Goal: Task Accomplishment & Management: Manage account settings

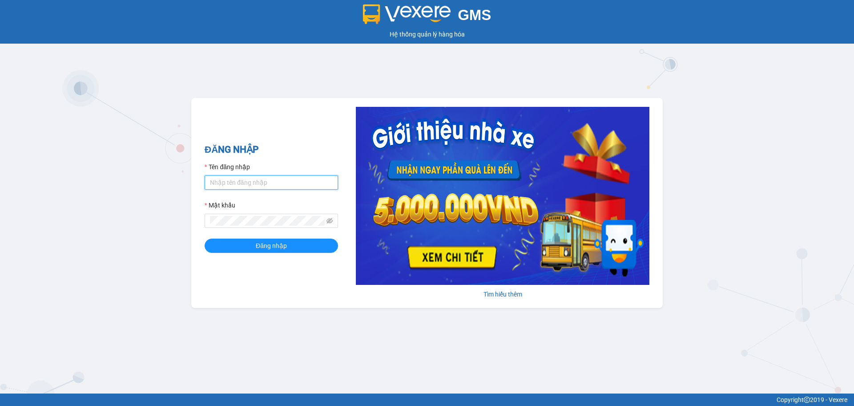
click at [288, 180] on input "Tên đăng nhập" at bounding box center [271, 182] width 133 height 14
type input "hahv.petrobp"
click at [205, 239] on button "Đăng nhập" at bounding box center [271, 246] width 133 height 14
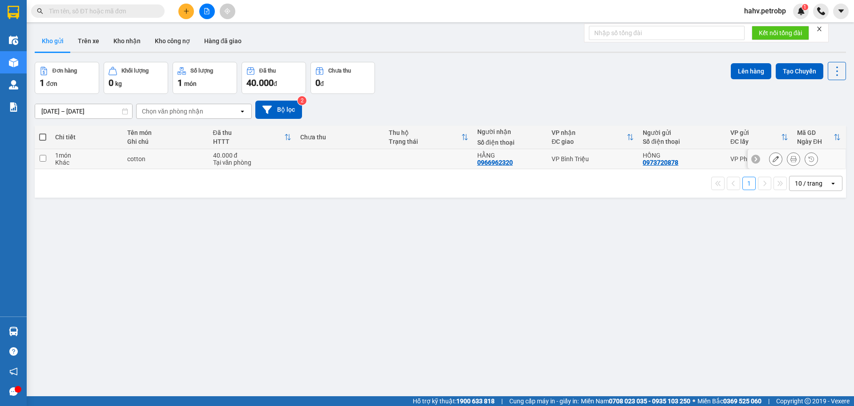
click at [309, 157] on td at bounding box center [340, 159] width 89 height 20
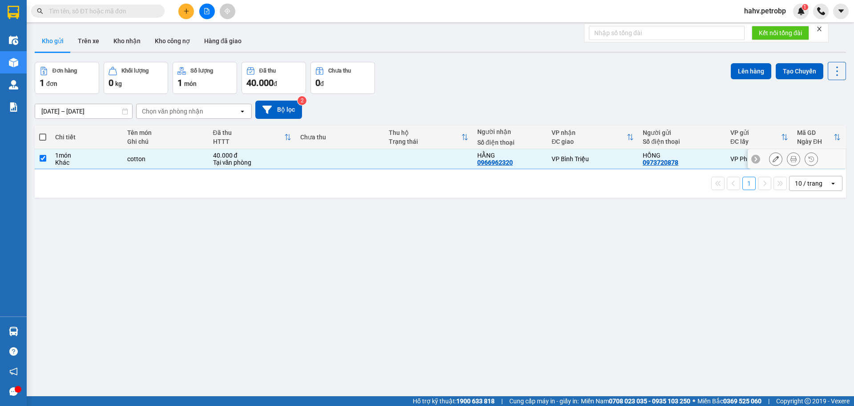
click at [309, 157] on td at bounding box center [340, 159] width 89 height 20
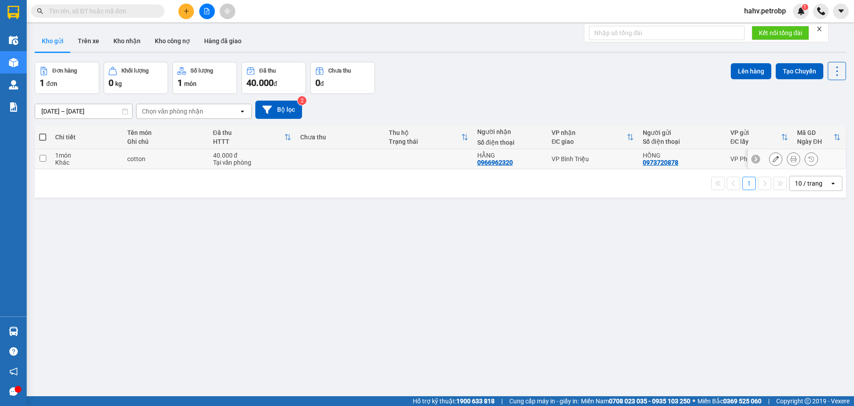
click at [511, 161] on div "HẰNG 0966962320" at bounding box center [510, 159] width 66 height 14
checkbox input "true"
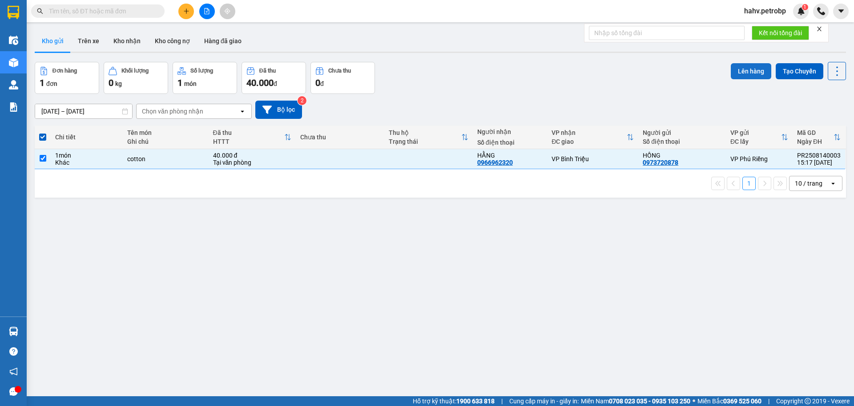
drag, startPoint x: 741, startPoint y: 71, endPoint x: 736, endPoint y: 72, distance: 5.0
click at [736, 72] on button "Lên hàng" at bounding box center [751, 71] width 40 height 16
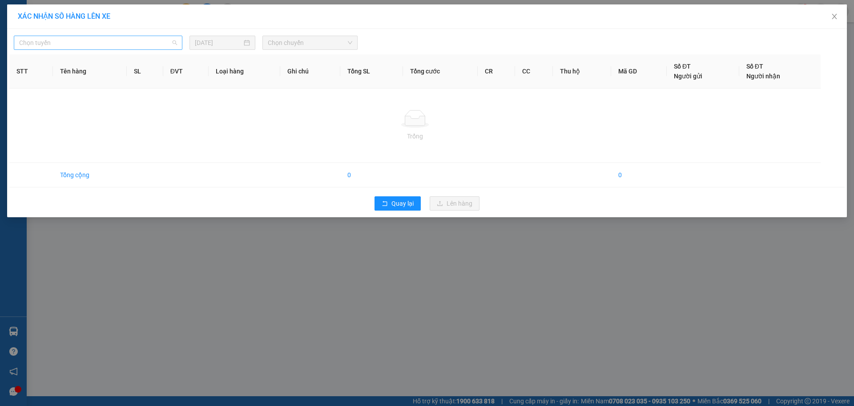
click at [108, 40] on span "Chọn tuyến" at bounding box center [98, 42] width 158 height 13
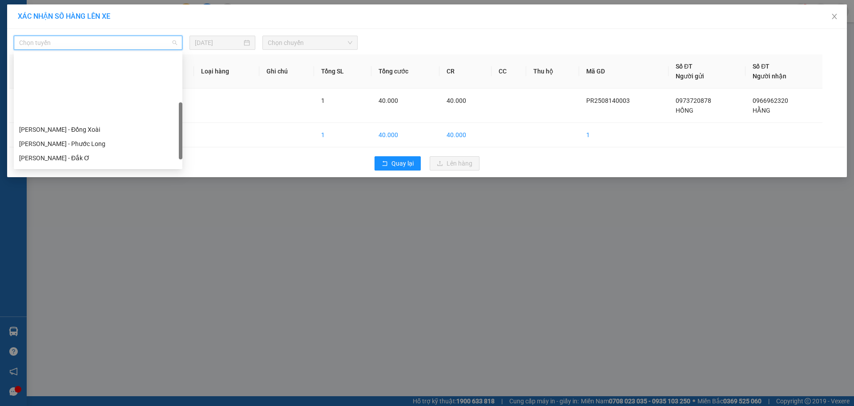
scroll to position [147, 0]
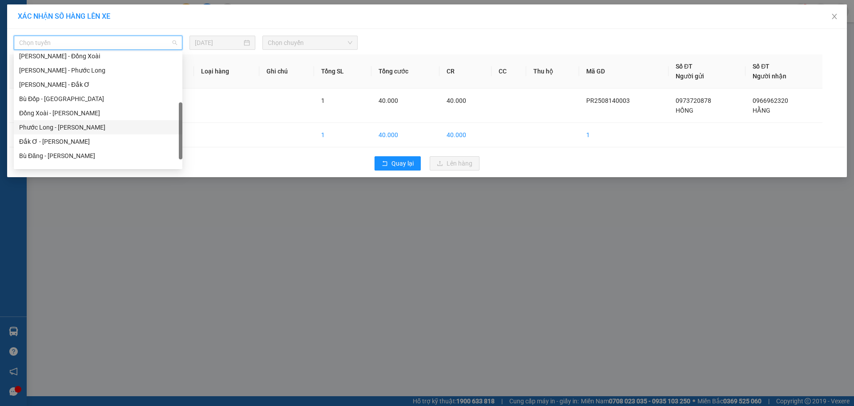
drag, startPoint x: 80, startPoint y: 127, endPoint x: 118, endPoint y: 95, distance: 49.9
click at [79, 127] on div "Phước Long - [PERSON_NAME]" at bounding box center [98, 127] width 158 height 10
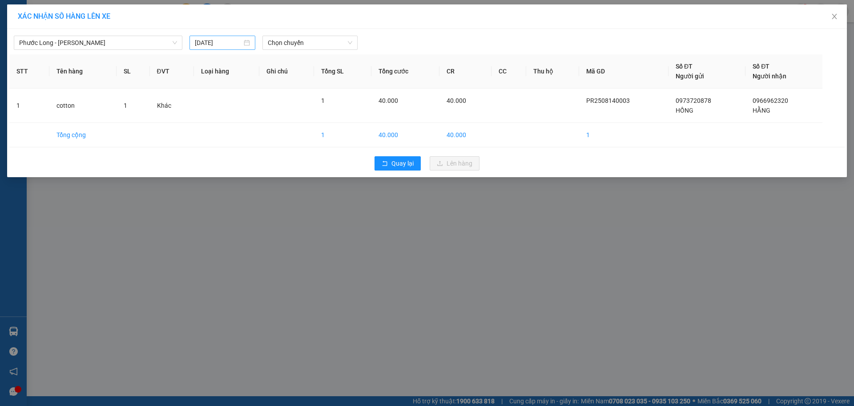
click at [212, 48] on div "[DATE]" at bounding box center [223, 43] width 66 height 14
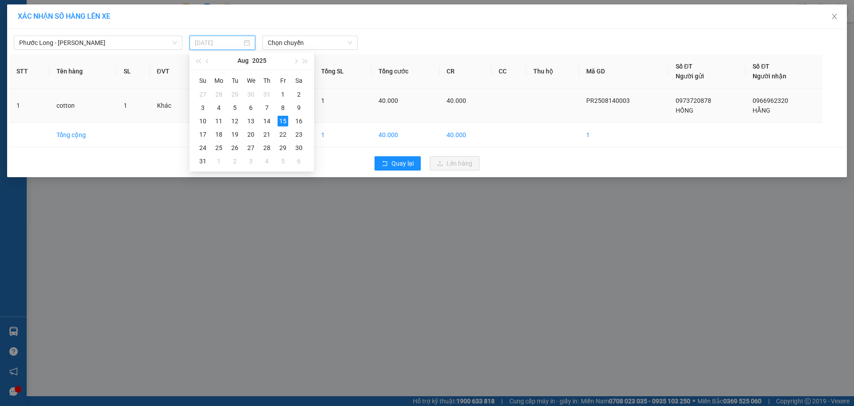
click at [269, 121] on div "14" at bounding box center [267, 121] width 11 height 11
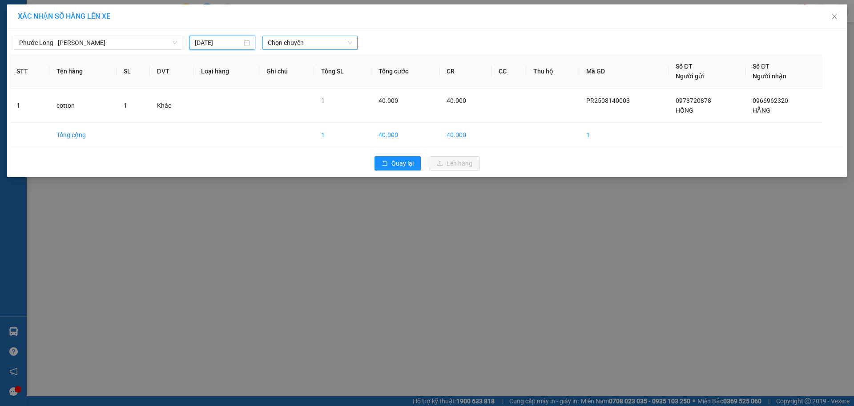
click at [312, 46] on span "Chọn chuyến" at bounding box center [310, 42] width 85 height 13
type input "[DATE]"
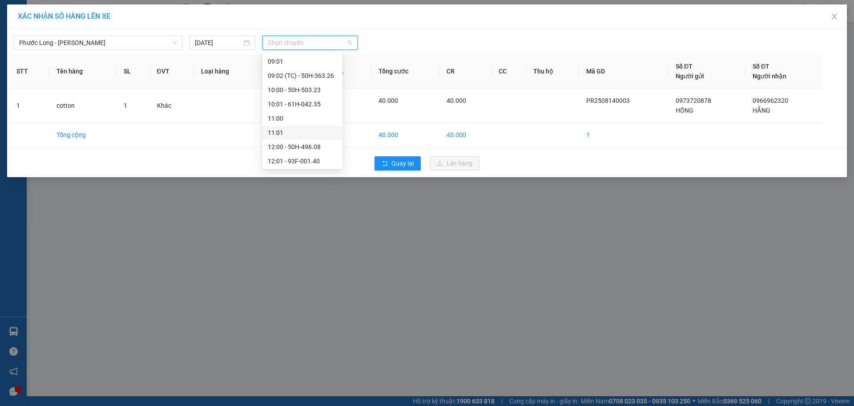
scroll to position [222, 0]
click at [310, 84] on div "09:02 (TC) - 50H-363.26" at bounding box center [302, 80] width 69 height 10
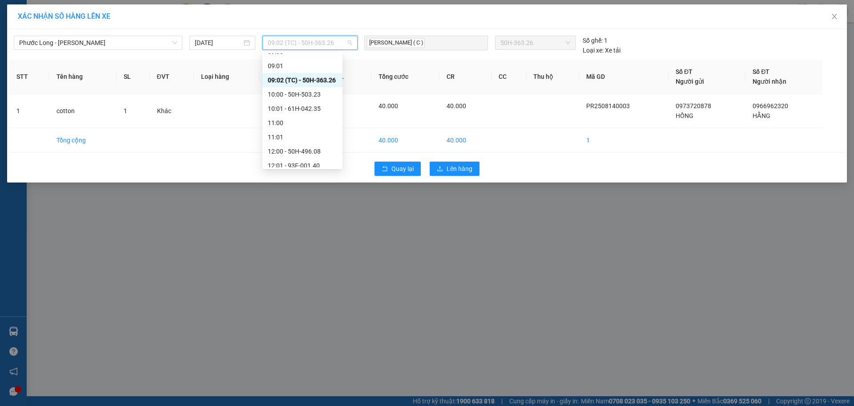
click at [319, 37] on span "09:02 (TC) - 50H-363.26" at bounding box center [310, 42] width 85 height 13
click at [311, 90] on div "15:02 (TC) - 93H-020.96" at bounding box center [302, 87] width 69 height 10
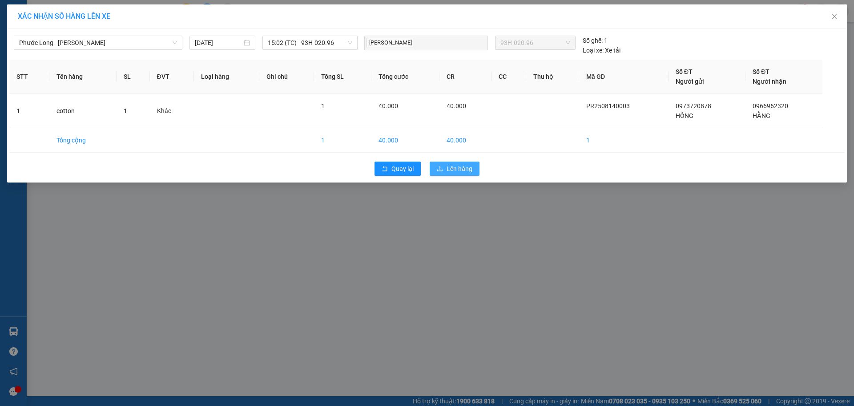
click at [445, 171] on button "Lên hàng" at bounding box center [455, 169] width 50 height 14
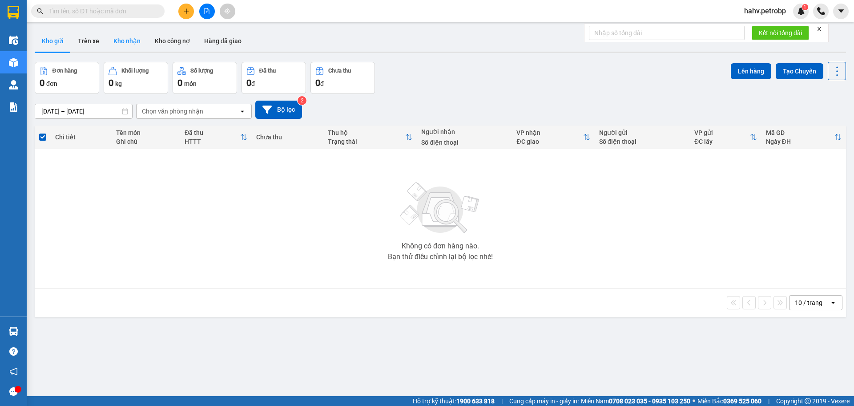
click at [131, 31] on button "Kho nhận" at bounding box center [126, 40] width 41 height 21
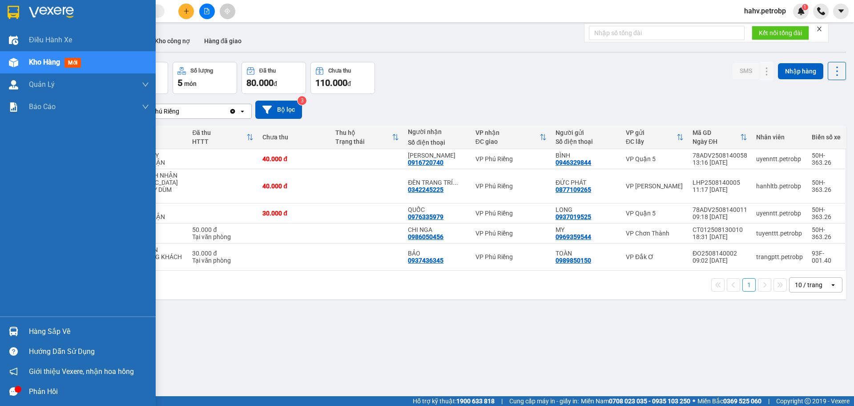
click at [37, 328] on div "Hàng sắp về" at bounding box center [89, 331] width 120 height 13
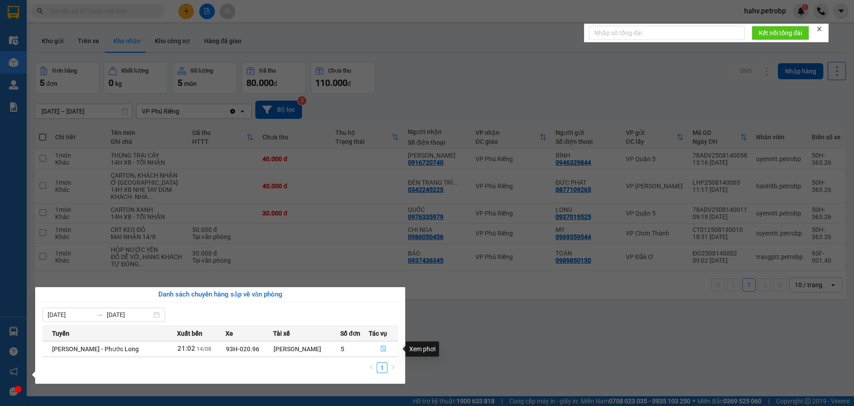
click at [380, 347] on icon "file-done" at bounding box center [383, 348] width 6 height 6
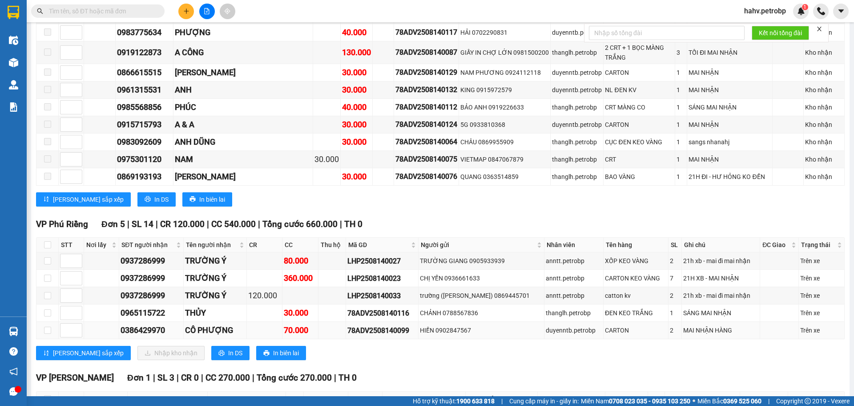
scroll to position [1854, 0]
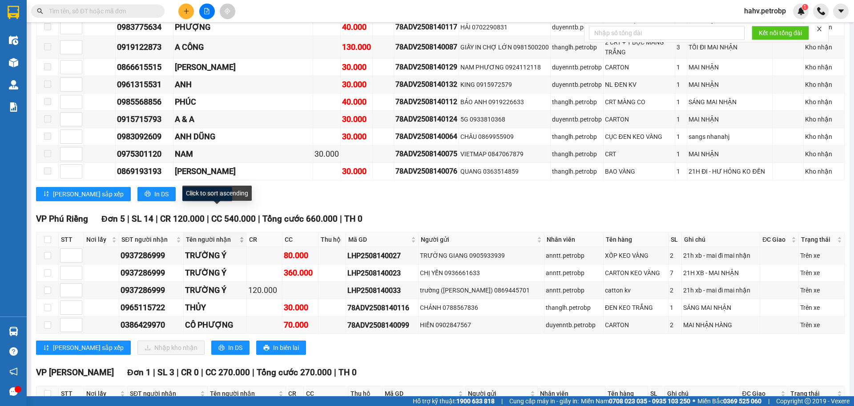
click at [221, 234] on span "Tên người nhận" at bounding box center [212, 239] width 52 height 10
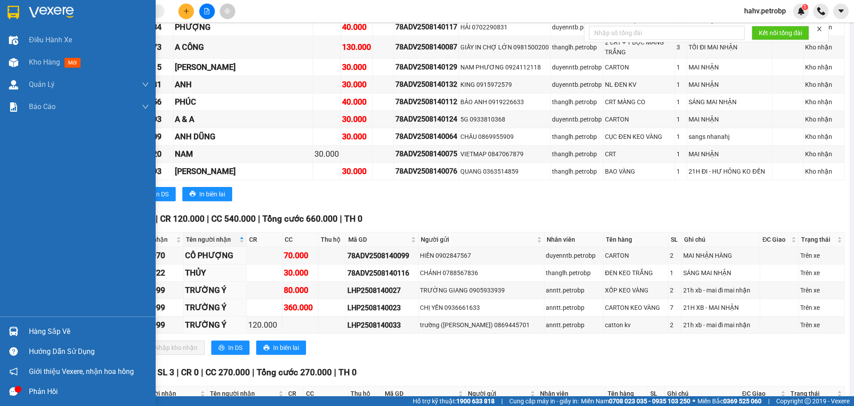
drag, startPoint x: 30, startPoint y: 323, endPoint x: 38, endPoint y: 331, distance: 11.3
click at [30, 324] on div "Hàng sắp về" at bounding box center [78, 331] width 156 height 20
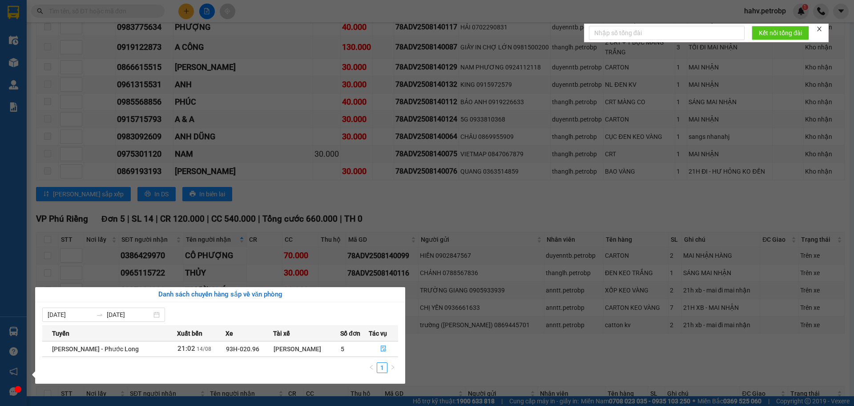
click at [542, 336] on section "Kết quả tìm kiếm ( 0 ) Bộ lọc No Data hahv.petrobp 1 Điều hành xe Kho hàng mới …" at bounding box center [427, 203] width 854 height 406
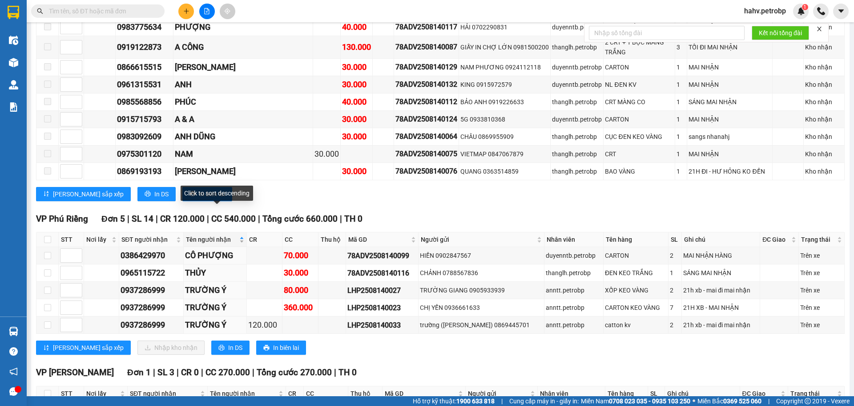
click at [207, 234] on span "Tên người nhận" at bounding box center [212, 239] width 52 height 10
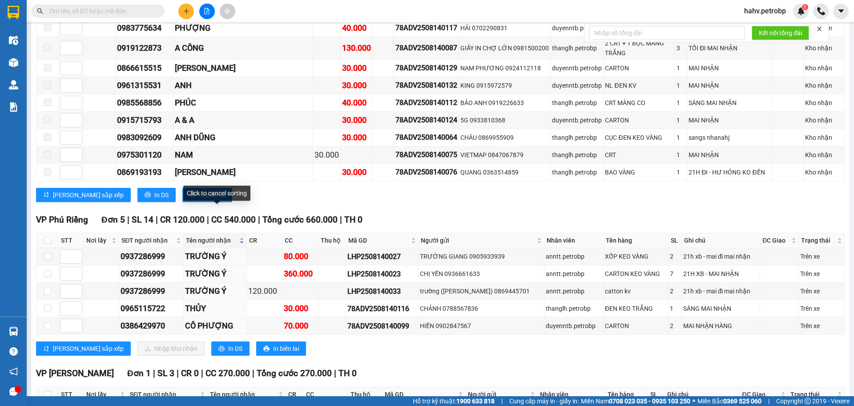
scroll to position [1855, 0]
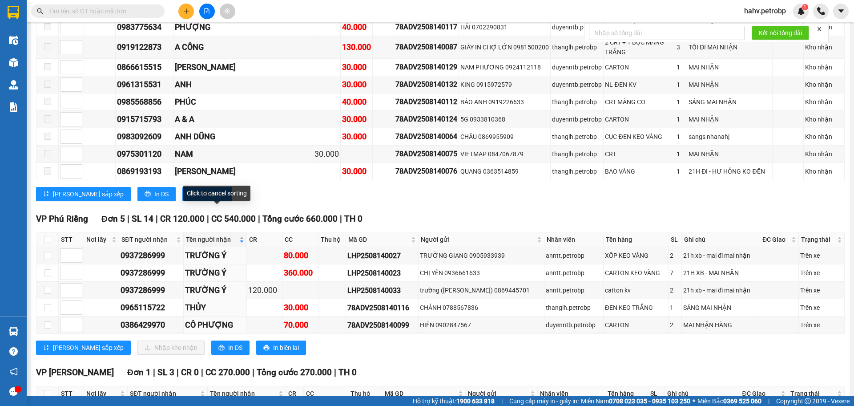
click at [207, 234] on span "Tên người nhận" at bounding box center [212, 239] width 52 height 10
click at [138, 301] on div "0965115722" at bounding box center [151, 307] width 61 height 12
copy div "0965115722"
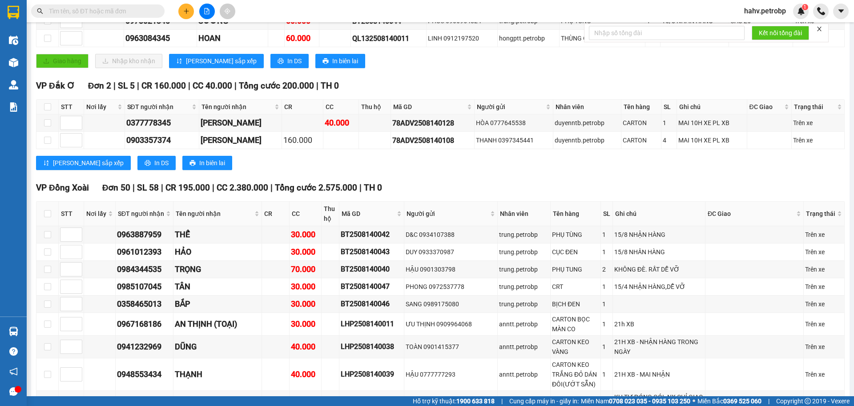
scroll to position [0, 0]
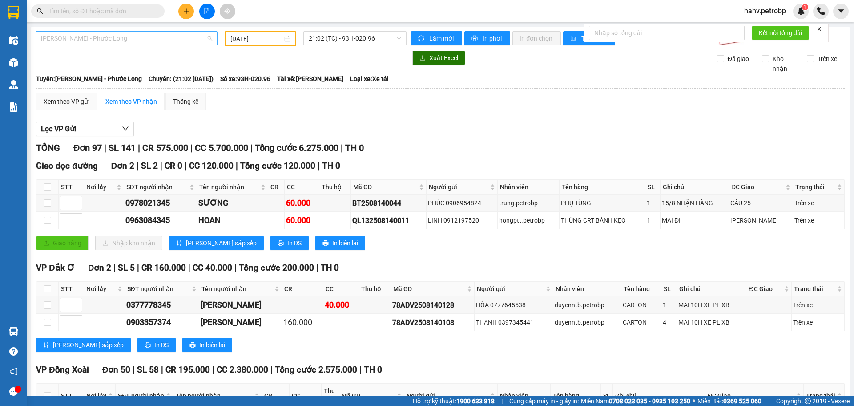
click at [155, 32] on span "[PERSON_NAME] - Phước Long" at bounding box center [126, 38] width 171 height 13
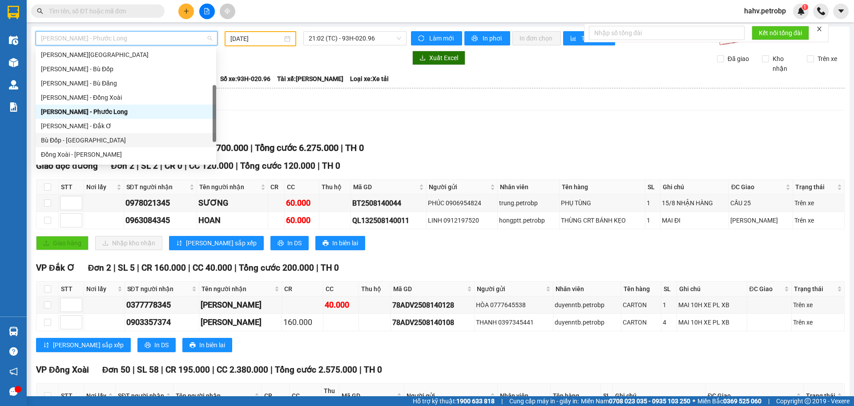
scroll to position [160, 0]
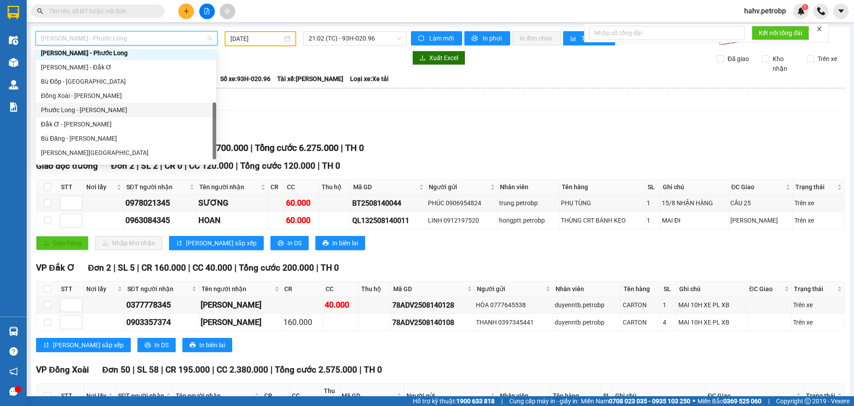
click at [108, 115] on div "Phước Long - [PERSON_NAME]" at bounding box center [126, 110] width 181 height 14
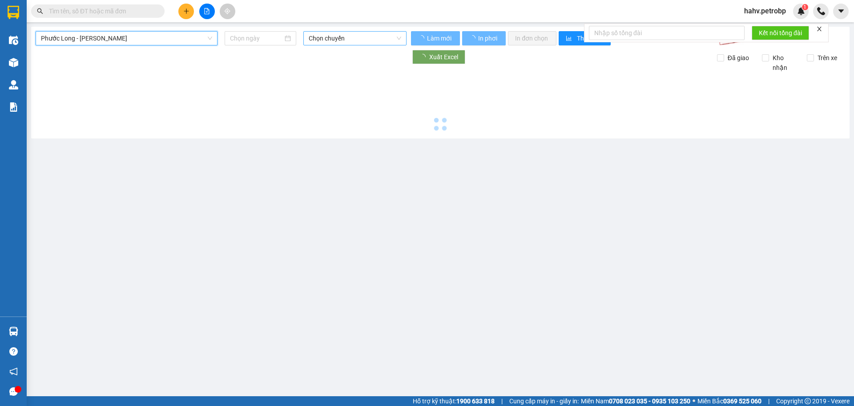
type input "[DATE]"
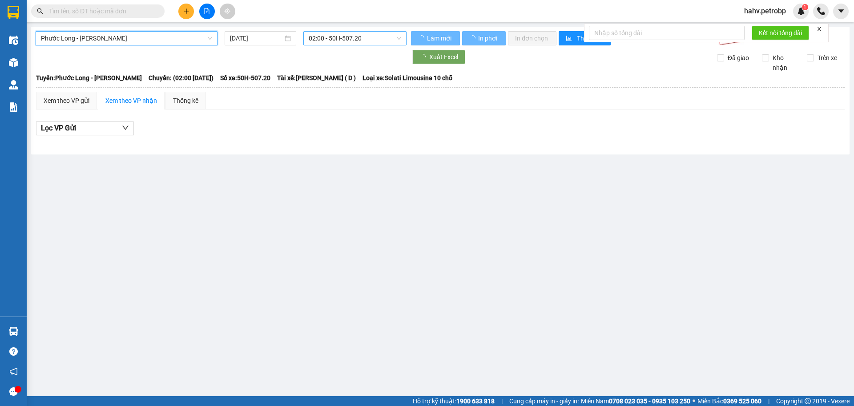
click at [386, 40] on span "02:00 - 50H-507.20" at bounding box center [355, 38] width 93 height 13
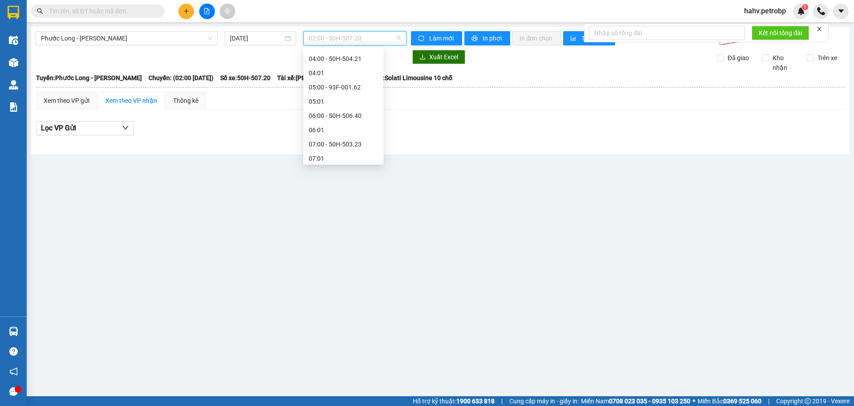
scroll to position [59, 0]
click at [350, 127] on div "06:00 - 50H-506.40" at bounding box center [343, 125] width 69 height 10
click at [359, 38] on span "06:00 - 50H-506.40" at bounding box center [355, 38] width 93 height 13
click at [347, 154] on div "07:00 - 50H-503.23" at bounding box center [343, 154] width 69 height 10
click at [150, 44] on span "Phước Long - [PERSON_NAME]" at bounding box center [126, 38] width 171 height 13
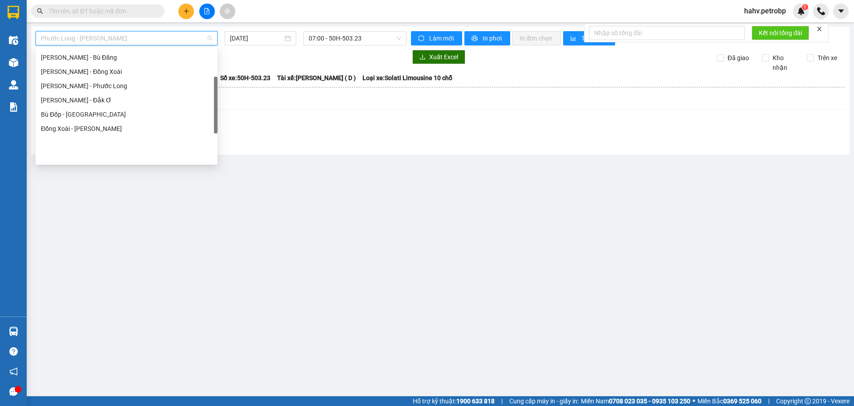
scroll to position [83, 0]
click at [117, 131] on div "[PERSON_NAME] - Phước Long" at bounding box center [126, 130] width 171 height 10
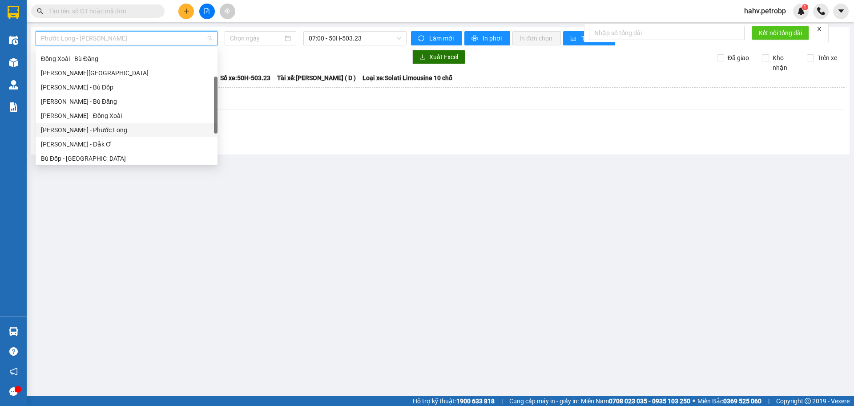
type input "[DATE]"
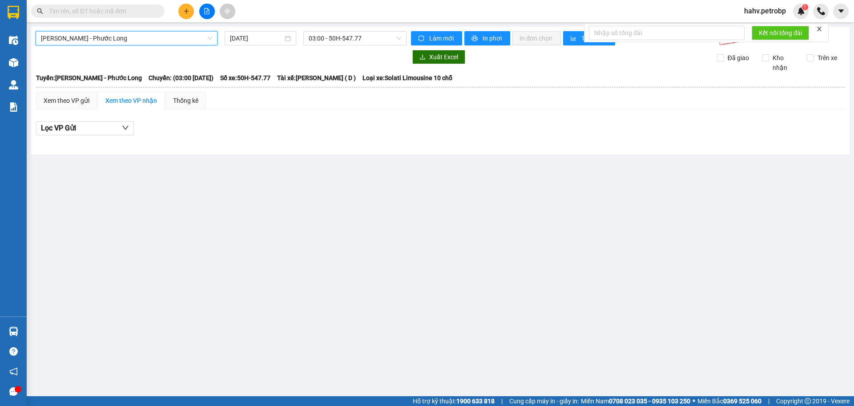
click at [365, 30] on div "Hồ Chí Minh - Phước Long Hồ Chí Minh - Phước Long 15/08/2025 03:00 - 50H-547.…" at bounding box center [440, 91] width 819 height 128
click at [363, 37] on span "03:00 - 50H-547.77" at bounding box center [355, 38] width 93 height 13
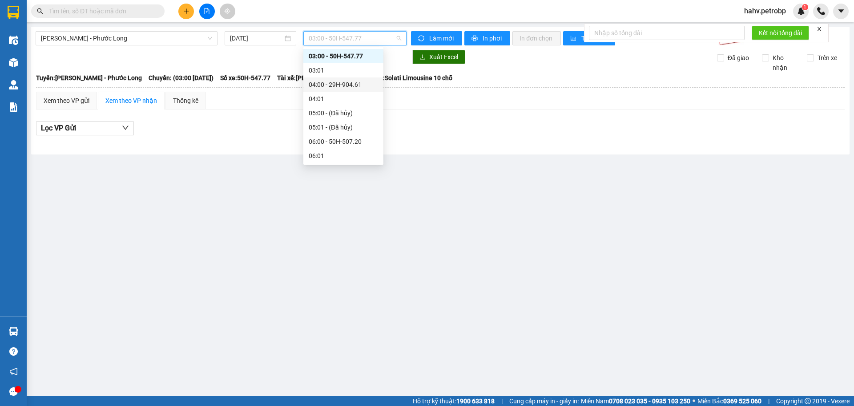
click at [354, 84] on div "04:00 - 29H-904.61" at bounding box center [343, 85] width 69 height 10
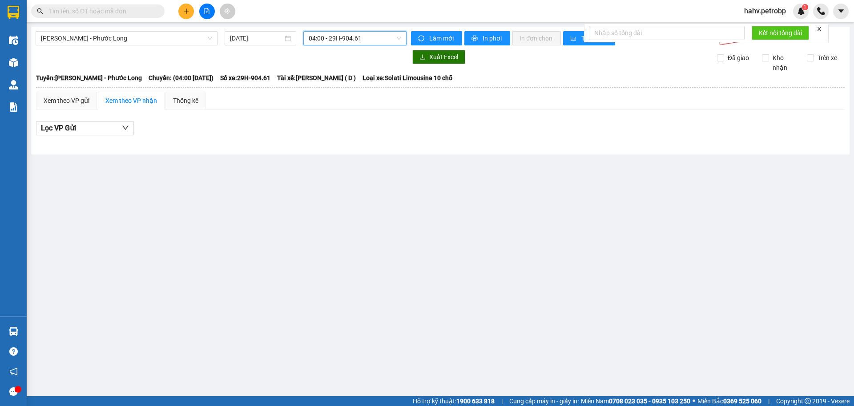
click at [354, 40] on span "04:00 - 29H-904.61" at bounding box center [355, 38] width 93 height 13
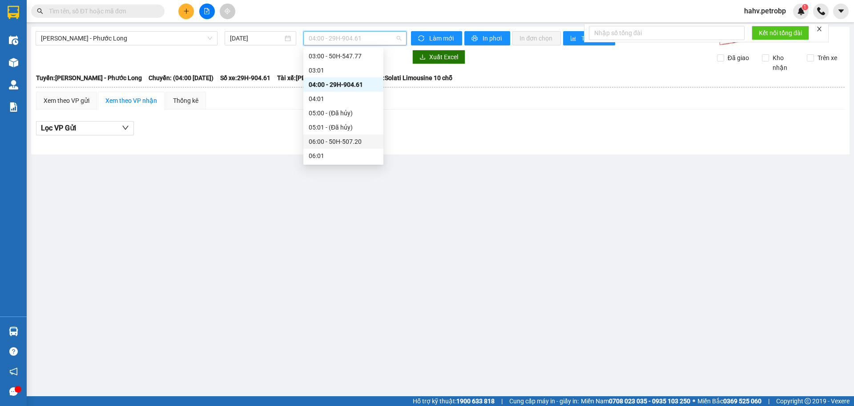
click at [347, 142] on div "06:00 - 50H-507.20" at bounding box center [343, 142] width 69 height 10
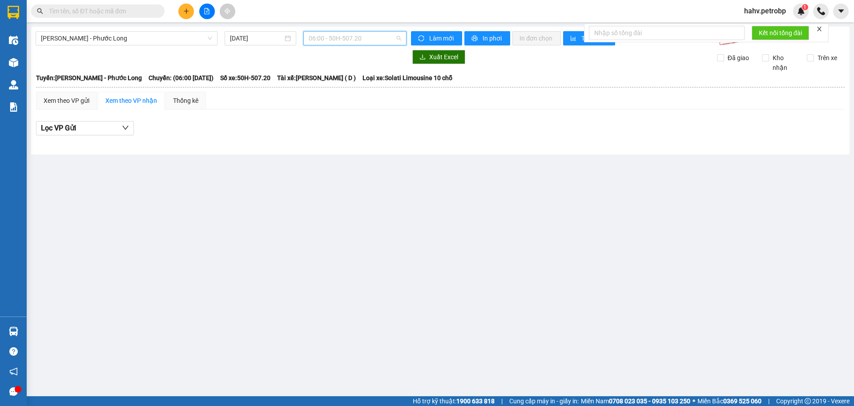
click at [365, 40] on span "06:00 - 50H-507.20" at bounding box center [355, 38] width 93 height 13
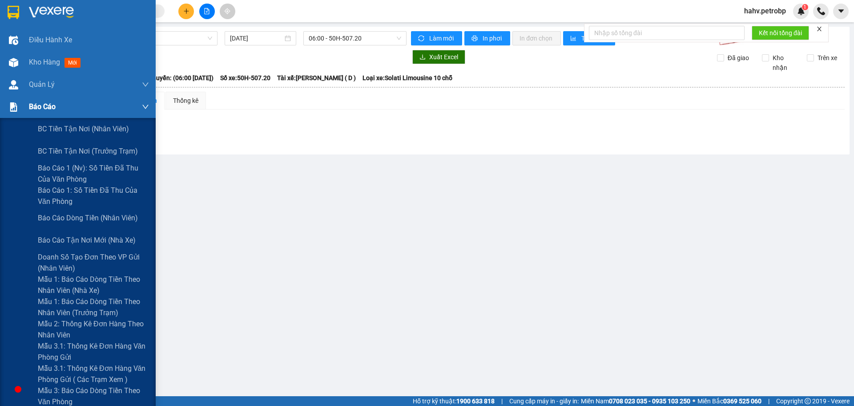
click at [24, 108] on div "Báo cáo" at bounding box center [78, 107] width 156 height 22
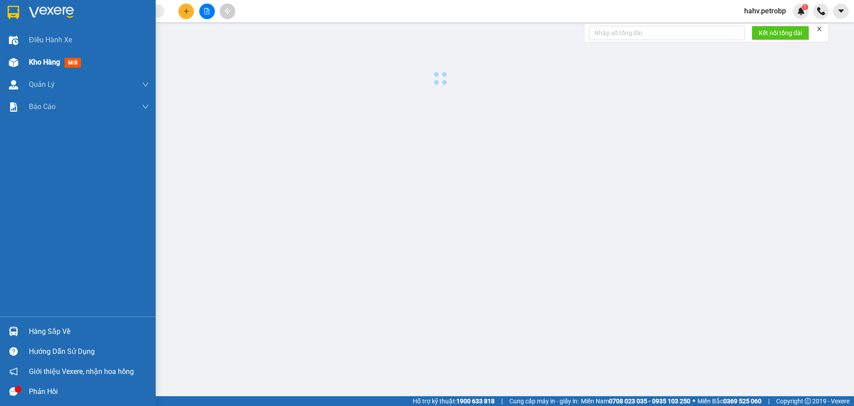
click at [41, 68] on div "Kho hàng mới" at bounding box center [57, 62] width 56 height 11
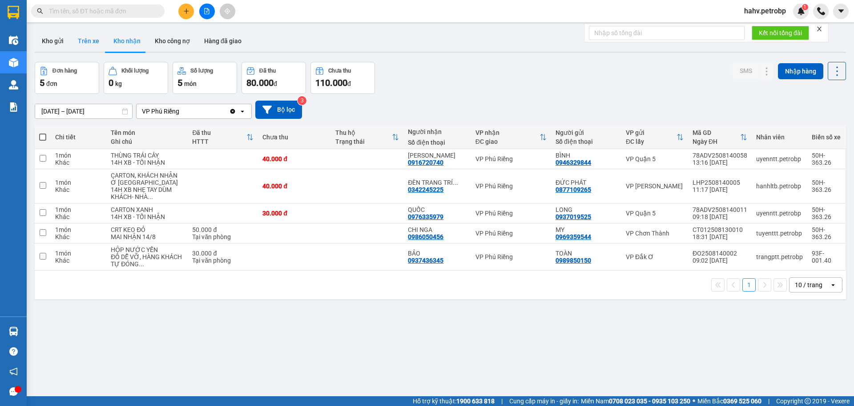
drag, startPoint x: 83, startPoint y: 40, endPoint x: 122, endPoint y: 40, distance: 39.2
click at [84, 40] on button "Trên xe" at bounding box center [89, 40] width 36 height 21
type input "15/08/2025 – 15/08/2025"
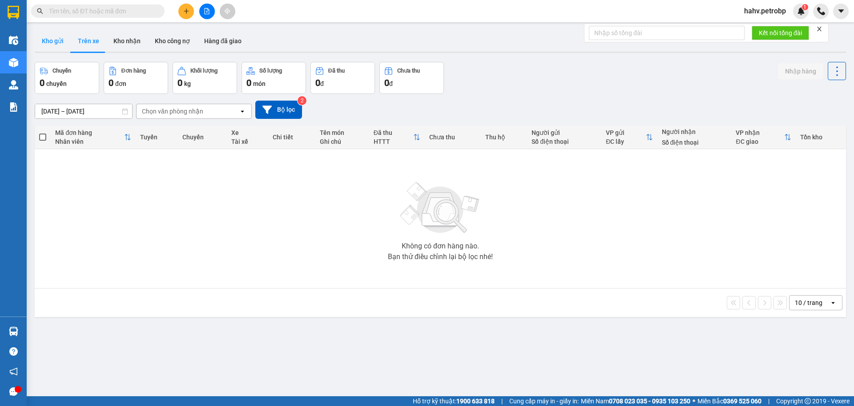
click at [46, 37] on button "Kho gửi" at bounding box center [53, 40] width 36 height 21
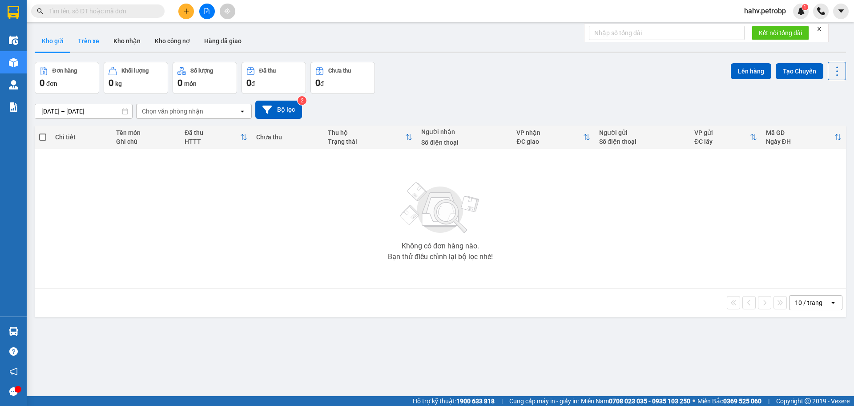
click at [101, 43] on button "Trên xe" at bounding box center [89, 40] width 36 height 21
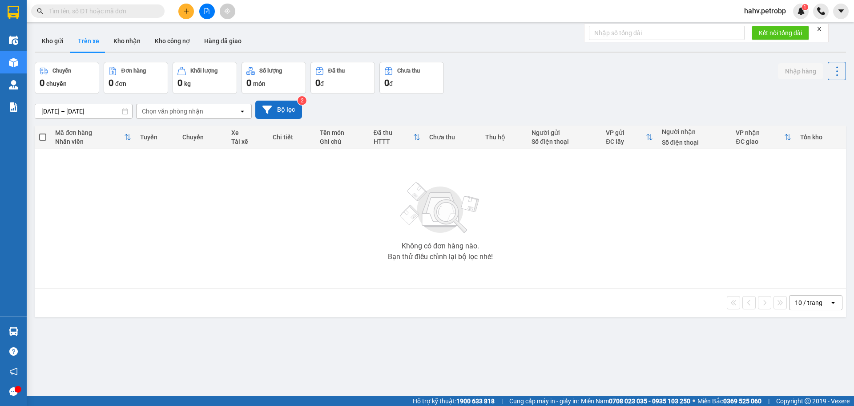
click at [284, 109] on button "Bộ lọc" at bounding box center [278, 110] width 47 height 18
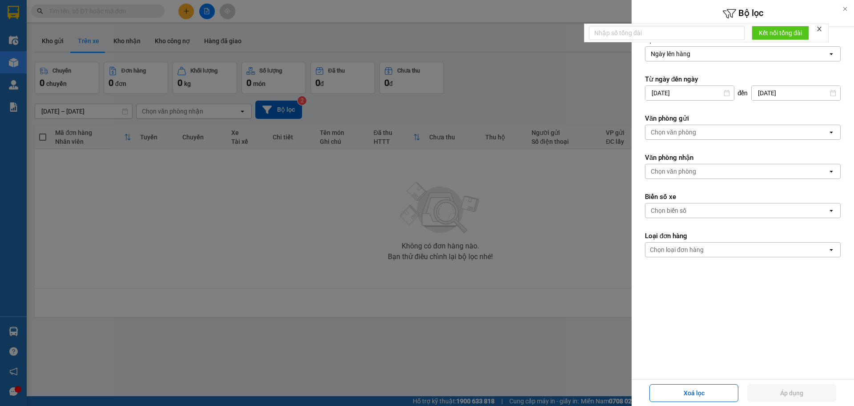
click at [674, 95] on input "[DATE]" at bounding box center [690, 93] width 89 height 14
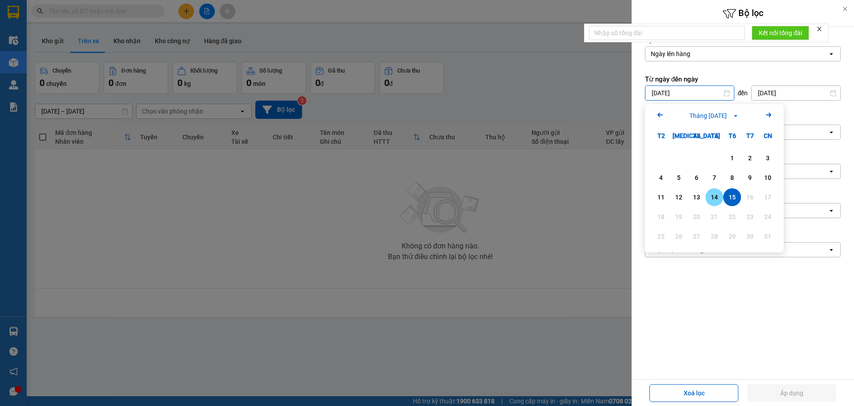
drag, startPoint x: 719, startPoint y: 189, endPoint x: 719, endPoint y: 195, distance: 6.7
click at [718, 191] on div "14" at bounding box center [715, 197] width 18 height 18
type input "[DATE]"
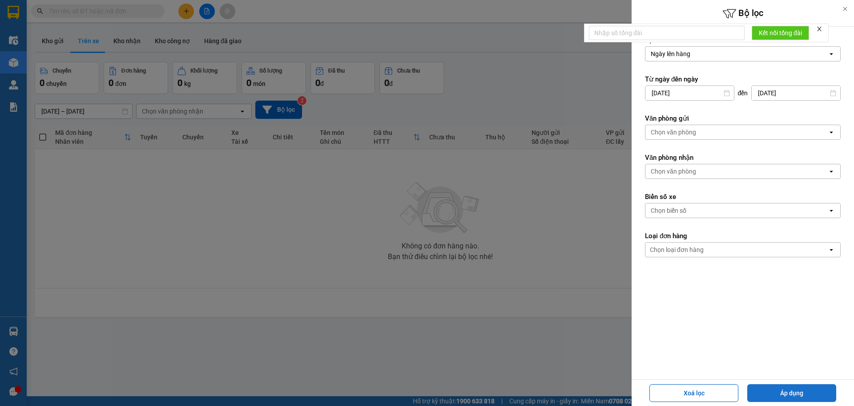
click at [772, 388] on button "Áp dụng" at bounding box center [792, 393] width 89 height 18
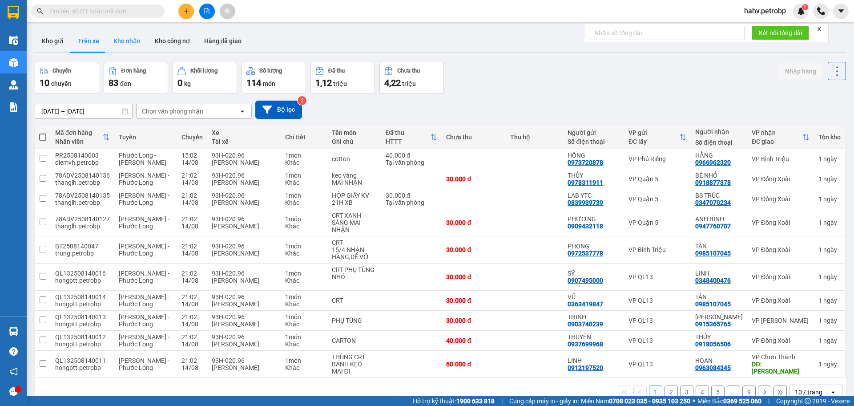
click at [114, 44] on button "Kho nhận" at bounding box center [126, 40] width 41 height 21
type input "13/08/2025 – 15/08/2025"
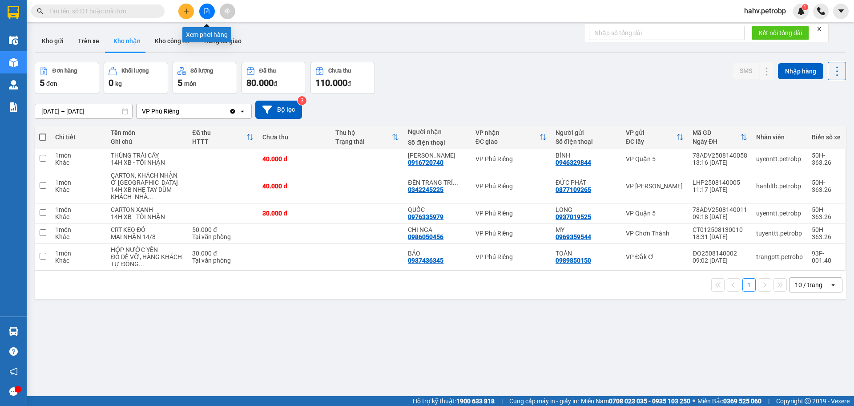
click at [210, 11] on icon "file-add" at bounding box center [207, 11] width 6 height 6
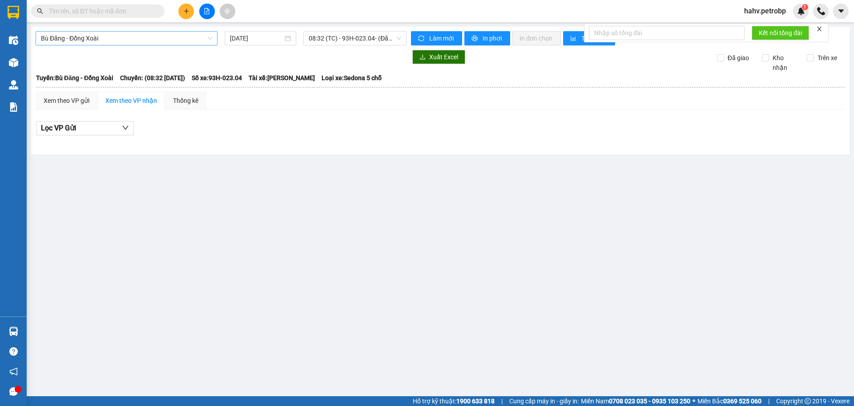
click at [132, 42] on span "Bù Đăng - Đồng Xoài" at bounding box center [126, 38] width 171 height 13
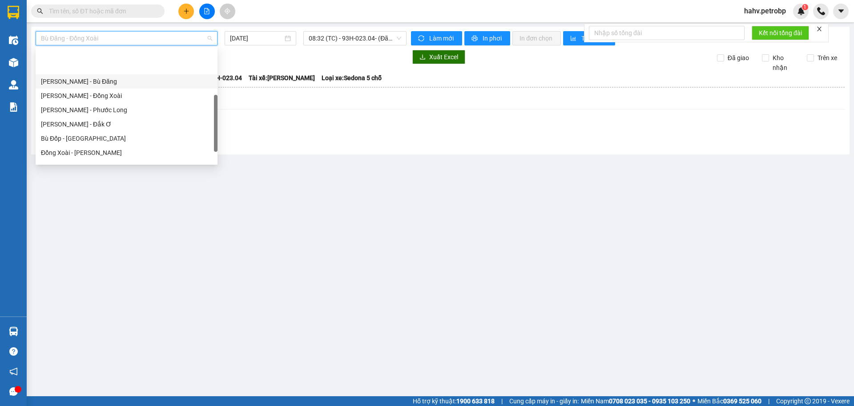
scroll to position [132, 0]
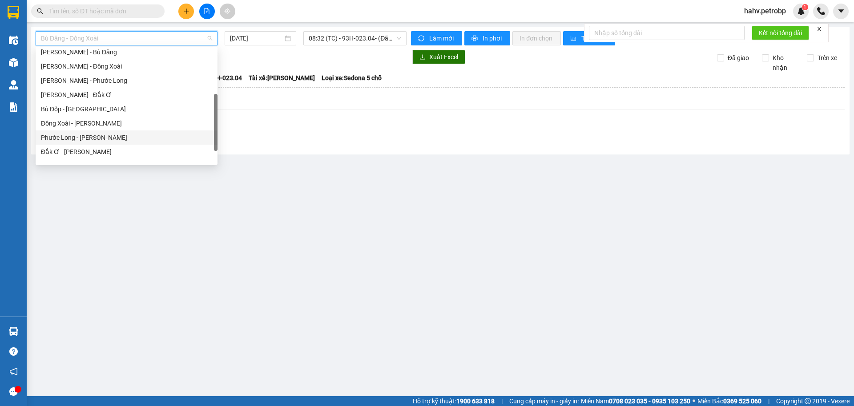
click at [121, 134] on div "Phước Long - [PERSON_NAME]" at bounding box center [126, 138] width 171 height 10
type input "[DATE]"
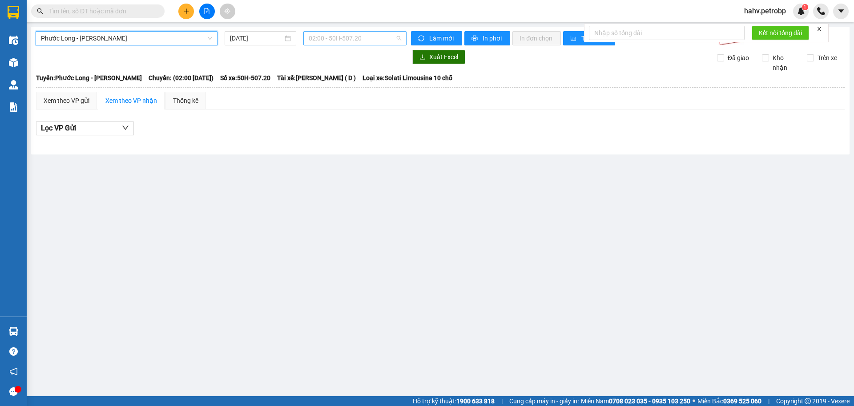
click at [380, 35] on span "02:00 - 50H-507.20" at bounding box center [355, 38] width 93 height 13
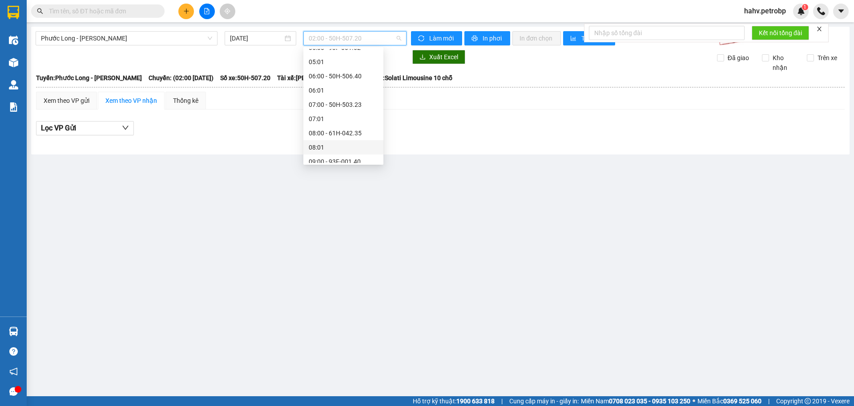
scroll to position [119, 0]
click at [340, 97] on div "07:00 - 50H-503.23" at bounding box center [343, 94] width 69 height 10
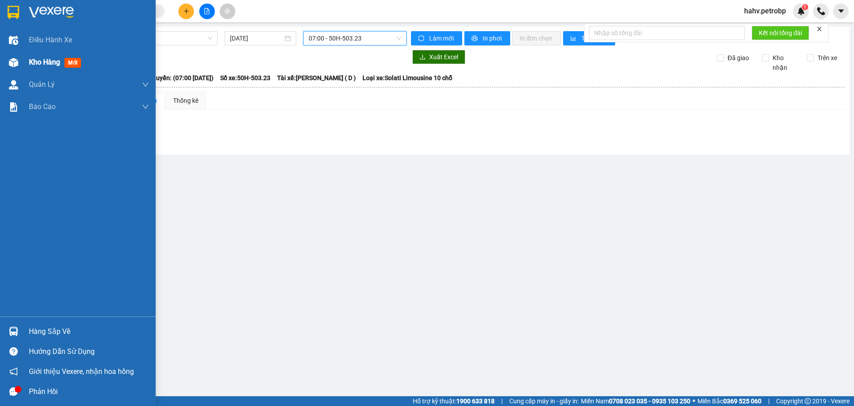
click at [0, 72] on div "Kho hàng mới" at bounding box center [78, 62] width 156 height 22
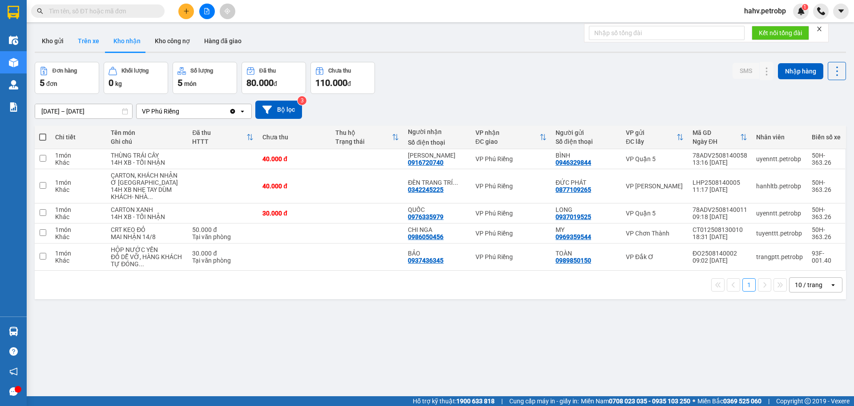
click at [88, 40] on button "Trên xe" at bounding box center [89, 40] width 36 height 21
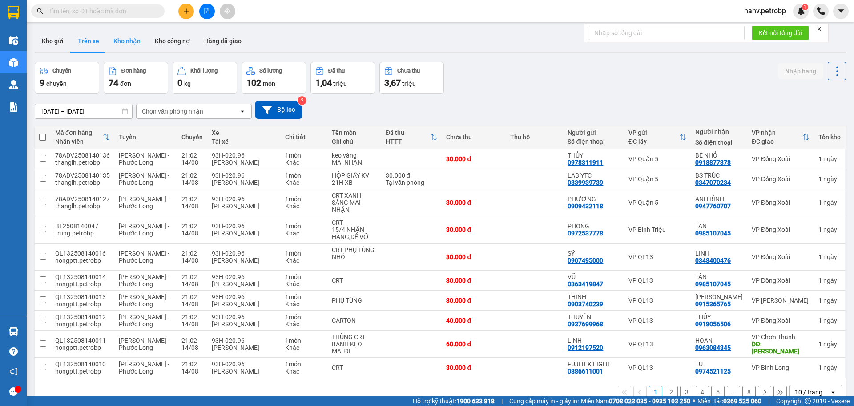
click at [129, 41] on button "Kho nhận" at bounding box center [126, 40] width 41 height 21
type input "13/08/2025 – 15/08/2025"
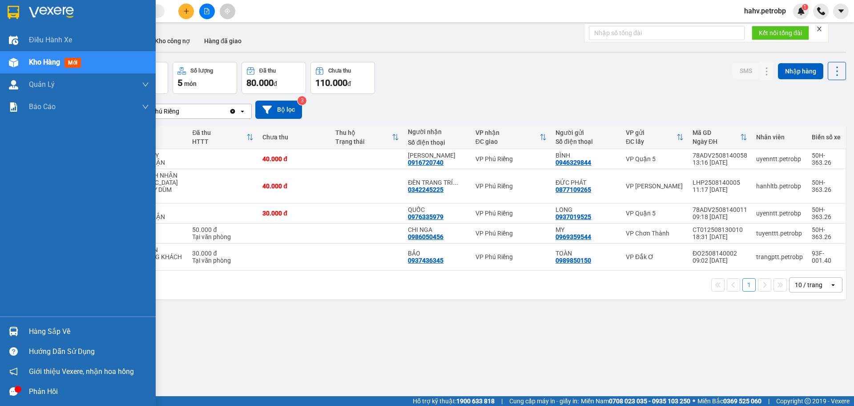
drag, startPoint x: 37, startPoint y: 333, endPoint x: 49, endPoint y: 332, distance: 11.6
click at [37, 333] on div "Hàng sắp về" at bounding box center [89, 331] width 120 height 13
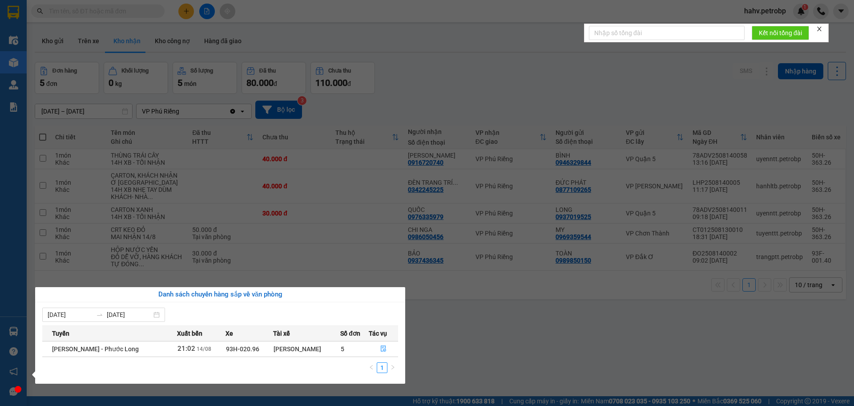
click at [366, 348] on td "5" at bounding box center [354, 349] width 28 height 16
click at [378, 349] on button "button" at bounding box center [383, 349] width 29 height 14
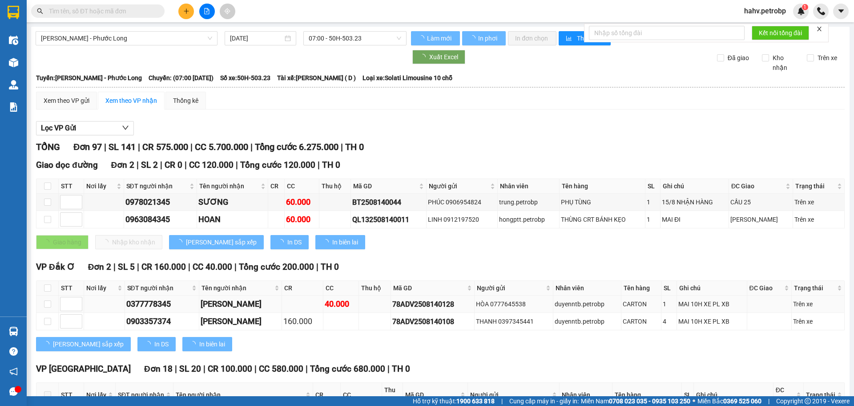
type input "[DATE]"
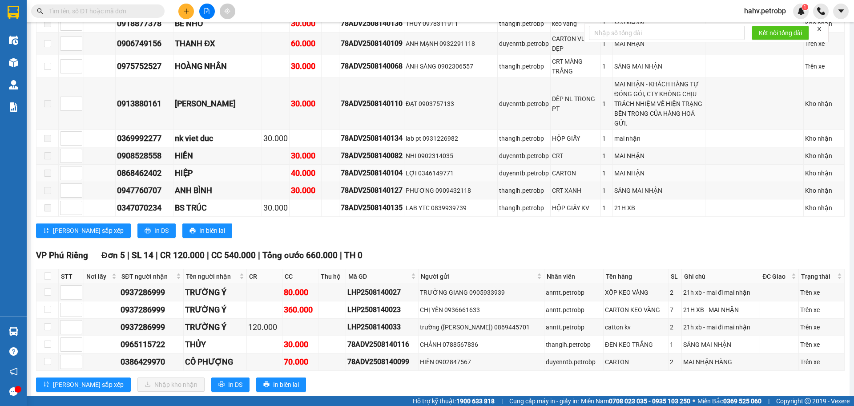
scroll to position [1736, 0]
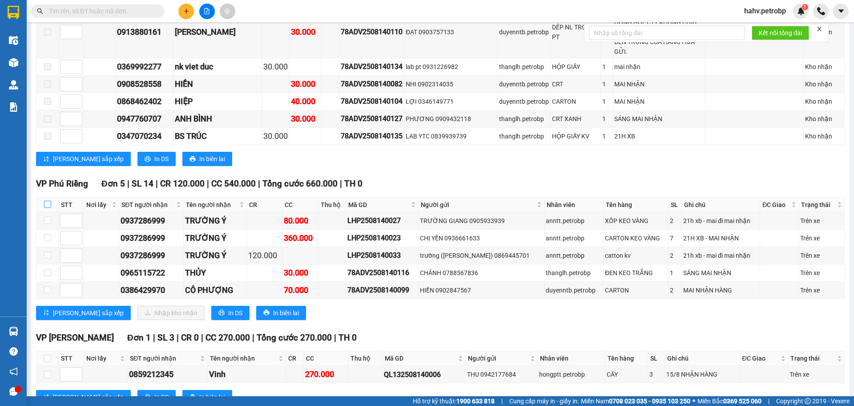
click at [48, 201] on input "checkbox" at bounding box center [47, 204] width 7 height 7
checkbox input "true"
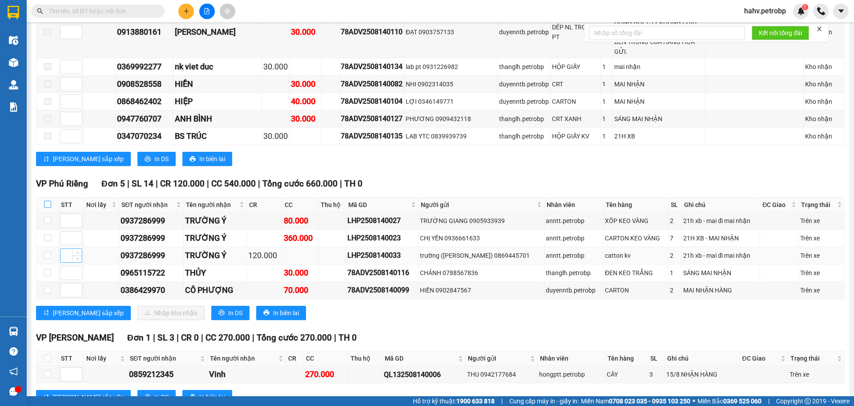
checkbox input "true"
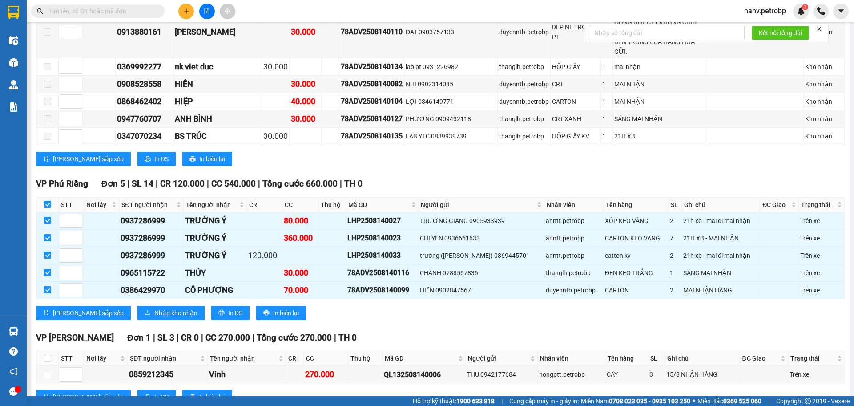
click at [154, 308] on span "Nhập kho nhận" at bounding box center [175, 313] width 43 height 10
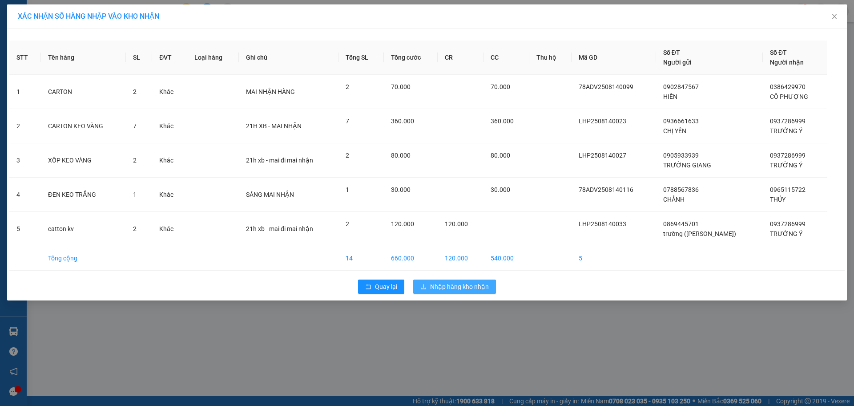
drag, startPoint x: 457, startPoint y: 288, endPoint x: 437, endPoint y: 293, distance: 20.5
click at [457, 289] on span "Nhập hàng kho nhận" at bounding box center [459, 287] width 59 height 10
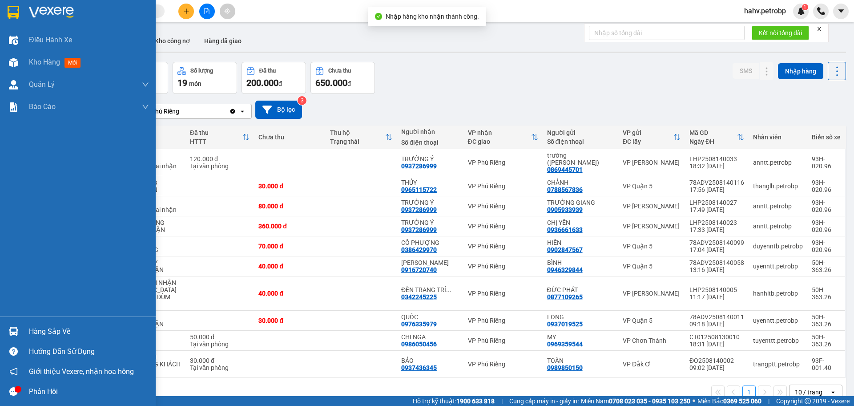
click at [22, 323] on div "Hàng sắp về" at bounding box center [78, 331] width 156 height 20
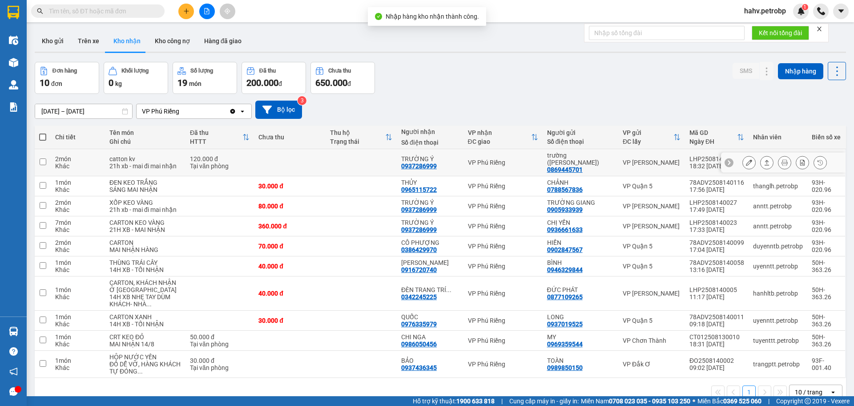
click at [490, 156] on section "Kết quả tìm kiếm ( 0 ) Bộ lọc No Data hahv.petrobp 1 Điều hành xe Kho hàng mới …" at bounding box center [427, 203] width 854 height 406
click at [746, 251] on button at bounding box center [749, 247] width 12 height 16
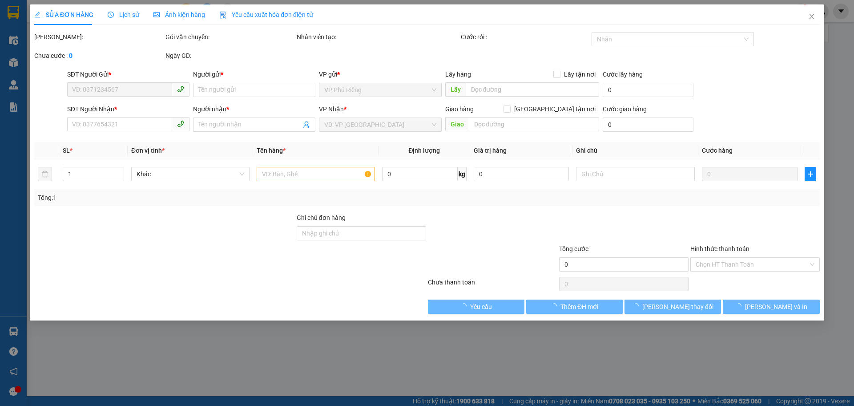
type input "0902847567"
type input "HIỀN"
type input "0386429970"
type input "CÔ PHƯỢNG"
type input "70.000"
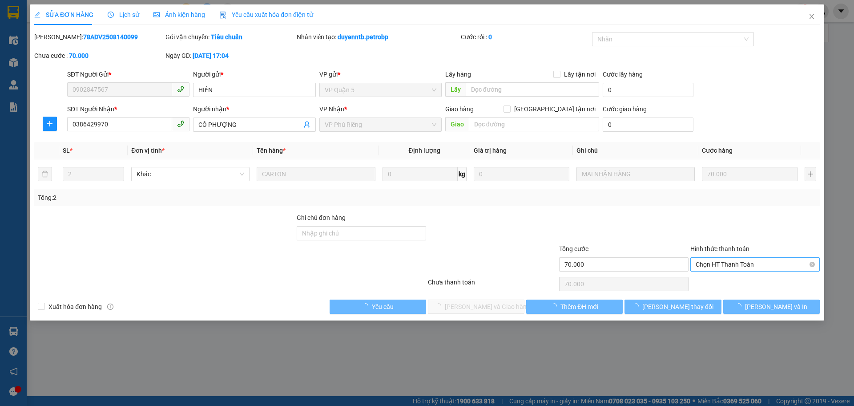
click at [716, 270] on span "Chọn HT Thanh Toán" at bounding box center [755, 264] width 119 height 13
click at [717, 277] on div "Tại văn phòng" at bounding box center [755, 282] width 119 height 10
type input "0"
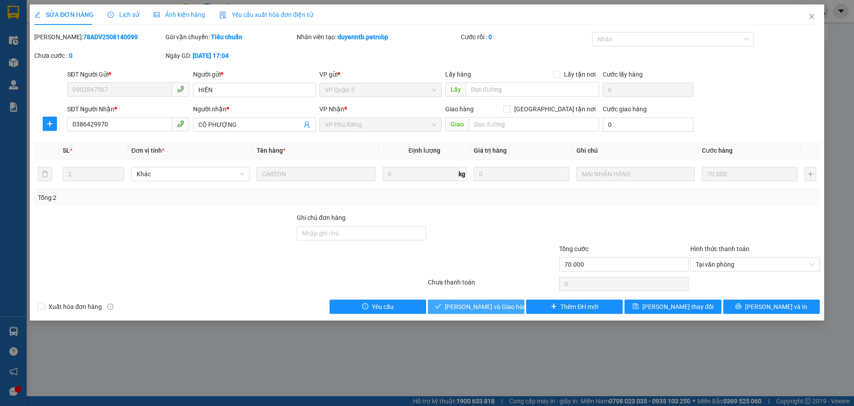
click at [441, 309] on icon "check" at bounding box center [438, 306] width 6 height 6
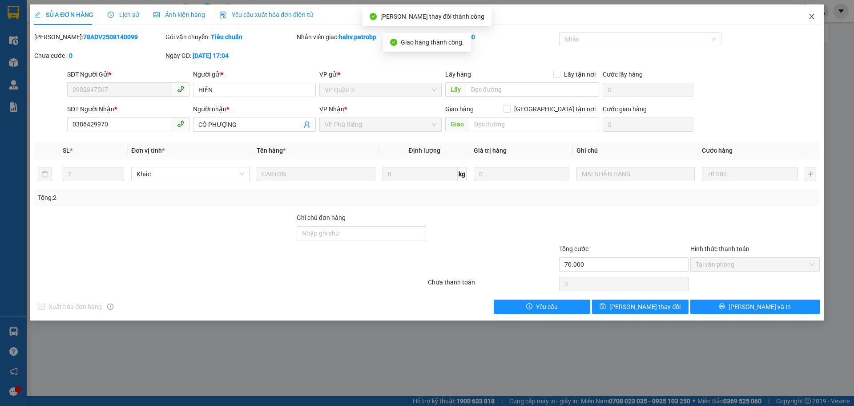
click at [806, 15] on span "Close" at bounding box center [812, 16] width 25 height 25
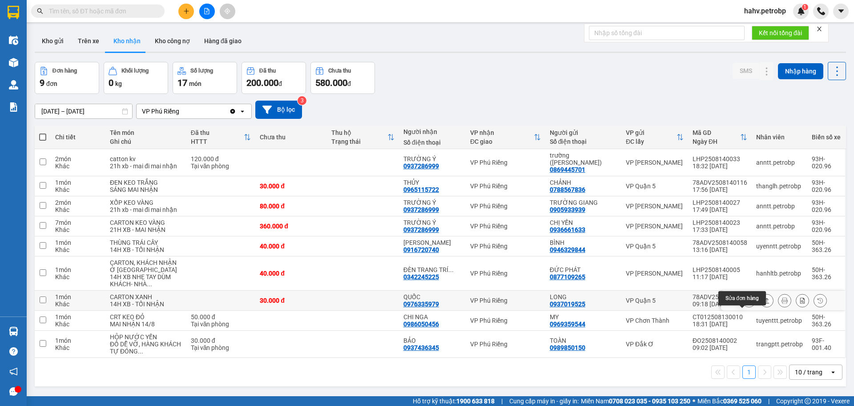
click at [744, 308] on button at bounding box center [749, 301] width 12 height 16
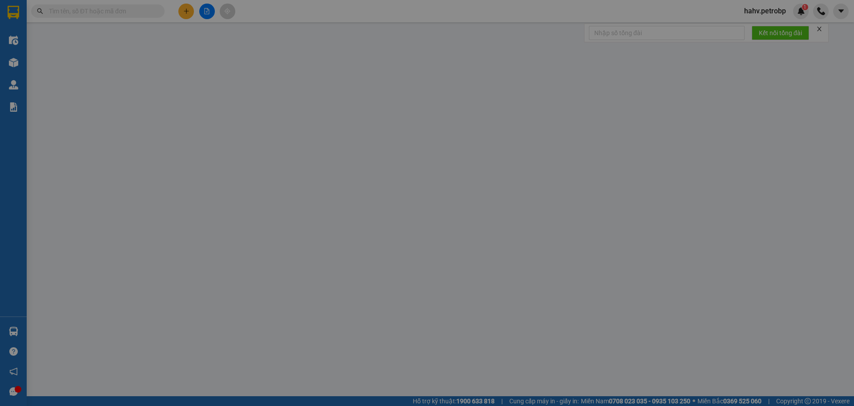
type input "0937019525"
type input "LONG"
type input "0976335979"
type input "QUỐC"
type input "30.000"
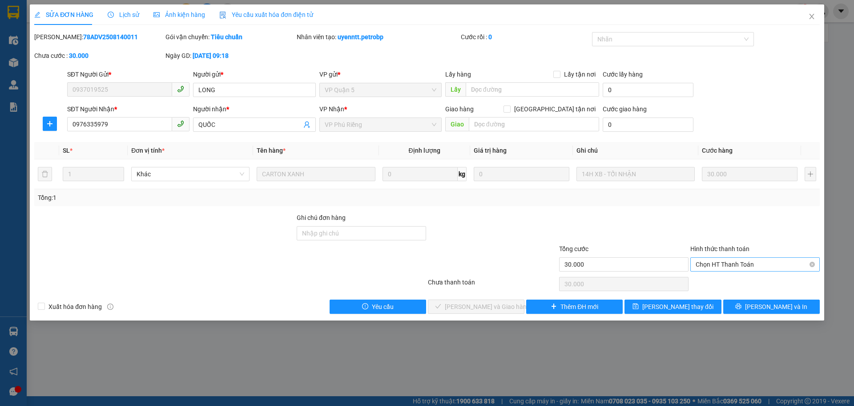
click at [739, 258] on span "Chọn HT Thanh Toán" at bounding box center [755, 264] width 119 height 13
click at [730, 279] on div "Tại văn phòng" at bounding box center [755, 282] width 119 height 10
type input "0"
drag, startPoint x: 513, startPoint y: 303, endPoint x: 509, endPoint y: 304, distance: 5.0
click at [512, 304] on button "Lưu và Giao hàng" at bounding box center [476, 306] width 97 height 14
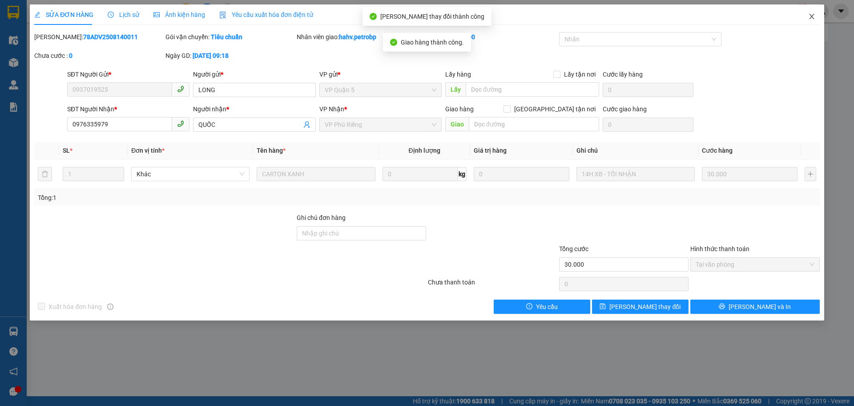
click at [809, 18] on icon "close" at bounding box center [812, 16] width 7 height 7
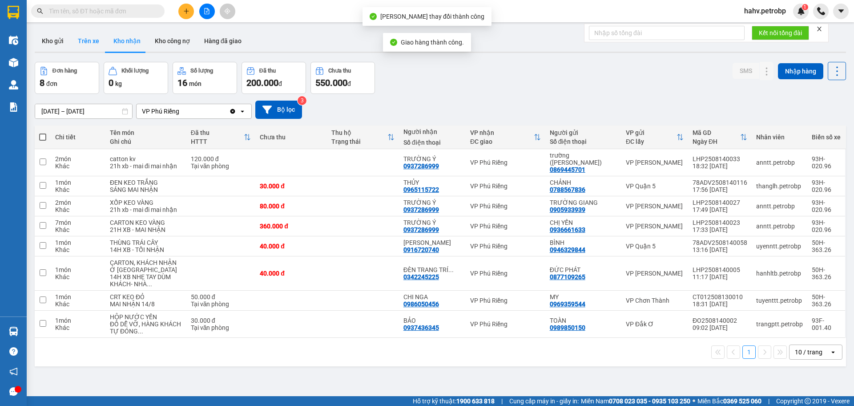
click at [79, 41] on button "Trên xe" at bounding box center [89, 40] width 36 height 21
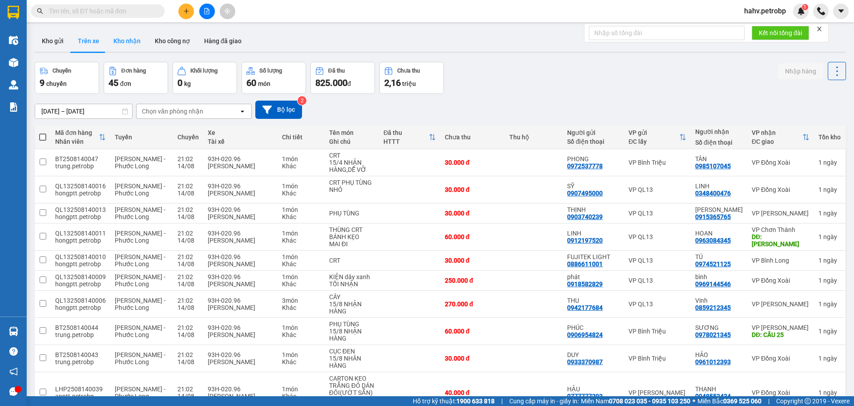
click at [130, 41] on button "Kho nhận" at bounding box center [126, 40] width 41 height 21
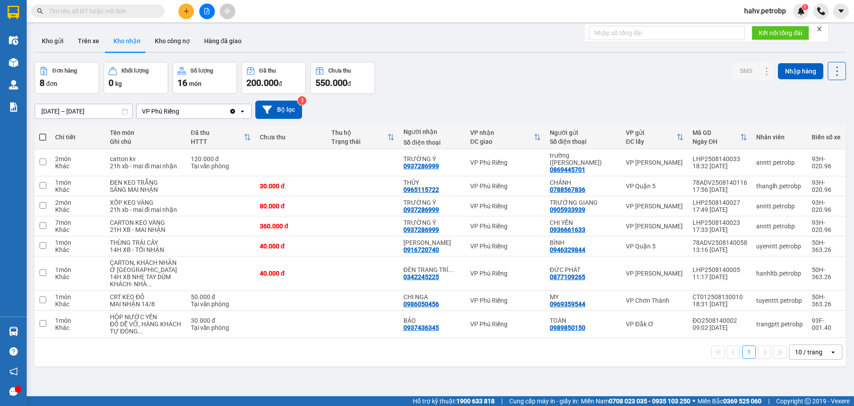
click at [81, 56] on div "ver 1.8.138 Kho gửi Trên xe Kho nhận Kho công nợ Hàng đã giao Đơn hàng 8 đơn Kh…" at bounding box center [440, 230] width 819 height 406
click at [87, 49] on button "Trên xe" at bounding box center [89, 40] width 36 height 21
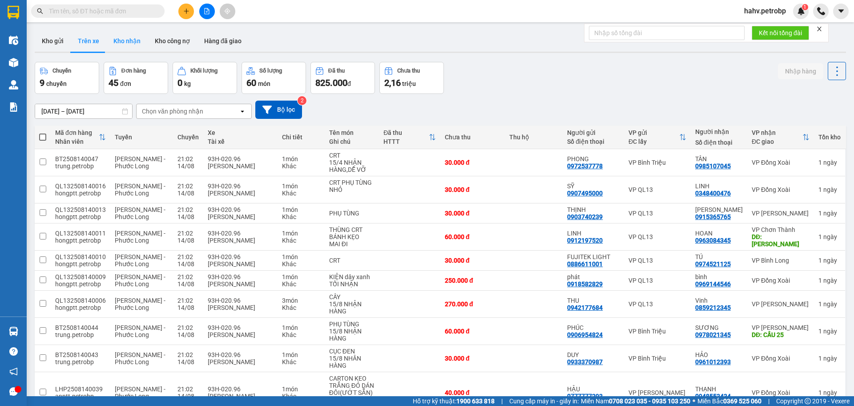
click at [118, 43] on button "Kho nhận" at bounding box center [126, 40] width 41 height 21
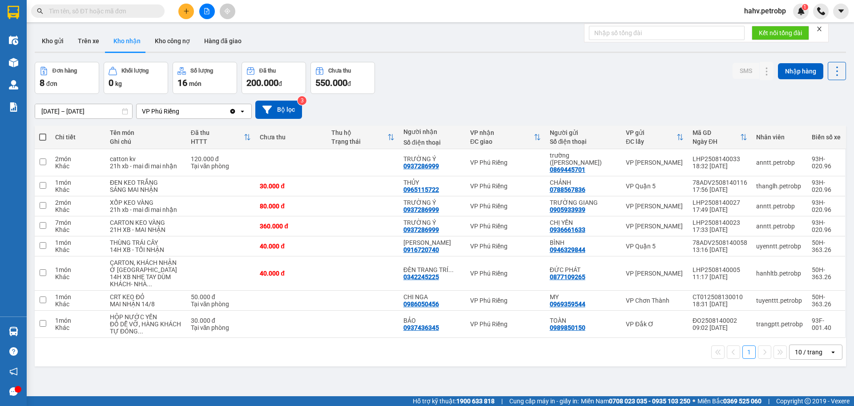
drag, startPoint x: 86, startPoint y: 40, endPoint x: 106, endPoint y: 43, distance: 20.3
click at [90, 42] on button "Trên xe" at bounding box center [89, 40] width 36 height 21
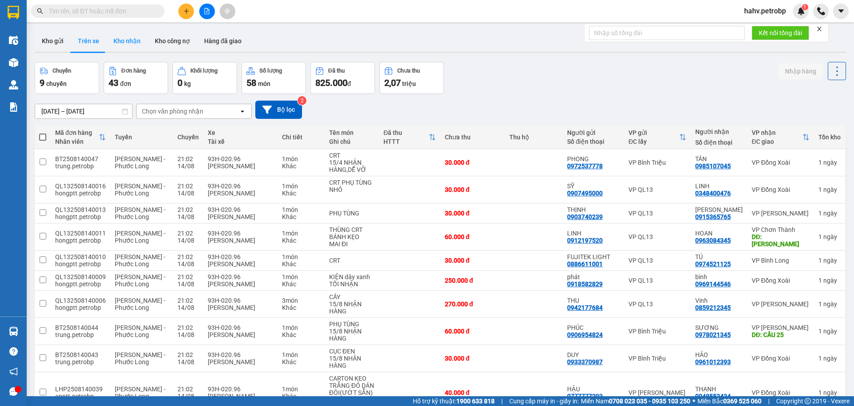
click at [127, 42] on button "Kho nhận" at bounding box center [126, 40] width 41 height 21
type input "13/08/2025 – 15/08/2025"
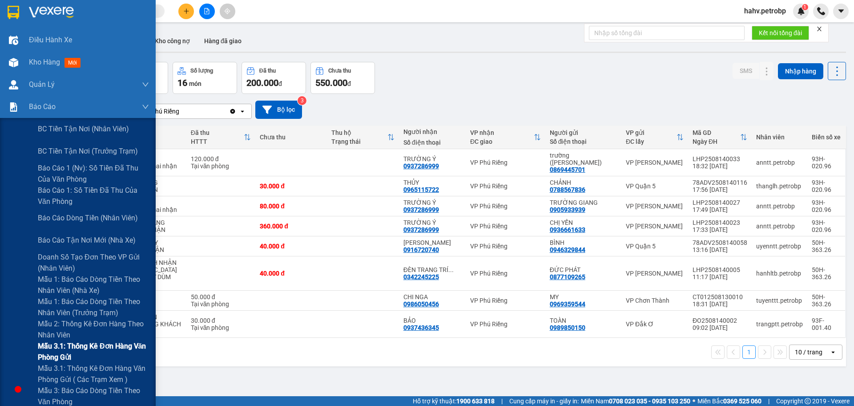
click at [59, 346] on span "Mẫu 3.1: Thống kê đơn hàng văn phòng gửi" at bounding box center [93, 351] width 111 height 22
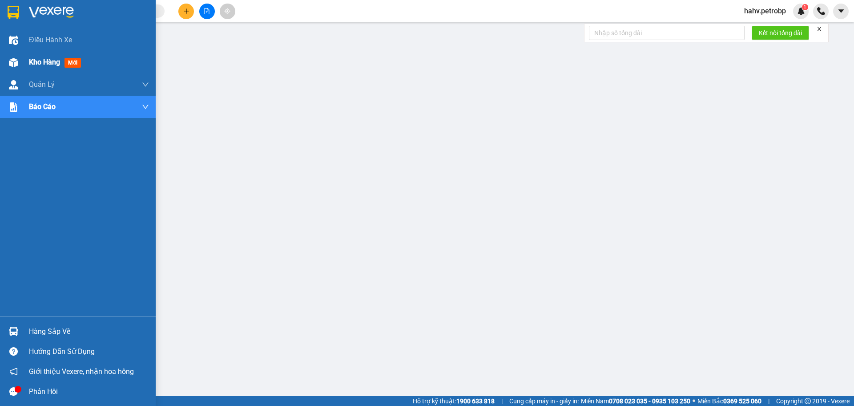
click at [12, 63] on img at bounding box center [13, 62] width 9 height 9
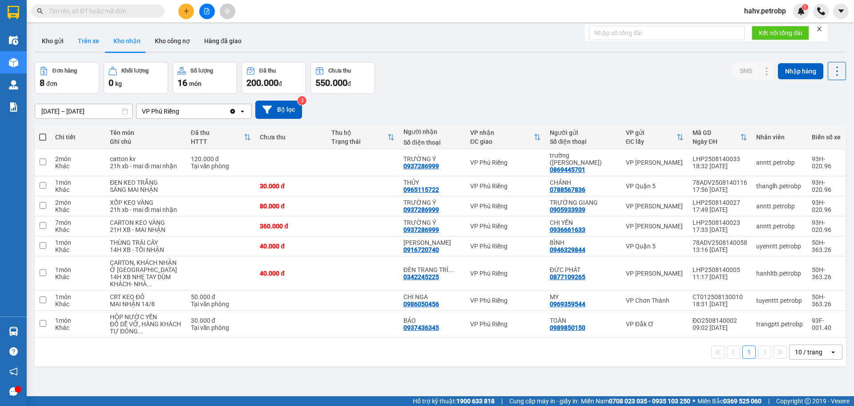
click at [102, 44] on button "Trên xe" at bounding box center [89, 40] width 36 height 21
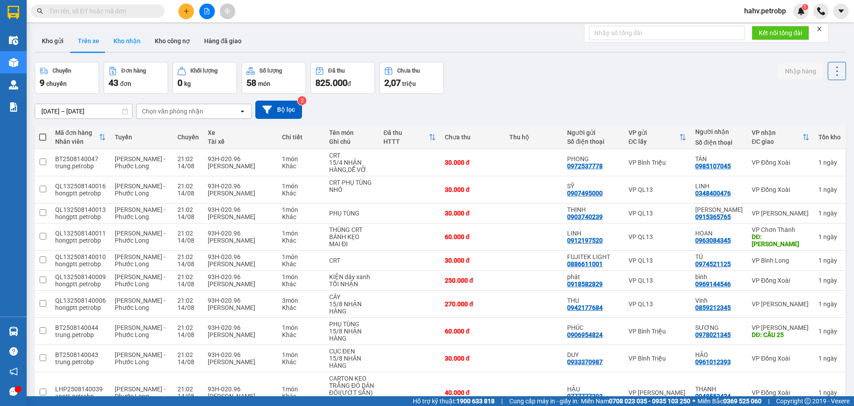
click at [118, 44] on button "Kho nhận" at bounding box center [126, 40] width 41 height 21
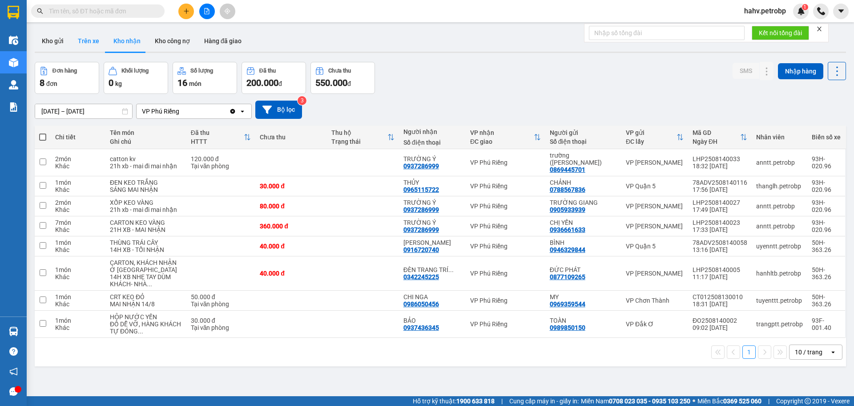
click at [85, 49] on button "Trên xe" at bounding box center [89, 40] width 36 height 21
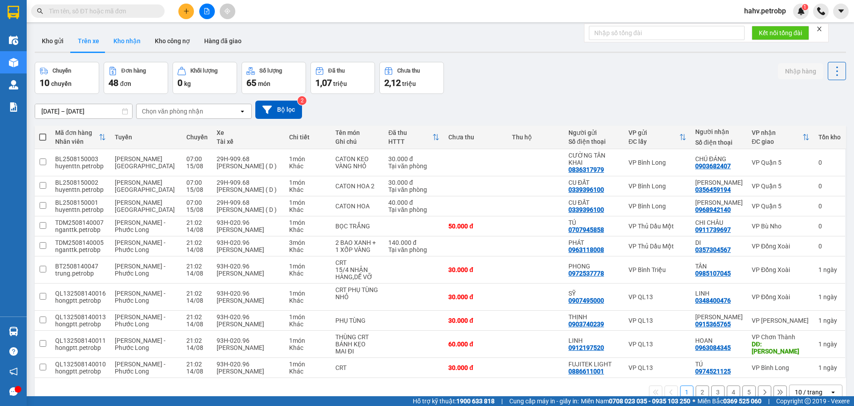
click at [138, 43] on button "Kho nhận" at bounding box center [126, 40] width 41 height 21
type input "13/08/2025 – 15/08/2025"
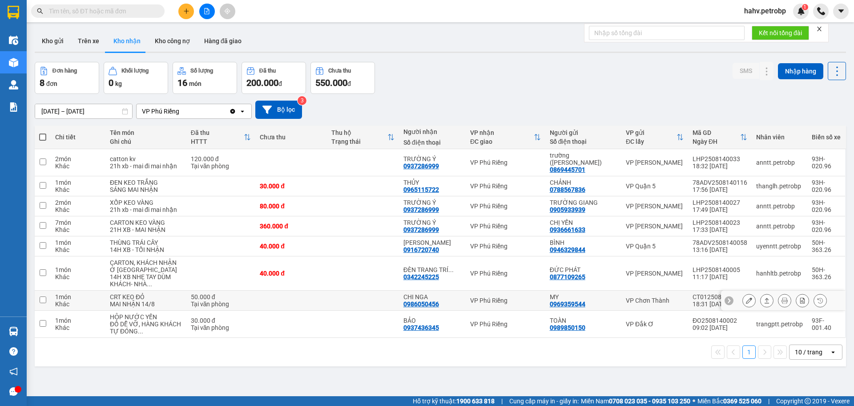
click at [416, 307] on div "0986050456" at bounding box center [422, 303] width 36 height 7
copy div "0986050456"
paste input "0986050456"
type input "0986050456"
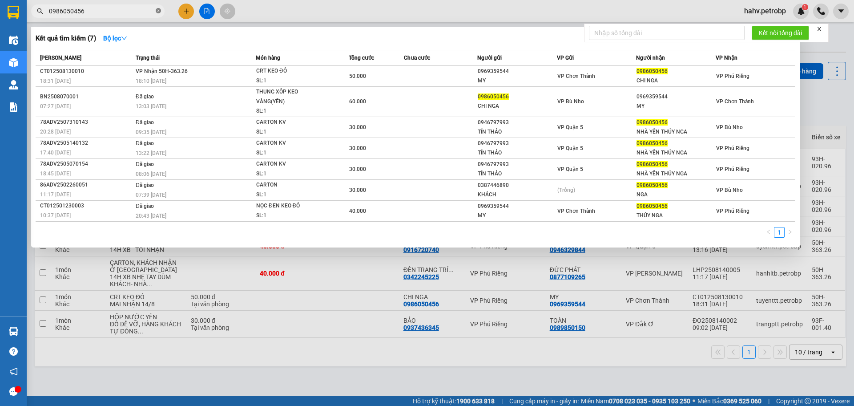
click at [160, 12] on icon "close-circle" at bounding box center [158, 10] width 5 height 5
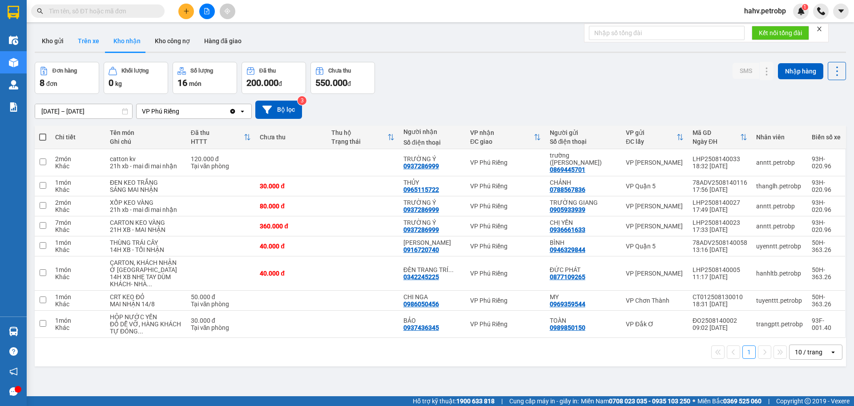
click at [96, 37] on button "Trên xe" at bounding box center [89, 40] width 36 height 21
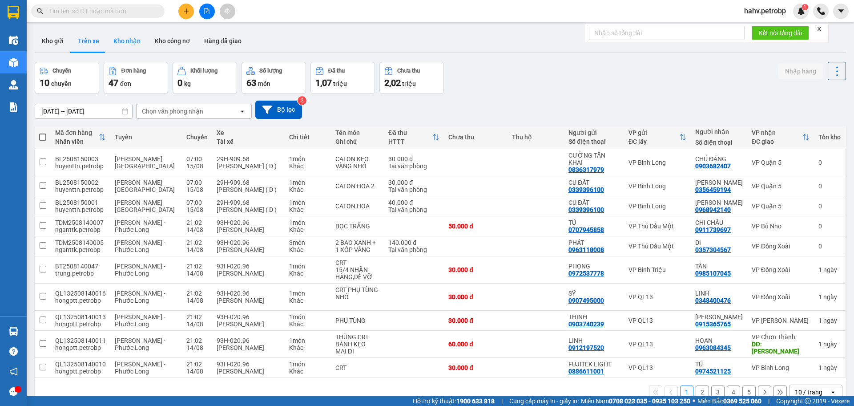
click at [115, 37] on button "Kho nhận" at bounding box center [126, 40] width 41 height 21
type input "13/08/2025 – 15/08/2025"
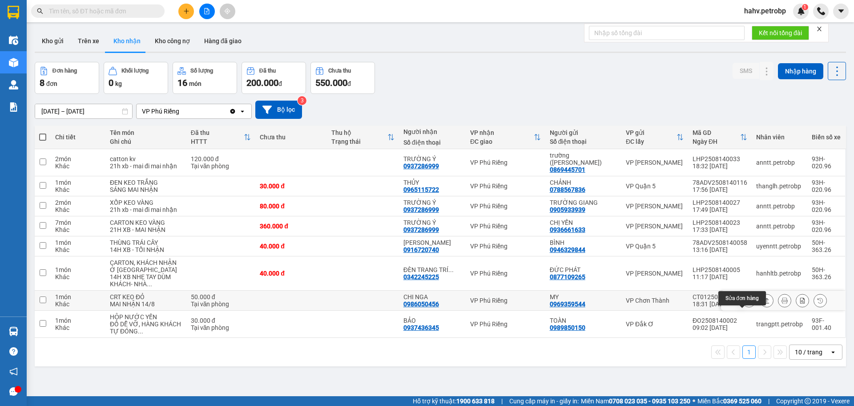
click at [746, 303] on icon at bounding box center [749, 300] width 6 height 6
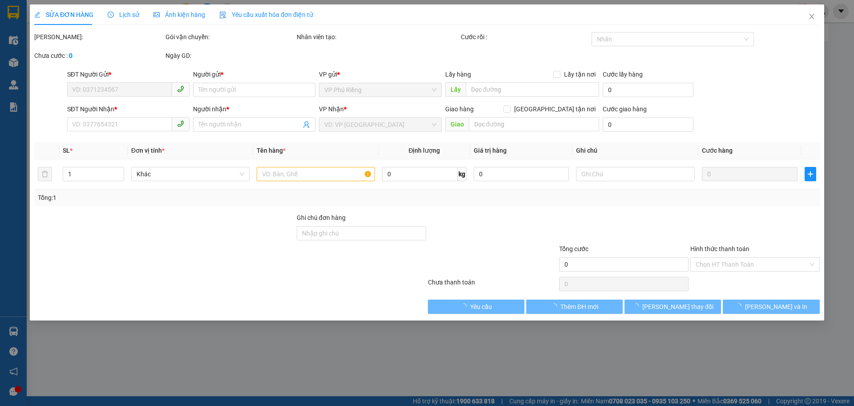
type input "0969359544"
type input "MY"
type input "0986050456"
type input "CHI NGA"
type input "50.000"
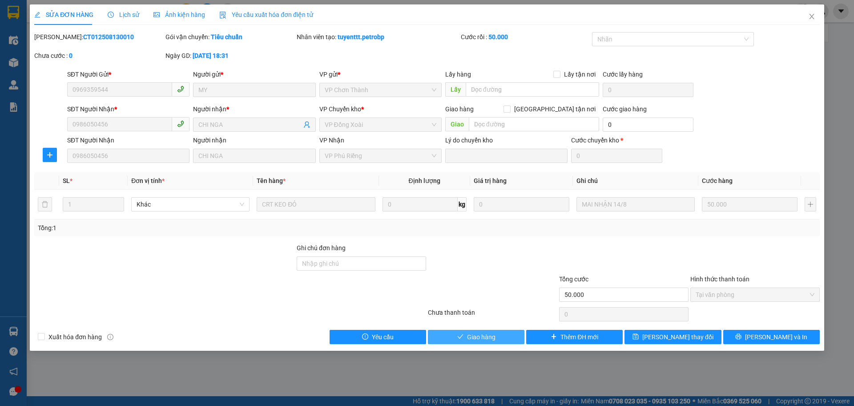
click at [457, 336] on button "Giao hàng" at bounding box center [476, 337] width 97 height 14
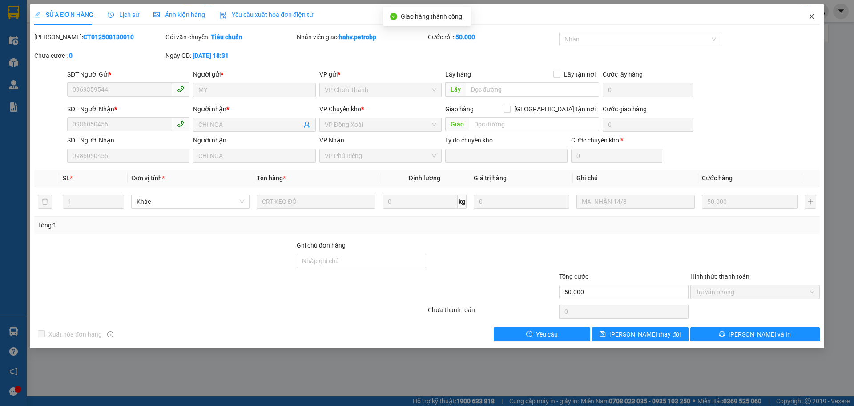
click at [813, 12] on span "Close" at bounding box center [812, 16] width 25 height 25
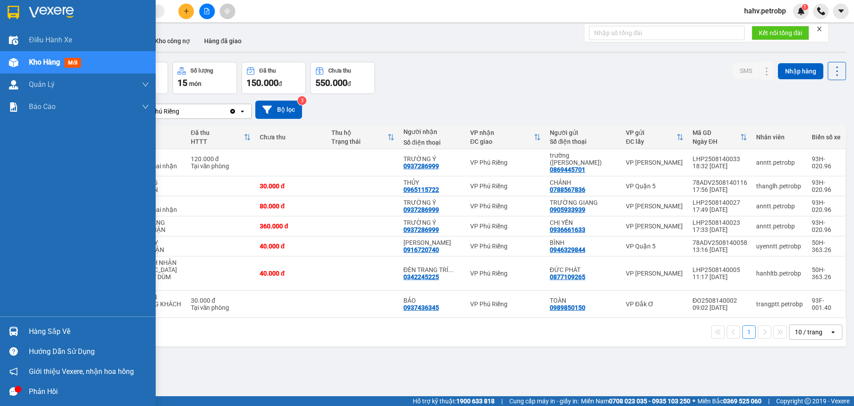
click at [4, 337] on div "Hàng sắp về" at bounding box center [78, 331] width 156 height 20
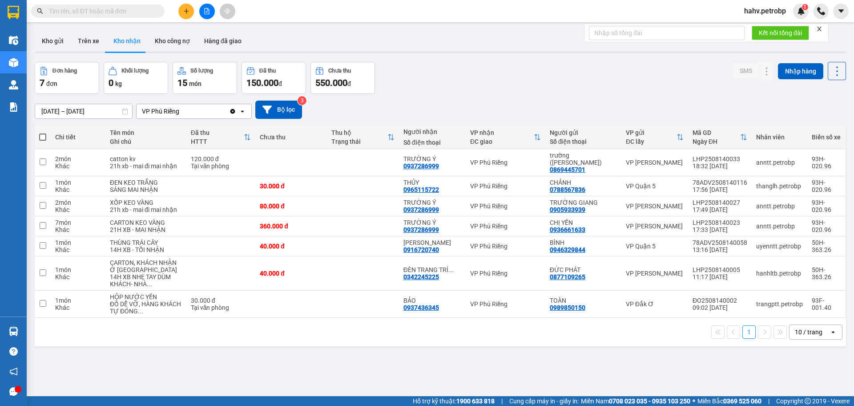
click at [535, 363] on section "Kết quả tìm kiếm ( 7 ) Bộ lọc Mã ĐH Trạng thái Món hàng Tổng cước Chưa cước Ngư…" at bounding box center [427, 203] width 854 height 406
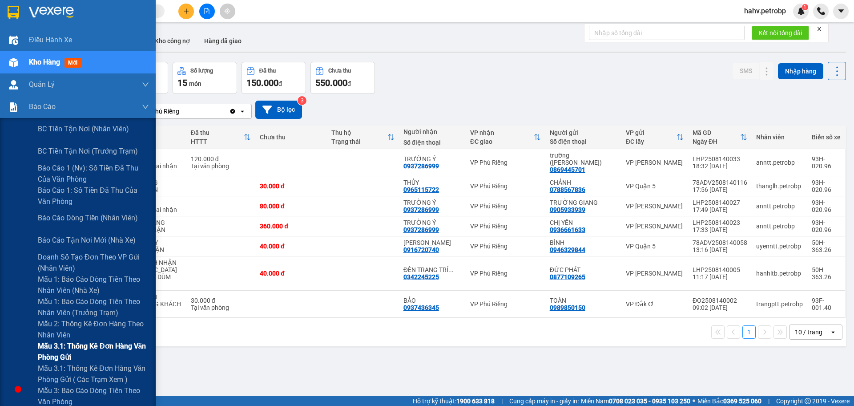
click at [26, 341] on div "Mẫu 3.1: Thống kê đơn hàng văn phòng gửi" at bounding box center [78, 351] width 156 height 22
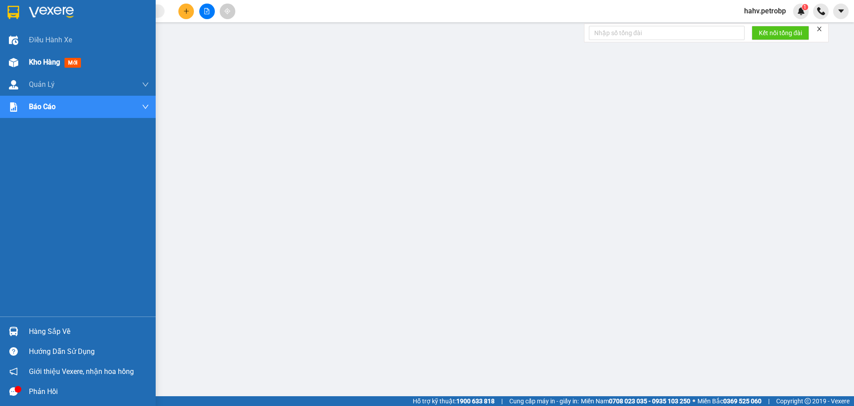
click at [64, 60] on div "Kho hàng mới" at bounding box center [57, 62] width 56 height 11
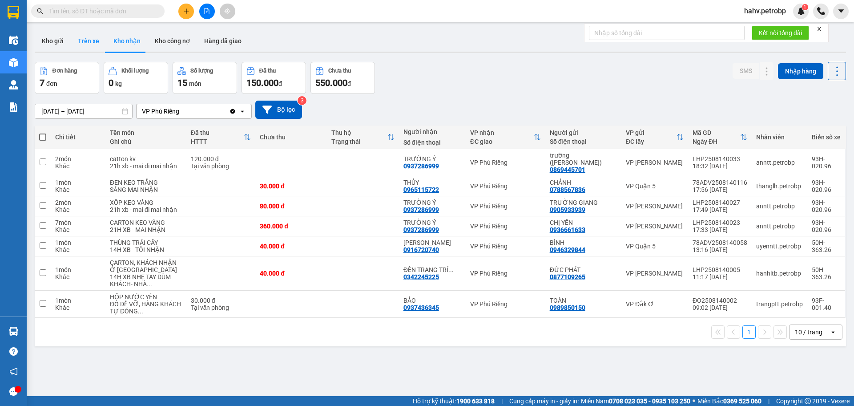
click at [99, 43] on button "Trên xe" at bounding box center [89, 40] width 36 height 21
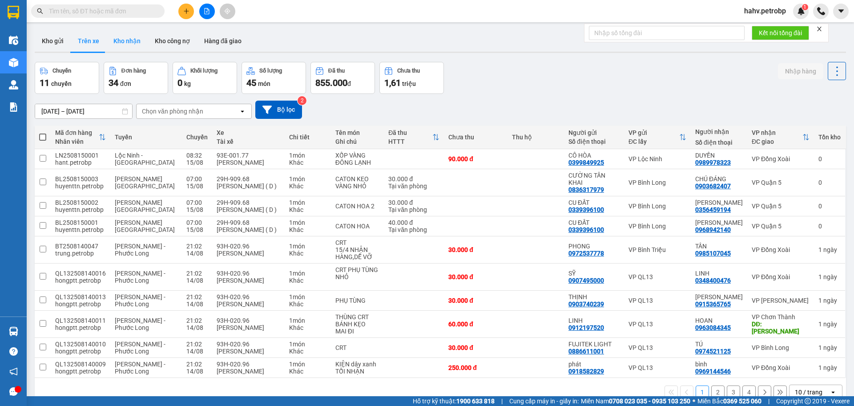
click at [123, 42] on button "Kho nhận" at bounding box center [126, 40] width 41 height 21
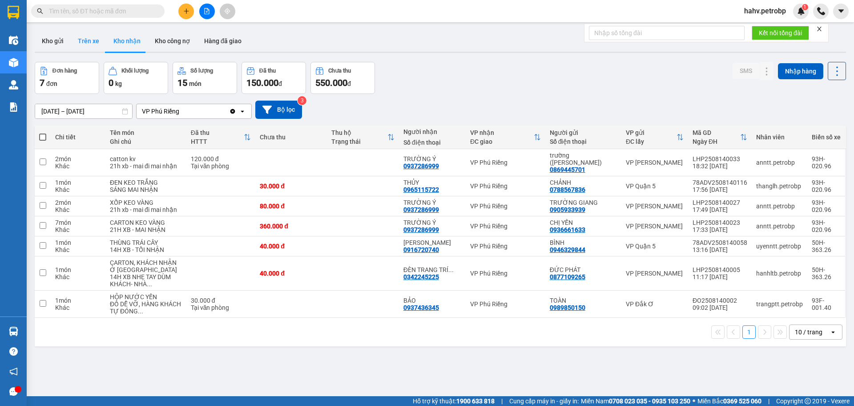
click at [91, 43] on button "Trên xe" at bounding box center [89, 40] width 36 height 21
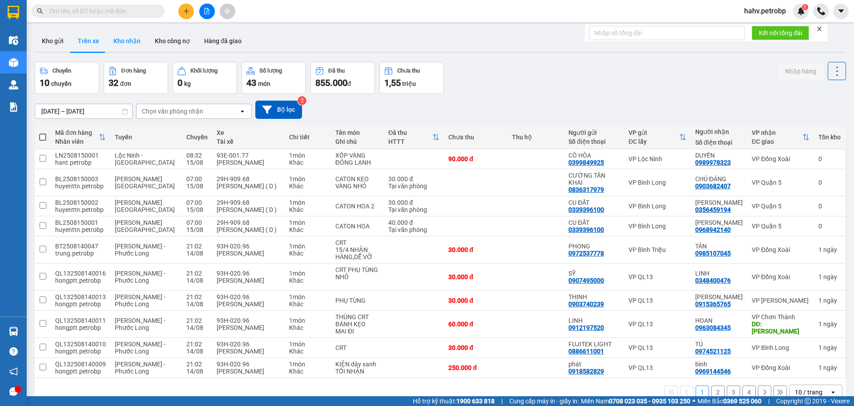
click at [122, 44] on button "Kho nhận" at bounding box center [126, 40] width 41 height 21
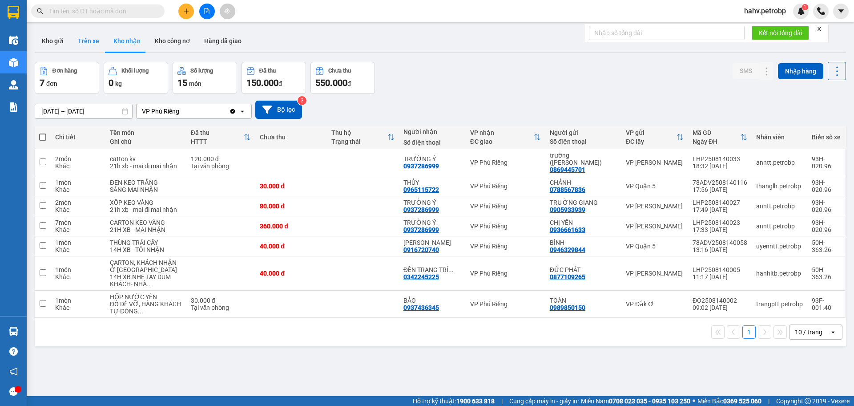
click at [78, 37] on button "Trên xe" at bounding box center [89, 40] width 36 height 21
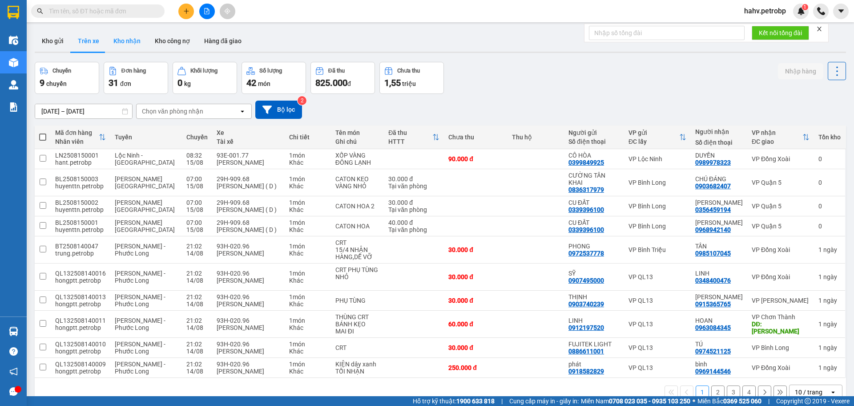
click at [129, 48] on button "Kho nhận" at bounding box center [126, 40] width 41 height 21
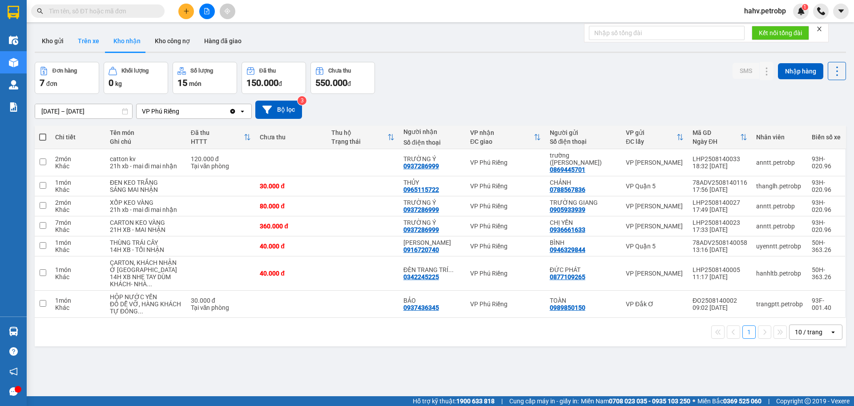
click at [100, 37] on button "Trên xe" at bounding box center [89, 40] width 36 height 21
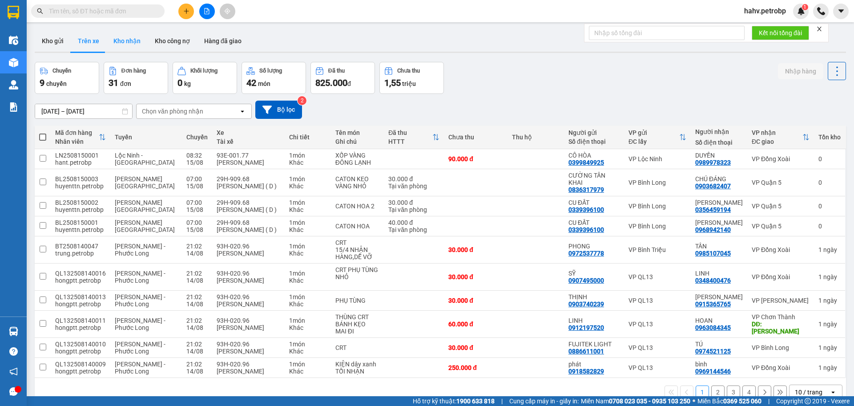
click at [108, 42] on button "Kho nhận" at bounding box center [126, 40] width 41 height 21
type input "13/08/2025 – 15/08/2025"
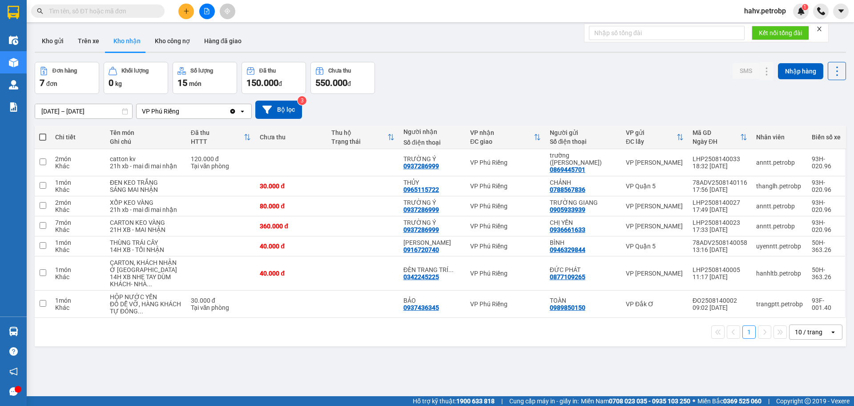
click at [135, 12] on input "text" at bounding box center [101, 11] width 105 height 10
click at [185, 14] on button at bounding box center [186, 12] width 16 height 16
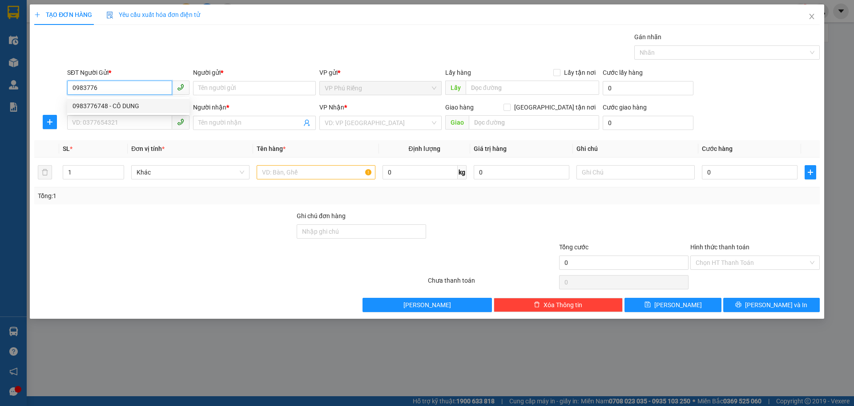
click at [110, 103] on div "0983776748 - CÔ DUNG" at bounding box center [129, 106] width 112 height 10
type input "0983776748"
type input "CÔ DUNG"
type input "0986133066"
type input "DƯƠNG"
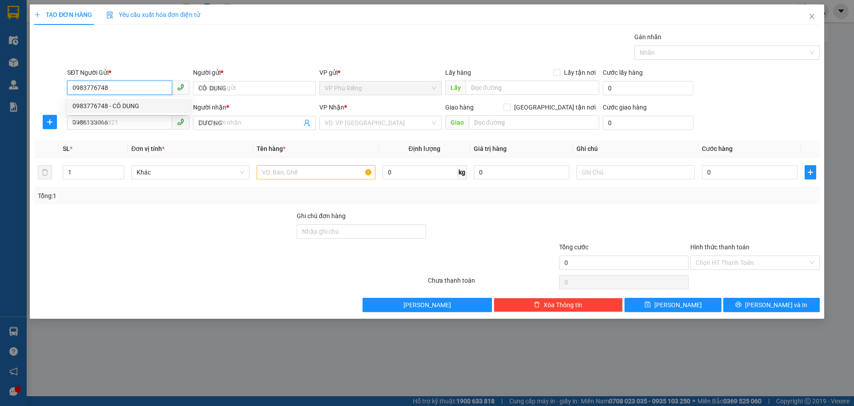
type input "40.000"
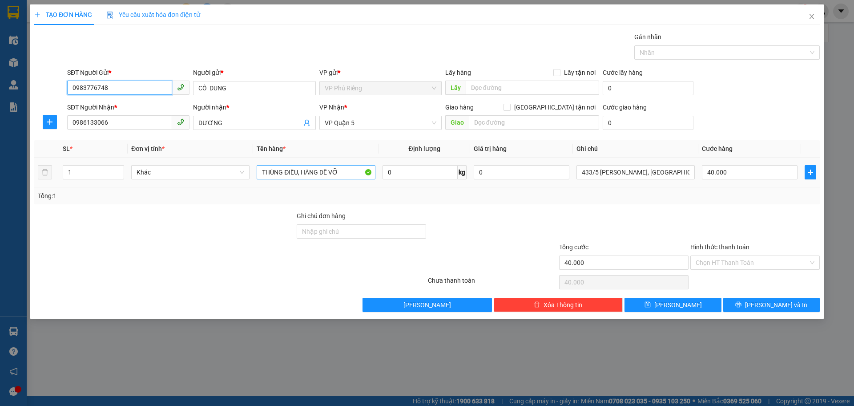
type input "0983776748"
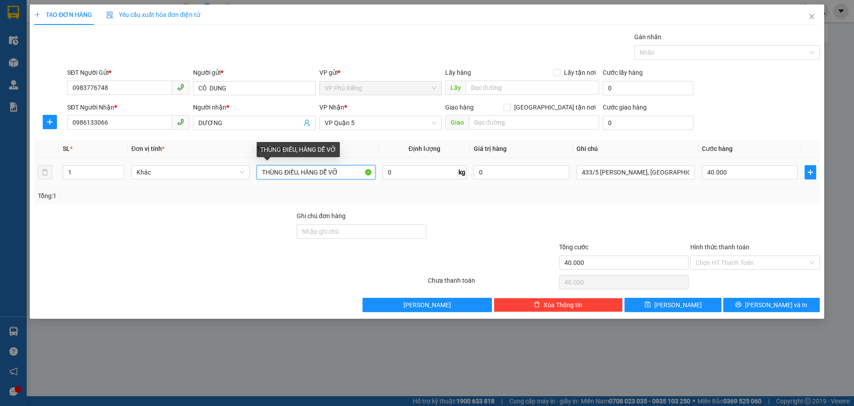
click at [353, 170] on input "THÙNG ĐIỀU, HÀNG DỄ VỠ" at bounding box center [316, 172] width 118 height 14
type input "THÙNG ĐIỀU"
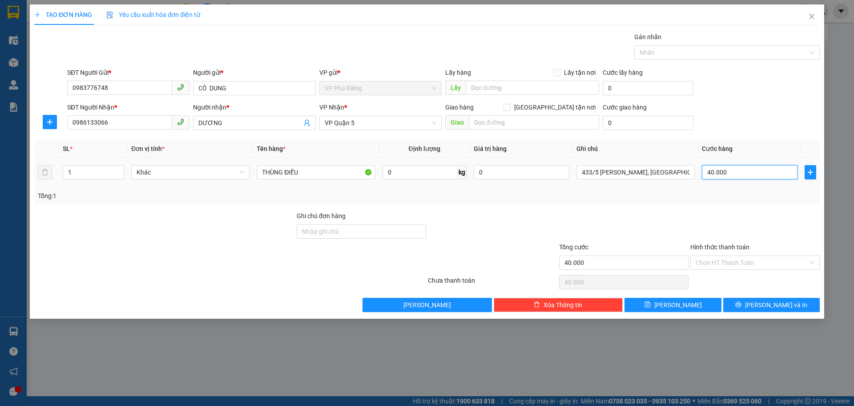
click at [722, 174] on input "40.000" at bounding box center [750, 172] width 96 height 14
type input "0"
type input "3"
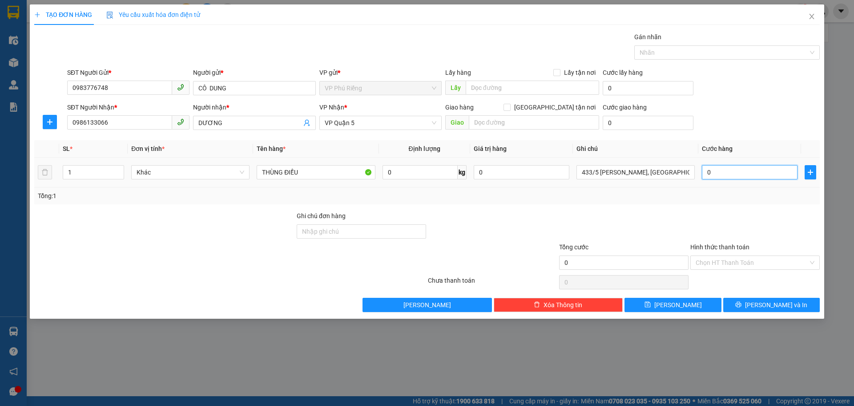
type input "3"
type input "03"
type input "30"
type input "030"
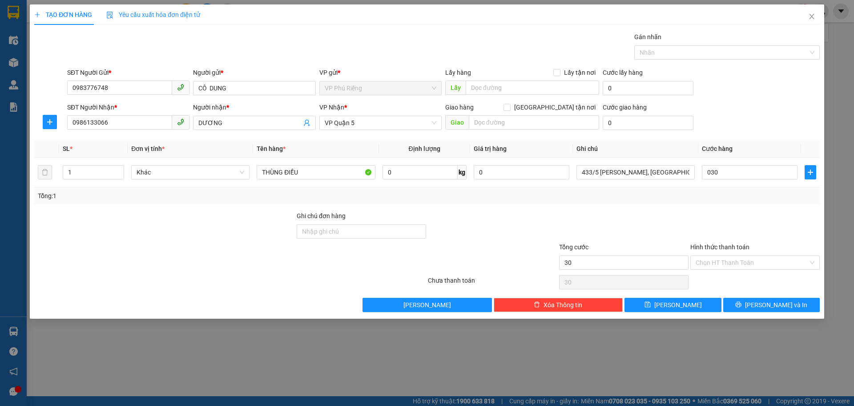
type input "30.000"
click at [661, 203] on div "Tổng: 1" at bounding box center [427, 195] width 786 height 17
click at [707, 259] on input "Hình thức thanh toán" at bounding box center [752, 262] width 113 height 13
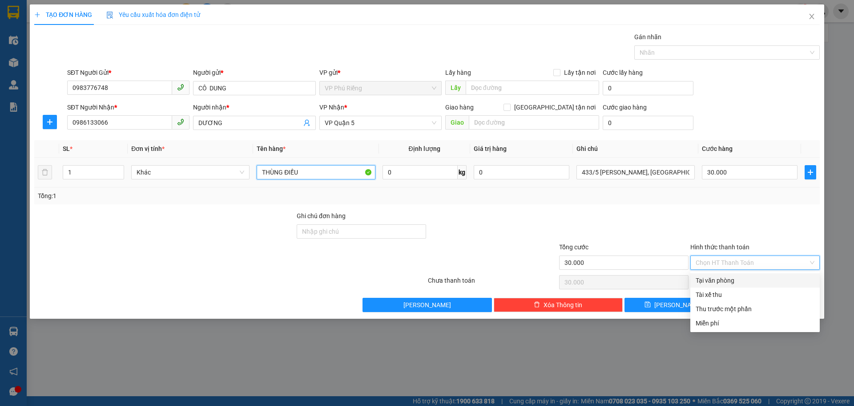
click at [319, 169] on input "THÙNG ĐIỀU" at bounding box center [316, 172] width 118 height 14
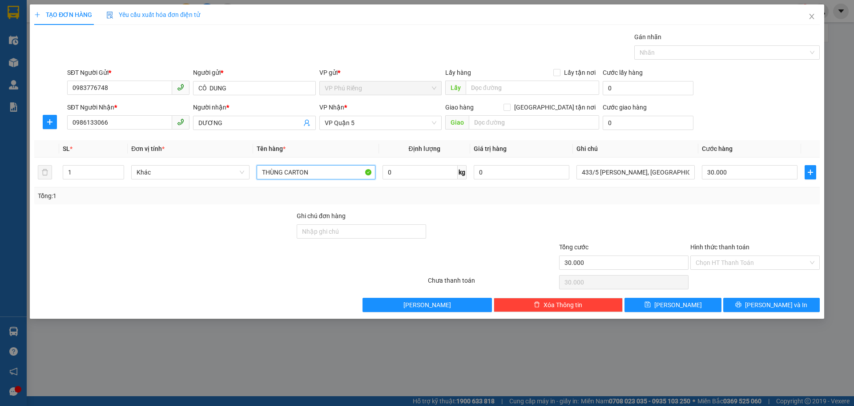
type input "THÙNG CARTON"
click at [712, 252] on div "Hình thức thanh toán" at bounding box center [755, 248] width 129 height 13
click at [711, 263] on input "Hình thức thanh toán" at bounding box center [752, 262] width 113 height 13
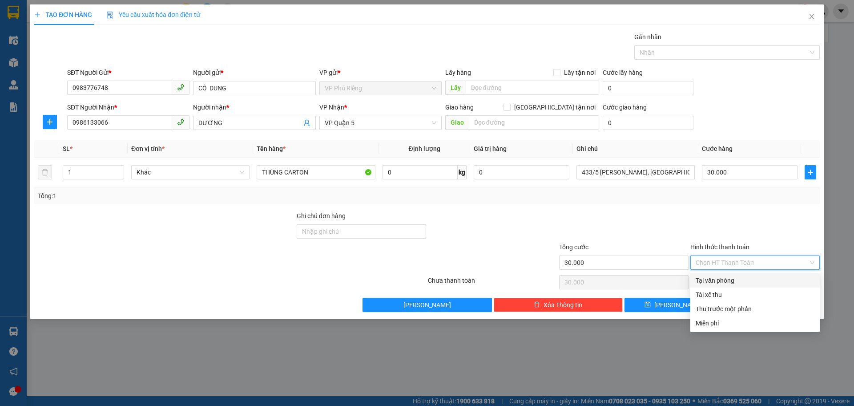
click at [711, 279] on div "Tại văn phòng" at bounding box center [755, 280] width 119 height 10
type input "0"
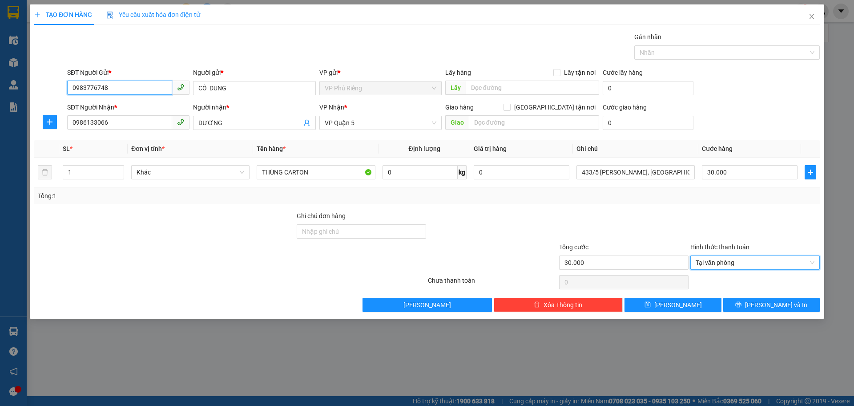
click at [101, 87] on input "0983776748" at bounding box center [119, 88] width 105 height 14
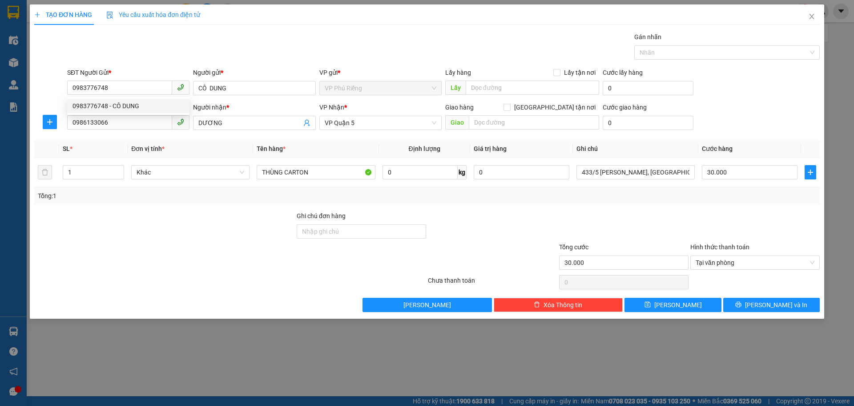
click at [221, 223] on div at bounding box center [164, 226] width 263 height 31
click at [776, 301] on span "Lưu và In" at bounding box center [776, 305] width 62 height 10
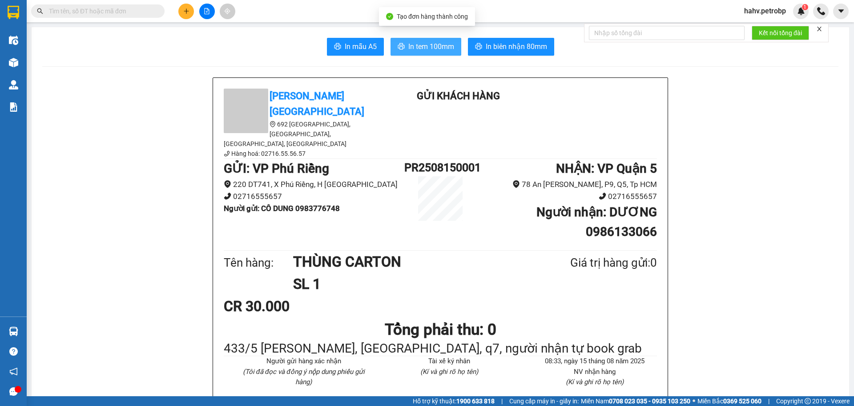
click at [424, 52] on span "In tem 100mm" at bounding box center [431, 46] width 46 height 11
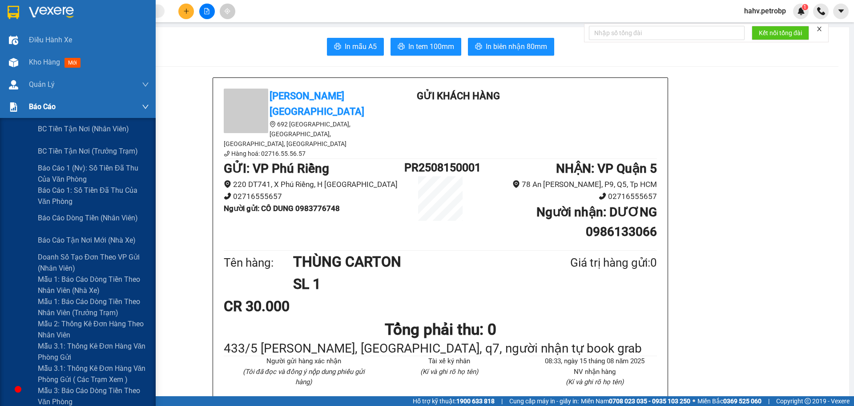
click at [18, 111] on img at bounding box center [13, 106] width 9 height 9
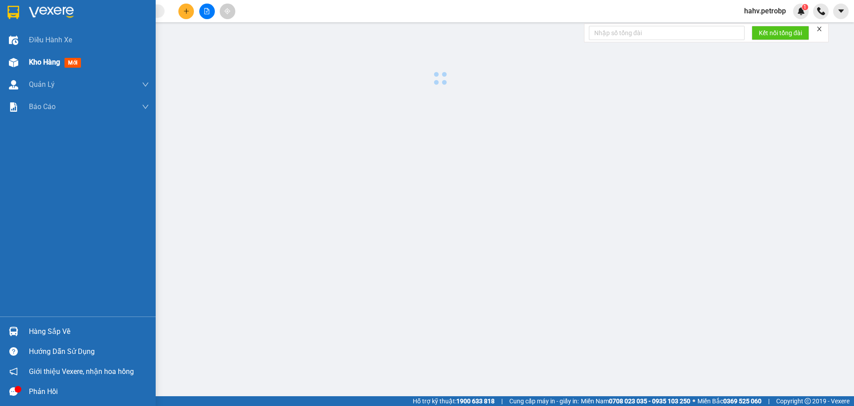
click at [34, 60] on span "Kho hàng" at bounding box center [44, 62] width 31 height 8
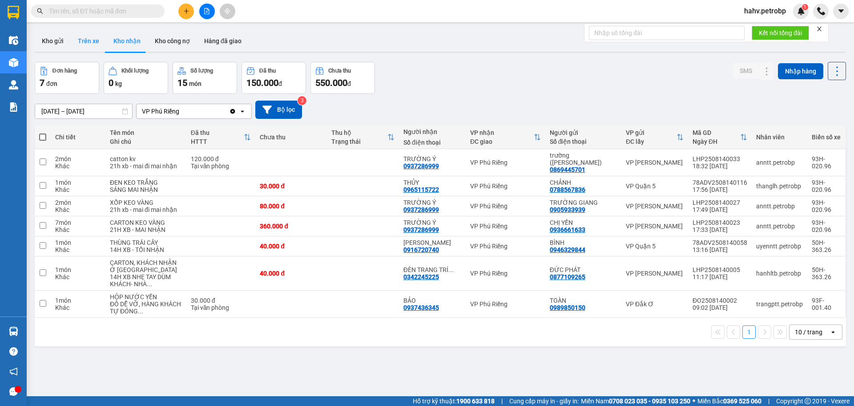
click at [82, 39] on button "Trên xe" at bounding box center [89, 40] width 36 height 21
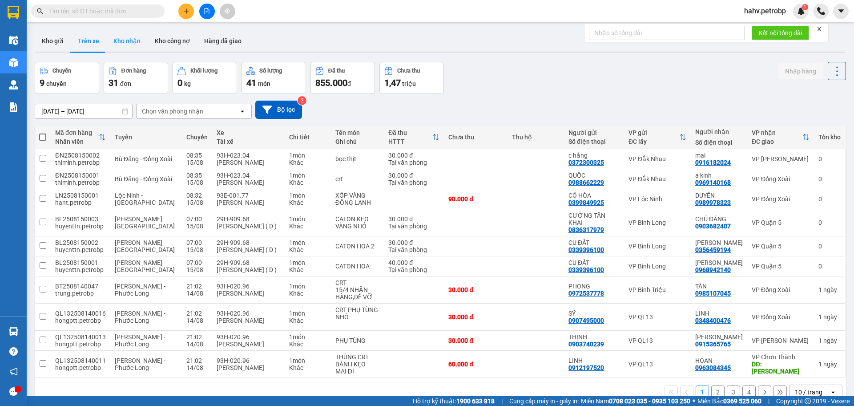
click at [123, 39] on button "Kho nhận" at bounding box center [126, 40] width 41 height 21
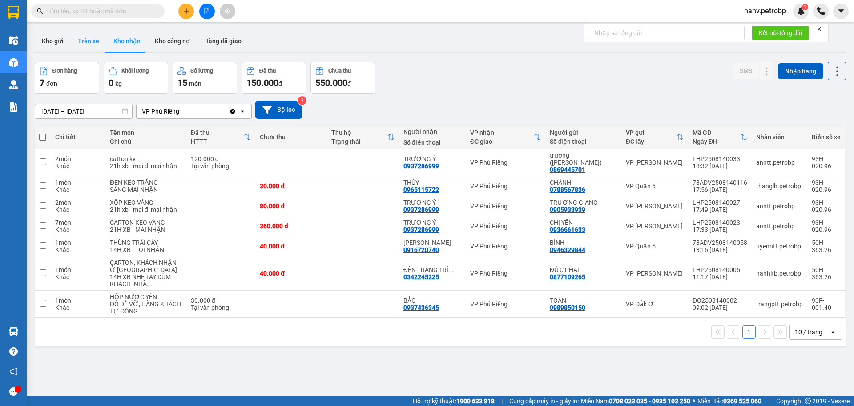
click at [86, 40] on button "Trên xe" at bounding box center [89, 40] width 36 height 21
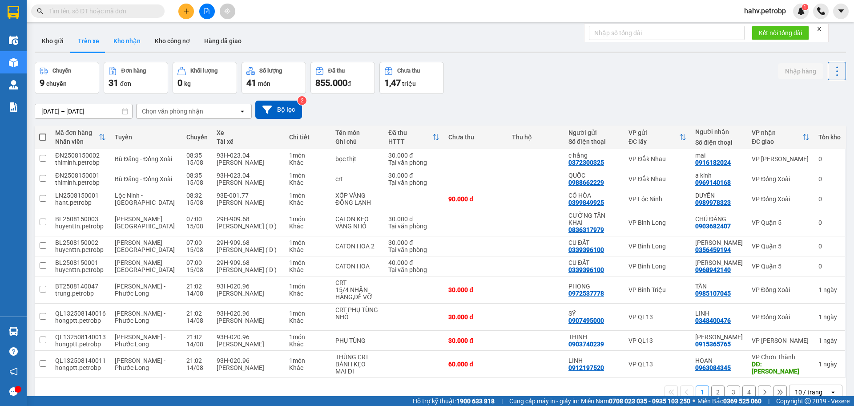
click at [109, 42] on button "Kho nhận" at bounding box center [126, 40] width 41 height 21
type input "13/08/2025 – 15/08/2025"
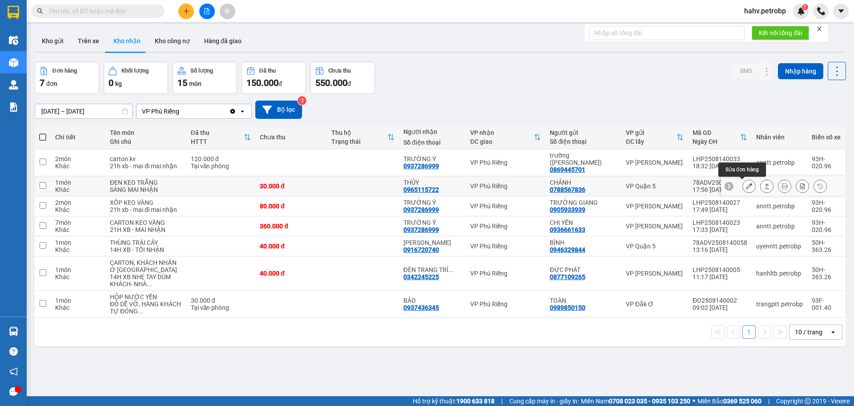
click at [746, 184] on icon at bounding box center [749, 186] width 6 height 6
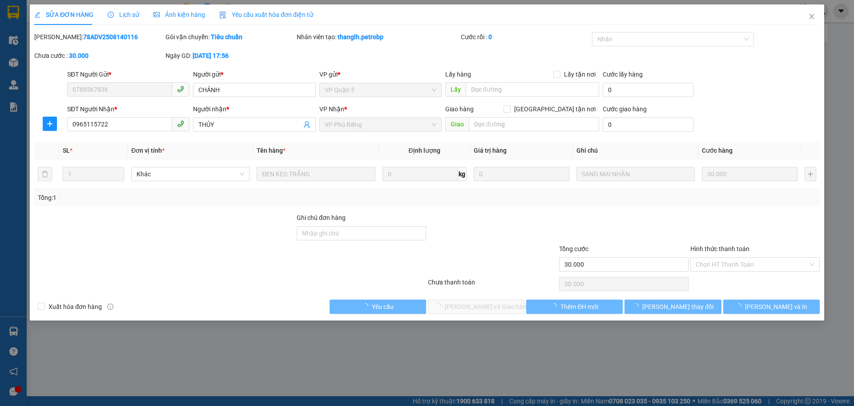
type input "0788567836"
type input "CHẢNH"
type input "0965115722"
type input "THỦY"
type input "30.000"
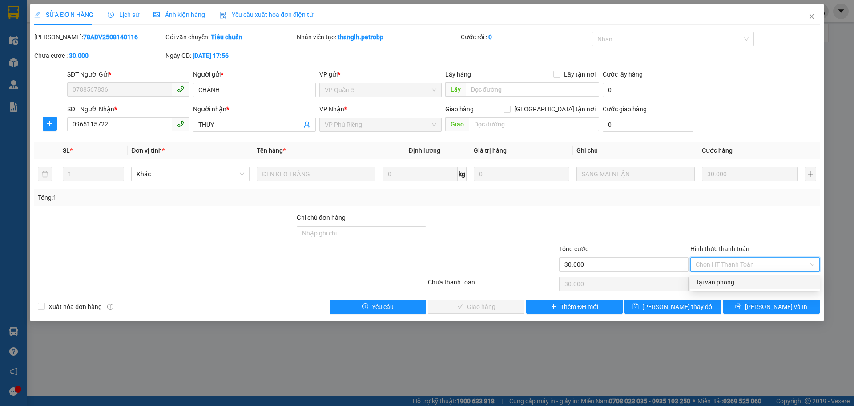
click at [723, 276] on div "Tại văn phòng" at bounding box center [755, 282] width 129 height 14
type input "0"
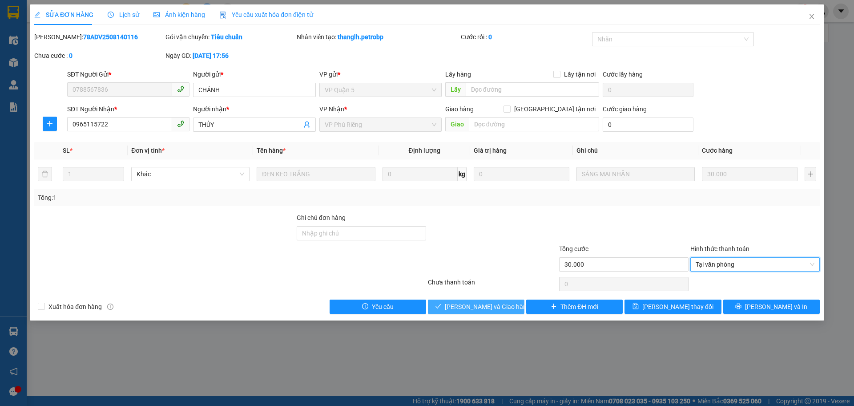
click at [472, 308] on span "Lưu và Giao hàng" at bounding box center [487, 307] width 85 height 10
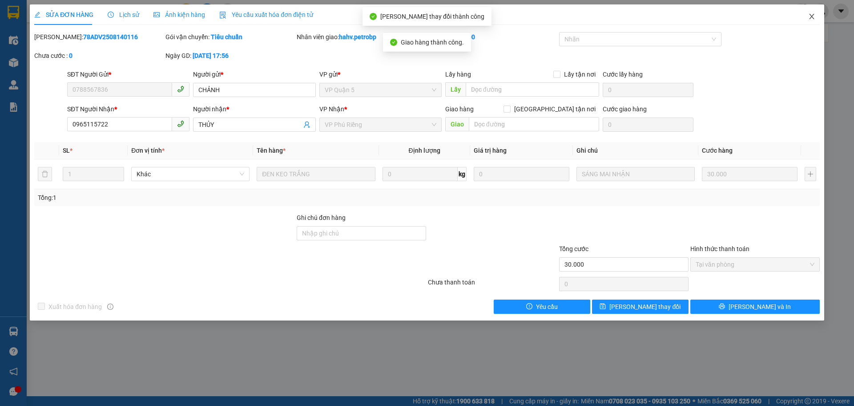
click at [823, 16] on span "Close" at bounding box center [812, 16] width 25 height 25
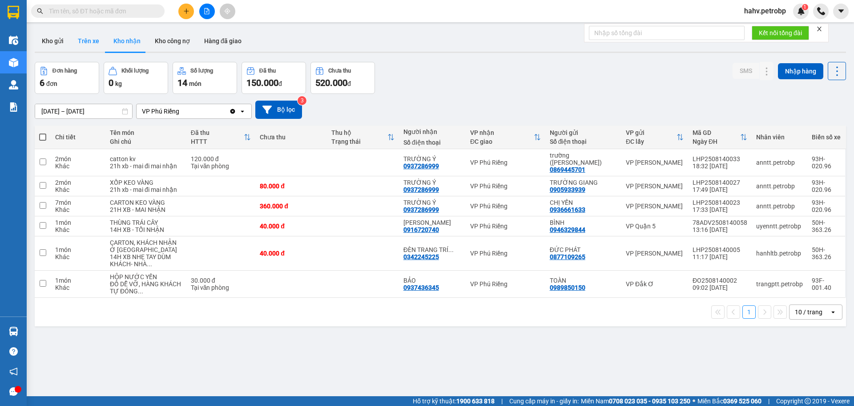
click at [96, 36] on button "Trên xe" at bounding box center [89, 40] width 36 height 21
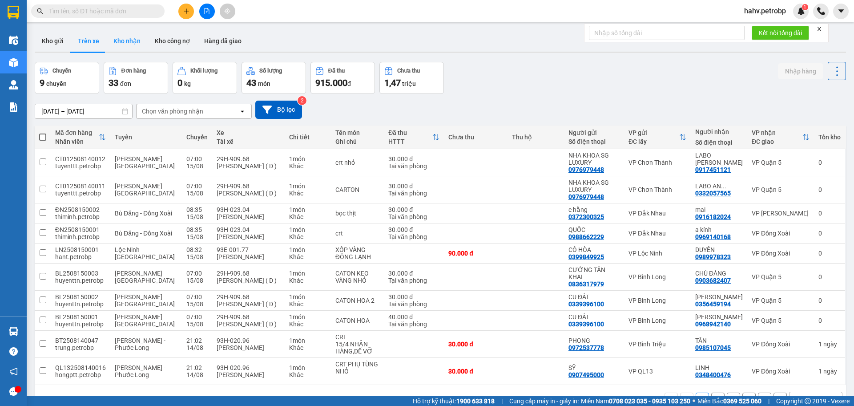
click at [116, 44] on button "Kho nhận" at bounding box center [126, 40] width 41 height 21
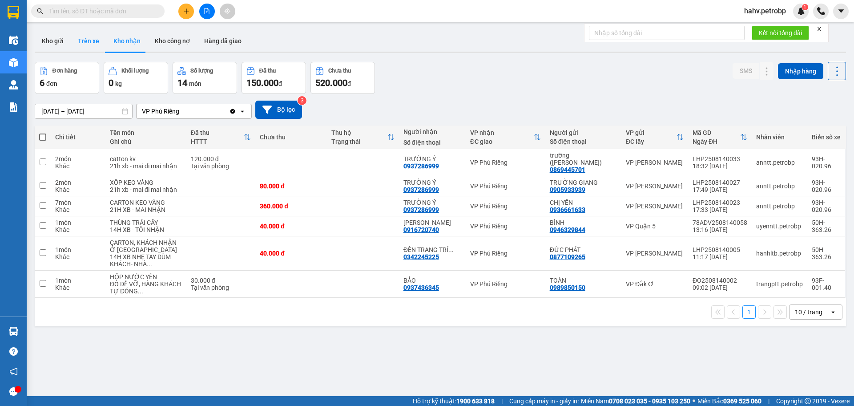
click at [78, 41] on button "Trên xe" at bounding box center [89, 40] width 36 height 21
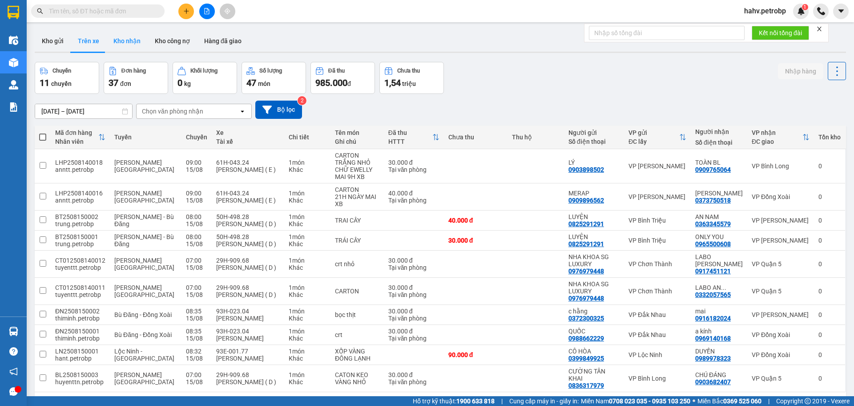
click at [136, 45] on button "Kho nhận" at bounding box center [126, 40] width 41 height 21
type input "13/08/2025 – 15/08/2025"
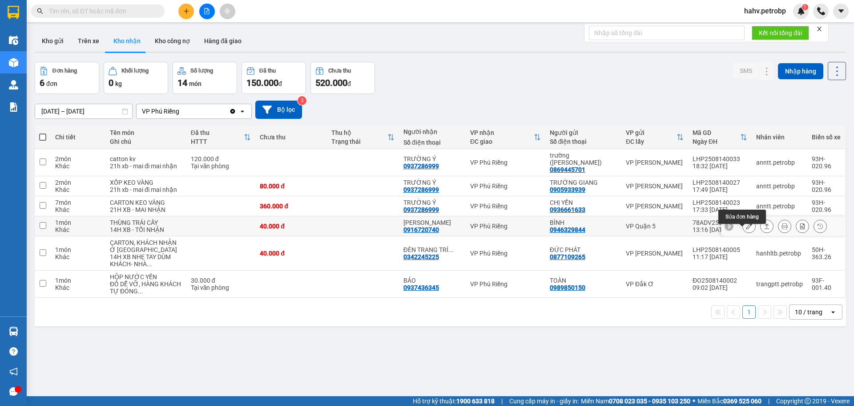
click at [746, 229] on icon at bounding box center [749, 226] width 6 height 6
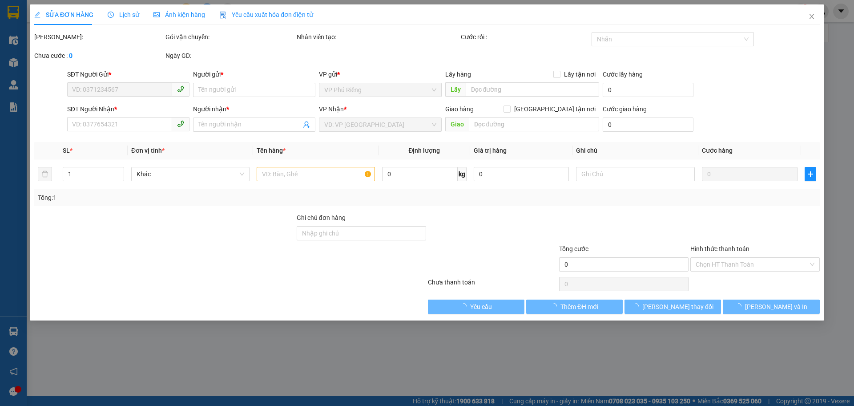
type input "0946329844"
type input "BÌNH"
type input "0916720740"
type input "[PERSON_NAME]"
type input "40.000"
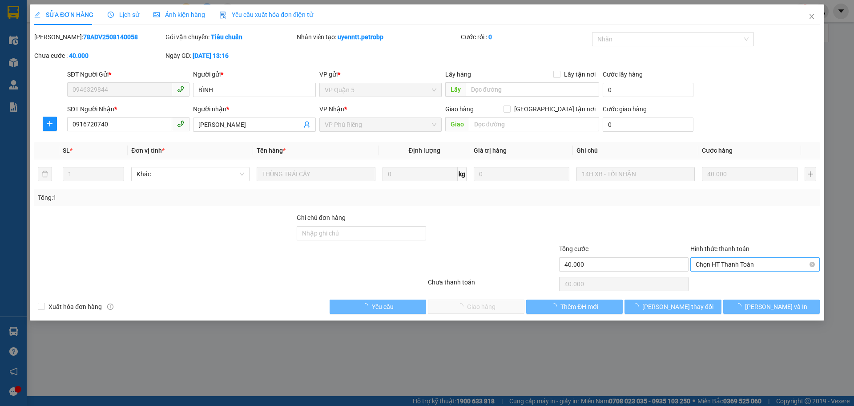
click at [732, 261] on span "Chọn HT Thanh Toán" at bounding box center [755, 264] width 119 height 13
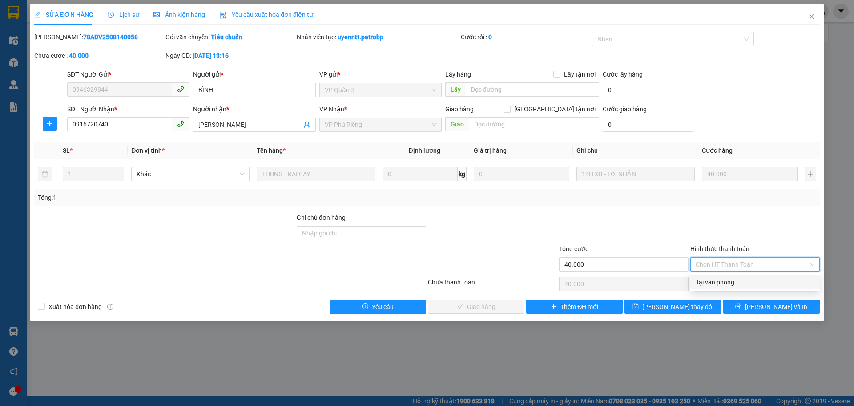
click at [728, 281] on div "Tại văn phòng" at bounding box center [755, 282] width 119 height 10
type input "0"
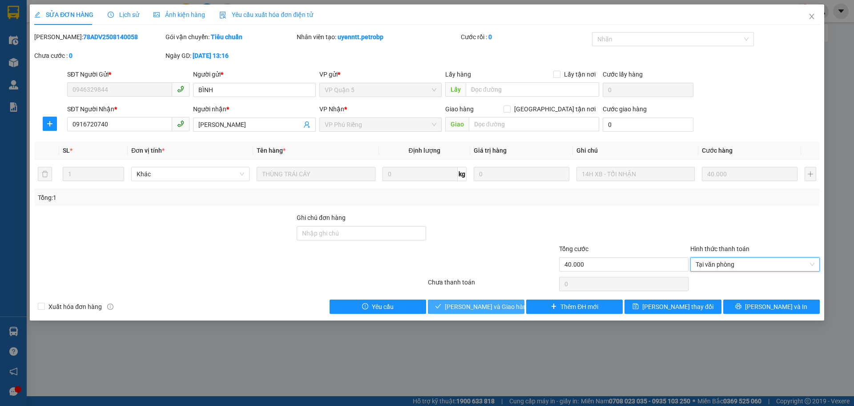
click at [461, 305] on span "Lưu và Giao hàng" at bounding box center [487, 307] width 85 height 10
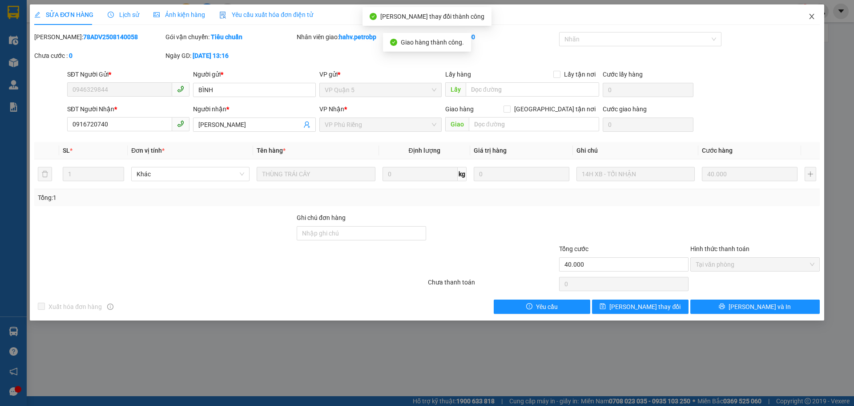
click at [818, 13] on span "Close" at bounding box center [812, 16] width 25 height 25
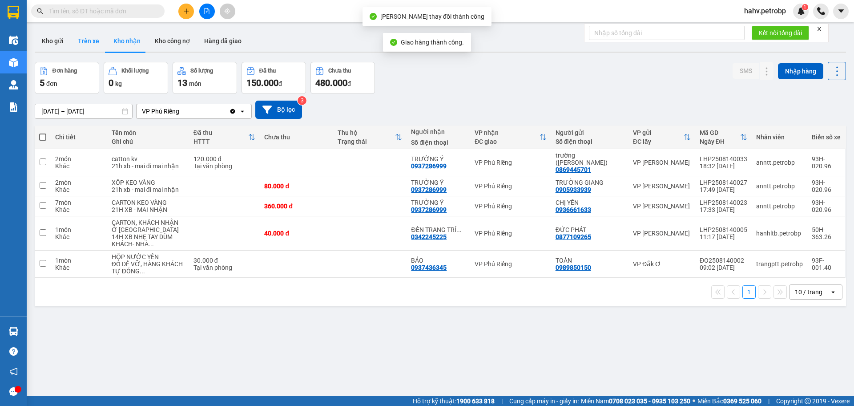
click at [84, 45] on button "Trên xe" at bounding box center [89, 40] width 36 height 21
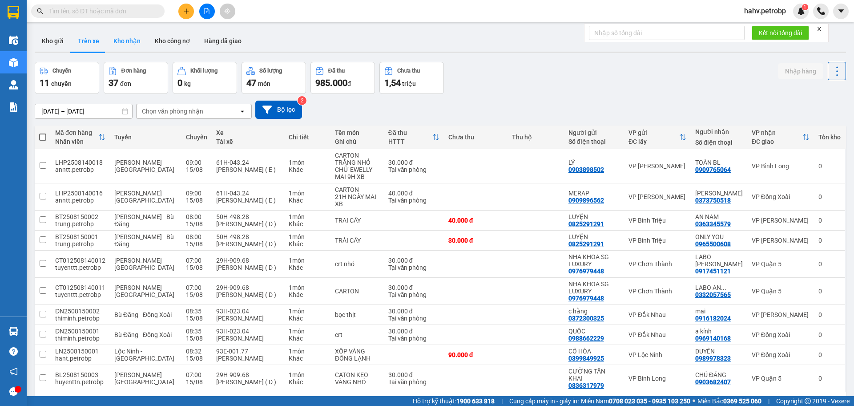
click at [127, 44] on button "Kho nhận" at bounding box center [126, 40] width 41 height 21
type input "13/08/2025 – 15/08/2025"
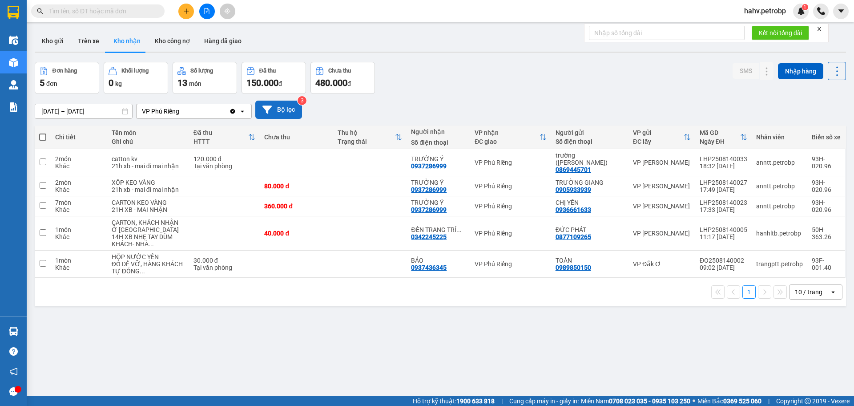
click at [287, 110] on button "Bộ lọc" at bounding box center [278, 110] width 47 height 18
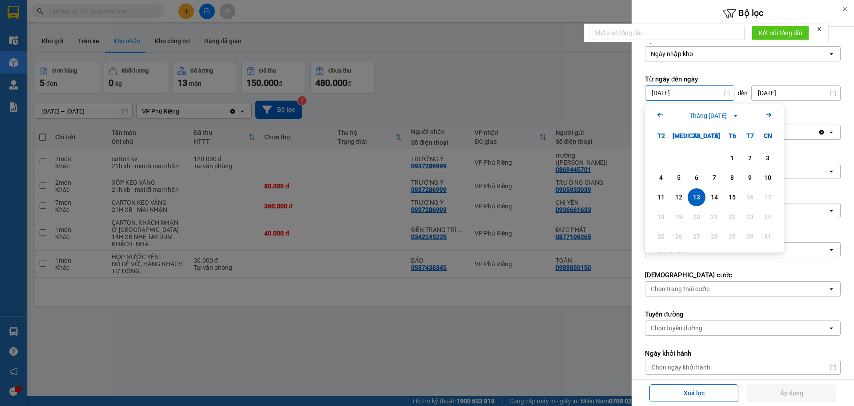
click at [671, 90] on input "13/08/2025" at bounding box center [690, 93] width 89 height 14
drag, startPoint x: 745, startPoint y: 166, endPoint x: 736, endPoint y: 163, distance: 9.6
click at [740, 165] on div "1 2 3" at bounding box center [714, 158] width 125 height 18
click at [736, 163] on div "1" at bounding box center [732, 158] width 12 height 11
type input "01/08/2025"
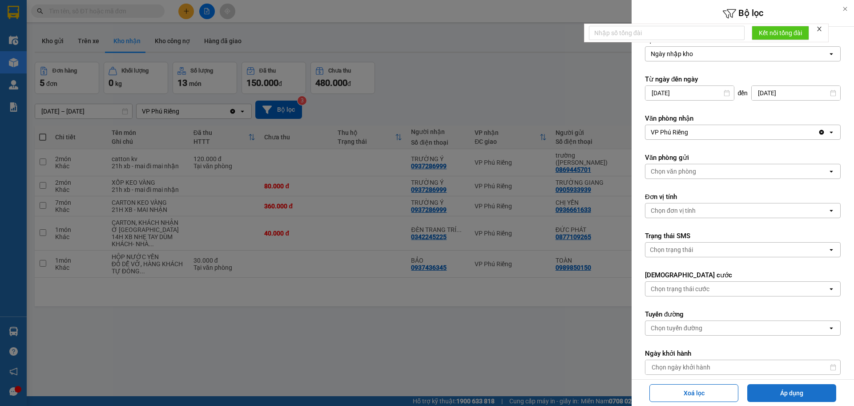
click at [781, 400] on button "Áp dụng" at bounding box center [792, 393] width 89 height 18
type input "[DATE] – [DATE]"
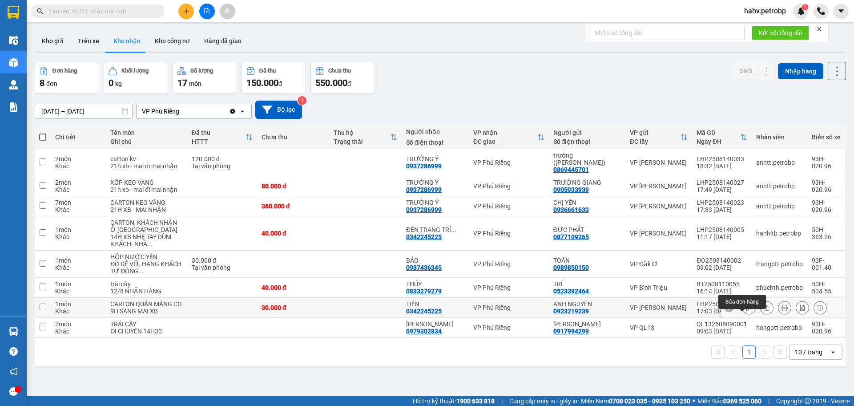
click at [746, 311] on icon at bounding box center [749, 307] width 6 height 6
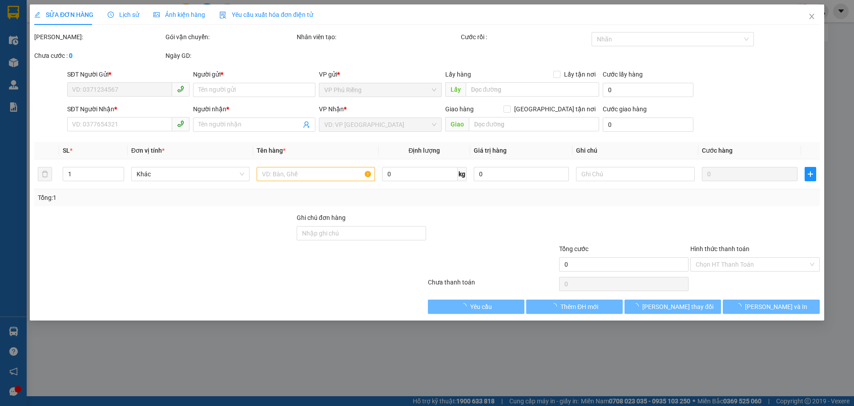
type input "0923219239"
type input "ANH NGUYÊN"
type input "0342245225"
type input "TIẾN"
type input "30.000"
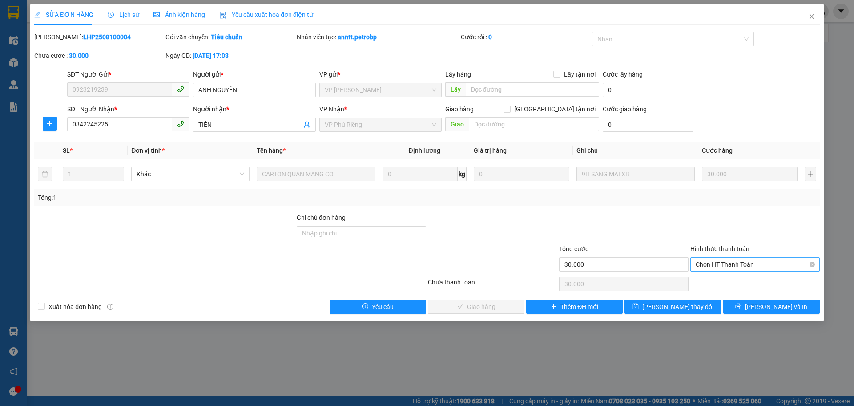
click at [732, 264] on span "Chọn HT Thanh Toán" at bounding box center [755, 264] width 119 height 13
click at [736, 281] on div "Tại văn phòng" at bounding box center [755, 282] width 119 height 10
type input "0"
click at [477, 300] on button "Lưu và Giao hàng" at bounding box center [476, 306] width 97 height 14
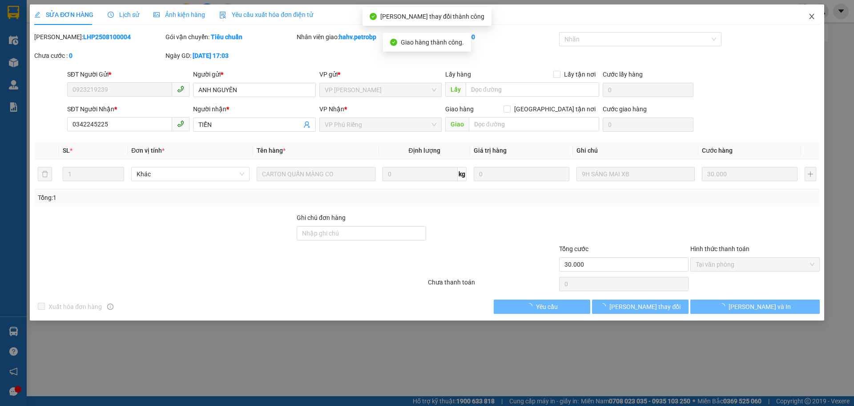
click at [818, 15] on span "Close" at bounding box center [812, 16] width 25 height 25
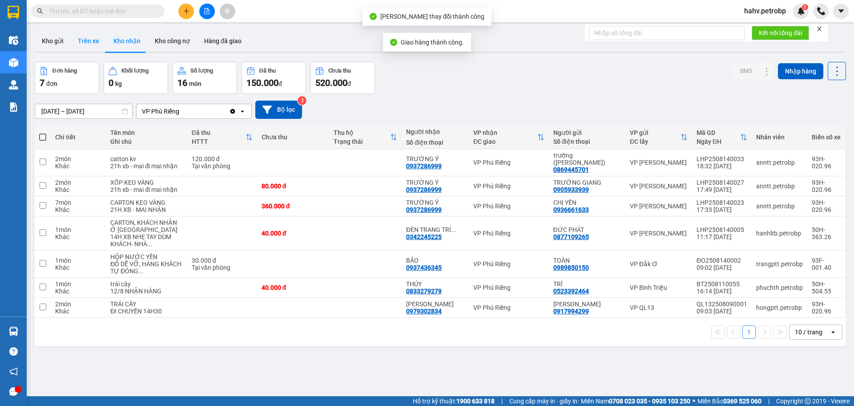
click at [92, 44] on button "Trên xe" at bounding box center [89, 40] width 36 height 21
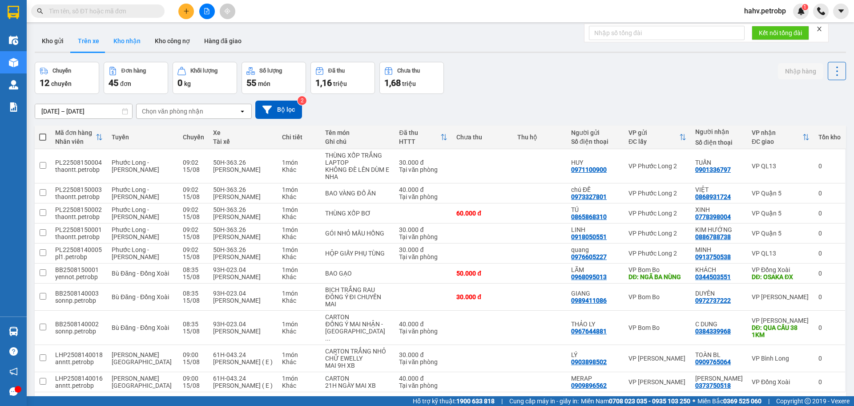
click at [119, 45] on button "Kho nhận" at bounding box center [126, 40] width 41 height 21
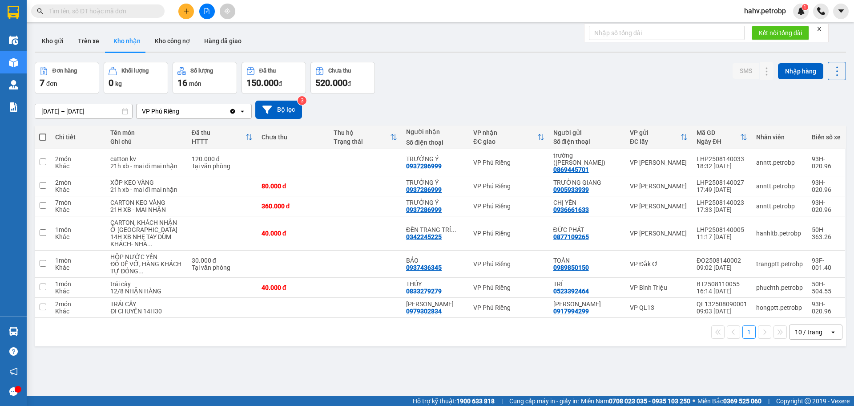
drag, startPoint x: 88, startPoint y: 41, endPoint x: 113, endPoint y: 43, distance: 24.5
click at [90, 42] on button "Trên xe" at bounding box center [89, 40] width 36 height 21
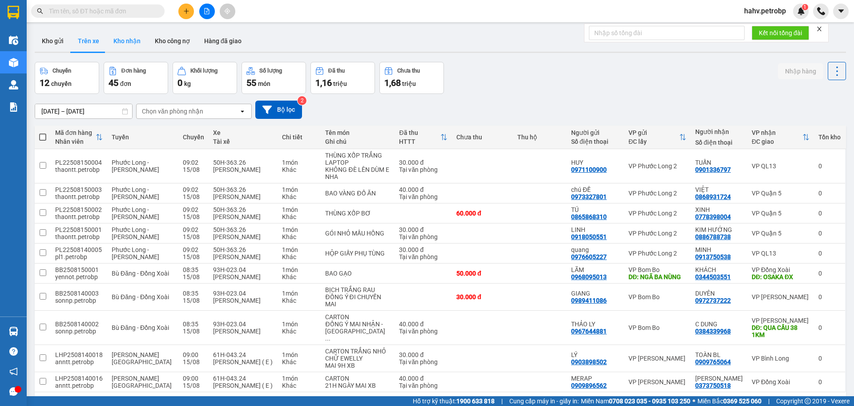
click at [119, 42] on button "Kho nhận" at bounding box center [126, 40] width 41 height 21
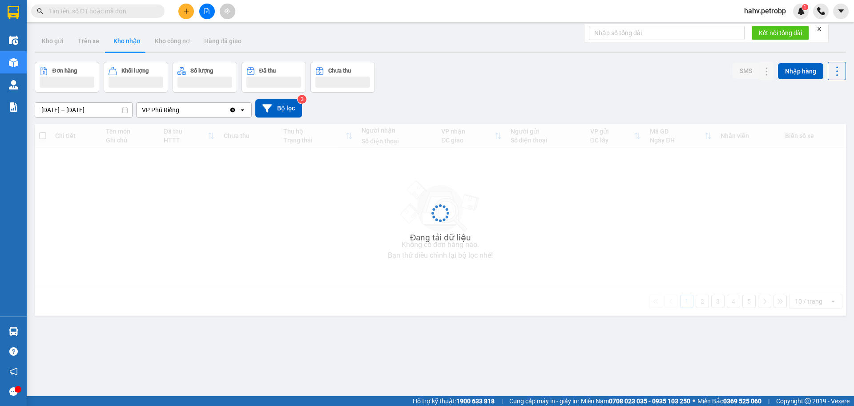
type input "[DATE] – [DATE]"
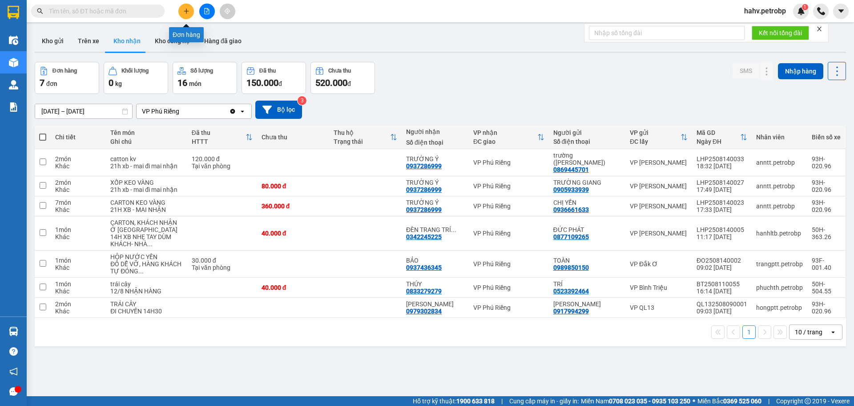
click at [193, 9] on button at bounding box center [186, 12] width 16 height 16
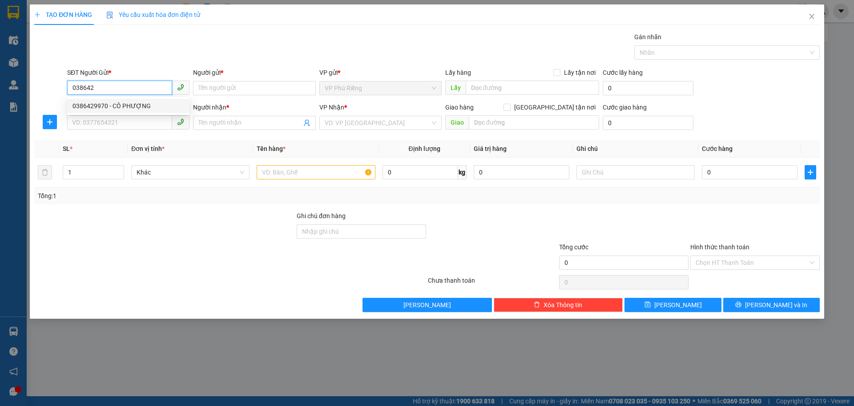
click at [130, 101] on div "0386429970 - CÔ PHƯỢNG" at bounding box center [128, 106] width 122 height 14
type input "0386429970"
type input "CÔ PHƯỢNG"
type input "0776191220"
type input "PHƯƠNG"
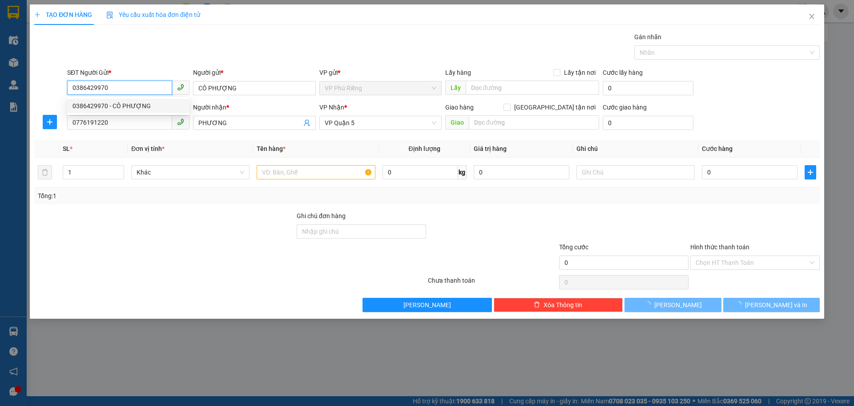
type input "30.000"
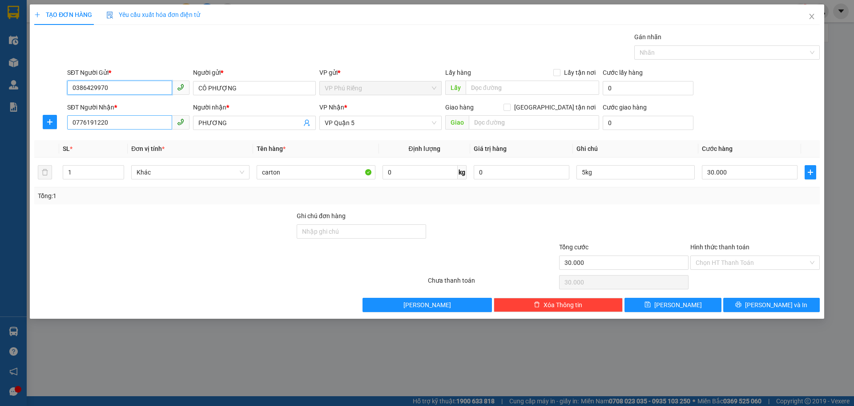
type input "0386429970"
click at [129, 117] on input "0776191220" at bounding box center [119, 122] width 105 height 14
type input "0967079575"
click at [150, 141] on div "0967079575 - không tên" at bounding box center [129, 141] width 112 height 10
type input "không tên"
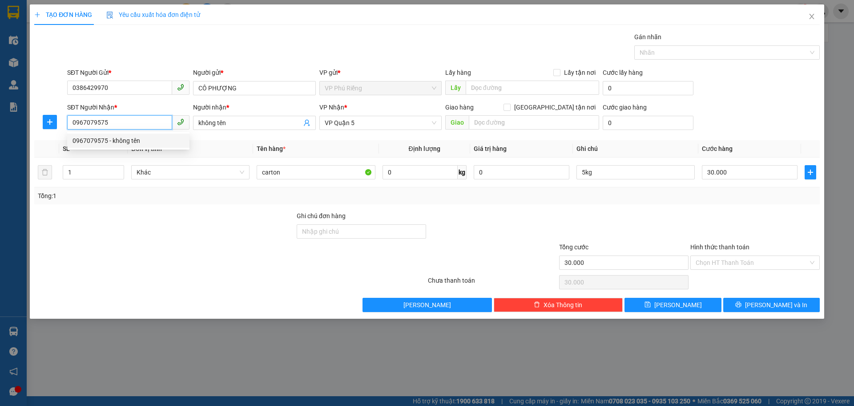
type input "40.000"
type input "0967079575"
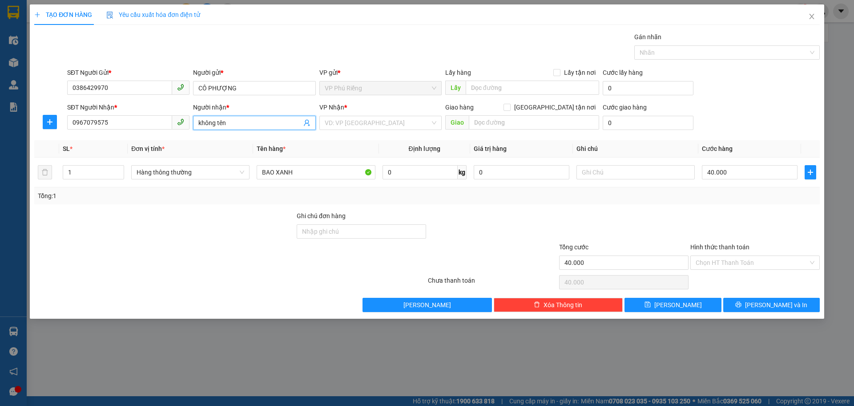
click at [227, 124] on input "không tên" at bounding box center [249, 123] width 103 height 10
type input "k"
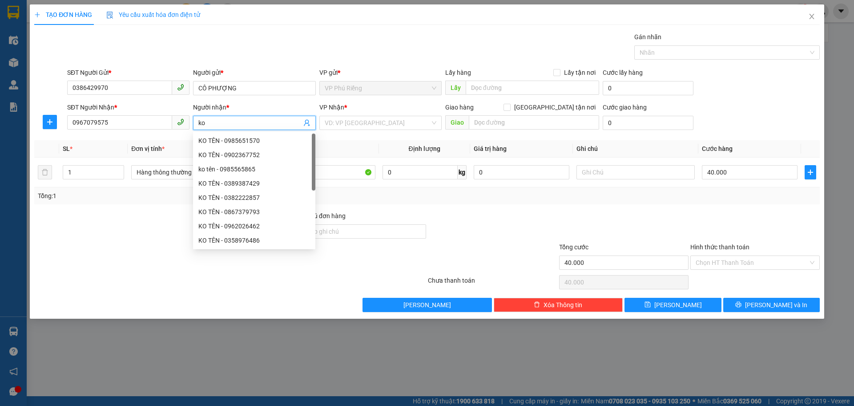
type input "k"
type input "Cường"
click at [413, 117] on input "search" at bounding box center [377, 122] width 105 height 13
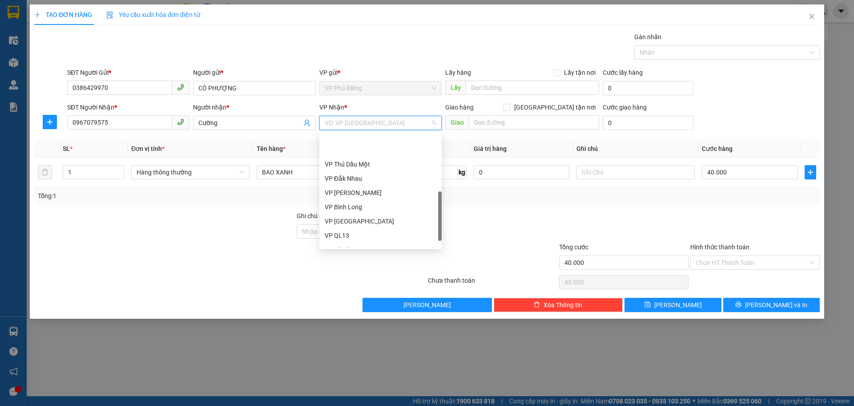
scroll to position [191, 0]
click at [391, 195] on div "VP [GEOGRAPHIC_DATA]" at bounding box center [381, 192] width 112 height 10
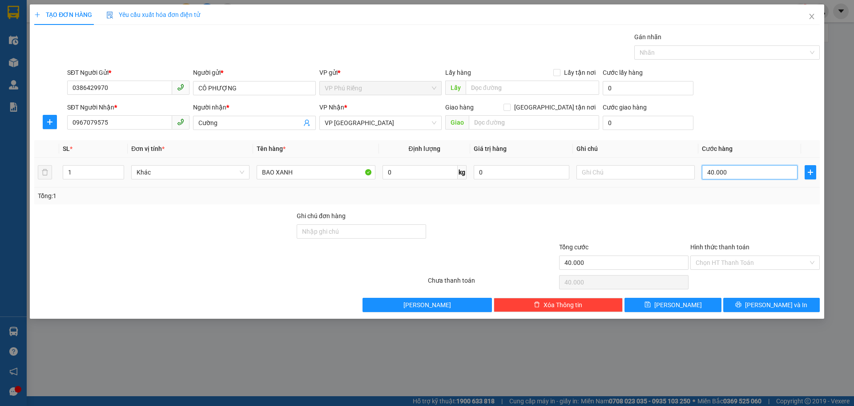
click at [708, 172] on input "40.000" at bounding box center [750, 172] width 96 height 14
type input "0"
type input "3"
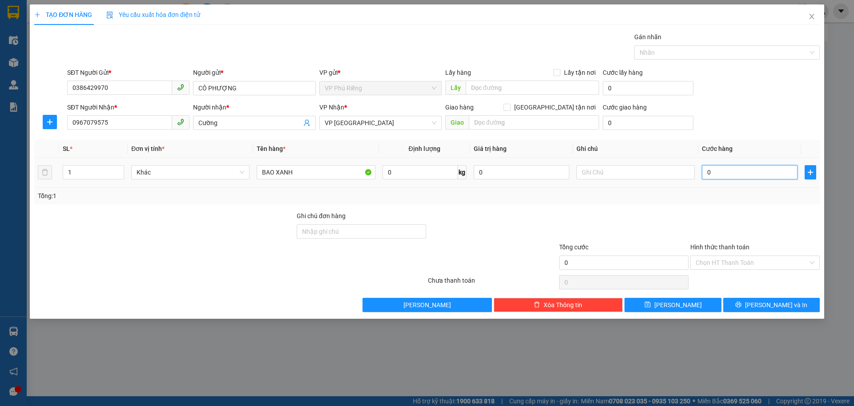
type input "3"
type input "03"
type input "30"
type input "030"
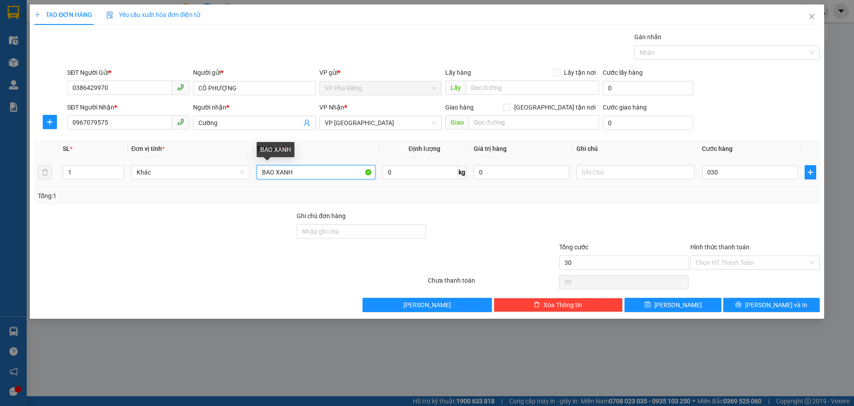
type input "30.000"
click at [292, 175] on input "BAO XANH" at bounding box center [316, 172] width 118 height 14
type input "B"
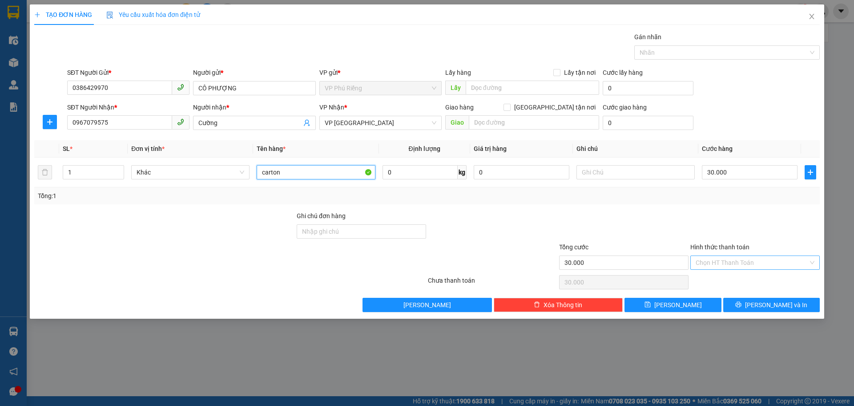
type input "carton"
click at [736, 261] on input "Hình thức thanh toán" at bounding box center [752, 262] width 113 height 13
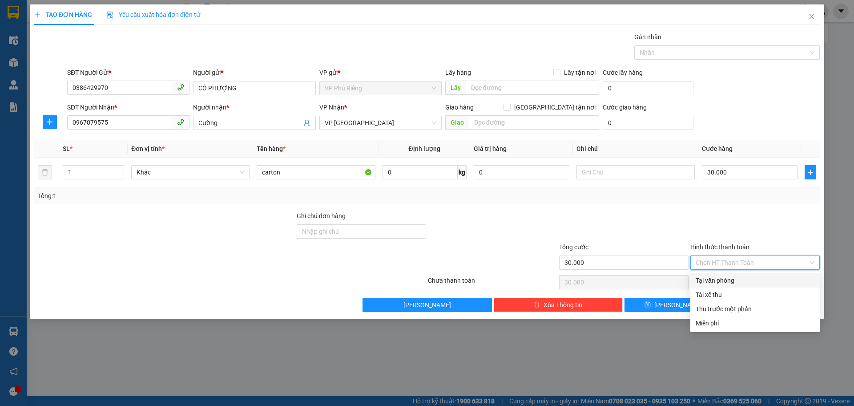
click at [730, 277] on div "Tại văn phòng" at bounding box center [755, 280] width 119 height 10
type input "0"
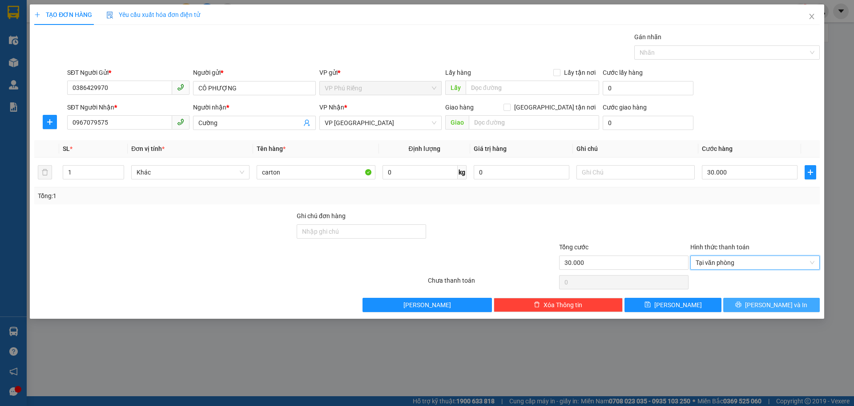
click at [737, 300] on button "Lưu và In" at bounding box center [772, 305] width 97 height 14
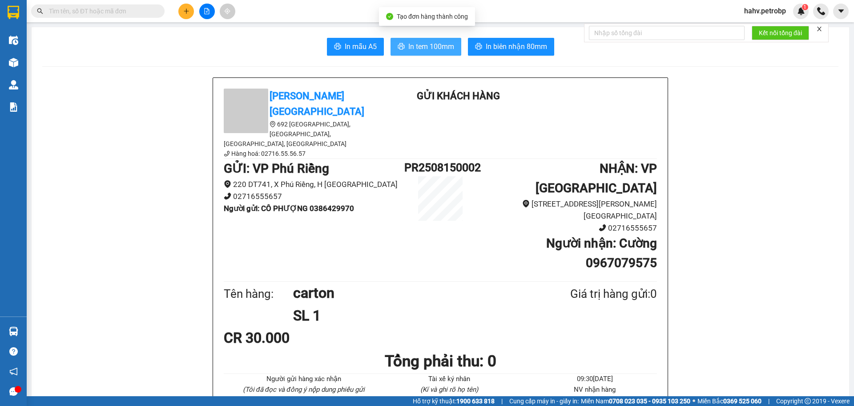
click at [423, 49] on span "In tem 100mm" at bounding box center [431, 46] width 46 height 11
click at [613, 236] on b "Người nhận : Cường 0967079575" at bounding box center [601, 253] width 111 height 34
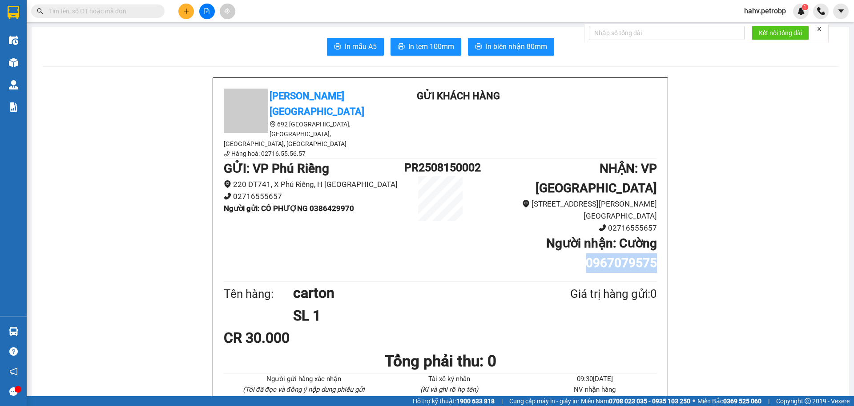
click at [613, 236] on b "Người nhận : Cường 0967079575" at bounding box center [601, 253] width 111 height 34
copy b "0967079575"
paste input "0967079575"
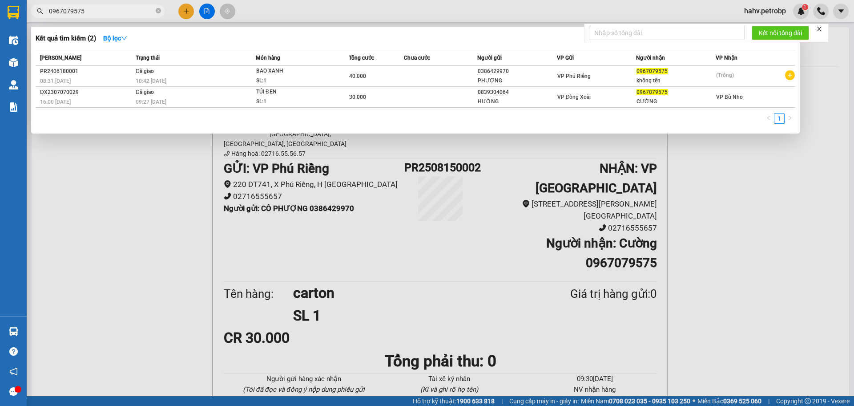
click at [398, 264] on div at bounding box center [427, 203] width 854 height 406
click at [107, 11] on input "0967079575" at bounding box center [101, 11] width 105 height 10
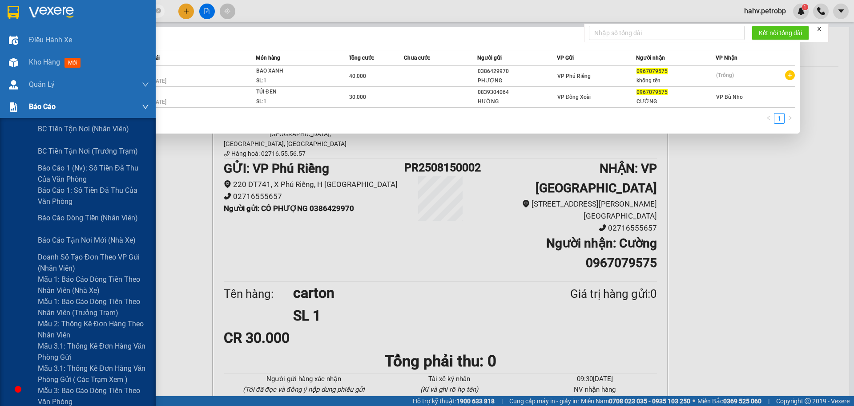
click at [0, 109] on div "Báo cáo" at bounding box center [78, 107] width 156 height 22
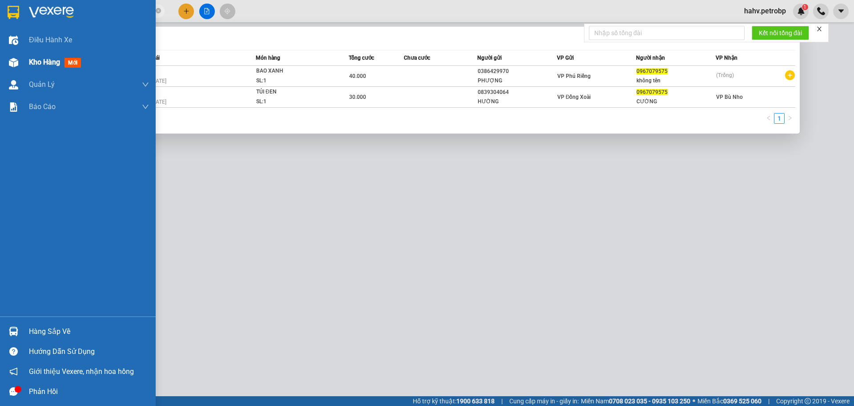
click at [39, 64] on span "Kho hàng" at bounding box center [44, 62] width 31 height 8
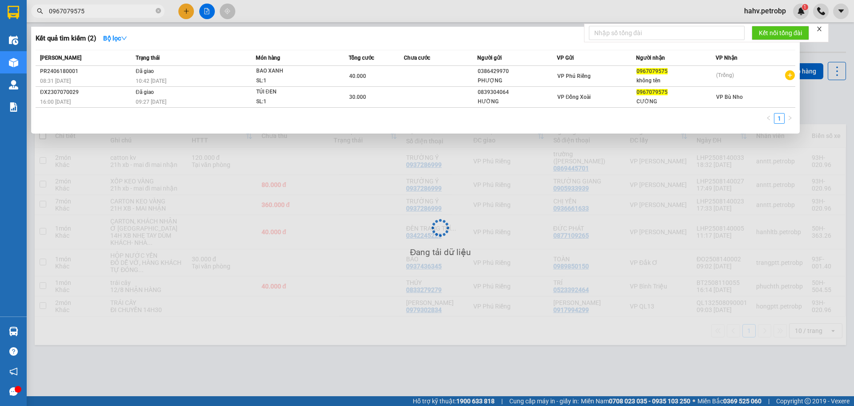
click at [274, 271] on div at bounding box center [427, 203] width 854 height 406
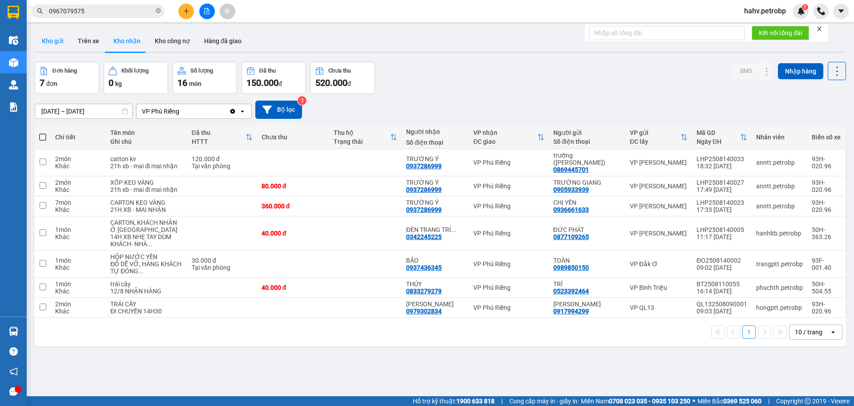
click at [54, 40] on button "Kho gửi" at bounding box center [53, 40] width 36 height 21
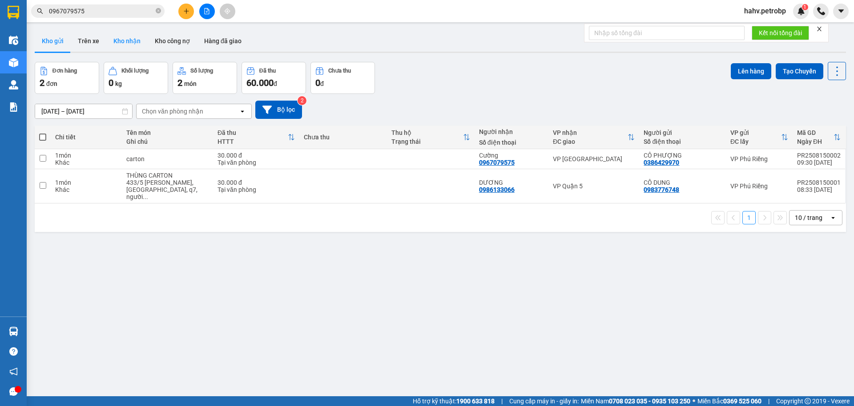
click at [124, 41] on button "Kho nhận" at bounding box center [126, 40] width 41 height 21
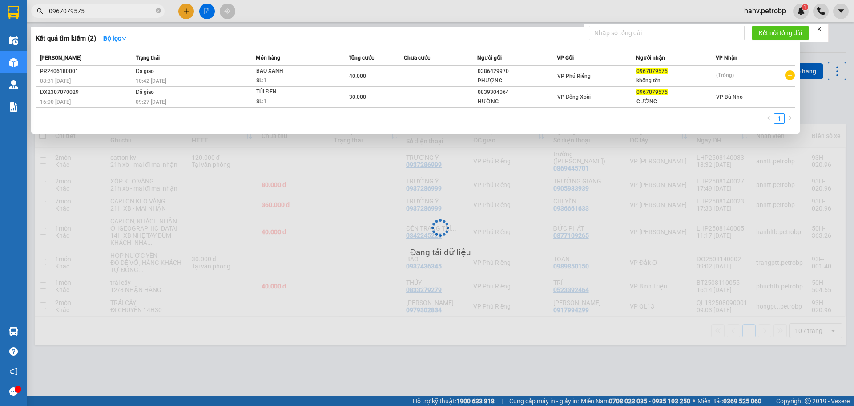
click at [139, 11] on input "0967079575" at bounding box center [101, 11] width 105 height 10
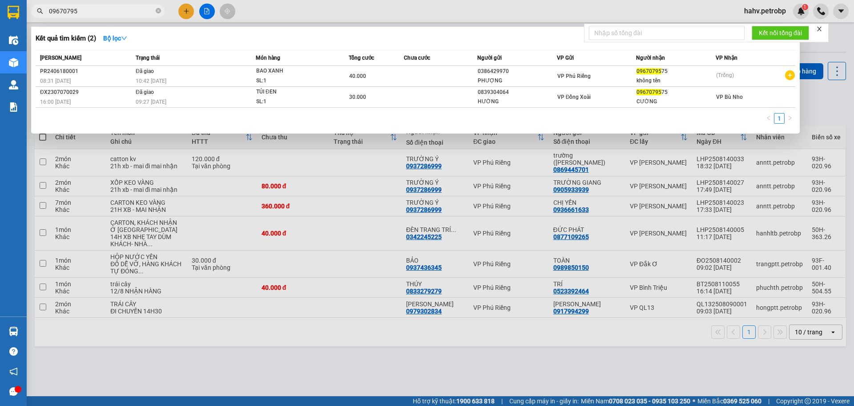
type input "0967079"
click at [160, 11] on icon "close-circle" at bounding box center [158, 10] width 5 height 5
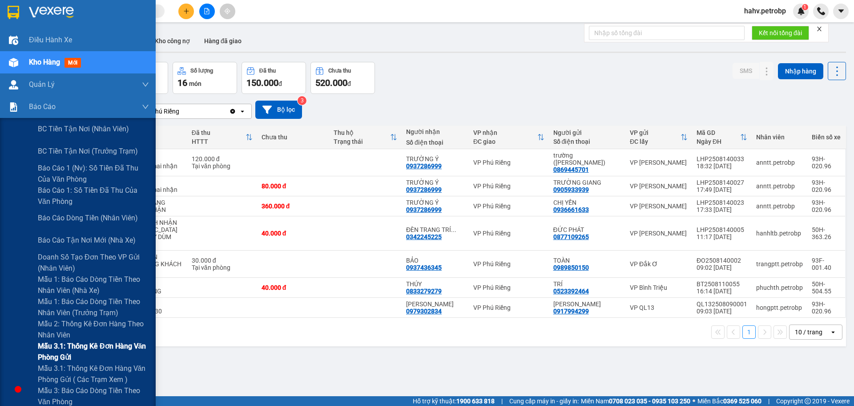
click at [0, 344] on div "Mẫu 3.1: Thống kê đơn hàng văn phòng gửi" at bounding box center [78, 351] width 156 height 22
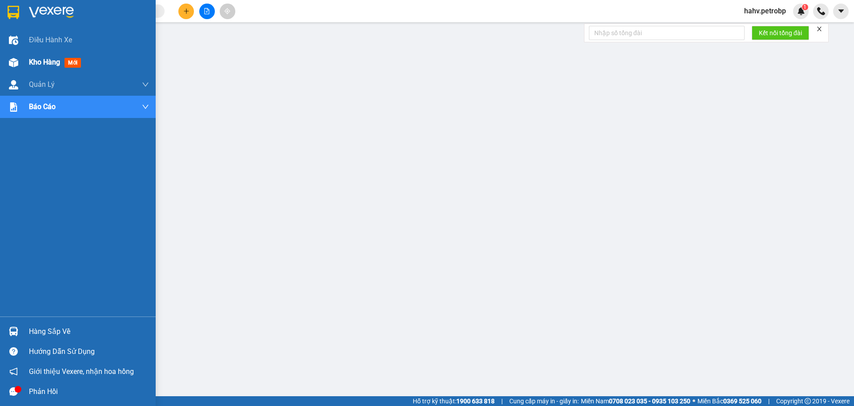
click at [44, 64] on span "Kho hàng" at bounding box center [44, 62] width 31 height 8
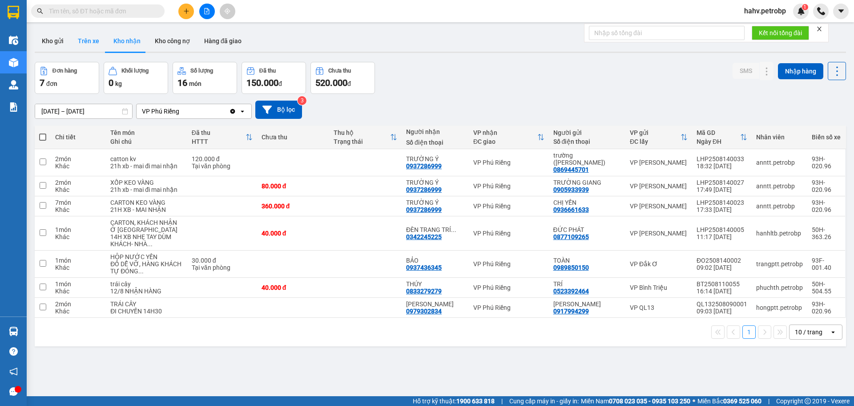
click at [71, 51] on button "Trên xe" at bounding box center [89, 40] width 36 height 21
type input "[DATE] – [DATE]"
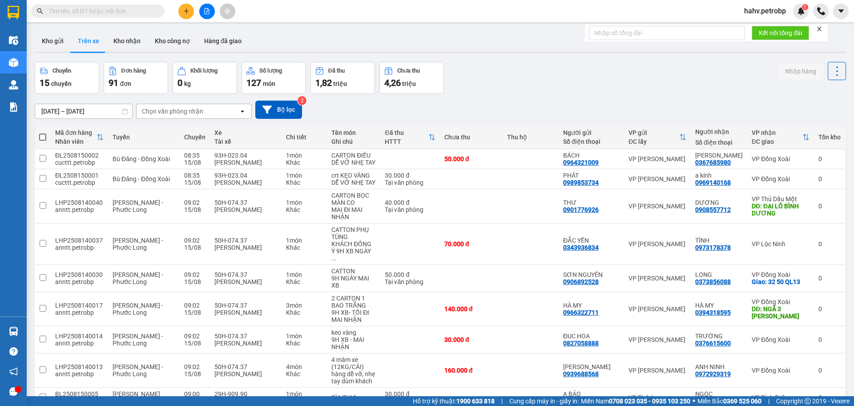
click at [62, 56] on div "ver 1.8.138 Kho gửi Trên xe Kho nhận Kho công nợ Hàng đã giao Chuyến 15 chuyến …" at bounding box center [440, 254] width 819 height 454
click at [62, 32] on button "Kho gửi" at bounding box center [53, 40] width 36 height 21
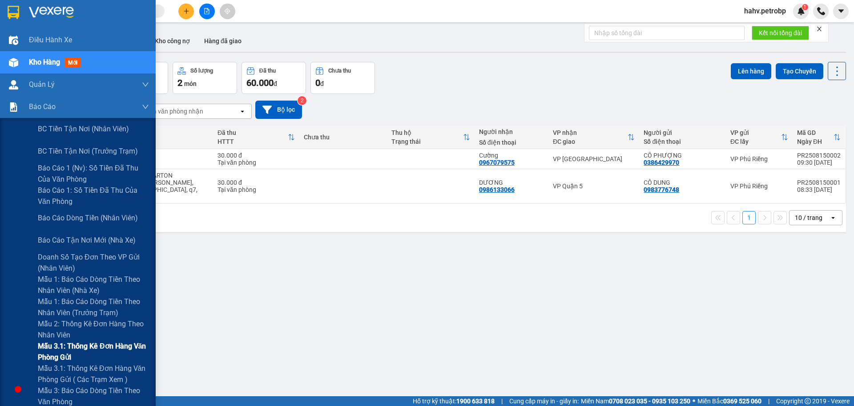
click at [39, 356] on span "Mẫu 3.1: Thống kê đơn hàng văn phòng gửi" at bounding box center [93, 351] width 111 height 22
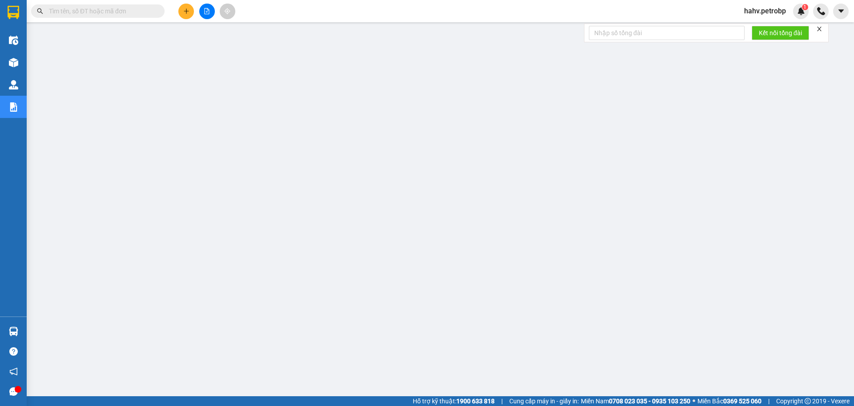
paste input "PR250815000"
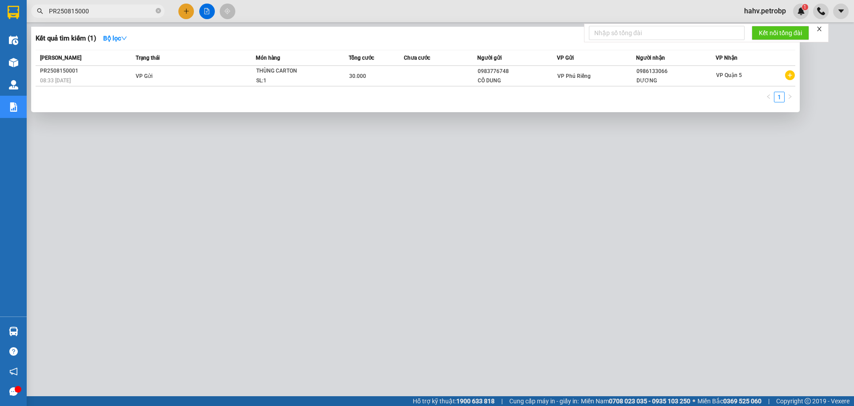
type input "PR250815000"
click at [386, 251] on div at bounding box center [427, 203] width 854 height 406
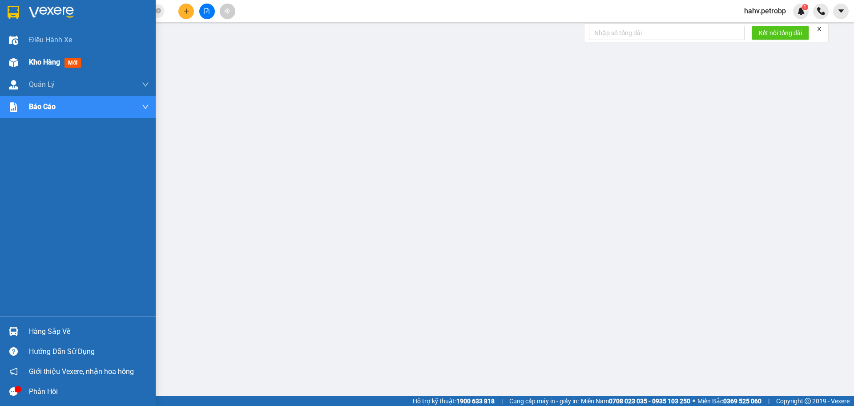
click at [27, 69] on div "Kho hàng mới" at bounding box center [78, 62] width 156 height 22
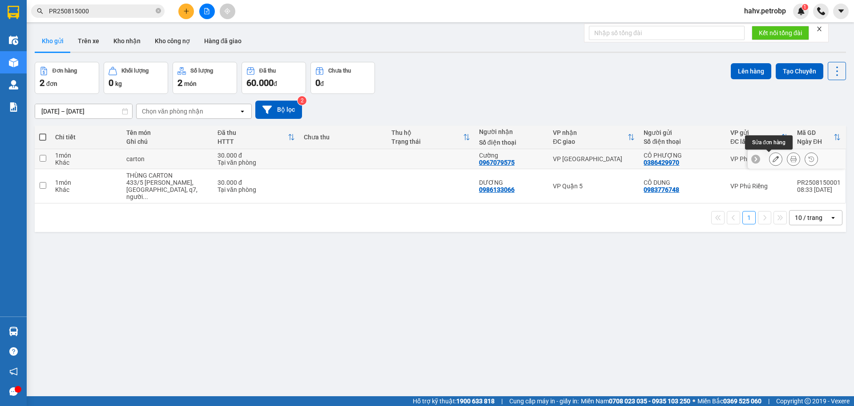
click at [773, 159] on icon at bounding box center [776, 159] width 6 height 6
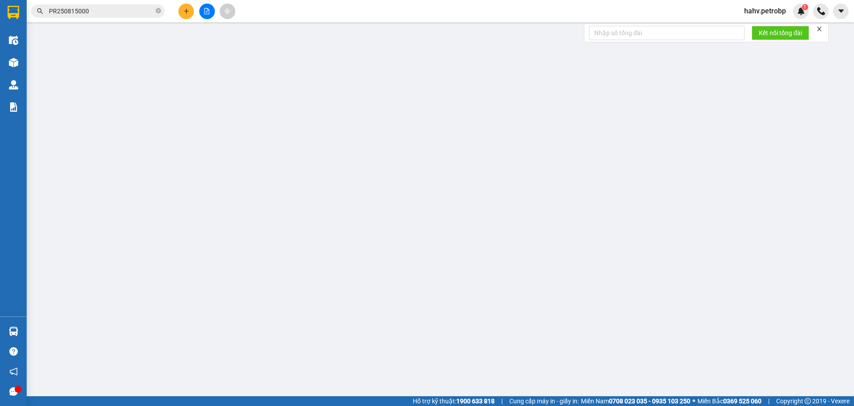
type input "0386429970"
type input "CÔ PHƯỢNG"
type input "0967079575"
type input "Cường"
type input "30.000"
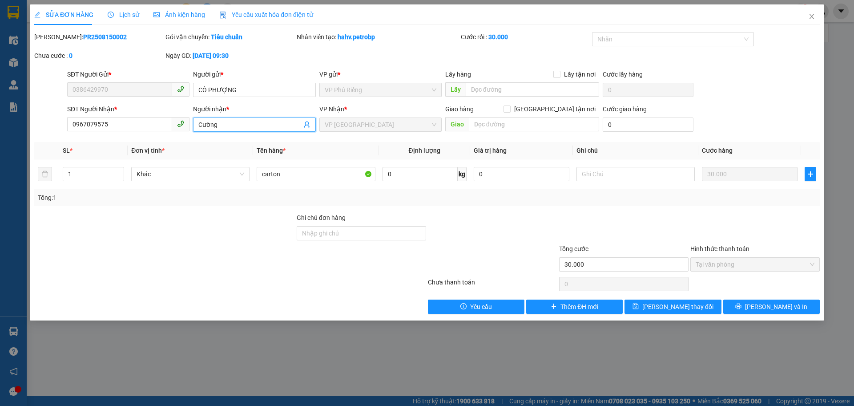
click at [241, 125] on input "Cường" at bounding box center [249, 125] width 103 height 10
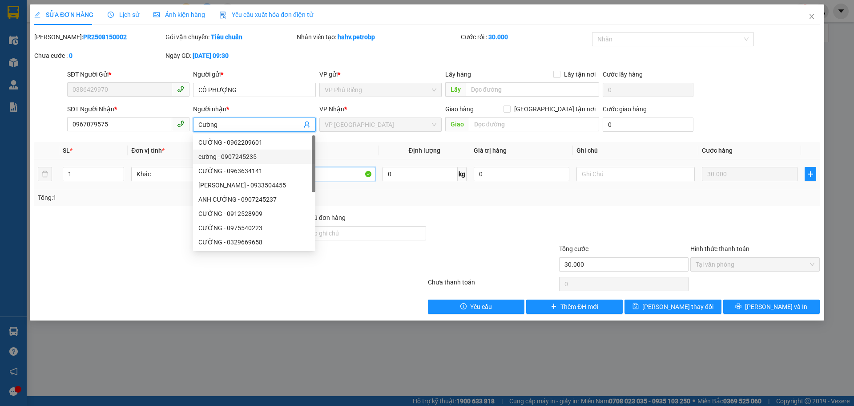
click at [352, 173] on input "carton" at bounding box center [316, 174] width 118 height 14
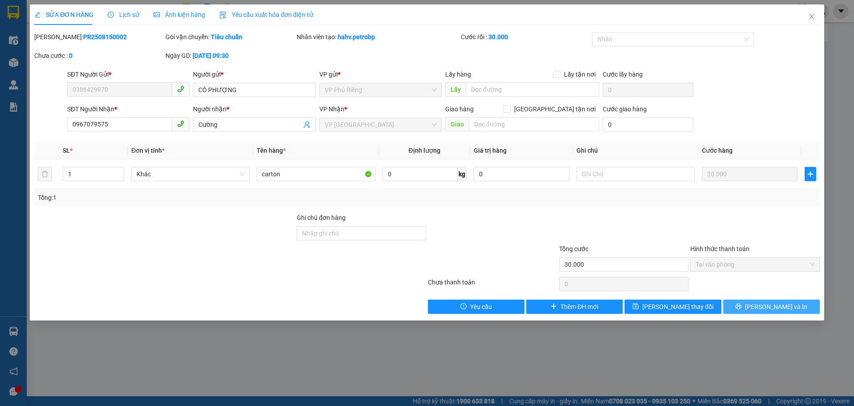
click at [763, 307] on button "Lưu và In" at bounding box center [772, 306] width 97 height 14
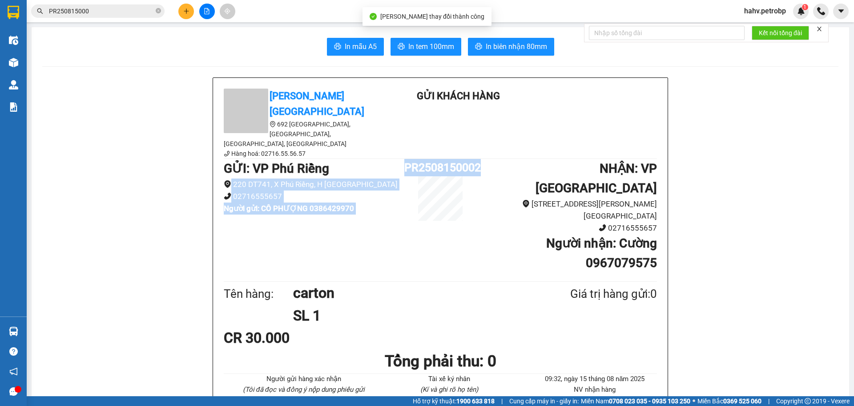
drag, startPoint x: 395, startPoint y: 146, endPoint x: 482, endPoint y: 140, distance: 87.0
click at [482, 159] on div "GỬI : VP Phú Riềng 220 DT741, X Phú Riềng, H Phú Riềng 02716555657 Người gửi …" at bounding box center [440, 219] width 433 height 120
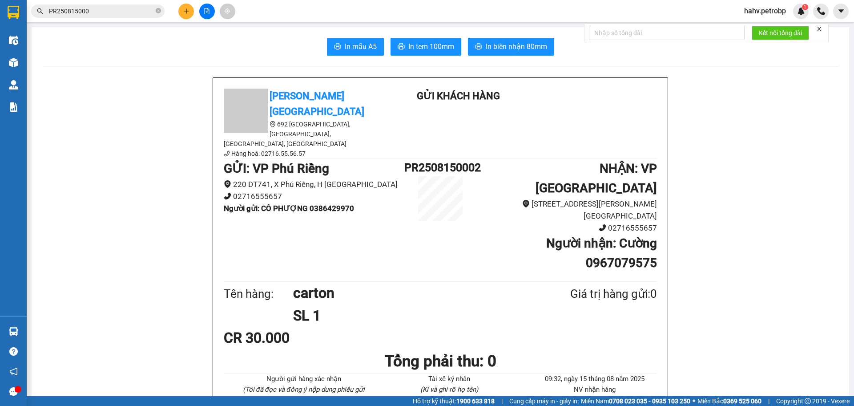
click at [114, 14] on input "PR250815000" at bounding box center [101, 11] width 105 height 10
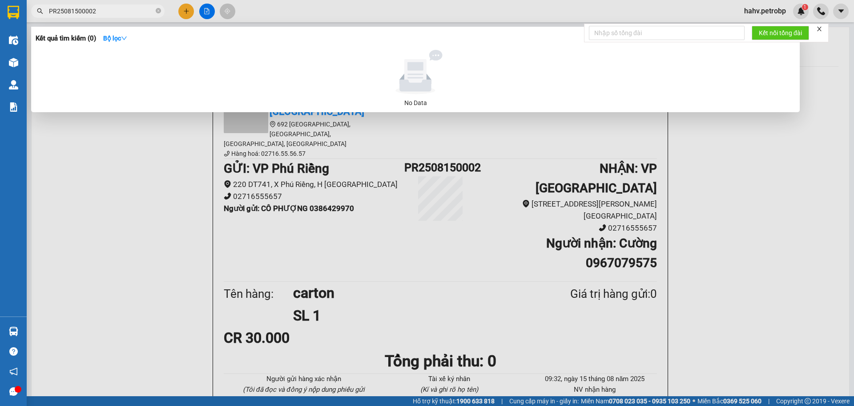
type input "PR25081500002"
click at [125, 127] on div at bounding box center [427, 203] width 854 height 406
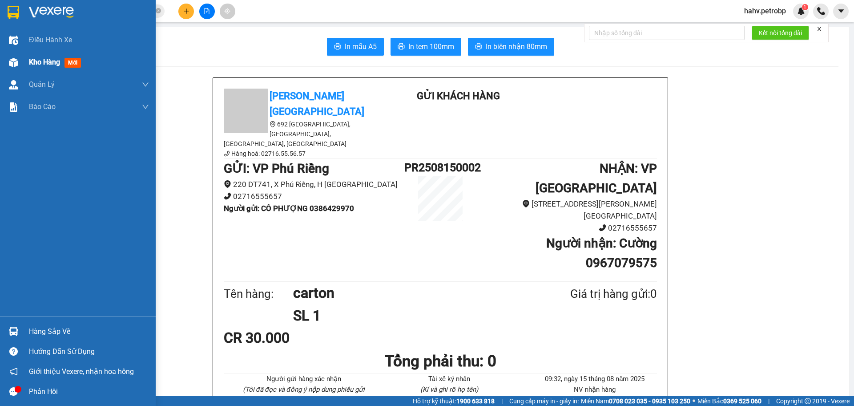
click at [6, 61] on div at bounding box center [14, 63] width 16 height 16
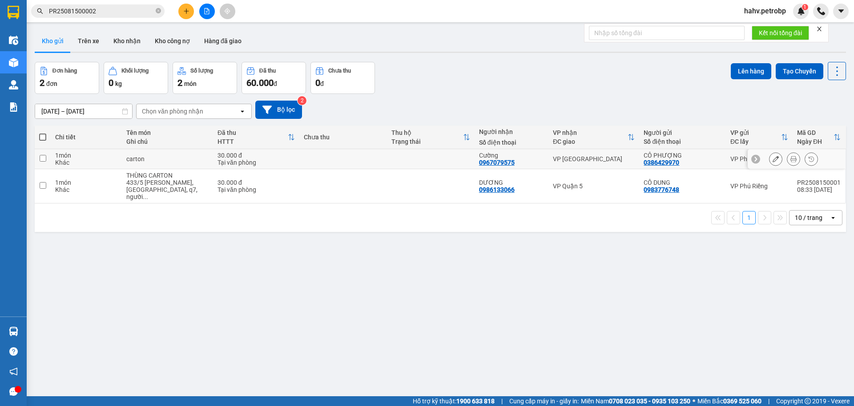
click at [103, 158] on div "1 món" at bounding box center [86, 155] width 62 height 7
checkbox input "true"
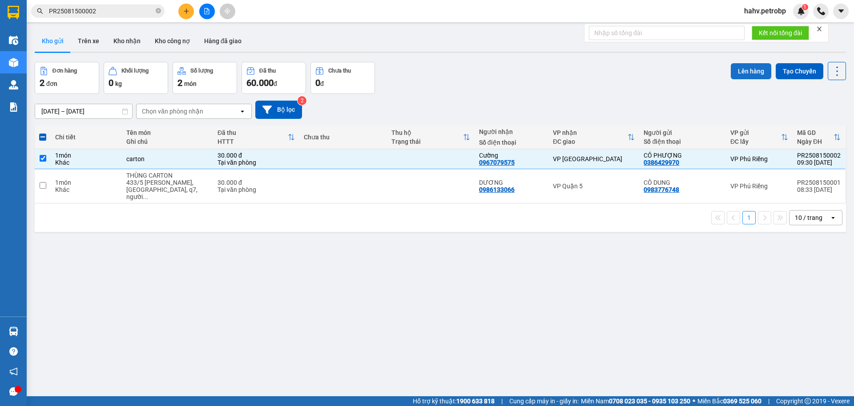
click at [739, 65] on button "Lên hàng" at bounding box center [751, 71] width 40 height 16
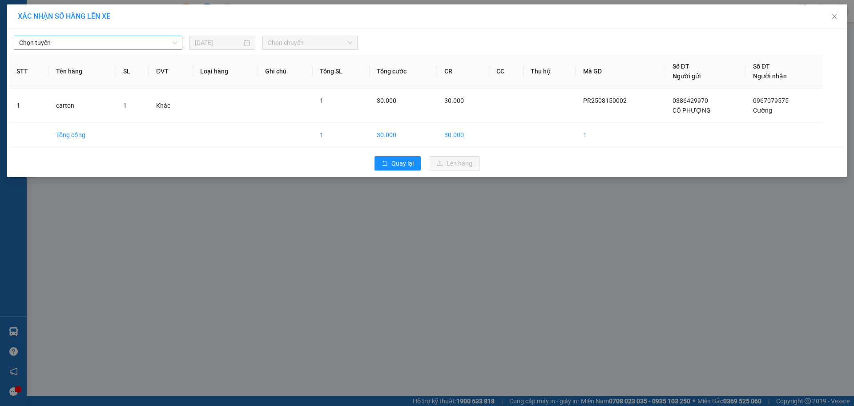
click at [72, 45] on span "Chọn tuyến" at bounding box center [98, 42] width 158 height 13
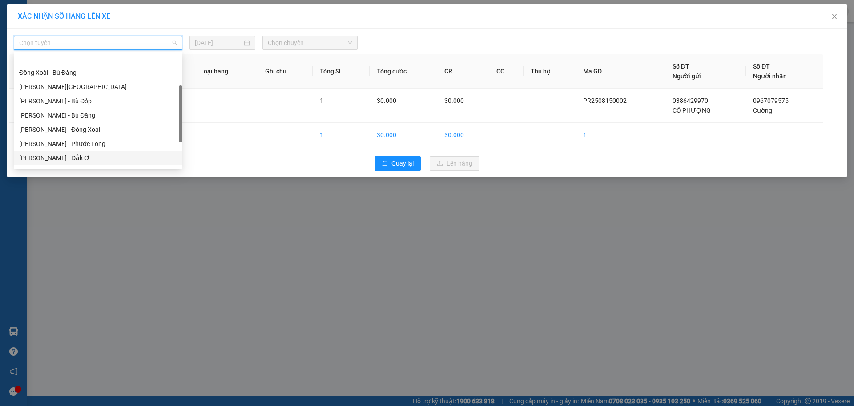
scroll to position [88, 0]
click at [101, 132] on div "[PERSON_NAME] - Phước Long" at bounding box center [98, 129] width 158 height 10
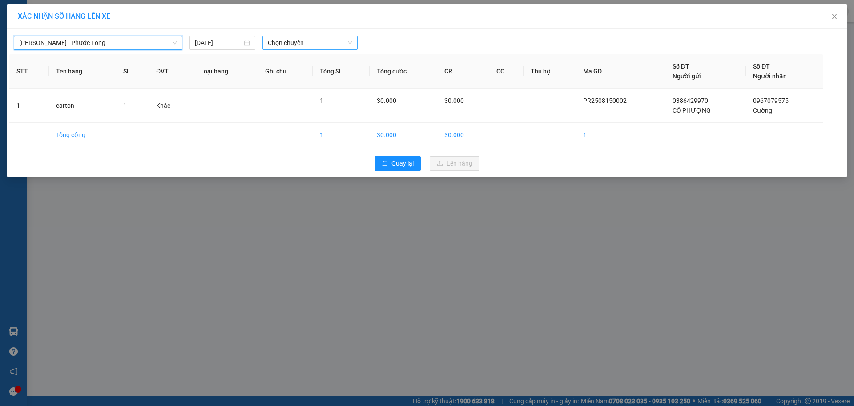
click at [295, 41] on span "Chọn chuyến" at bounding box center [310, 42] width 85 height 13
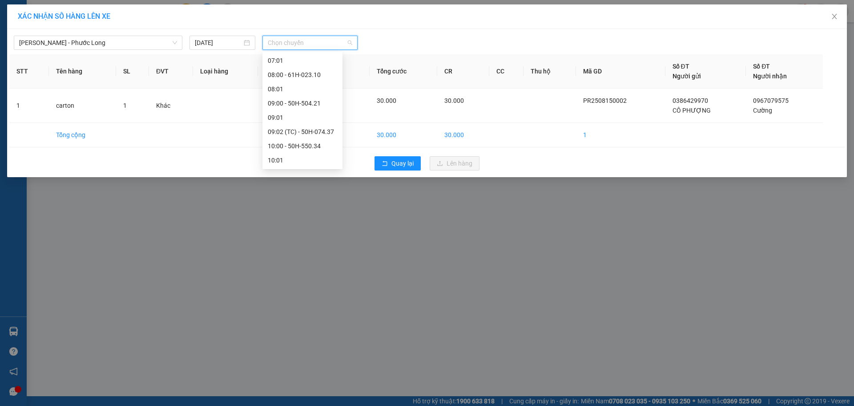
scroll to position [163, 0]
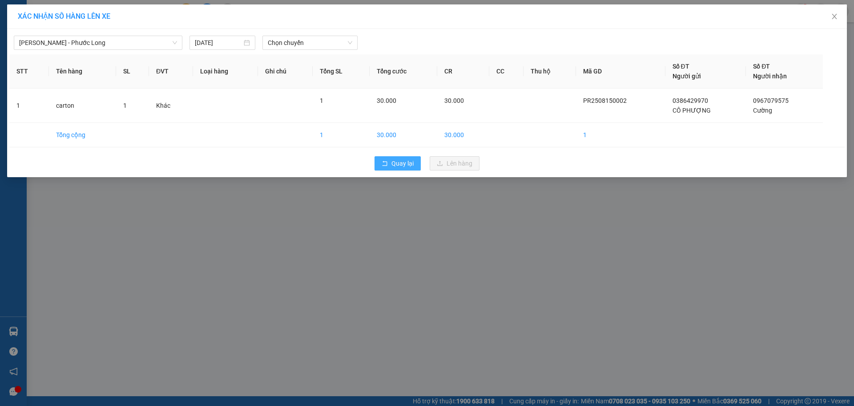
click at [400, 162] on span "Quay lại" at bounding box center [403, 163] width 22 height 10
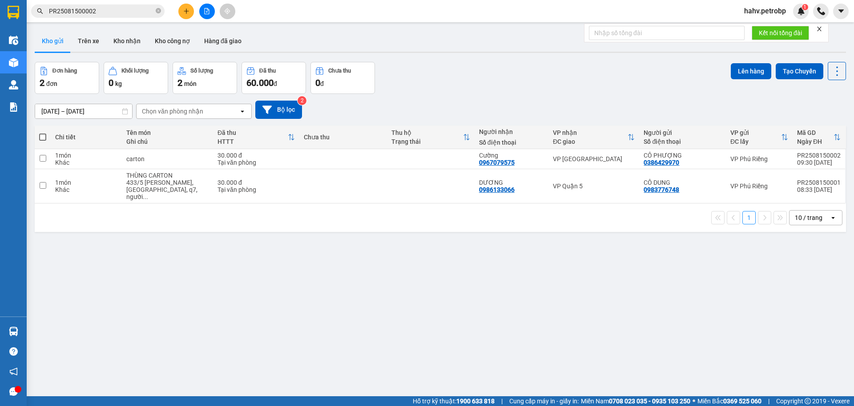
click at [111, 14] on input "PR25081500002" at bounding box center [101, 11] width 105 height 10
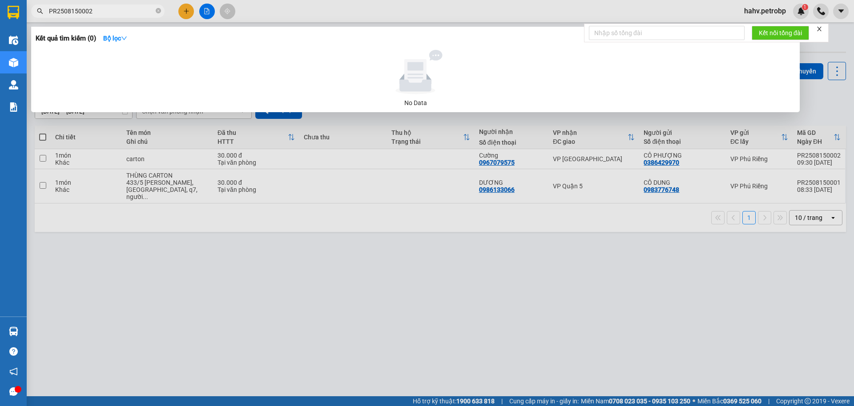
type input "PR2508150002"
click at [299, 249] on div at bounding box center [427, 203] width 854 height 406
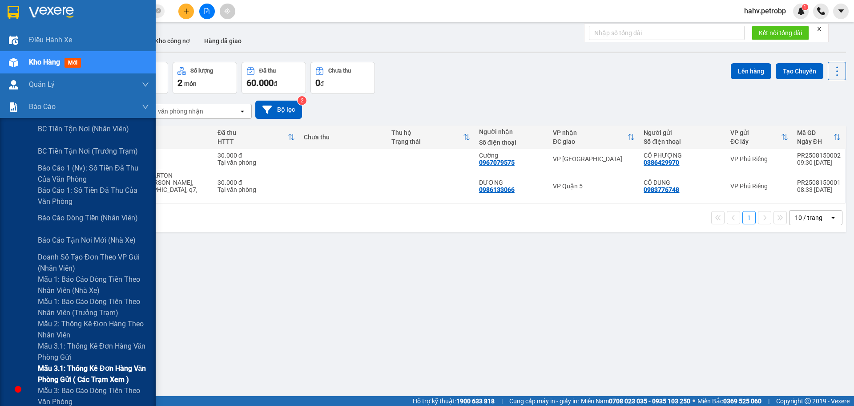
click at [36, 366] on div "Mẫu 3.1: Thống kê đơn hàng văn phòng gửi ( các trạm xem )" at bounding box center [78, 374] width 156 height 22
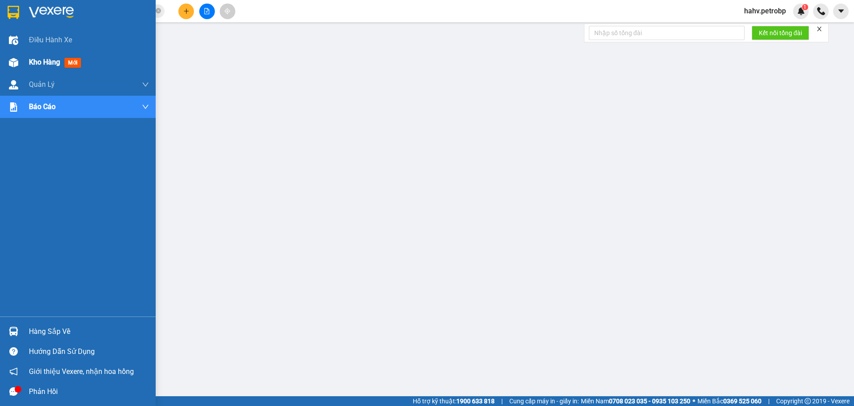
click at [17, 65] on img at bounding box center [13, 62] width 9 height 9
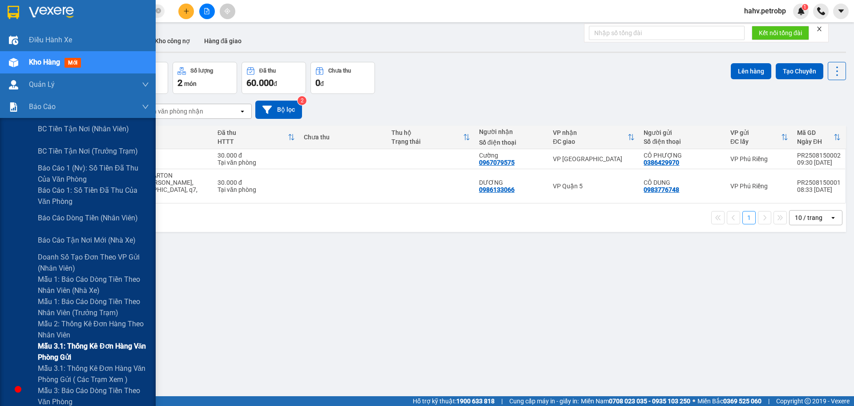
click at [24, 356] on div "Mẫu 3.1: Thống kê đơn hàng văn phòng gửi" at bounding box center [78, 351] width 156 height 22
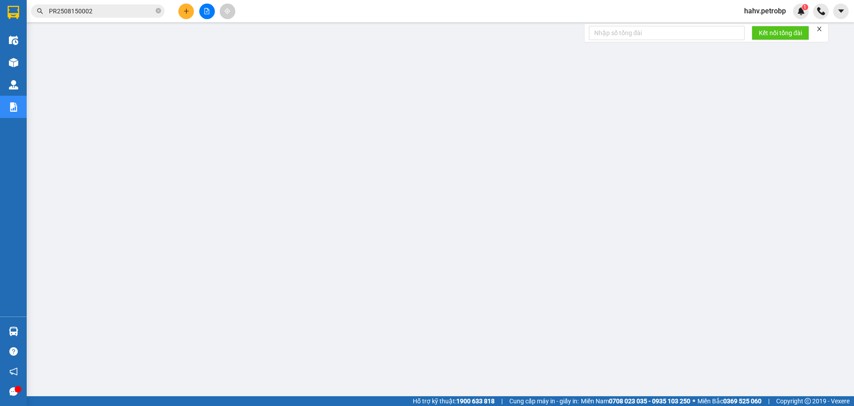
click at [209, 4] on div at bounding box center [207, 12] width 67 height 16
click at [210, 7] on button at bounding box center [207, 12] width 16 height 16
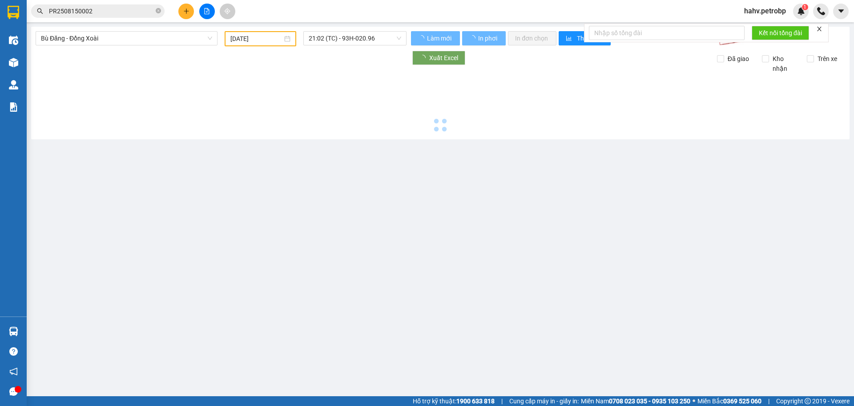
click at [130, 35] on span "Bù Đăng - Đồng Xoài" at bounding box center [126, 38] width 171 height 13
type input "[DATE]"
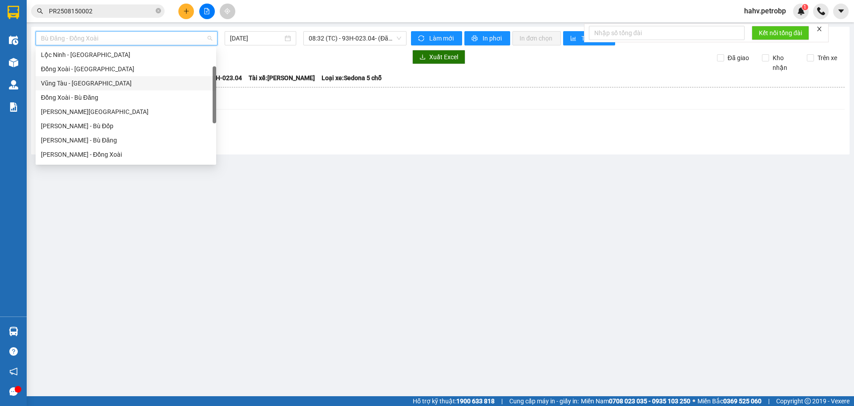
scroll to position [103, 0]
click at [118, 114] on div "[PERSON_NAME] - Phước Long" at bounding box center [126, 110] width 170 height 10
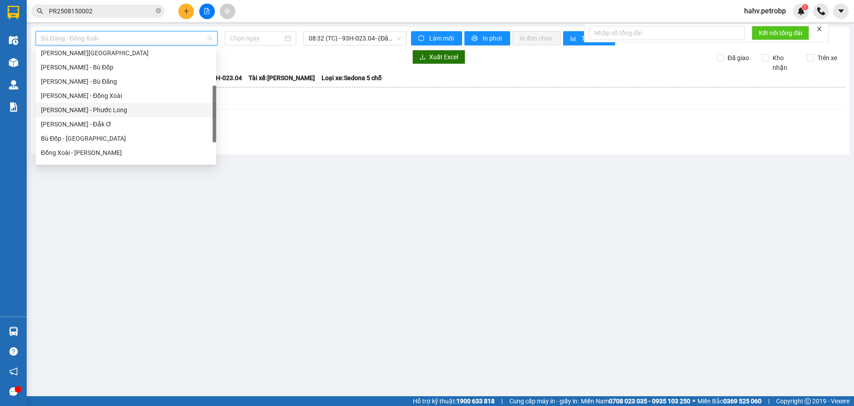
type input "[DATE]"
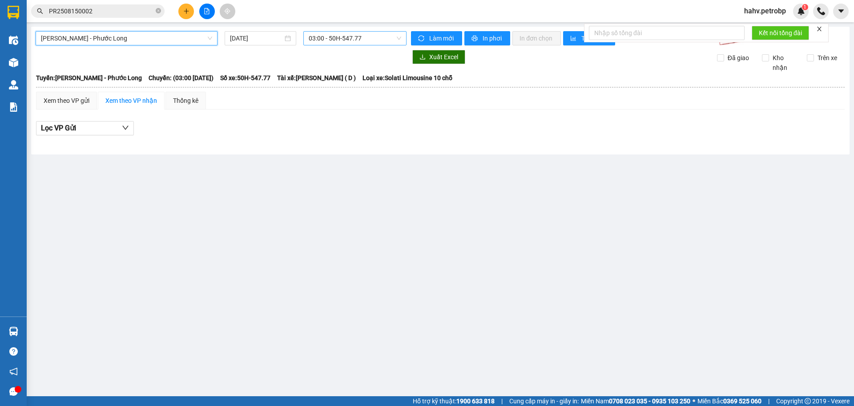
click at [351, 37] on span "03:00 - 50H-547.77" at bounding box center [355, 38] width 93 height 13
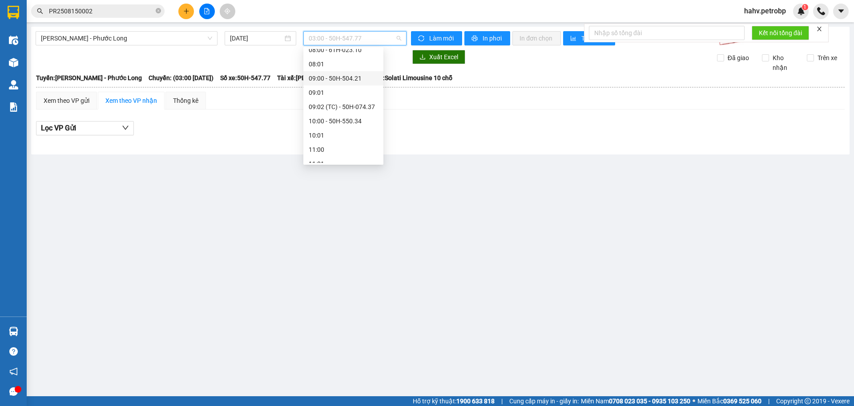
scroll to position [163, 0]
click at [346, 110] on div "09:02 (TC) - 50H-074.37" at bounding box center [343, 106] width 69 height 10
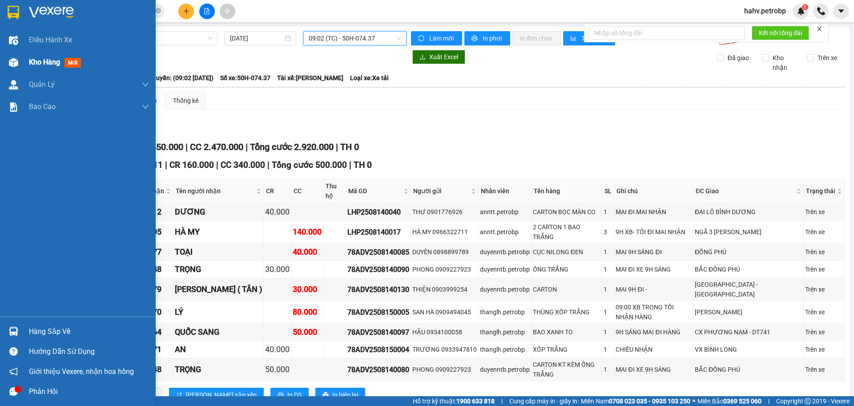
click at [12, 57] on div at bounding box center [14, 63] width 16 height 16
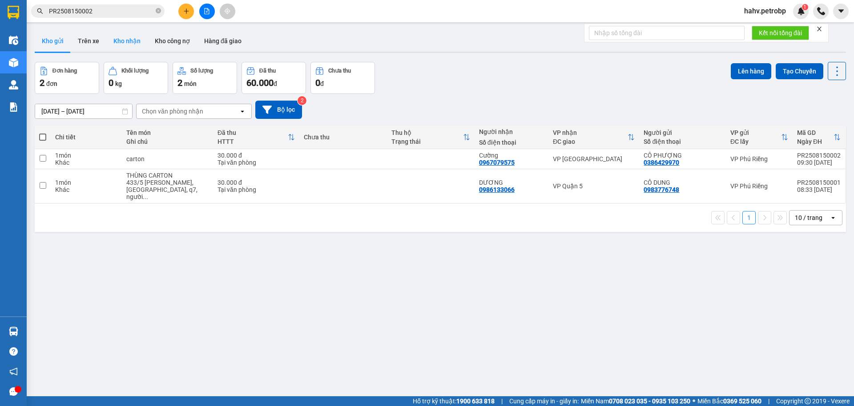
click at [108, 45] on button "Kho nhận" at bounding box center [126, 40] width 41 height 21
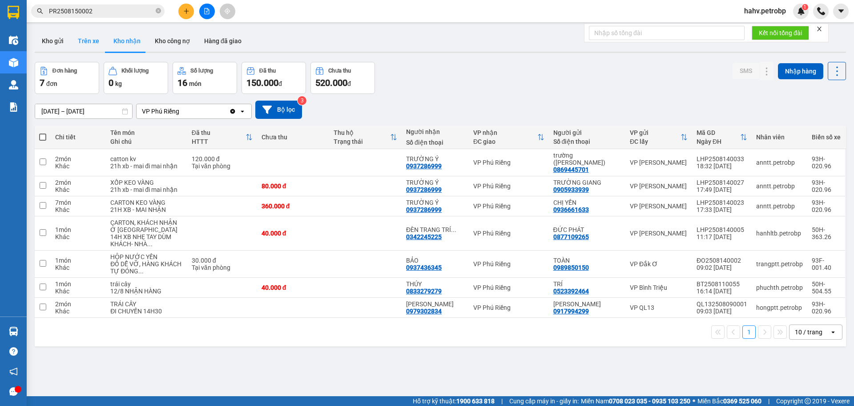
click at [97, 44] on button "Trên xe" at bounding box center [89, 40] width 36 height 21
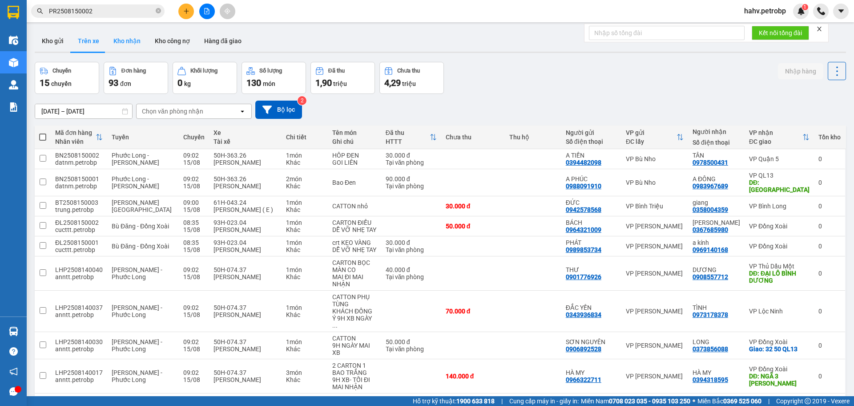
click at [115, 43] on button "Kho nhận" at bounding box center [126, 40] width 41 height 21
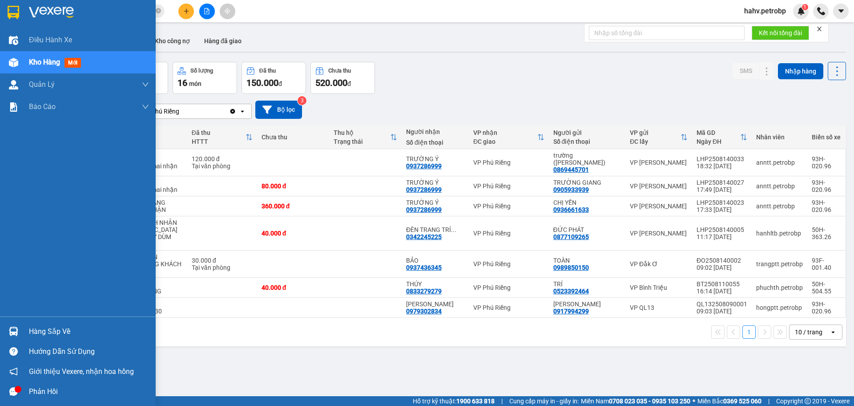
click at [46, 330] on div "Hàng sắp về" at bounding box center [89, 331] width 120 height 13
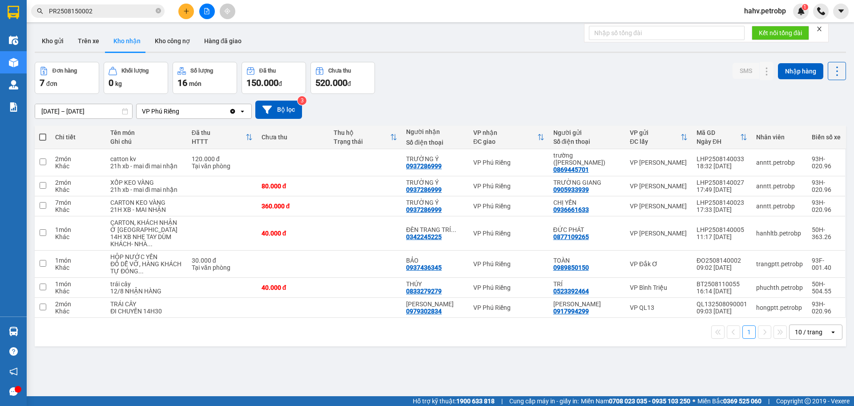
click at [505, 372] on section "Kết quả tìm kiếm ( 0 ) Bộ lọc No Data PR2508150002 hahv.petrobp 1 Điều hành xe …" at bounding box center [427, 203] width 854 height 406
drag, startPoint x: 61, startPoint y: 26, endPoint x: 69, endPoint y: 31, distance: 10.4
click at [67, 30] on main "ver 1.8.138 Kho gửi Trên xe Kho nhận Kho công nợ Hàng đã giao Đơn hàng 7 đơn Kh…" at bounding box center [427, 198] width 854 height 396
click at [73, 33] on button "Trên xe" at bounding box center [89, 40] width 36 height 21
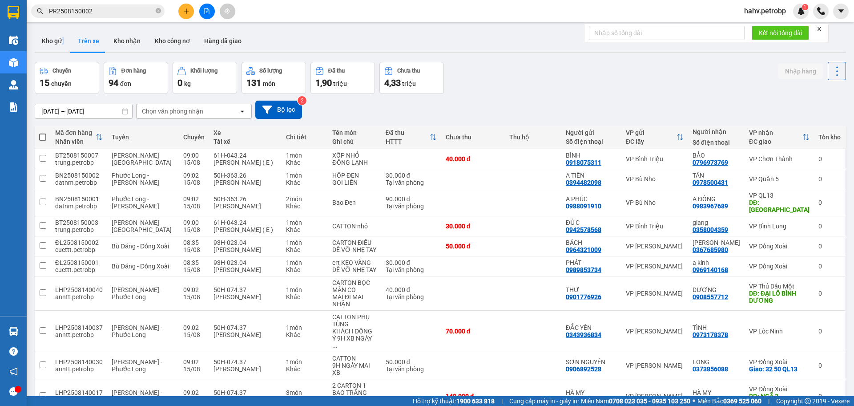
click at [104, 40] on button "Trên xe" at bounding box center [89, 40] width 36 height 21
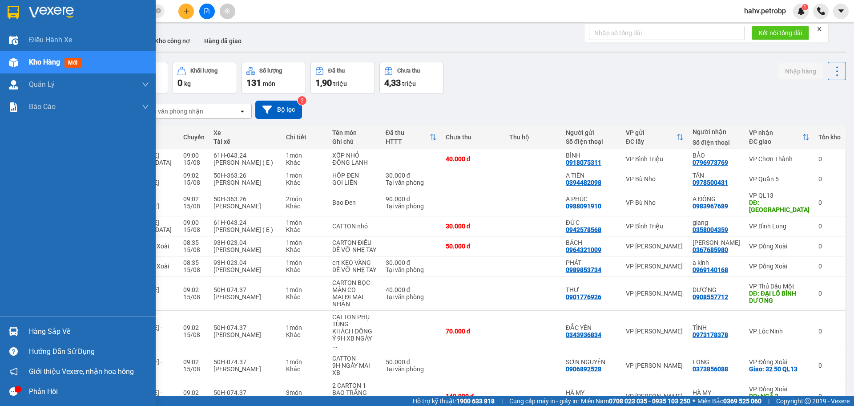
click at [42, 325] on div "Hàng sắp về" at bounding box center [89, 331] width 120 height 13
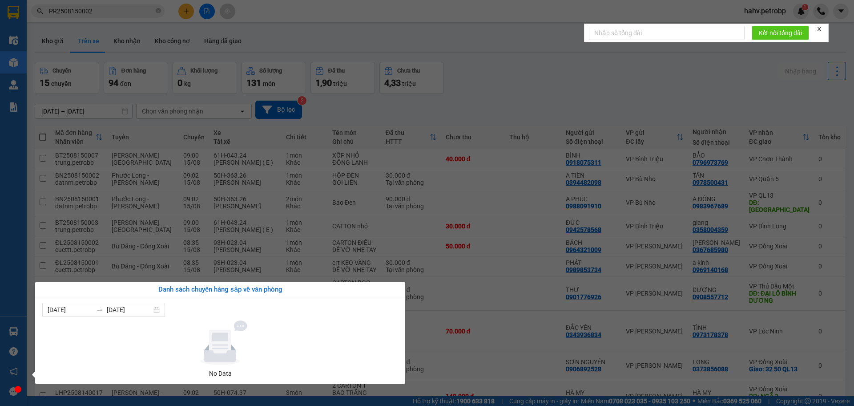
click at [148, 205] on section "Kết quả tìm kiếm ( 0 ) Bộ lọc No Data PR2508150002 hahv.petrobp 1 Điều hành xe …" at bounding box center [427, 203] width 854 height 406
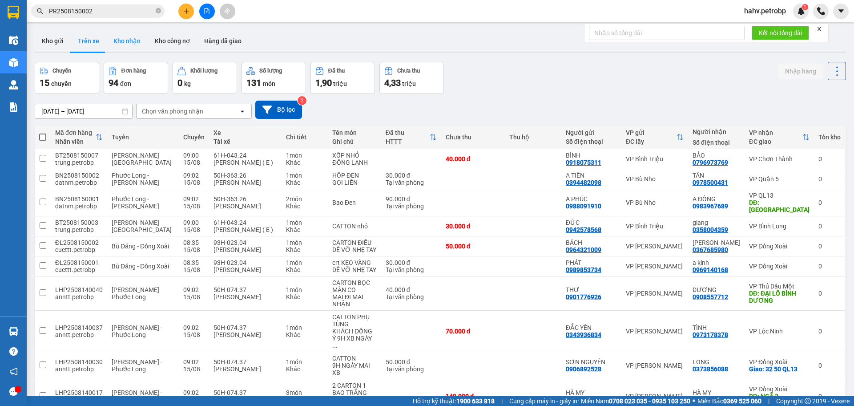
click at [115, 32] on button "Kho nhận" at bounding box center [126, 40] width 41 height 21
type input "[DATE] – [DATE]"
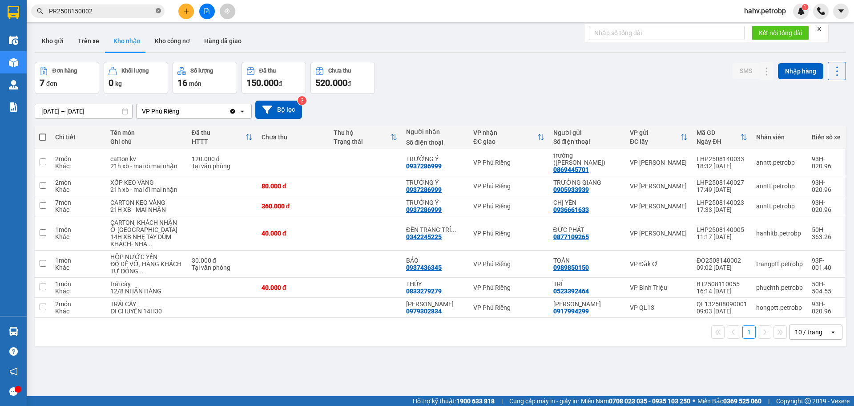
click at [158, 12] on icon "close-circle" at bounding box center [158, 10] width 5 height 5
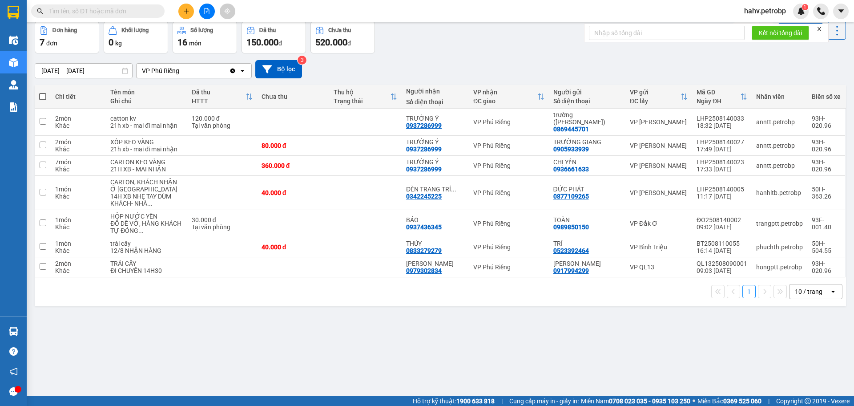
scroll to position [41, 0]
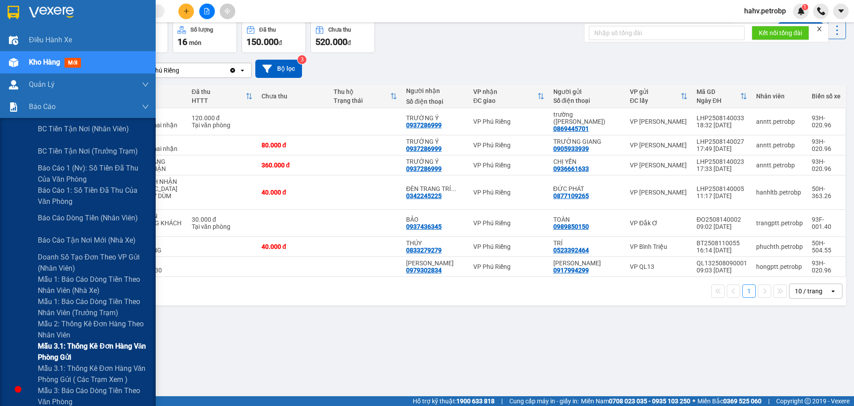
click at [36, 350] on div "Mẫu 3.1: Thống kê đơn hàng văn phòng gửi" at bounding box center [78, 351] width 156 height 22
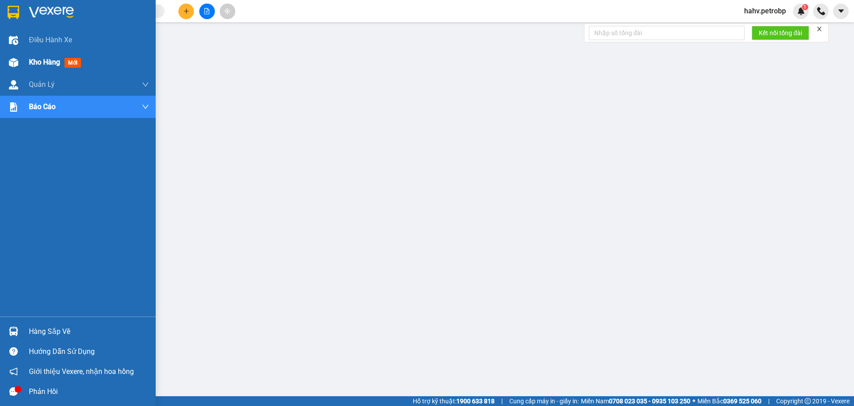
click at [19, 63] on div at bounding box center [14, 63] width 16 height 16
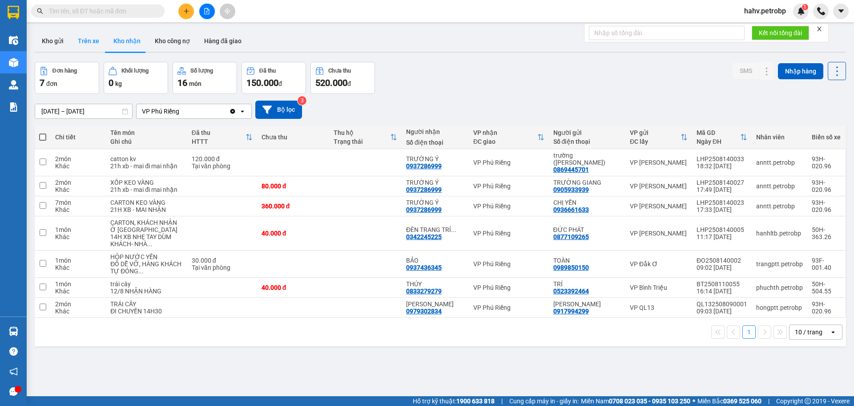
click at [94, 39] on button "Trên xe" at bounding box center [89, 40] width 36 height 21
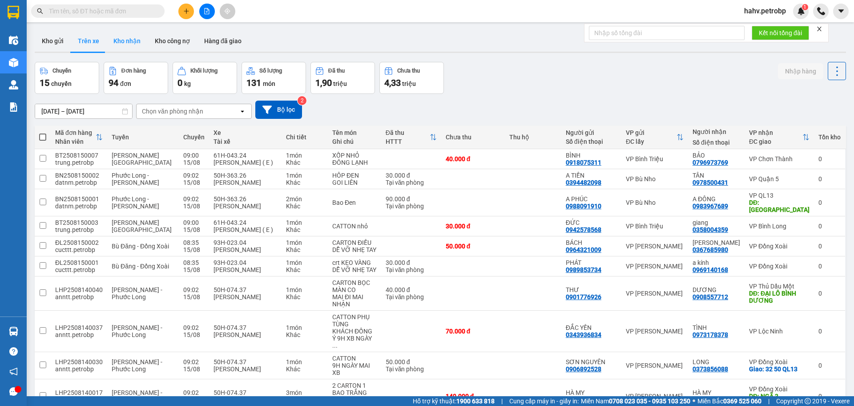
click at [120, 41] on button "Kho nhận" at bounding box center [126, 40] width 41 height 21
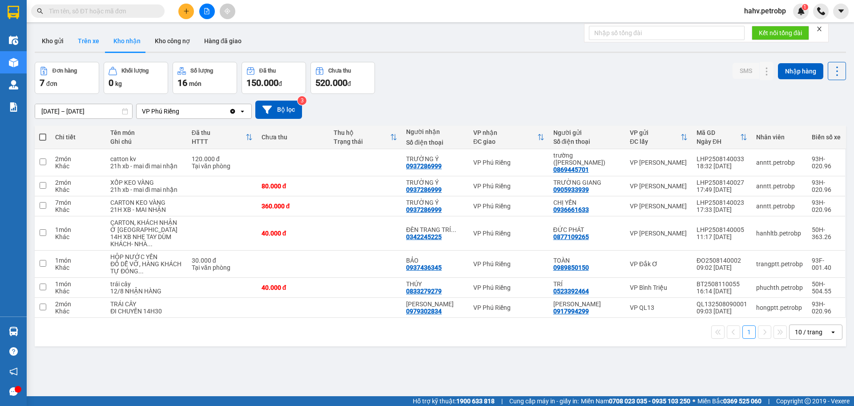
click at [97, 39] on button "Trên xe" at bounding box center [89, 40] width 36 height 21
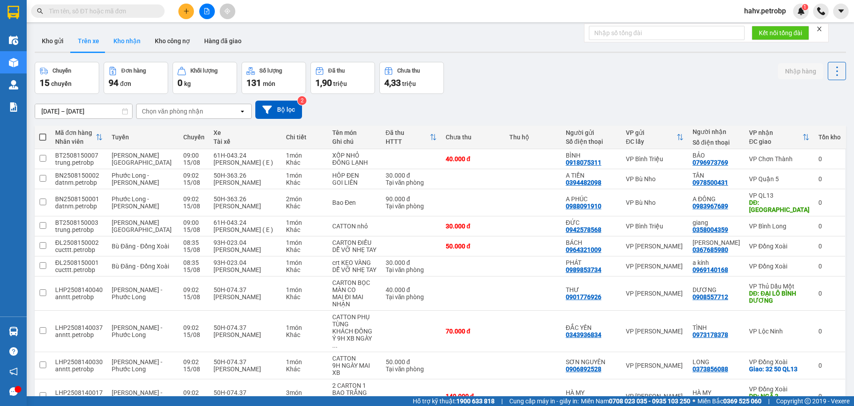
click at [127, 41] on button "Kho nhận" at bounding box center [126, 40] width 41 height 21
type input "[DATE] – [DATE]"
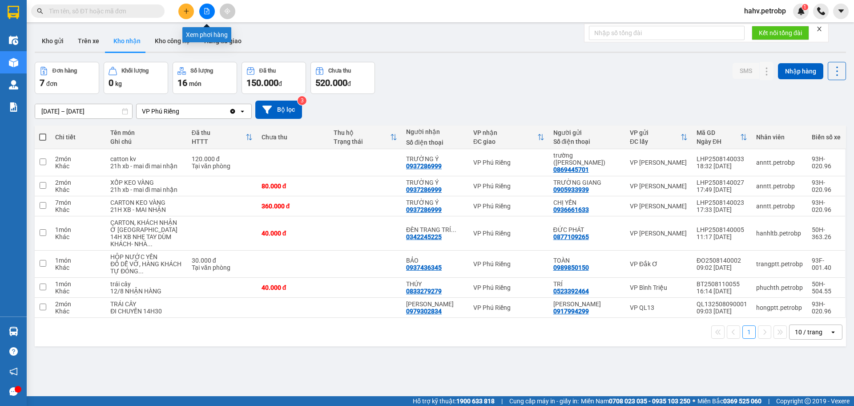
click at [202, 5] on button at bounding box center [207, 12] width 16 height 16
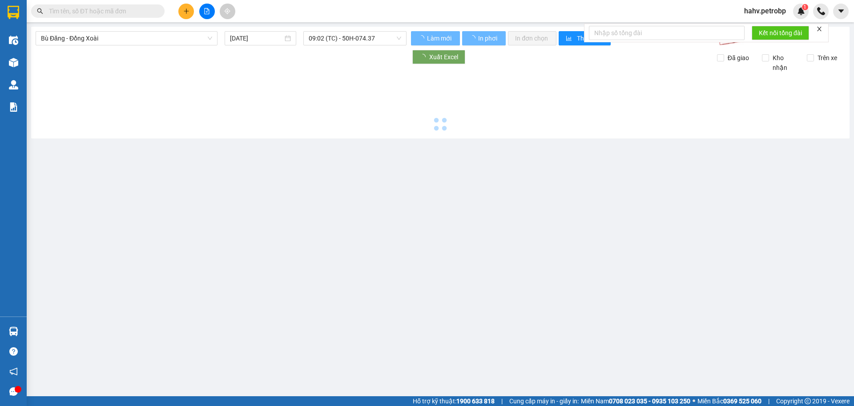
click at [116, 40] on span "Bù Đăng - Đồng Xoài" at bounding box center [126, 38] width 171 height 13
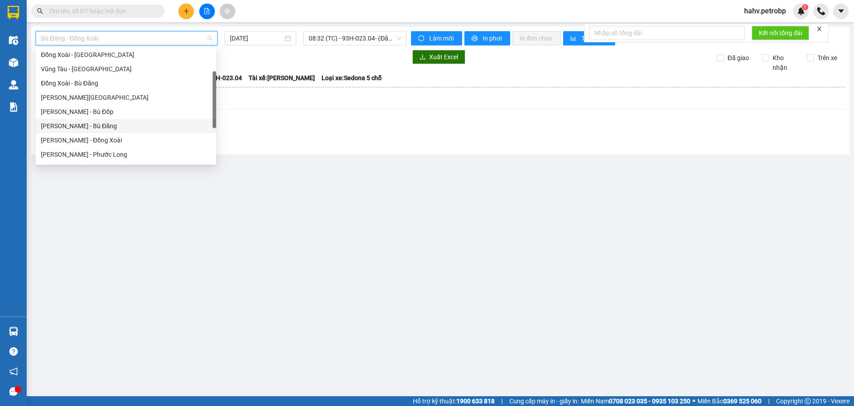
scroll to position [117, 0]
click at [129, 94] on div "[PERSON_NAME] - Phước Long" at bounding box center [126, 96] width 170 height 10
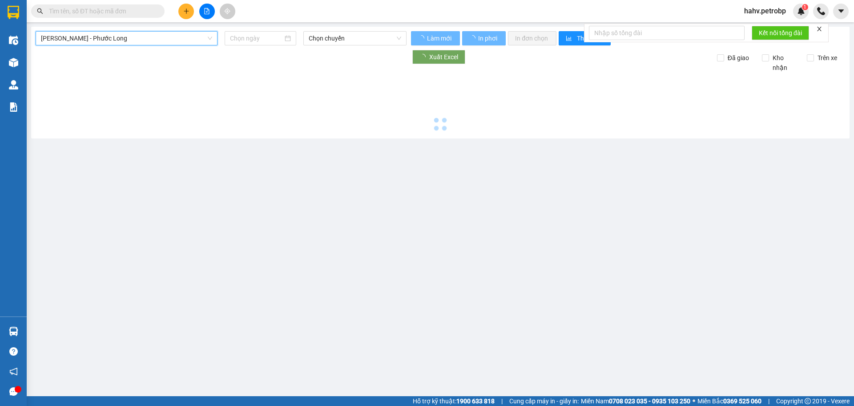
type input "[DATE]"
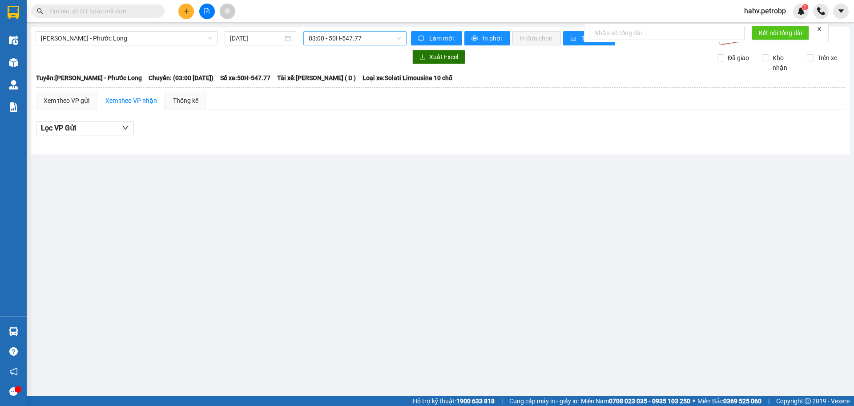
drag, startPoint x: 348, startPoint y: 48, endPoint x: 352, endPoint y: 44, distance: 5.4
click at [349, 48] on div "[GEOGRAPHIC_DATA] - Phước Long [DATE] 03:00 - 50H-547.77 Làm mới In phơi In đơ…" at bounding box center [440, 91] width 819 height 128
click at [352, 43] on span "03:00 - 50H-547.77" at bounding box center [355, 38] width 93 height 13
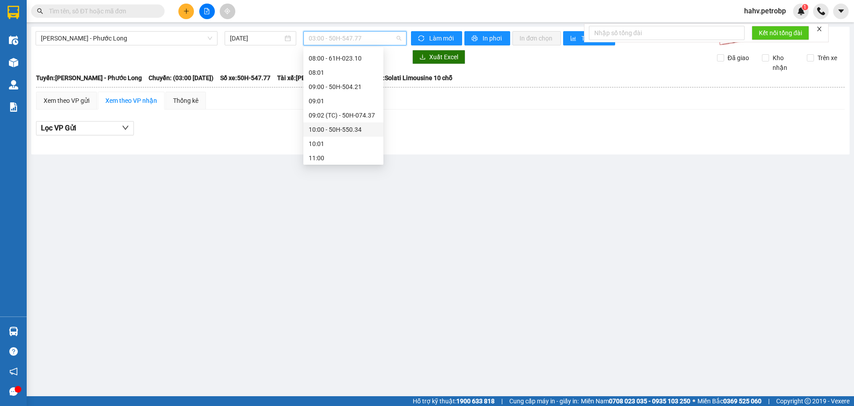
scroll to position [148, 0]
click at [324, 93] on div "09:00 - 50H-504.21" at bounding box center [343, 93] width 69 height 10
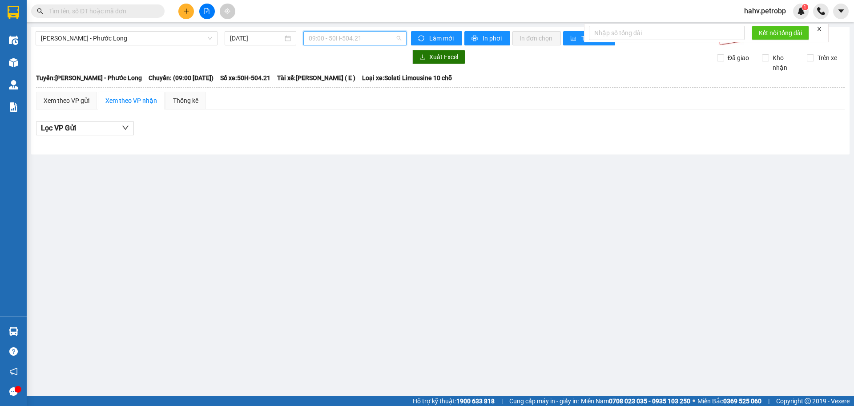
click at [367, 37] on span "09:00 - 50H-504.21" at bounding box center [355, 38] width 93 height 13
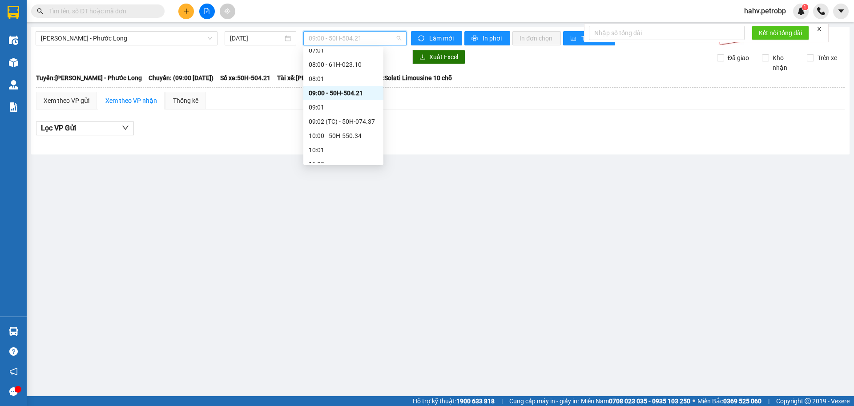
scroll to position [104, 0]
click at [352, 108] on div "08:00 - 61H-023.10" at bounding box center [343, 109] width 69 height 10
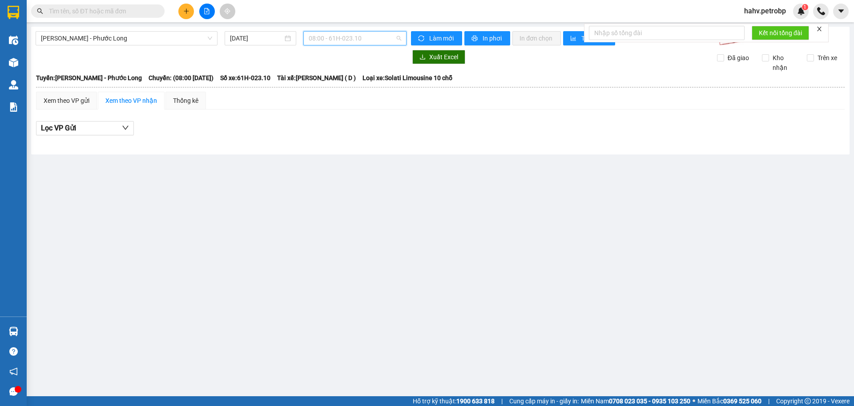
click at [364, 35] on span "08:00 - 61H-023.10" at bounding box center [355, 38] width 93 height 13
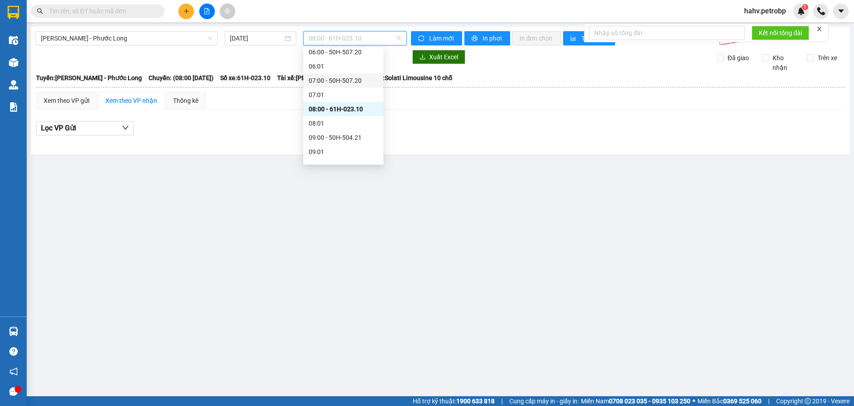
click at [346, 85] on div "07:00 - 50H-507.20" at bounding box center [343, 81] width 69 height 10
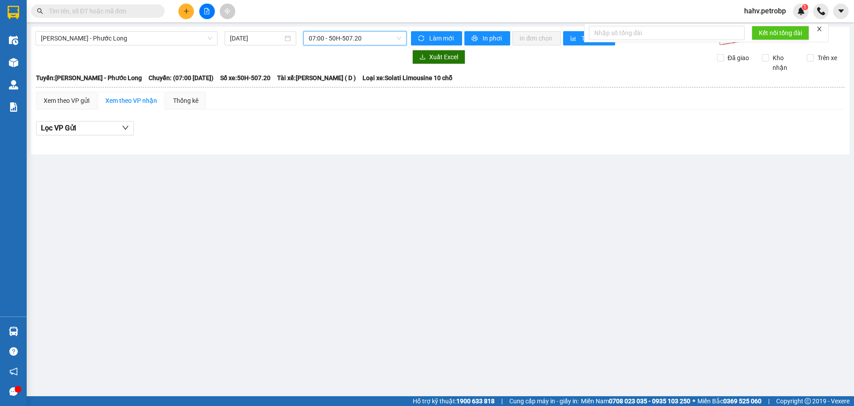
click at [357, 28] on div "[GEOGRAPHIC_DATA] - Phước Long [DATE] 07:00 07:00 - 50H-507.20 Làm mới In phơi…" at bounding box center [440, 91] width 819 height 128
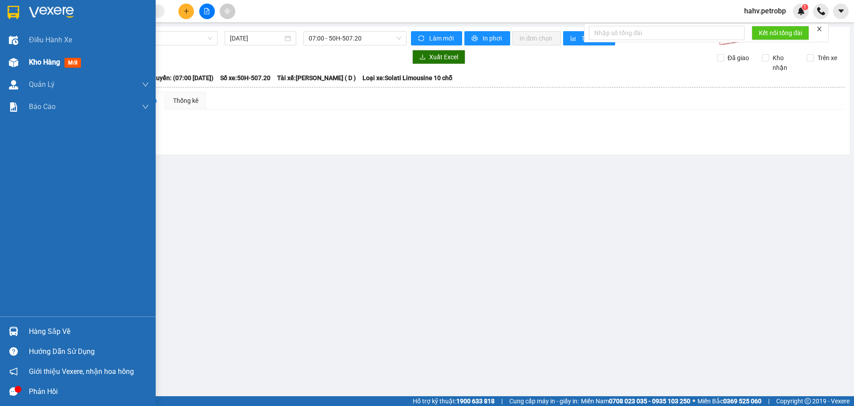
click at [36, 58] on span "Kho hàng" at bounding box center [44, 62] width 31 height 8
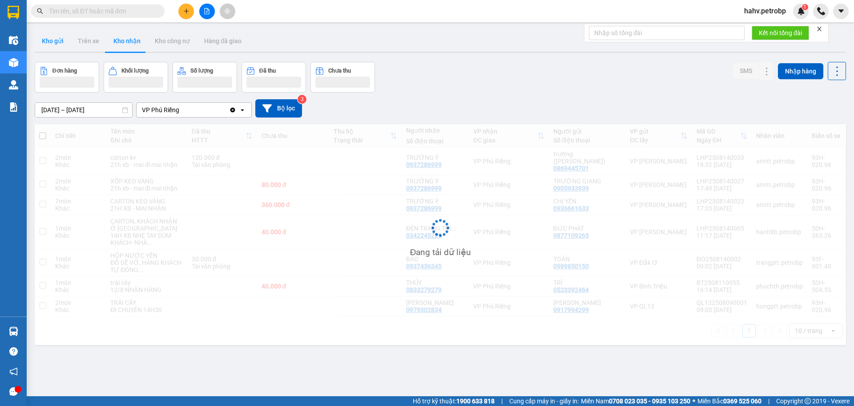
click at [67, 46] on button "Kho gửi" at bounding box center [53, 40] width 36 height 21
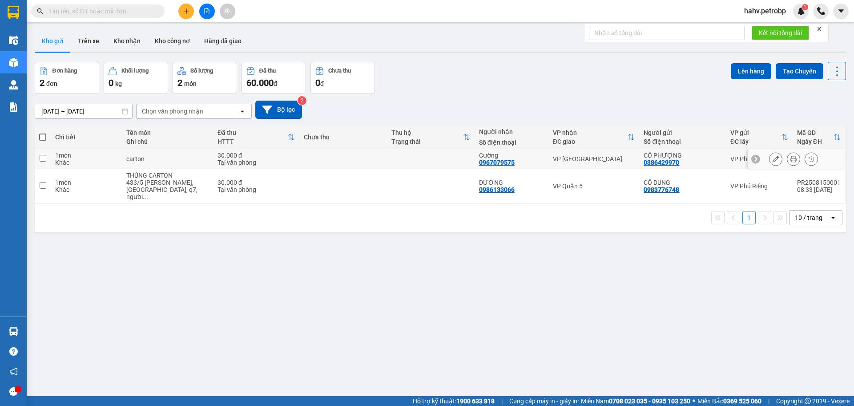
click at [351, 155] on td at bounding box center [343, 159] width 88 height 20
checkbox input "true"
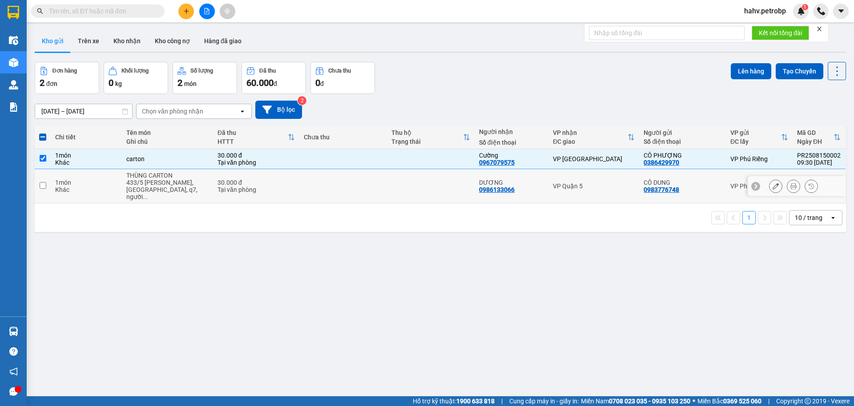
click at [349, 177] on td at bounding box center [343, 186] width 88 height 34
checkbox input "true"
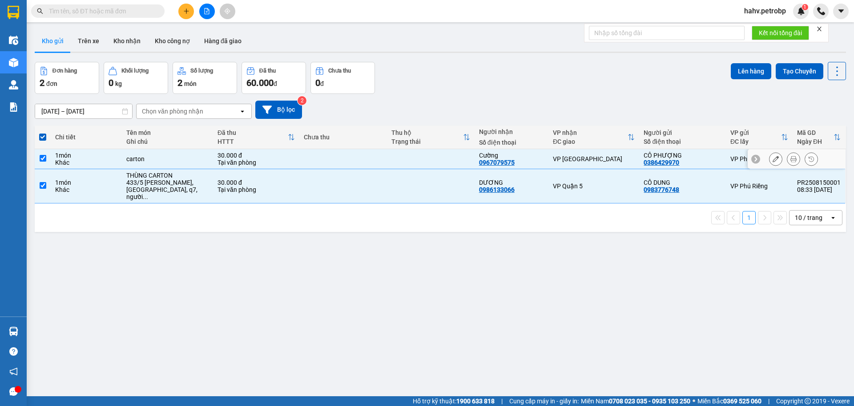
click at [42, 156] on input "checkbox" at bounding box center [43, 158] width 7 height 7
checkbox input "false"
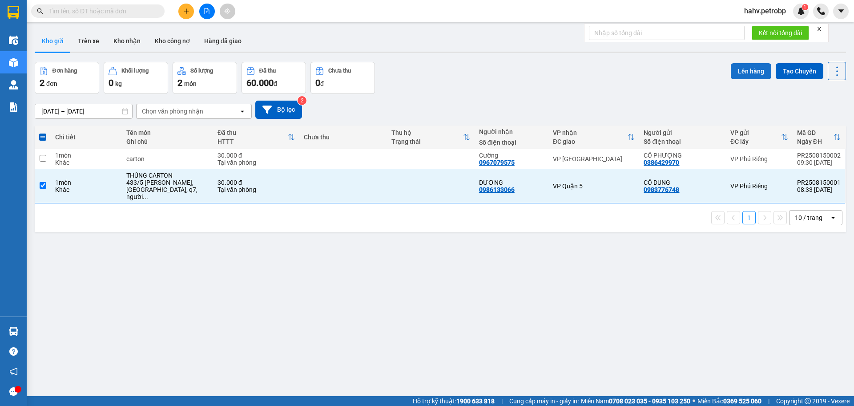
click at [732, 72] on button "Lên hàng" at bounding box center [751, 71] width 40 height 16
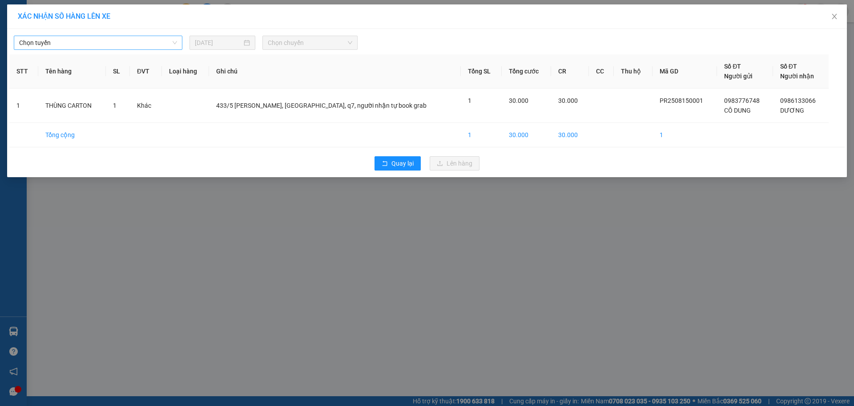
click at [58, 43] on span "Chọn tuyến" at bounding box center [98, 42] width 158 height 13
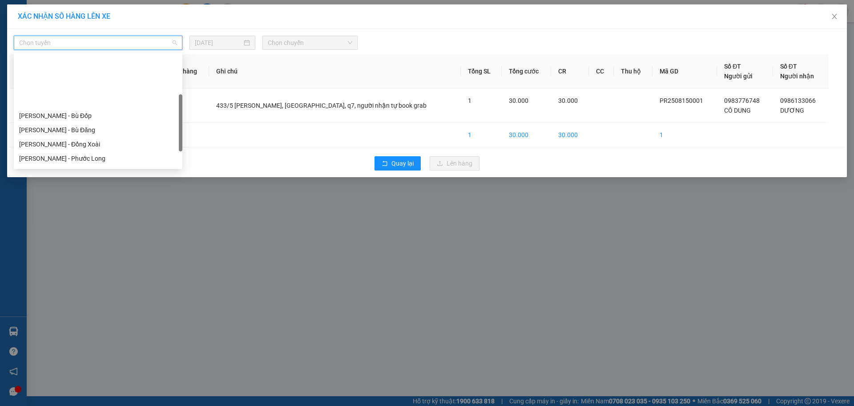
scroll to position [117, 0]
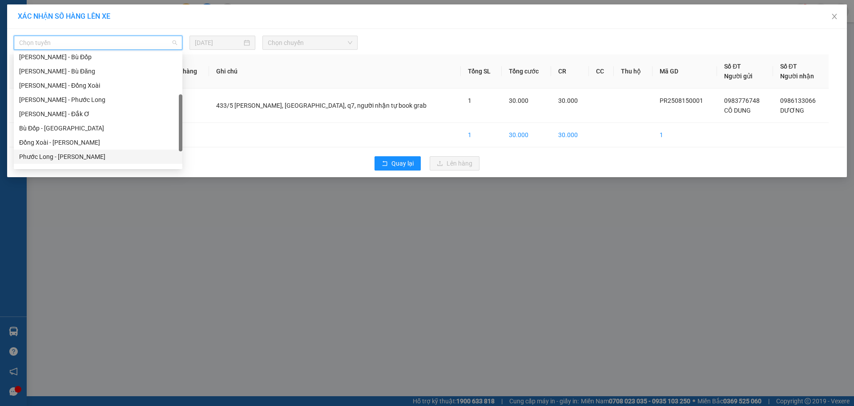
drag, startPoint x: 78, startPoint y: 158, endPoint x: 88, endPoint y: 149, distance: 12.9
click at [77, 158] on div "Phước Long - [PERSON_NAME]" at bounding box center [98, 157] width 158 height 10
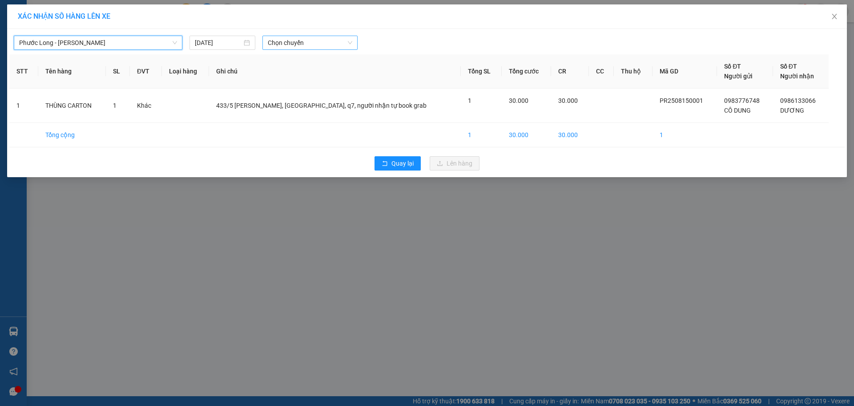
click at [286, 41] on span "Chọn chuyến" at bounding box center [310, 42] width 85 height 13
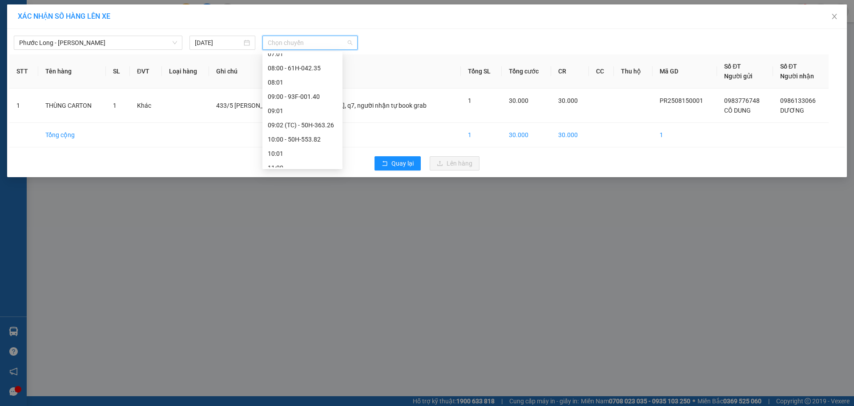
scroll to position [178, 0]
click at [304, 125] on div "09:02 (TC) - 50H-363.26" at bounding box center [302, 125] width 69 height 10
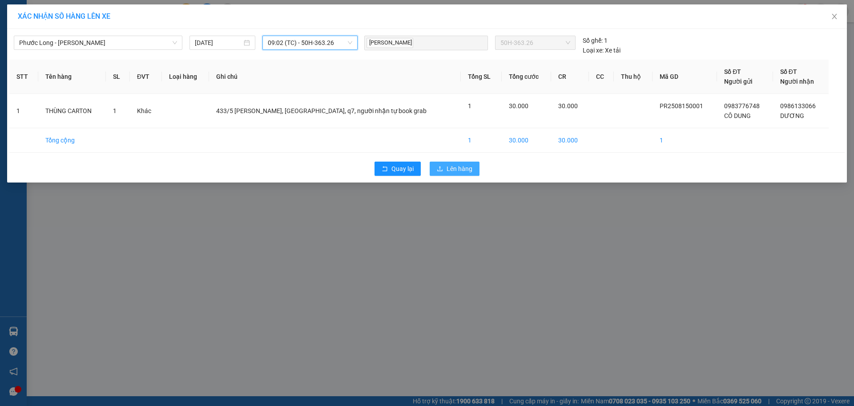
click at [451, 170] on span "Lên hàng" at bounding box center [460, 169] width 26 height 10
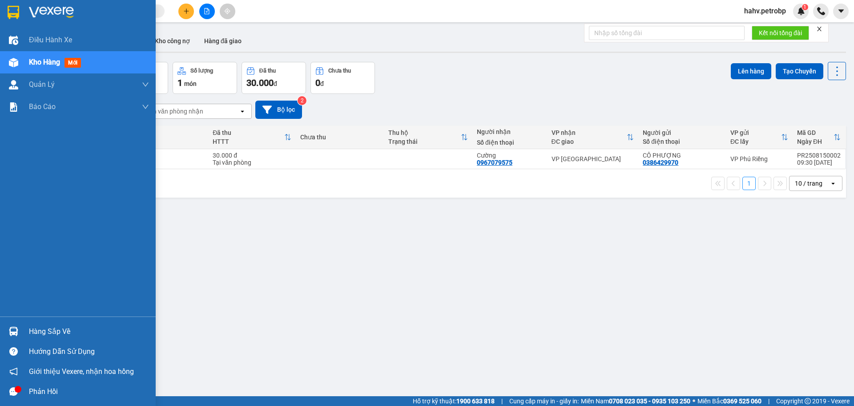
click at [6, 331] on div at bounding box center [14, 331] width 16 height 16
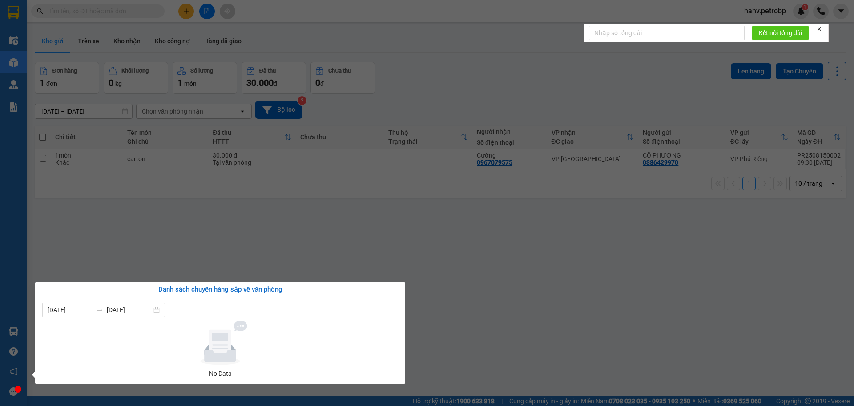
click at [4, 281] on div "Điều hành xe Kho hàng mới Quản [PERSON_NAME] lý chuyến Quản lý giao nhận mới Qu…" at bounding box center [13, 203] width 27 height 406
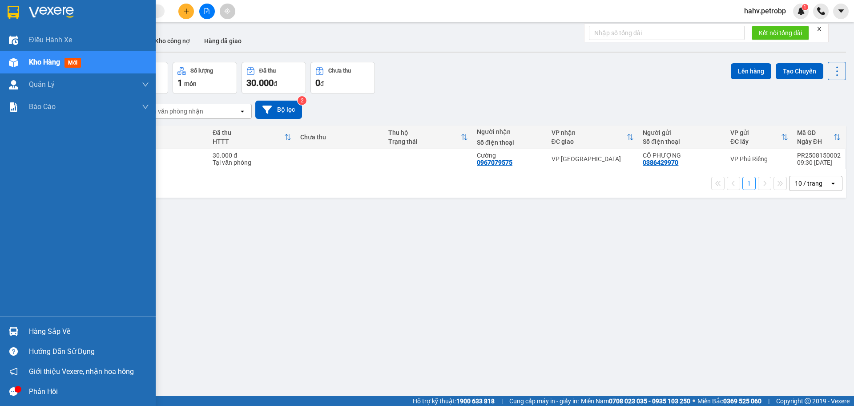
click at [8, 325] on div at bounding box center [14, 331] width 16 height 16
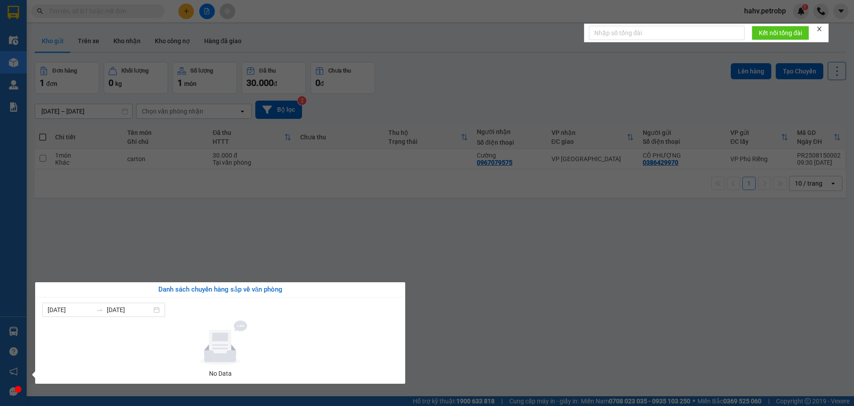
click at [0, 275] on div "Điều hành xe Kho hàng mới Quản [PERSON_NAME] lý chuyến Quản lý giao nhận mới Qu…" at bounding box center [13, 203] width 27 height 406
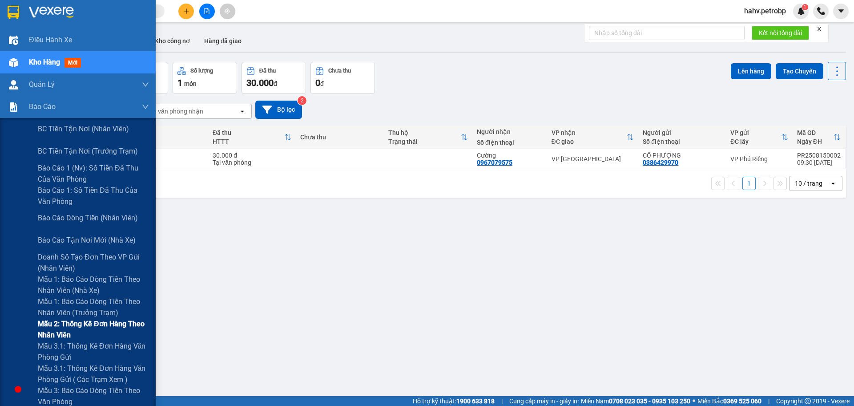
click at [33, 323] on div "Mẫu 2: Thống kê đơn hàng theo nhân viên" at bounding box center [78, 329] width 156 height 22
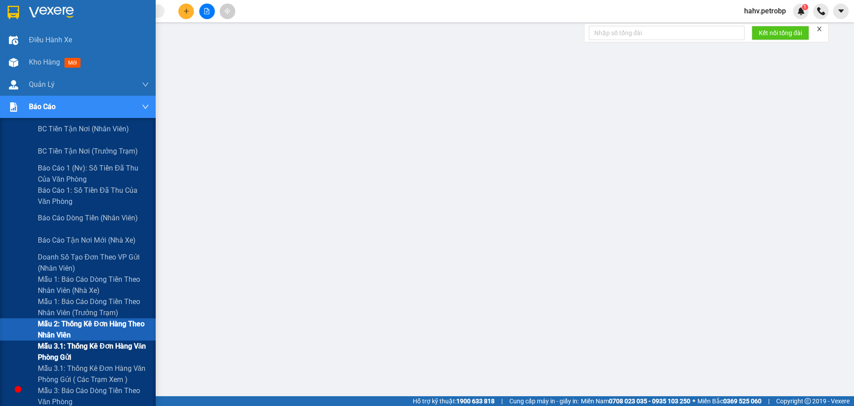
click at [40, 340] on span "Mẫu 3.1: Thống kê đơn hàng văn phòng gửi" at bounding box center [93, 351] width 111 height 22
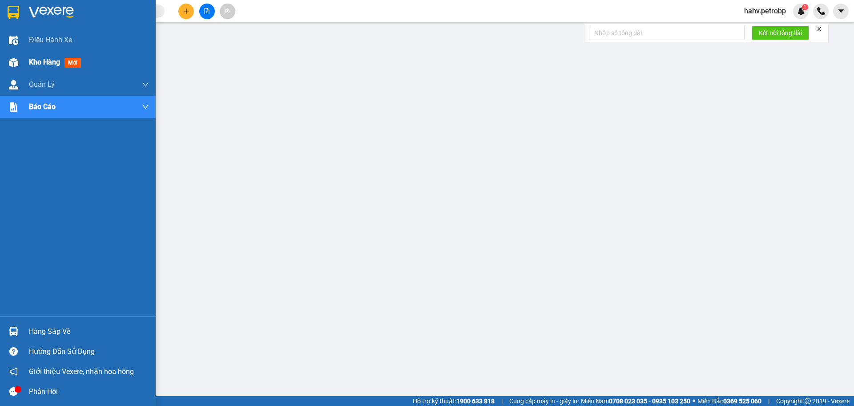
click at [25, 61] on div "Kho hàng mới" at bounding box center [78, 62] width 156 height 22
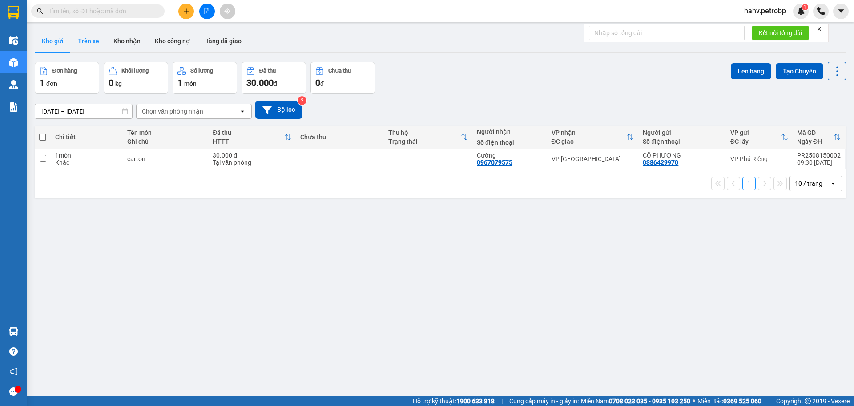
click at [78, 39] on button "Trên xe" at bounding box center [89, 40] width 36 height 21
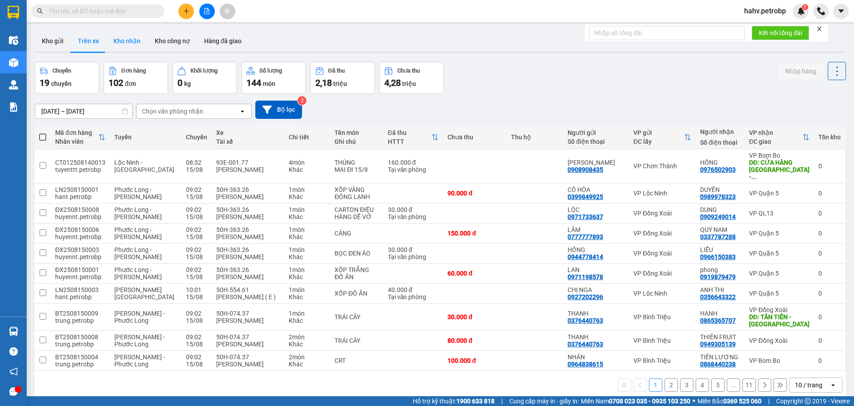
click at [118, 40] on button "Kho nhận" at bounding box center [126, 40] width 41 height 21
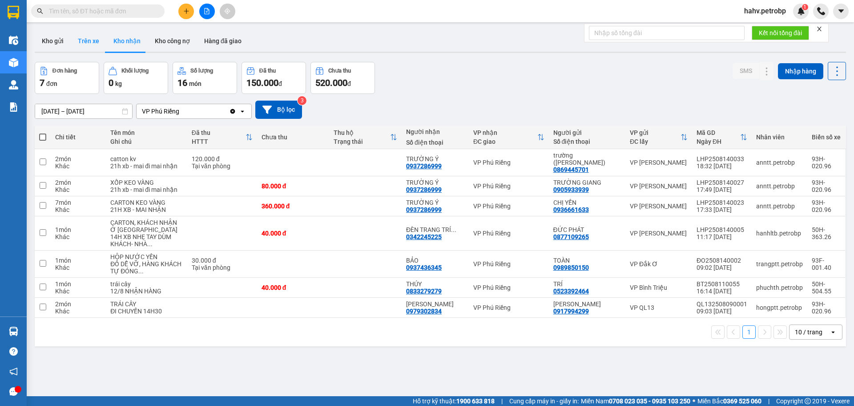
click at [87, 32] on button "Trên xe" at bounding box center [89, 40] width 36 height 21
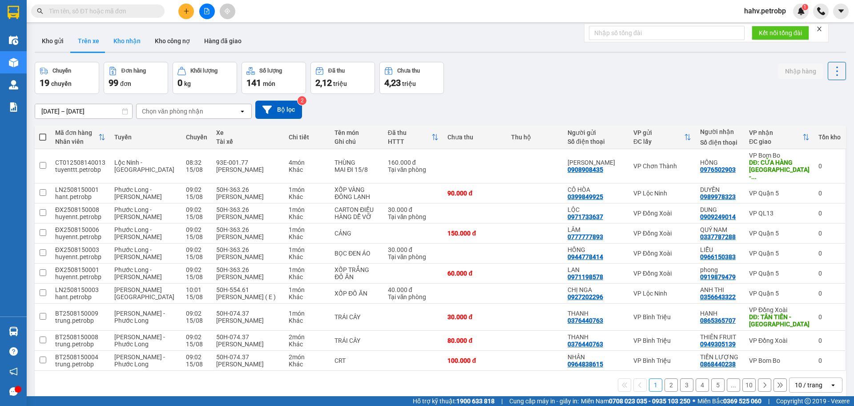
click at [114, 40] on button "Kho nhận" at bounding box center [126, 40] width 41 height 21
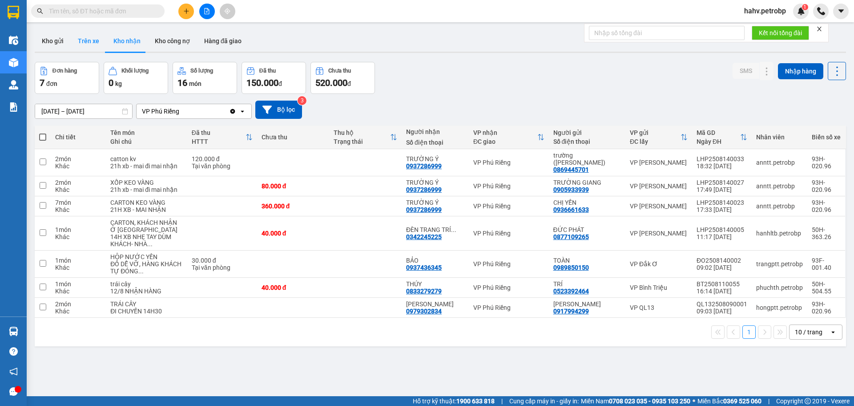
click at [95, 36] on button "Trên xe" at bounding box center [89, 40] width 36 height 21
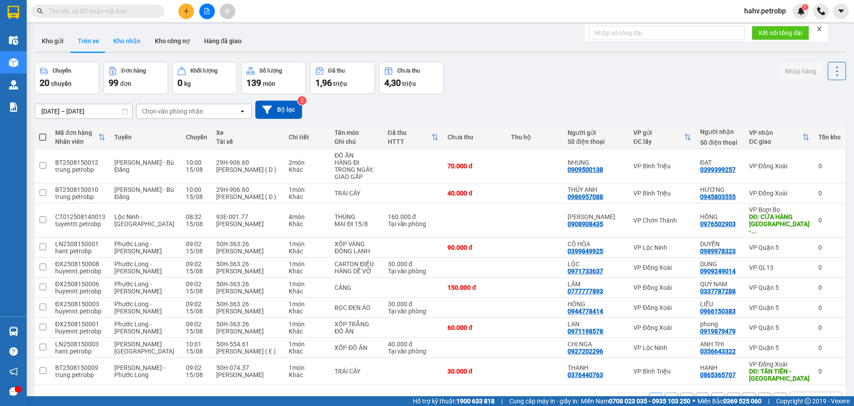
click at [131, 38] on button "Kho nhận" at bounding box center [126, 40] width 41 height 21
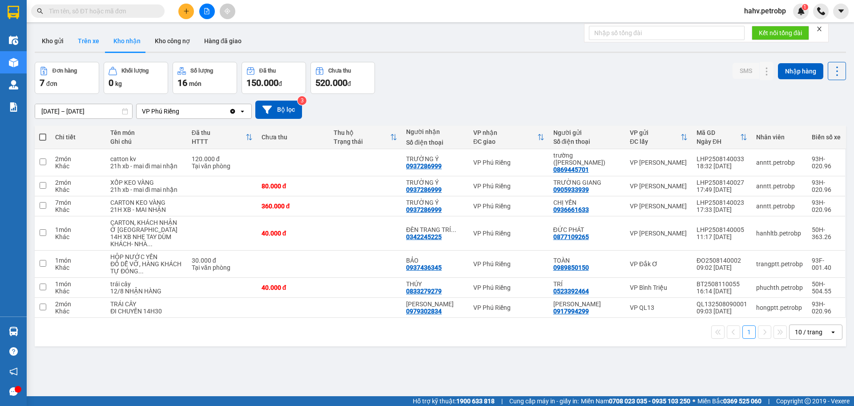
click at [98, 38] on button "Trên xe" at bounding box center [89, 40] width 36 height 21
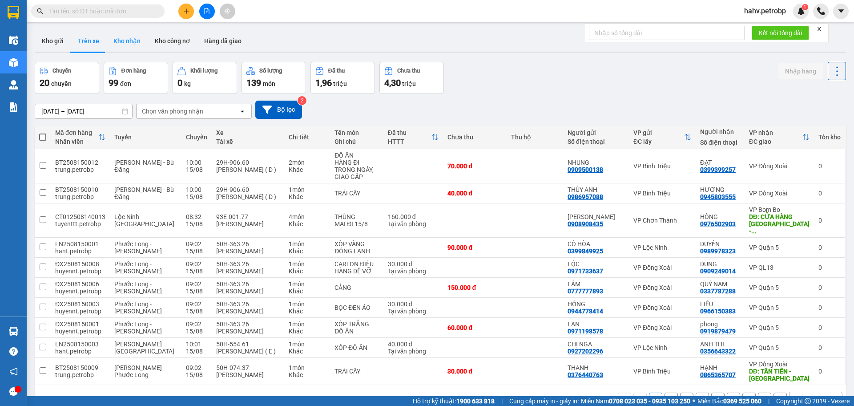
click at [109, 40] on button "Kho nhận" at bounding box center [126, 40] width 41 height 21
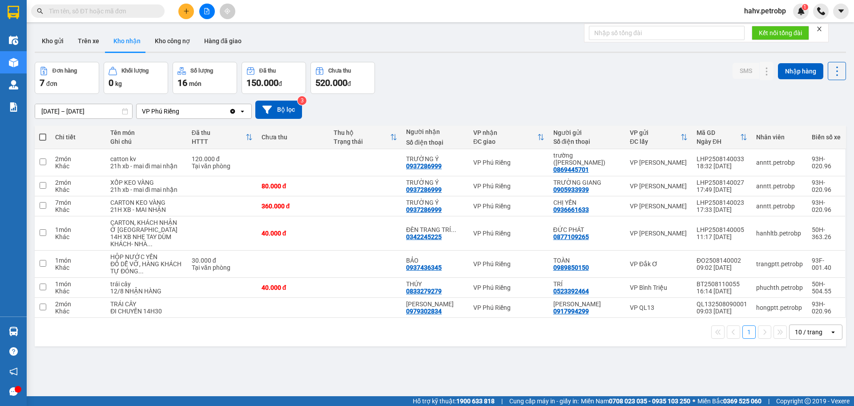
drag, startPoint x: 95, startPoint y: 44, endPoint x: 139, endPoint y: 48, distance: 44.2
click at [99, 46] on button "Trên xe" at bounding box center [89, 40] width 36 height 21
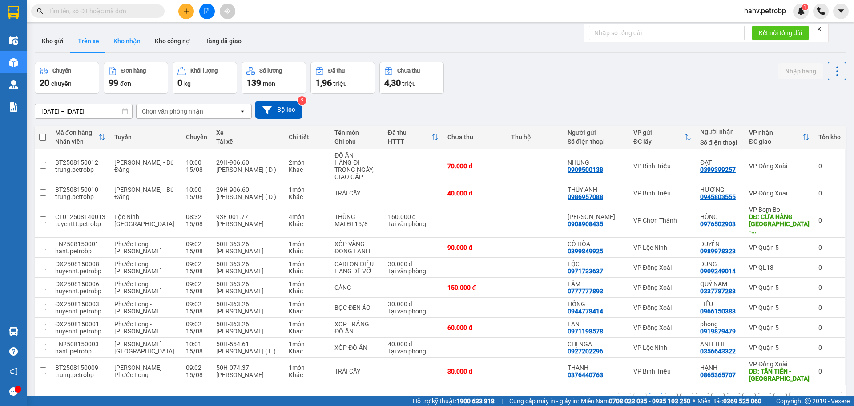
click at [120, 42] on button "Kho nhận" at bounding box center [126, 40] width 41 height 21
type input "[DATE] – [DATE]"
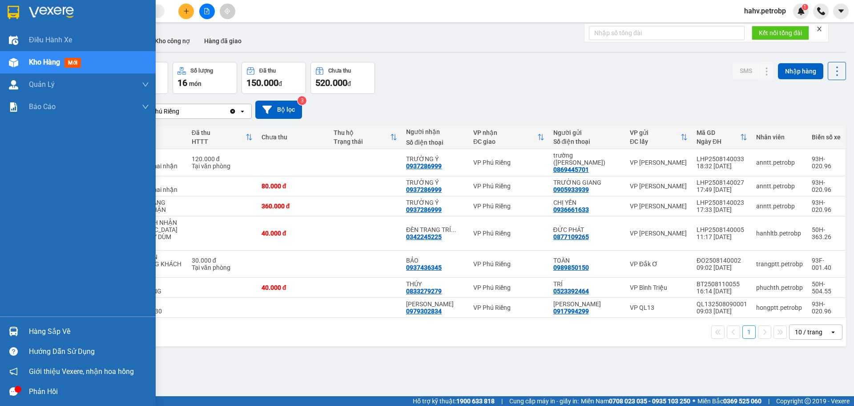
click at [21, 328] on div at bounding box center [14, 331] width 16 height 16
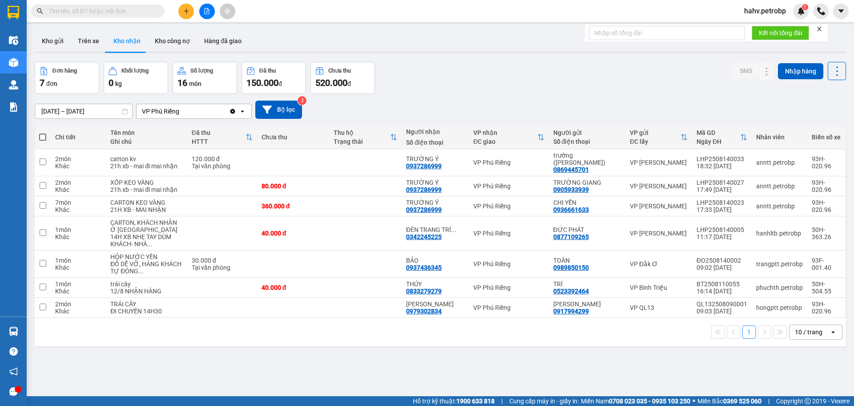
click at [538, 330] on section "Kết quả tìm kiếm ( 0 ) Bộ lọc No Data hahv.petrobp 1 Điều hành xe Kho hàng mới …" at bounding box center [427, 203] width 854 height 406
click at [204, 12] on icon "file-add" at bounding box center [207, 11] width 6 height 6
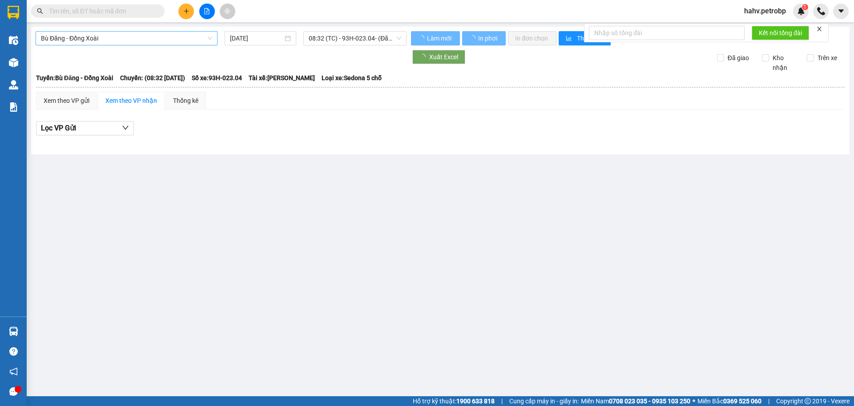
click at [152, 36] on span "Bù Đăng - Đồng Xoài" at bounding box center [126, 38] width 171 height 13
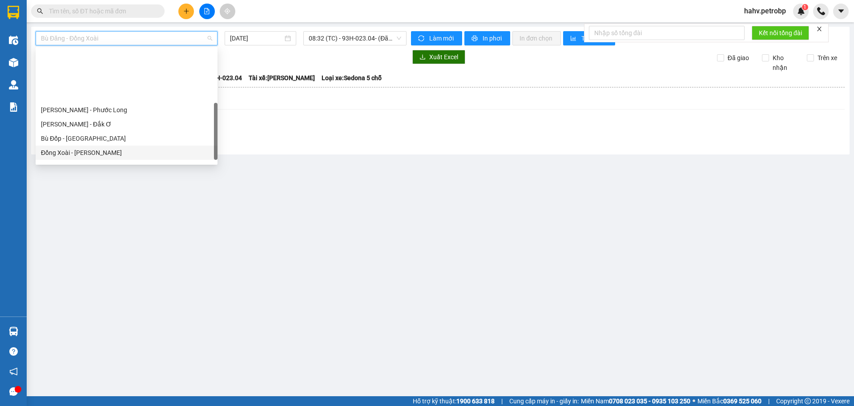
scroll to position [162, 0]
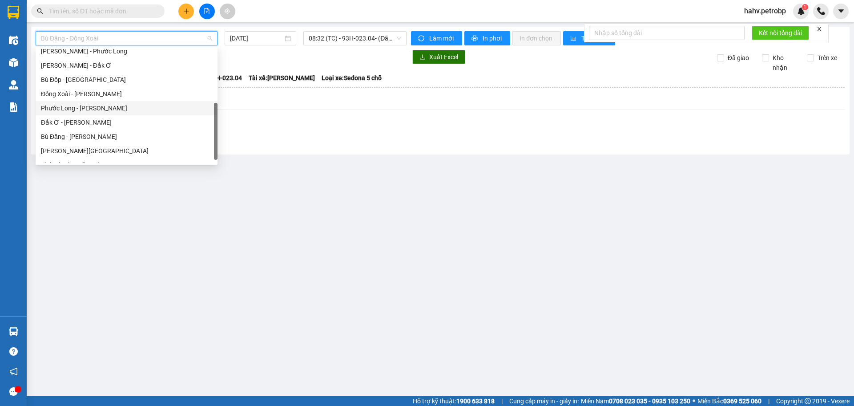
click at [124, 113] on div "Phước Long - [PERSON_NAME]" at bounding box center [127, 108] width 182 height 14
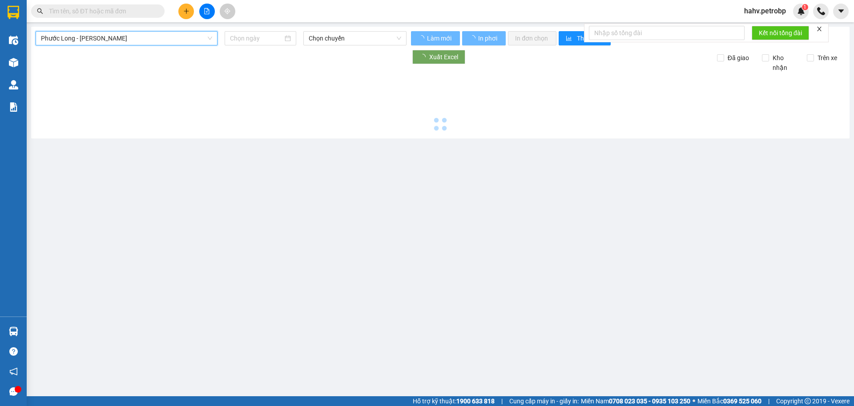
type input "[DATE]"
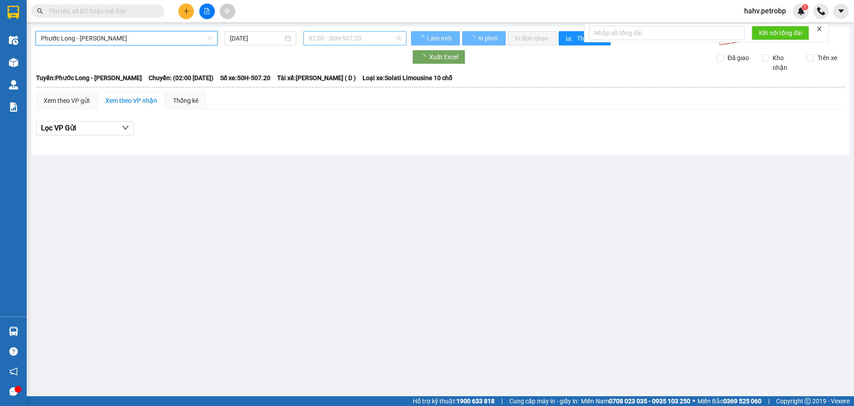
drag, startPoint x: 347, startPoint y: 40, endPoint x: 357, endPoint y: 69, distance: 30.8
click at [347, 40] on span "02:00 - 50H-507.20" at bounding box center [355, 38] width 93 height 13
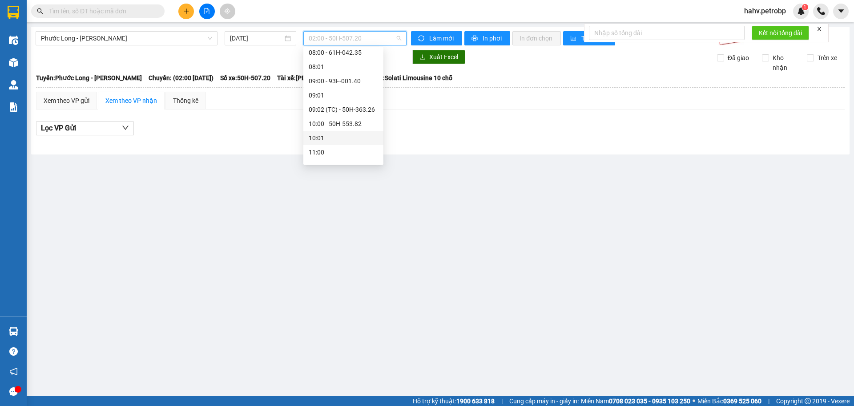
scroll to position [193, 0]
click at [349, 121] on div "10:00 - 50H-553.82" at bounding box center [343, 120] width 69 height 10
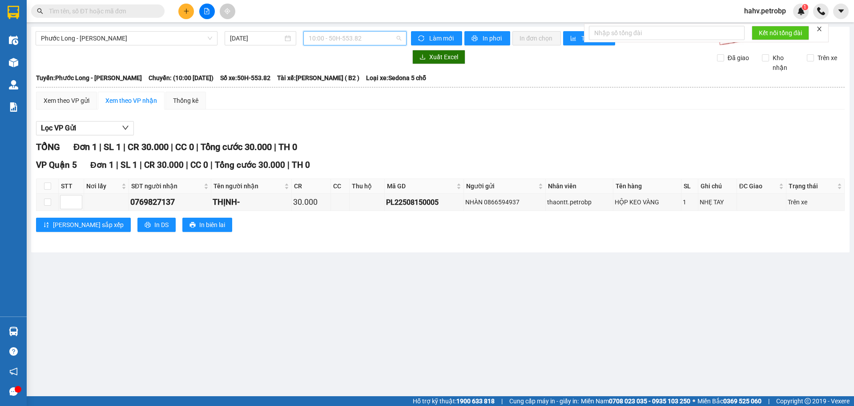
click at [354, 37] on span "10:00 - 50H-553.82" at bounding box center [355, 38] width 93 height 13
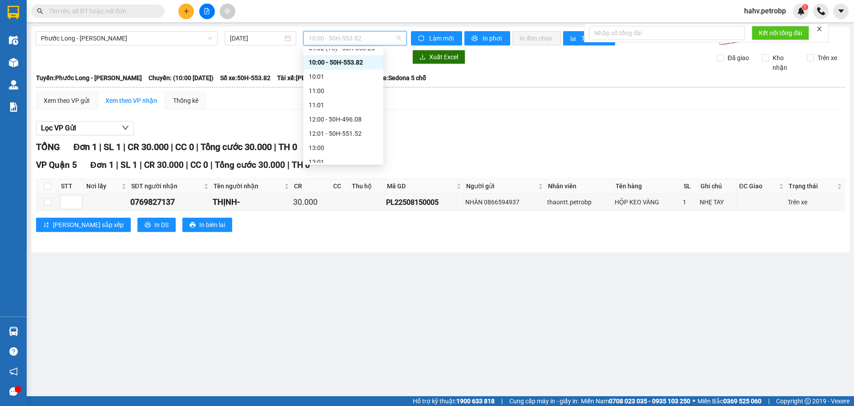
scroll to position [252, 0]
click at [347, 118] on div "12:00 - 50H-496.08" at bounding box center [343, 118] width 69 height 10
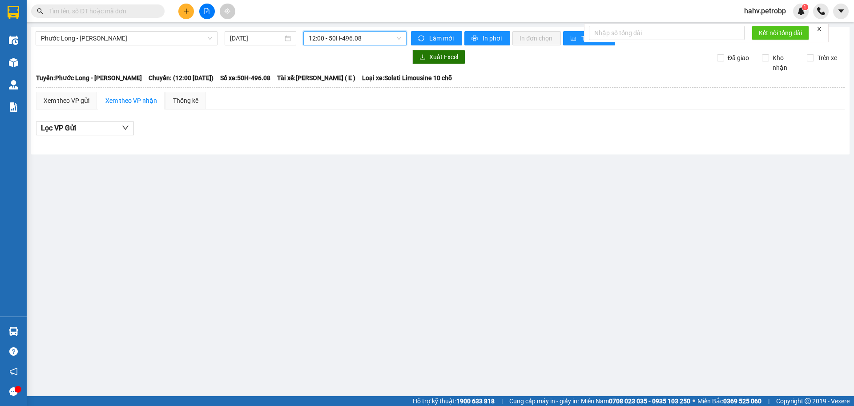
click at [361, 39] on span "12:00 - 50H-496.08" at bounding box center [355, 38] width 93 height 13
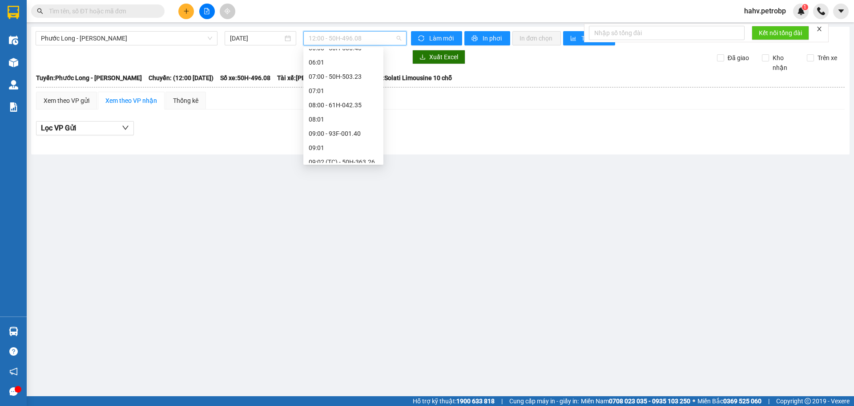
scroll to position [133, 0]
click at [342, 137] on div "09:00 - 93F-001.40" at bounding box center [343, 137] width 69 height 10
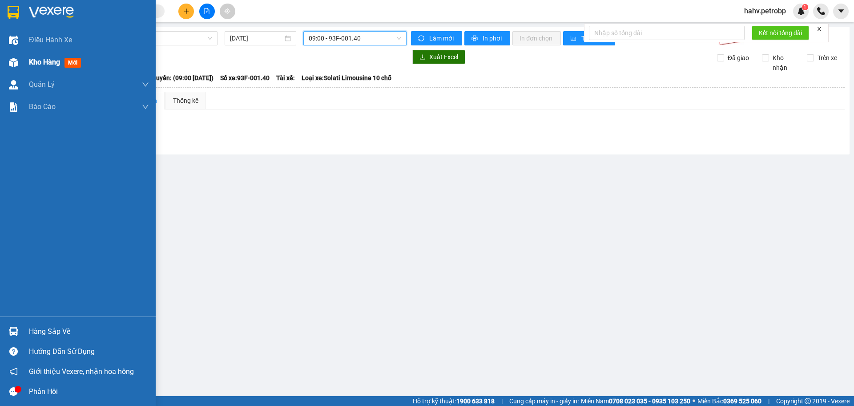
click at [19, 57] on div at bounding box center [14, 63] width 16 height 16
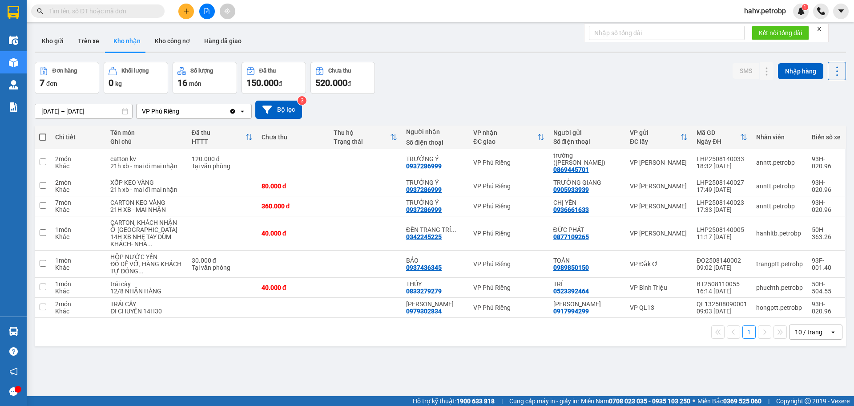
drag, startPoint x: 94, startPoint y: 35, endPoint x: 113, endPoint y: 36, distance: 19.2
click at [94, 35] on button "Trên xe" at bounding box center [89, 40] width 36 height 21
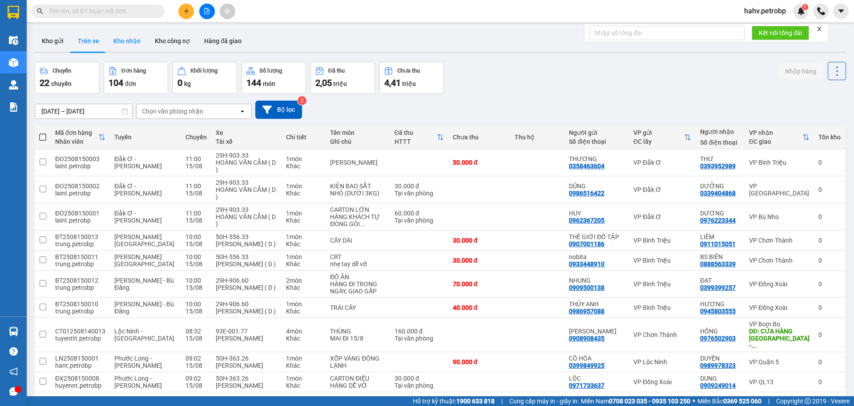
click at [133, 47] on button "Kho nhận" at bounding box center [126, 40] width 41 height 21
type input "[DATE] – [DATE]"
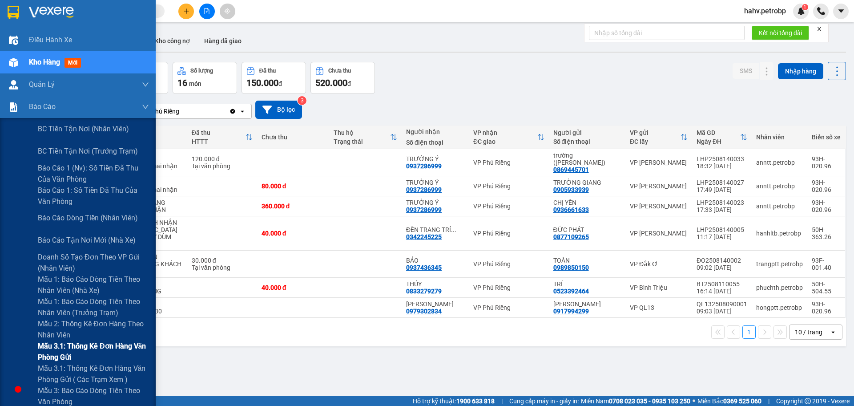
click at [33, 348] on div "Mẫu 3.1: Thống kê đơn hàng văn phòng gửi" at bounding box center [78, 351] width 156 height 22
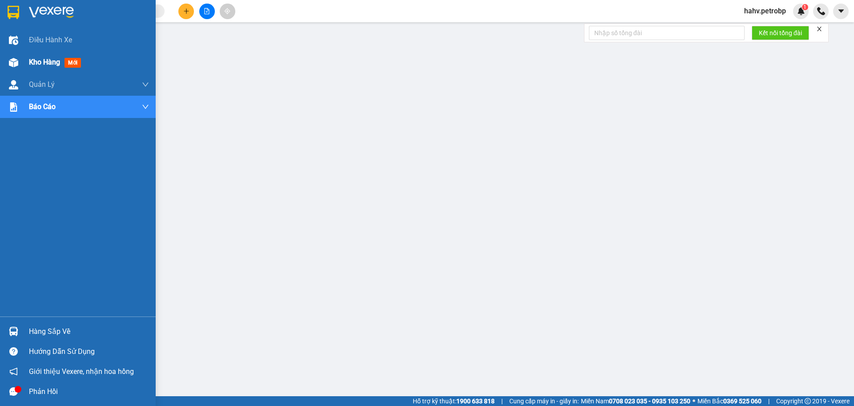
click at [20, 56] on div at bounding box center [14, 63] width 16 height 16
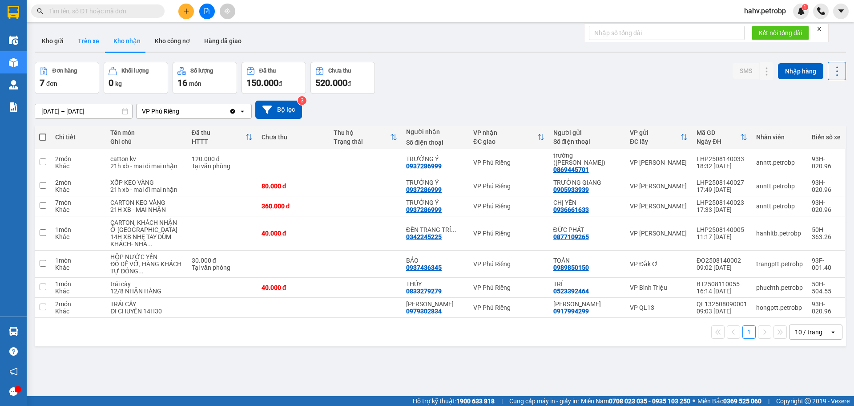
click at [103, 45] on button "Trên xe" at bounding box center [89, 40] width 36 height 21
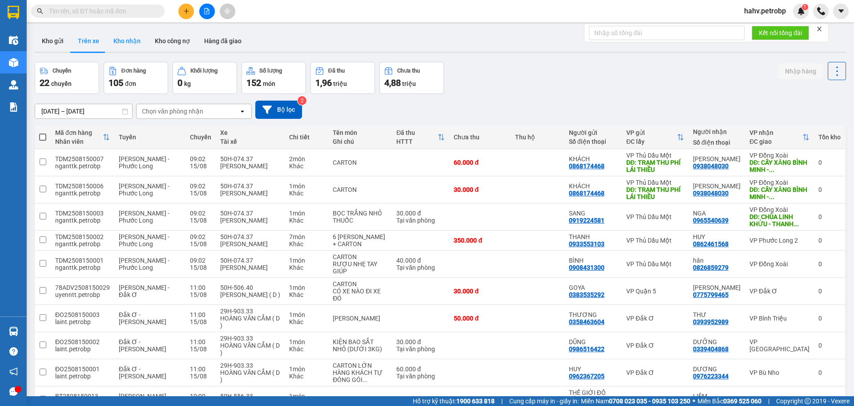
click at [120, 44] on button "Kho nhận" at bounding box center [126, 40] width 41 height 21
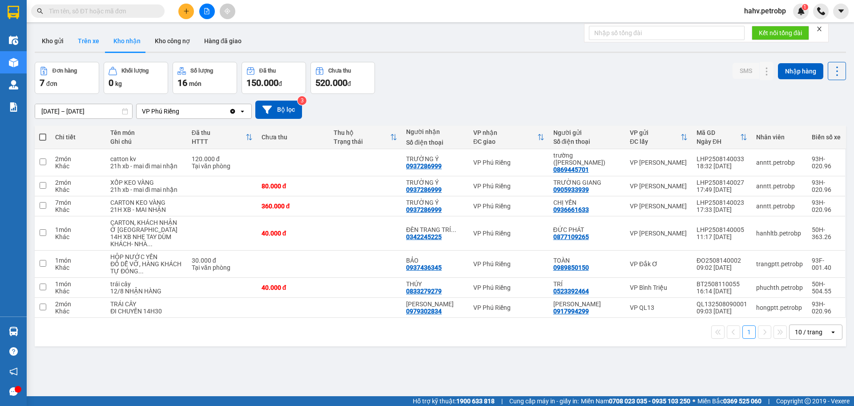
click at [97, 47] on button "Trên xe" at bounding box center [89, 40] width 36 height 21
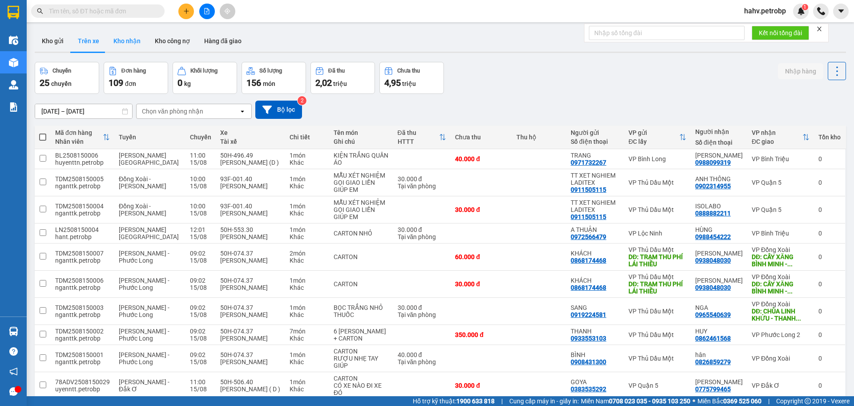
click at [132, 44] on button "Kho nhận" at bounding box center [126, 40] width 41 height 21
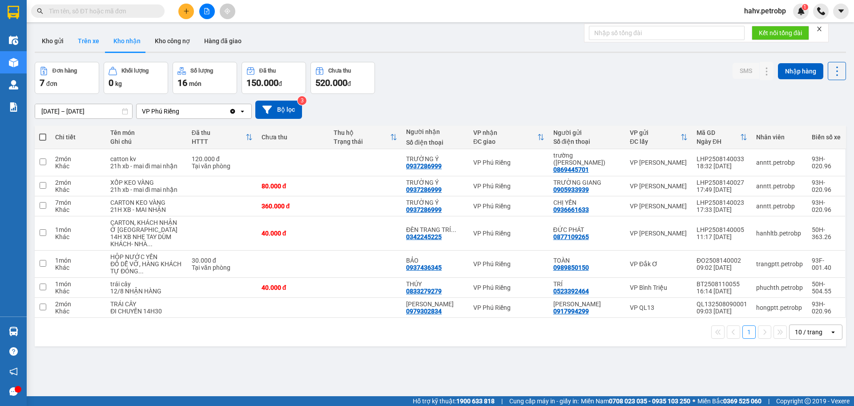
click at [92, 36] on button "Trên xe" at bounding box center [89, 40] width 36 height 21
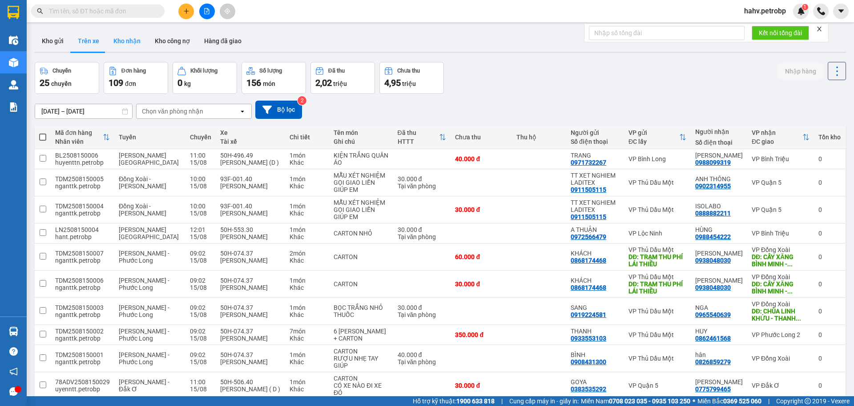
click at [106, 36] on button "Kho nhận" at bounding box center [126, 40] width 41 height 21
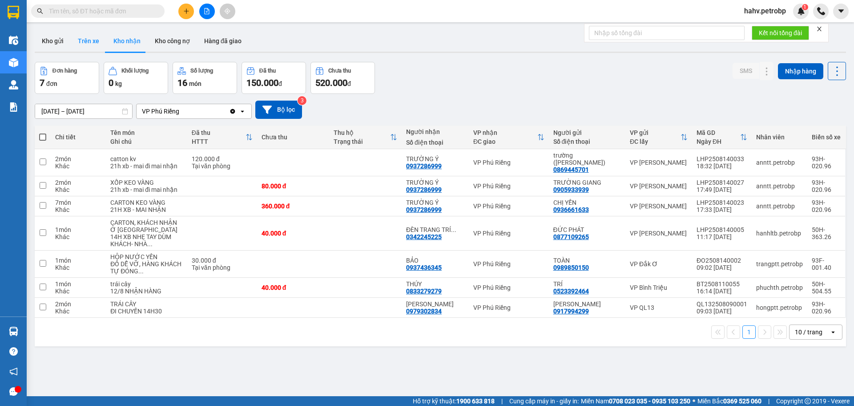
click at [88, 34] on button "Trên xe" at bounding box center [89, 40] width 36 height 21
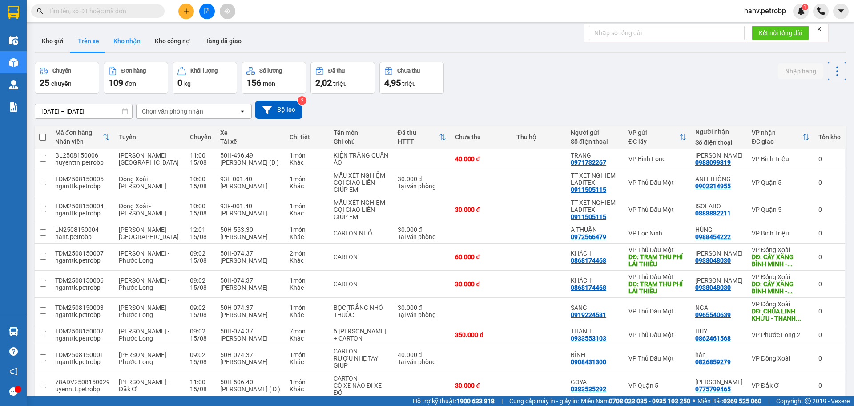
click at [113, 40] on button "Kho nhận" at bounding box center [126, 40] width 41 height 21
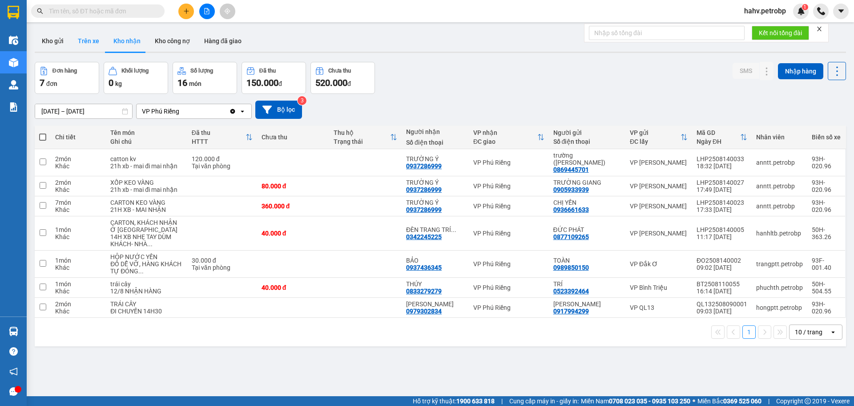
click at [79, 46] on button "Trên xe" at bounding box center [89, 40] width 36 height 21
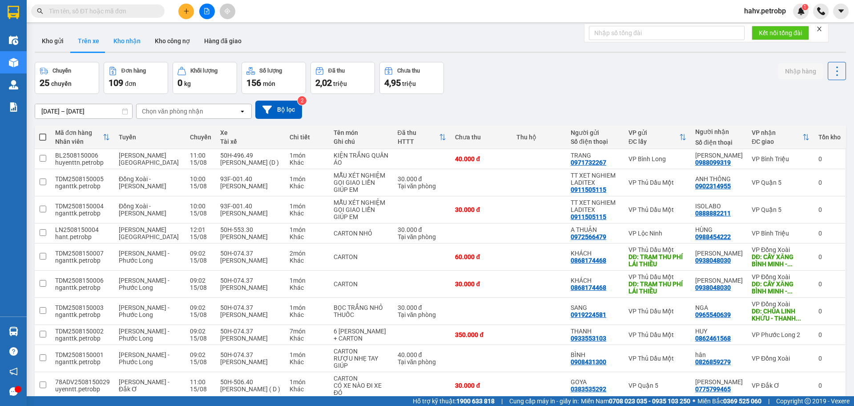
click at [127, 48] on button "Kho nhận" at bounding box center [126, 40] width 41 height 21
type input "[DATE] – [DATE]"
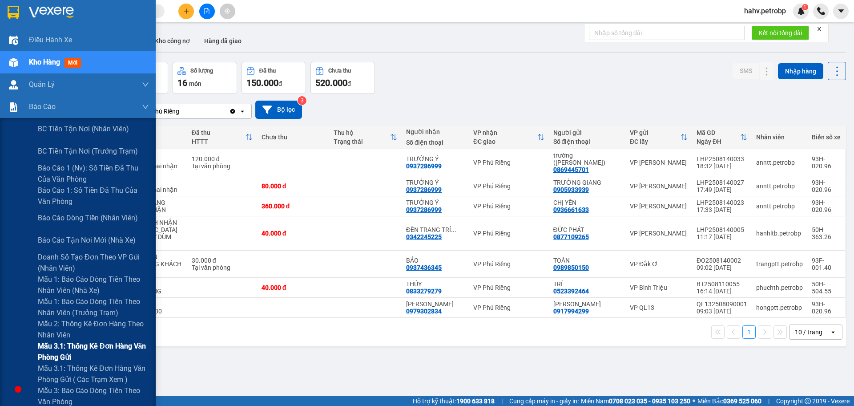
click at [16, 350] on div "Mẫu 3.1: Thống kê đơn hàng văn phòng gửi" at bounding box center [78, 351] width 156 height 22
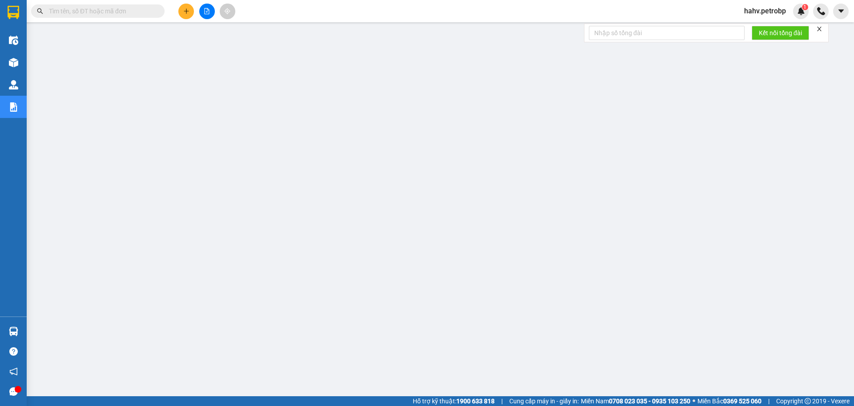
click at [209, 15] on button at bounding box center [207, 12] width 16 height 16
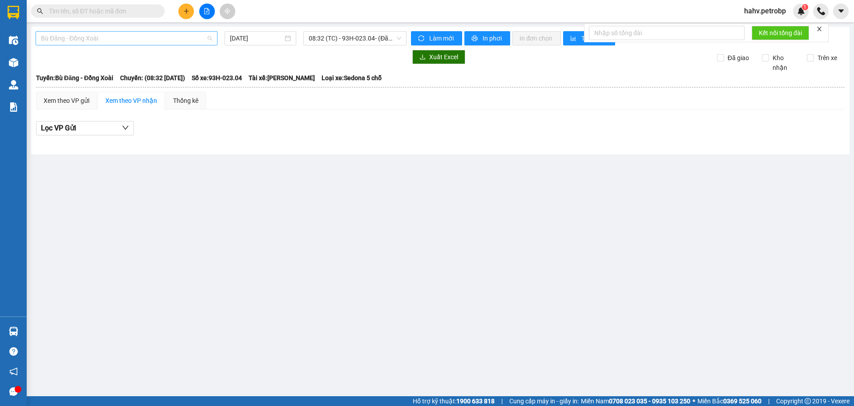
click at [100, 44] on span "Bù Đăng - Đồng Xoài" at bounding box center [126, 38] width 171 height 13
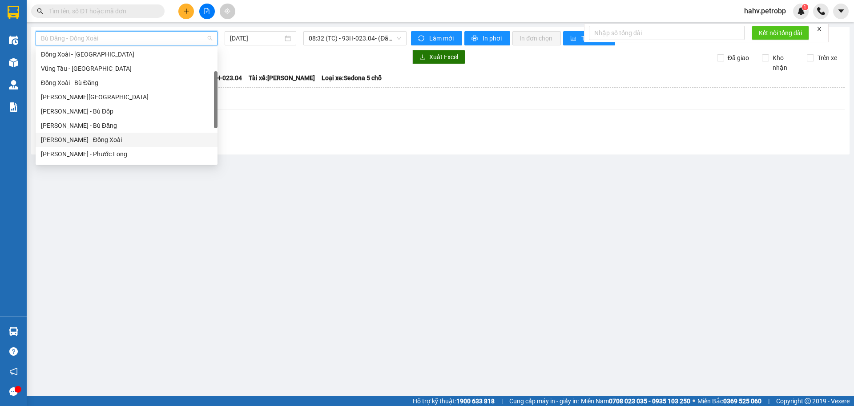
scroll to position [117, 0]
click at [122, 107] on div "[PERSON_NAME] - Đắk Ơ" at bounding box center [126, 110] width 171 height 10
type input "[DATE]"
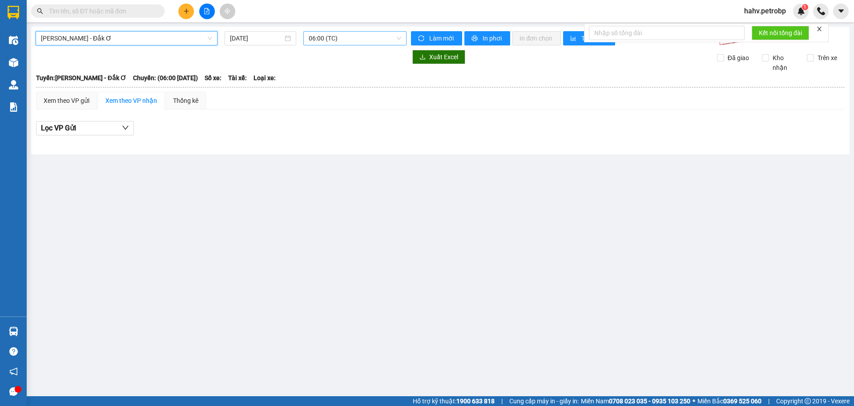
click at [343, 41] on span "06:00 (TC)" at bounding box center [355, 38] width 93 height 13
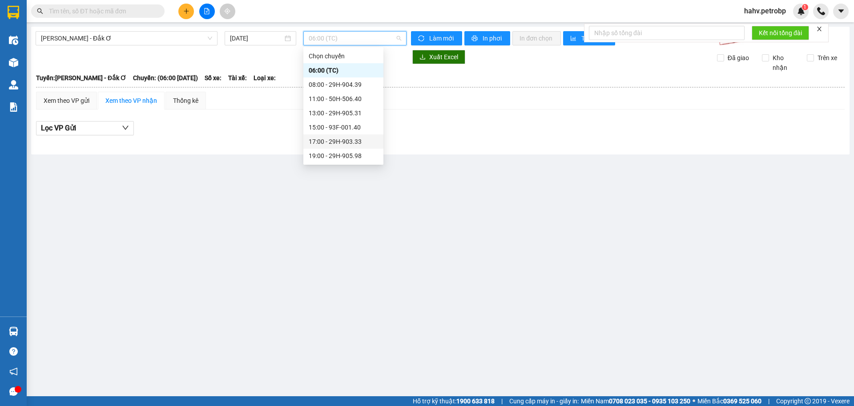
click at [331, 140] on div "17:00 - 29H-903.33" at bounding box center [343, 142] width 69 height 10
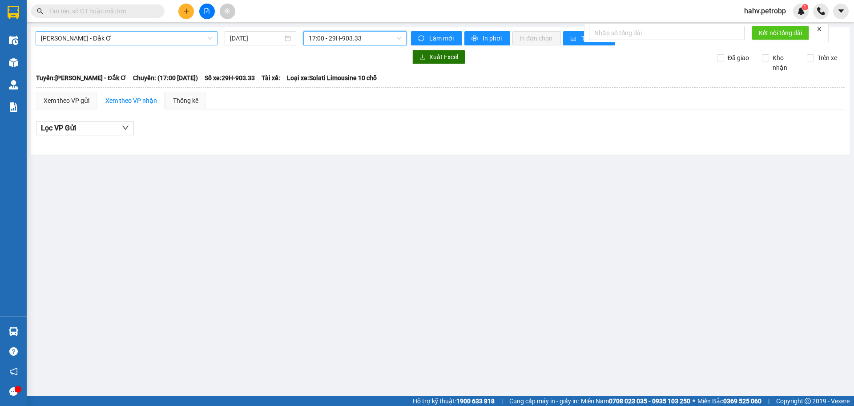
click at [140, 40] on span "[PERSON_NAME] - Đắk Ơ" at bounding box center [126, 38] width 171 height 13
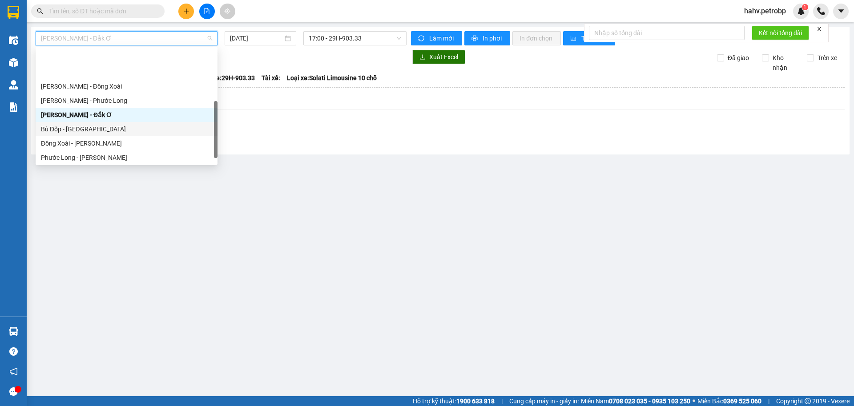
scroll to position [156, 0]
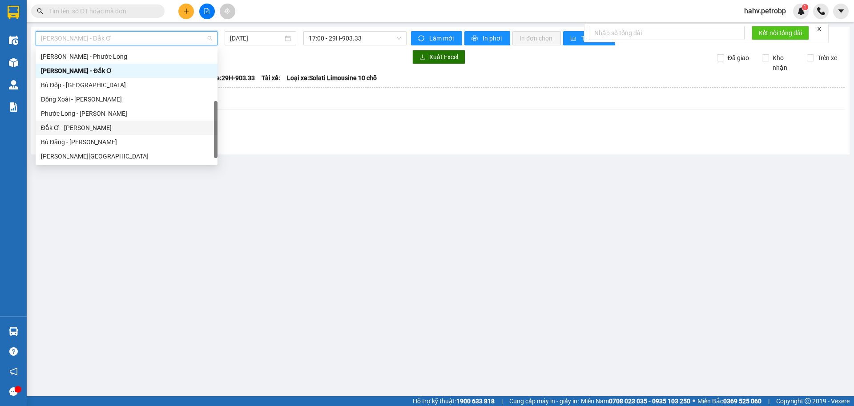
click at [96, 130] on div "Đắk Ơ - [PERSON_NAME]" at bounding box center [126, 128] width 171 height 10
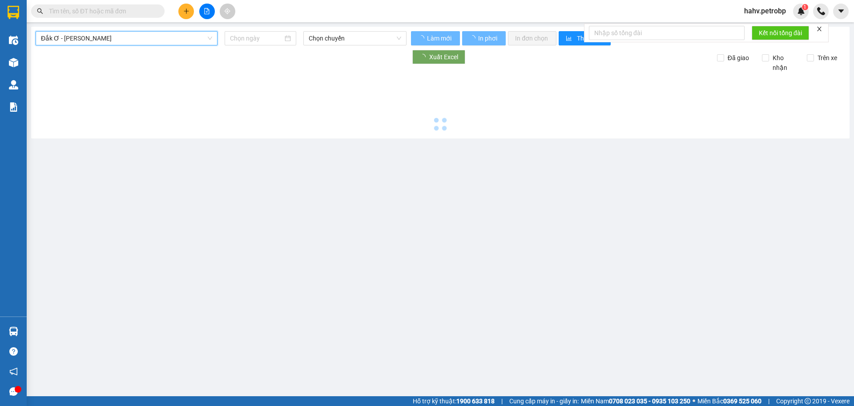
type input "[DATE]"
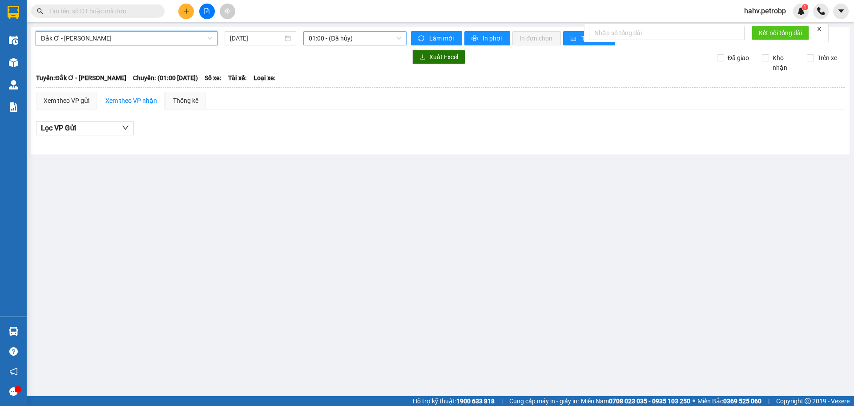
click at [356, 32] on span "01:00 - (Đã hủy)" at bounding box center [355, 38] width 93 height 13
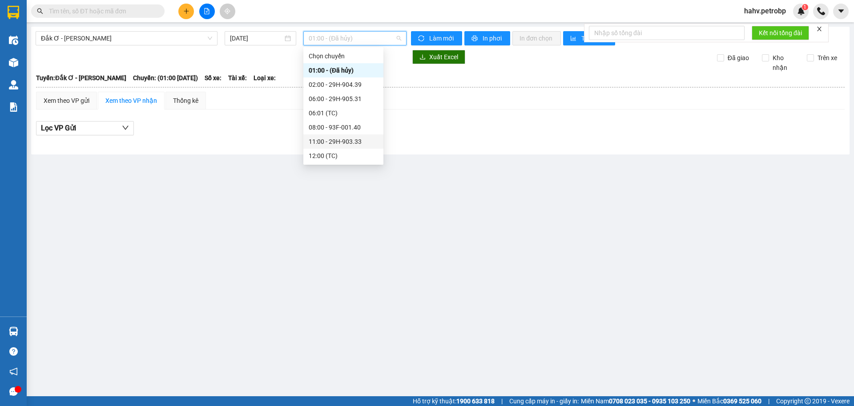
click at [352, 139] on div "11:00 - 29H-903.33" at bounding box center [343, 142] width 69 height 10
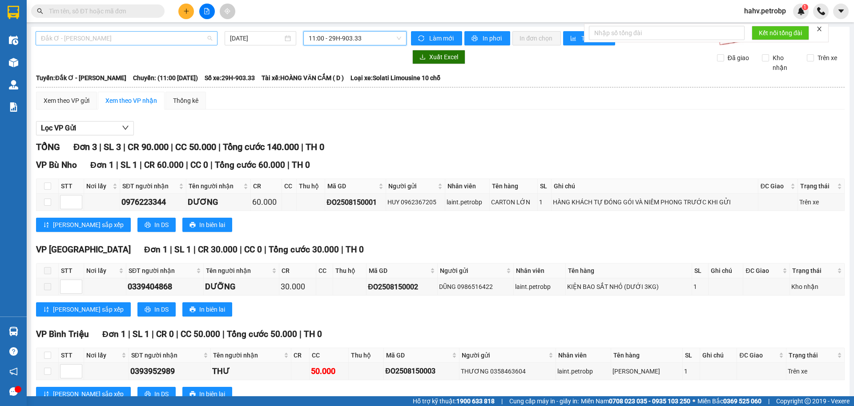
click at [187, 39] on span "Đắk Ơ - [PERSON_NAME]" at bounding box center [126, 38] width 171 height 13
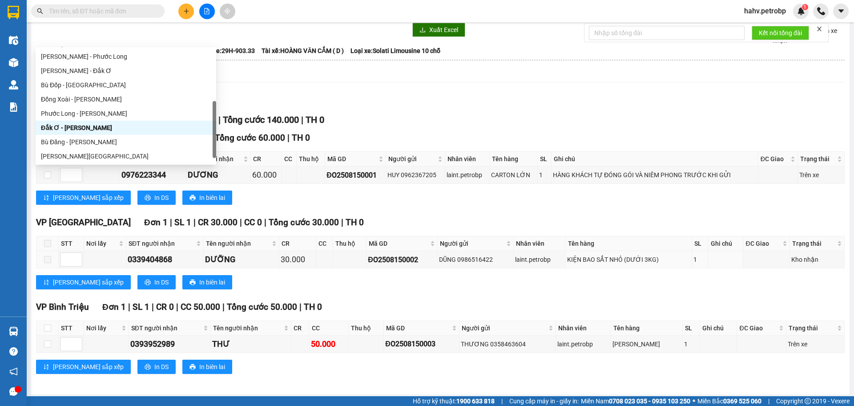
scroll to position [30, 0]
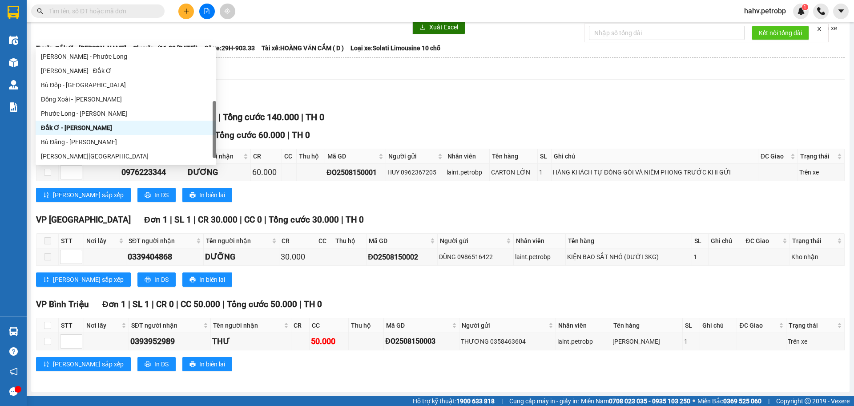
click at [378, 288] on div "VP [GEOGRAPHIC_DATA] 1 | SL 1 | CR 30.000 | CC 0 | Tổng cước 30.000 | TH 0 STT …" at bounding box center [440, 253] width 809 height 80
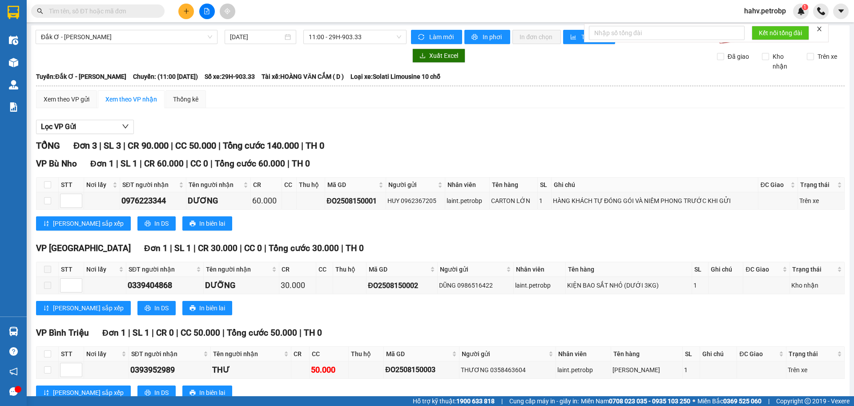
scroll to position [0, 0]
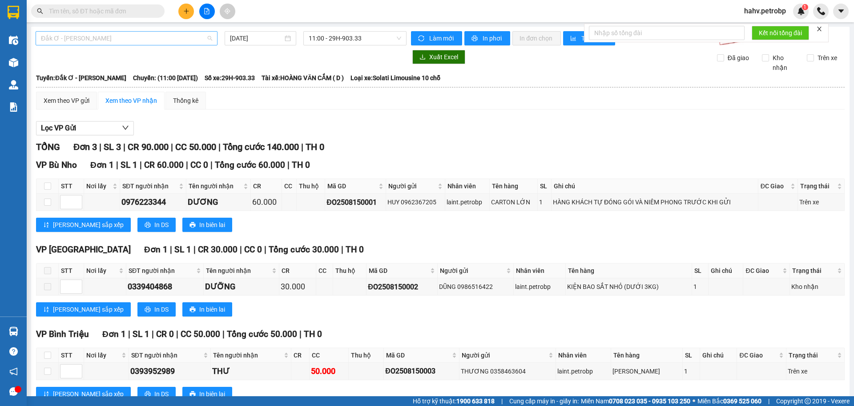
click at [168, 42] on span "Đắk Ơ - [PERSON_NAME]" at bounding box center [126, 38] width 171 height 13
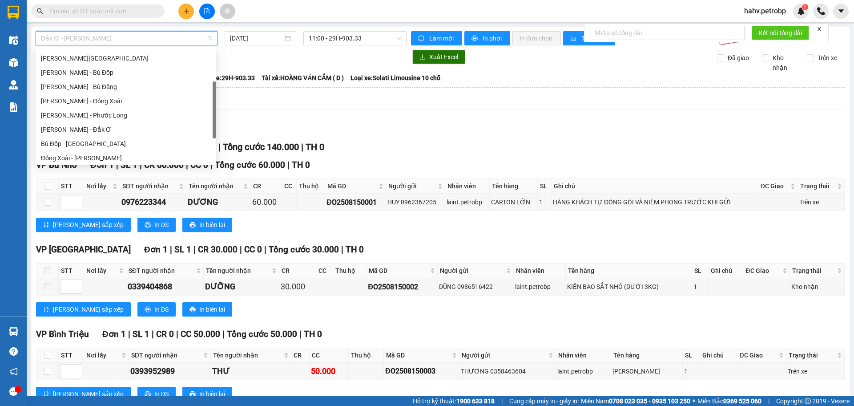
scroll to position [97, 0]
click at [120, 116] on div "[PERSON_NAME] - Phước Long" at bounding box center [126, 115] width 170 height 10
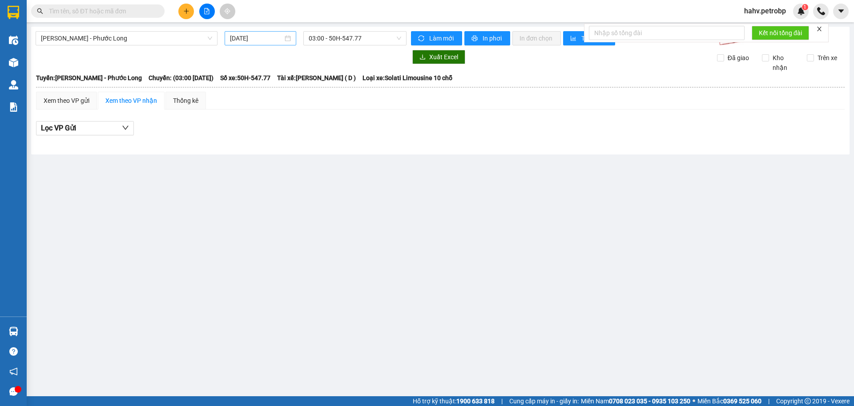
click at [275, 35] on input "[DATE]" at bounding box center [256, 38] width 53 height 10
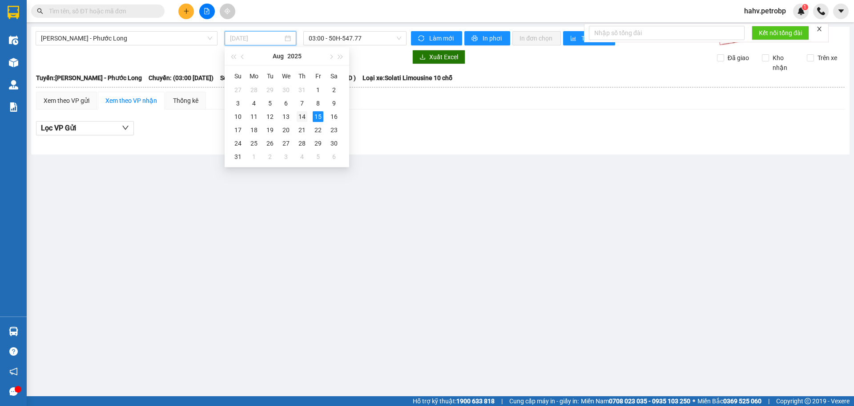
click at [306, 115] on div "14" at bounding box center [302, 116] width 11 height 11
type input "[DATE]"
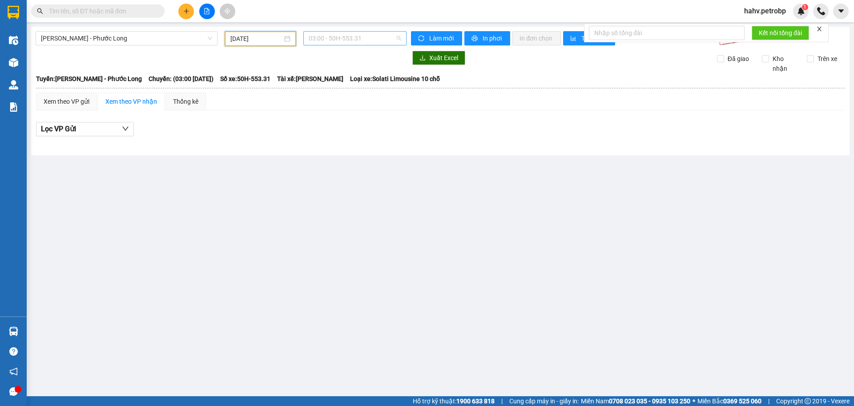
click at [356, 37] on span "03:00 - 50H-553.31" at bounding box center [355, 38] width 93 height 13
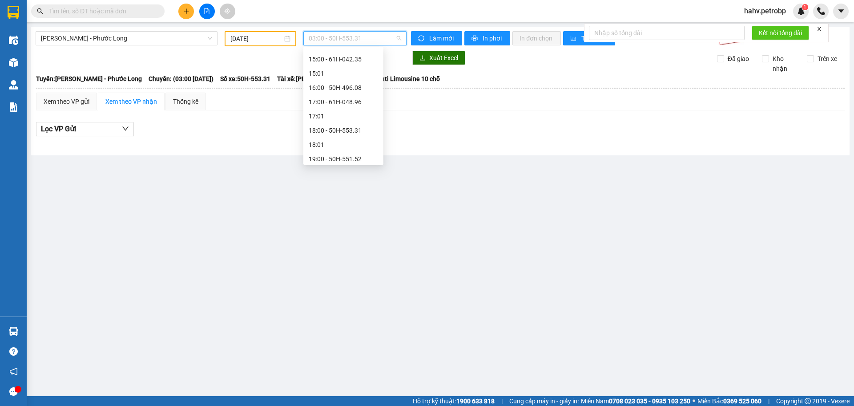
scroll to position [498, 0]
drag, startPoint x: 383, startPoint y: 173, endPoint x: 367, endPoint y: 155, distance: 23.9
click at [383, 174] on main "[GEOGRAPHIC_DATA] - Phước Long [DATE] 03:00 - 50H-553.31 Làm mới In phơi In đơ…" at bounding box center [427, 198] width 854 height 396
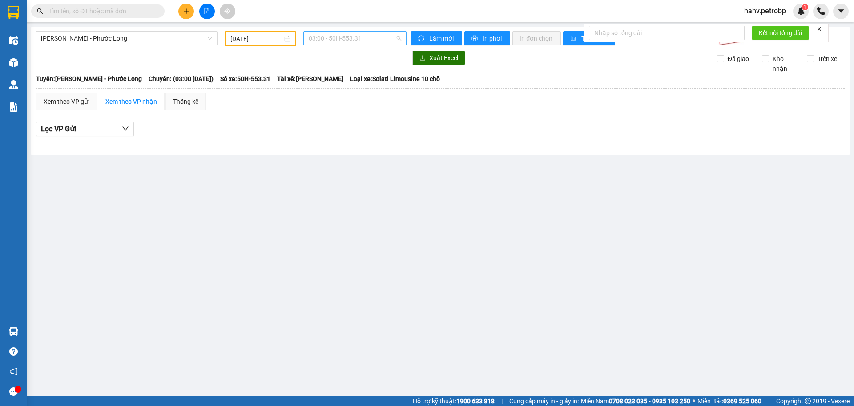
drag, startPoint x: 366, startPoint y: 38, endPoint x: 377, endPoint y: 80, distance: 42.9
click at [368, 39] on span "03:00 - 50H-553.31" at bounding box center [355, 38] width 93 height 13
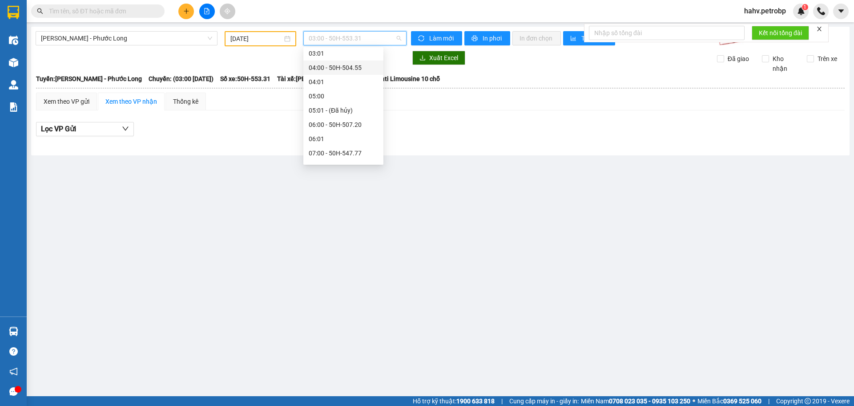
scroll to position [131, 0]
click at [377, 186] on main "[GEOGRAPHIC_DATA] - Phước Long [DATE] 03:00 - 50H-553.31 Làm mới In phơi In đơ…" at bounding box center [427, 198] width 854 height 396
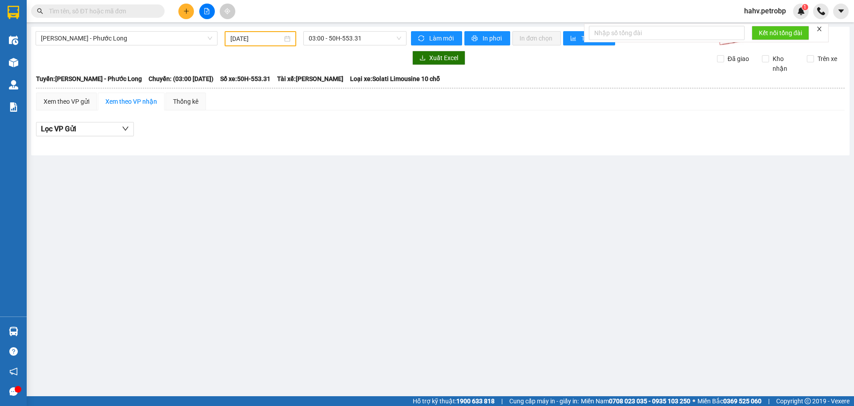
click at [375, 46] on div "[GEOGRAPHIC_DATA] - Phước Long [DATE] 03:00 - 50H-553.31 Làm mới In phơi In đơ…" at bounding box center [440, 91] width 819 height 129
drag, startPoint x: 385, startPoint y: 32, endPoint x: 386, endPoint y: 38, distance: 6.4
click at [385, 33] on span "03:00 - 50H-553.31" at bounding box center [355, 38] width 93 height 13
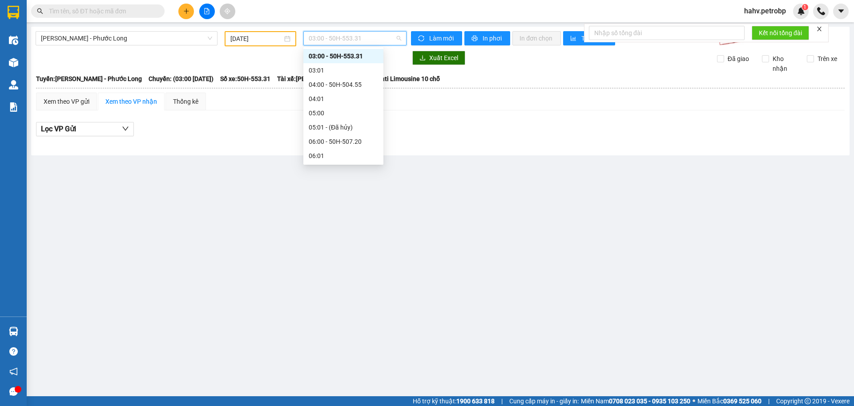
scroll to position [17, 0]
drag, startPoint x: 378, startPoint y: 174, endPoint x: 377, endPoint y: 141, distance: 32.5
click at [378, 172] on main "[GEOGRAPHIC_DATA] - Phước Long [DATE] 03:00 - 50H-553.31 Làm mới In phơi In đơ…" at bounding box center [427, 198] width 854 height 396
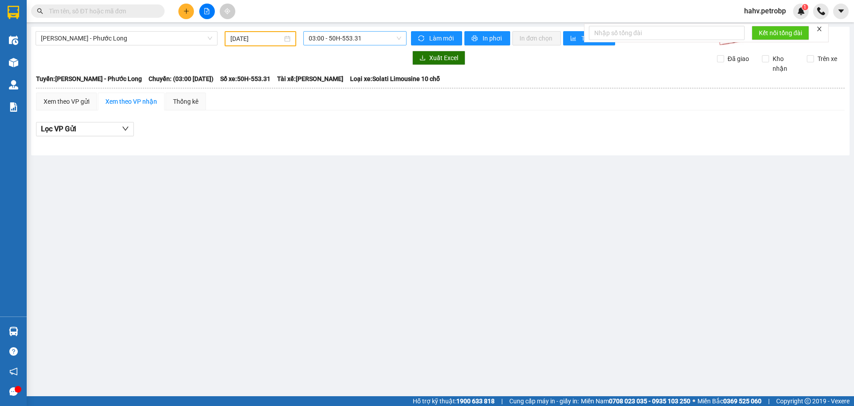
click at [384, 32] on span "03:00 - 50H-553.31" at bounding box center [355, 38] width 93 height 13
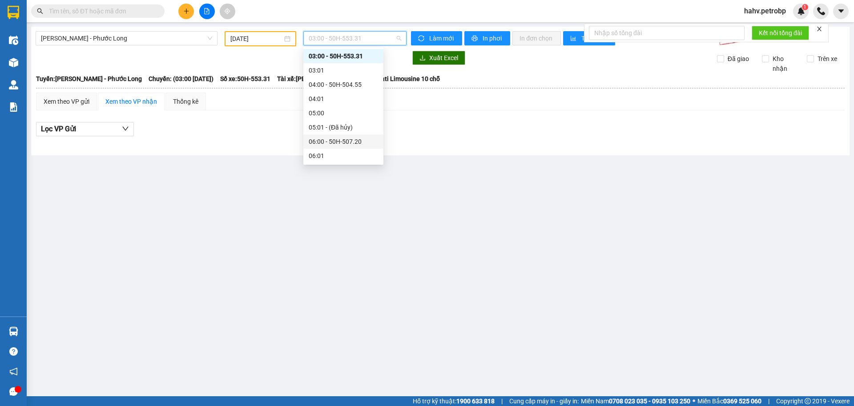
click at [375, 141] on div "06:00 - 50H-507.20" at bounding box center [343, 141] width 80 height 14
click at [387, 40] on span "06:00 - 50H-507.20" at bounding box center [355, 38] width 93 height 13
click at [345, 123] on div "21:02 (TC) - 93H-020.96" at bounding box center [343, 127] width 69 height 10
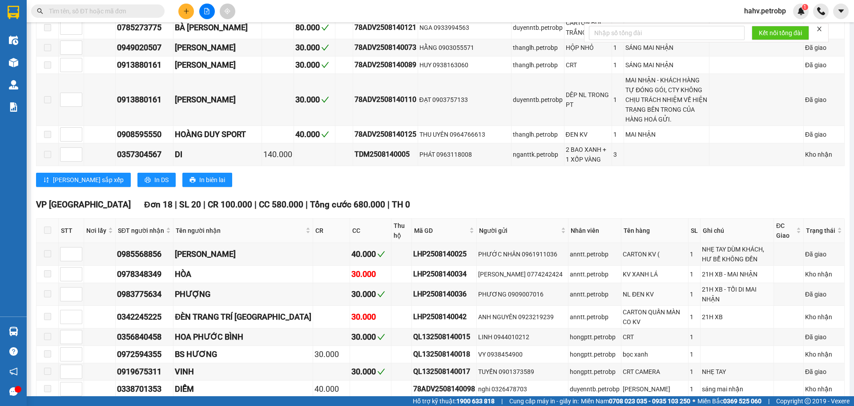
scroll to position [1543, 0]
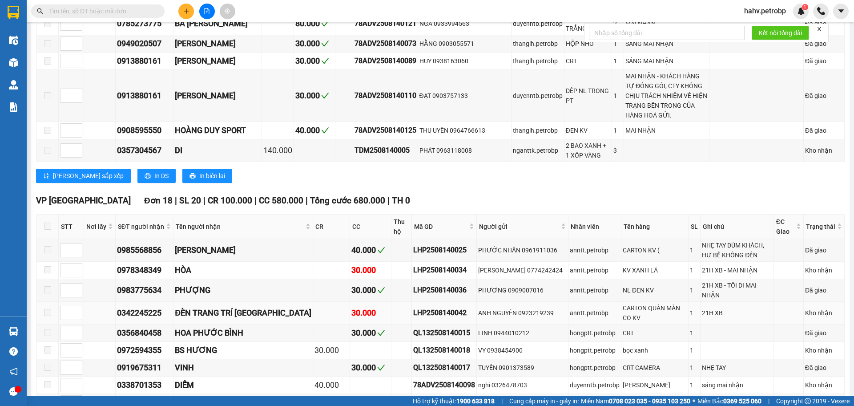
click at [127, 307] on div "0342245225" at bounding box center [144, 313] width 55 height 12
copy div "0342245225"
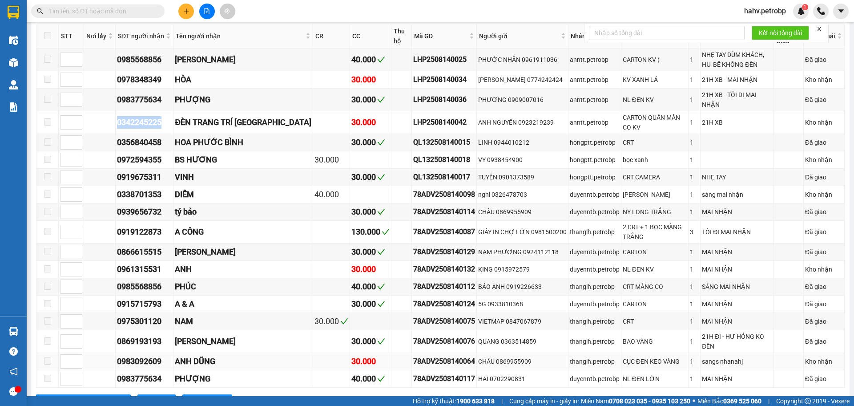
scroll to position [1735, 0]
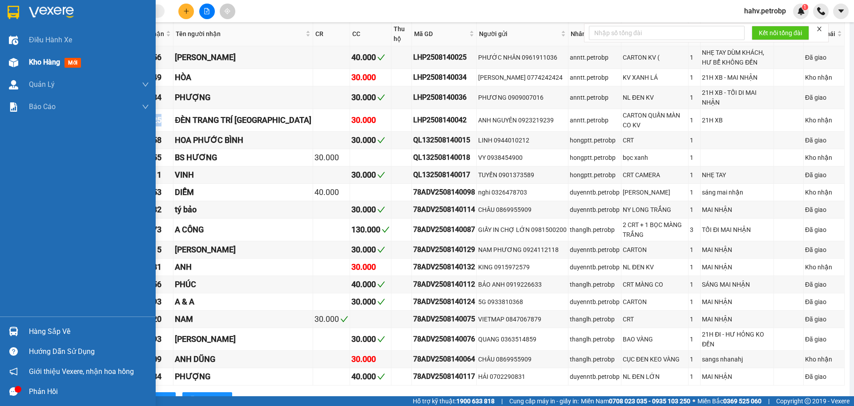
click at [56, 62] on span "Kho hàng" at bounding box center [44, 62] width 31 height 8
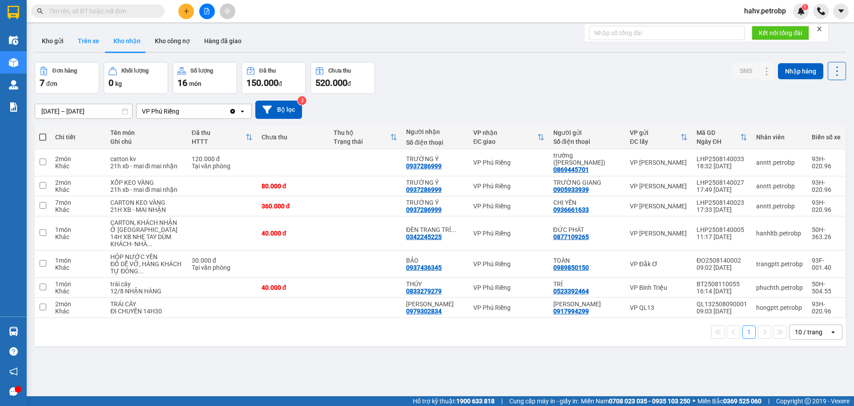
click at [91, 36] on button "Trên xe" at bounding box center [89, 40] width 36 height 21
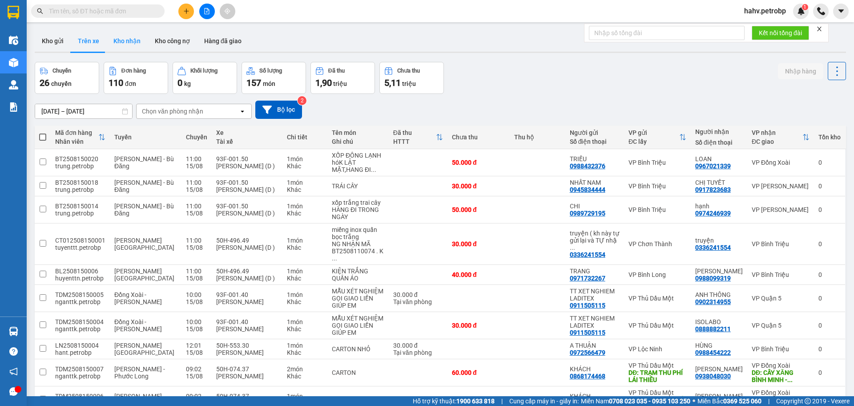
click at [123, 36] on button "Kho nhận" at bounding box center [126, 40] width 41 height 21
type input "[DATE] – [DATE]"
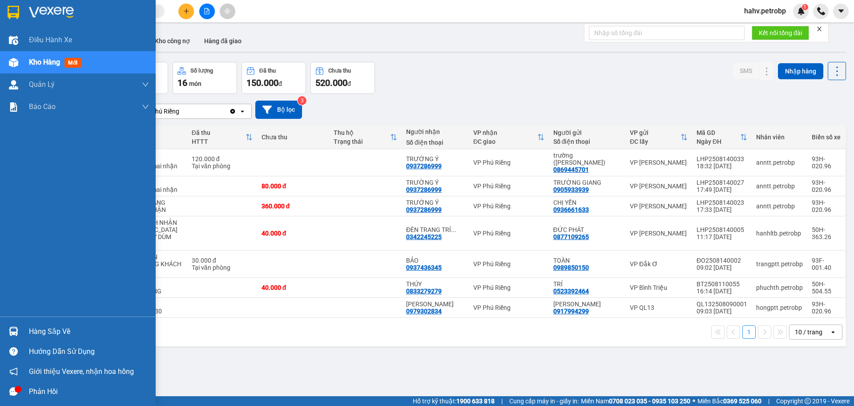
click at [24, 331] on div "Hàng sắp về" at bounding box center [78, 331] width 156 height 20
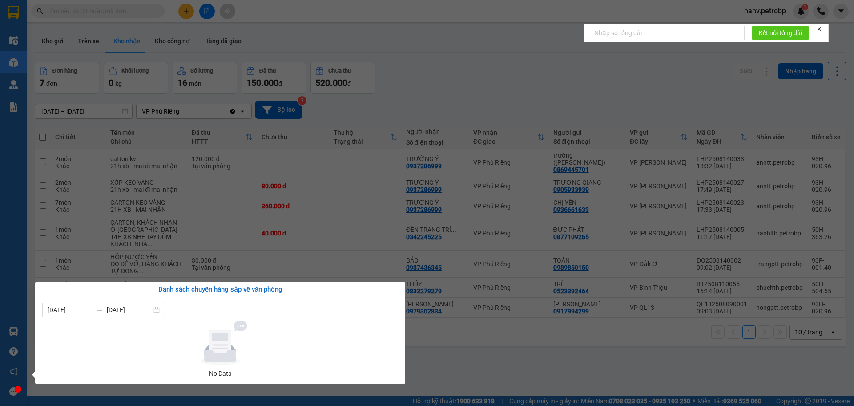
drag, startPoint x: 16, startPoint y: 251, endPoint x: 8, endPoint y: 88, distance: 163.5
click at [16, 248] on div "Điều hành xe Kho hàng mới Quản [PERSON_NAME] lý chuyến Quản lý giao nhận mới Qu…" at bounding box center [13, 203] width 27 height 406
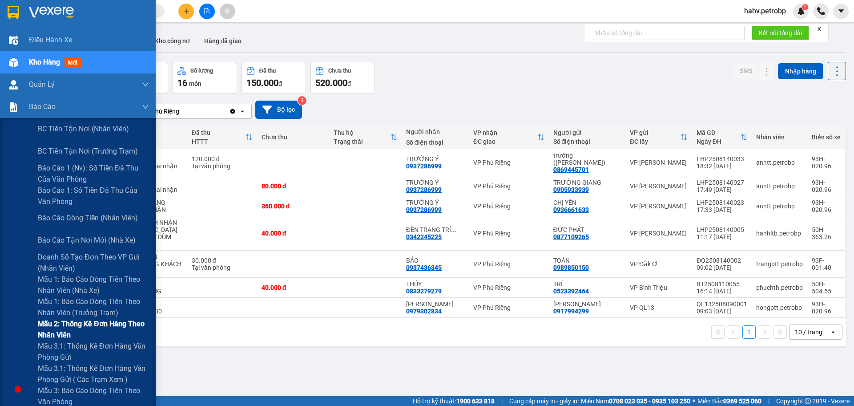
click at [13, 340] on div "Mẫu 2: Thống kê đơn hàng theo nhân viên" at bounding box center [78, 329] width 156 height 22
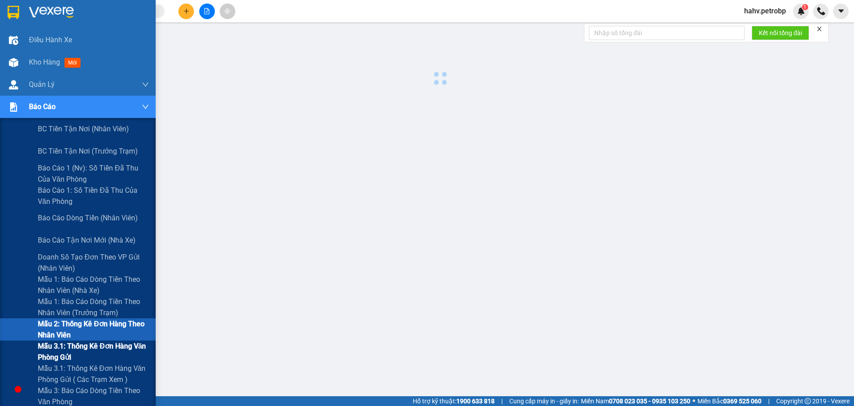
click at [15, 344] on div "Mẫu 3.1: Thống kê đơn hàng văn phòng gửi" at bounding box center [78, 351] width 156 height 22
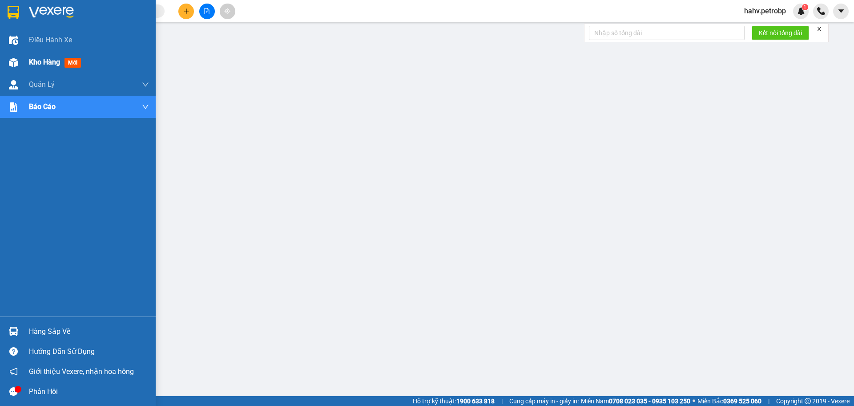
click at [16, 64] on img at bounding box center [13, 62] width 9 height 9
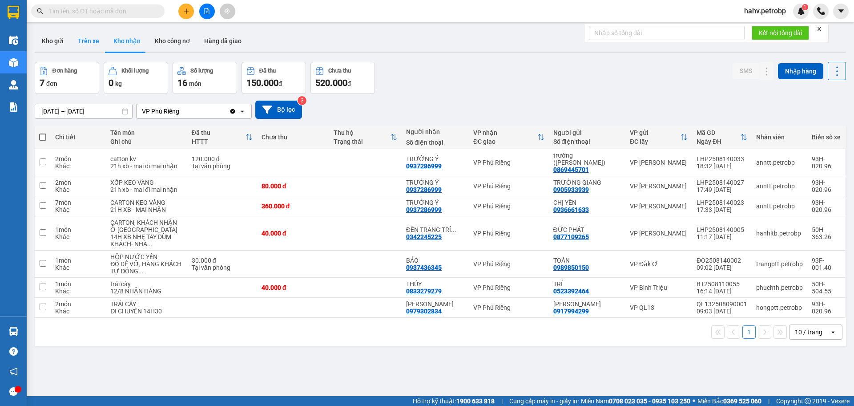
click at [91, 40] on button "Trên xe" at bounding box center [89, 40] width 36 height 21
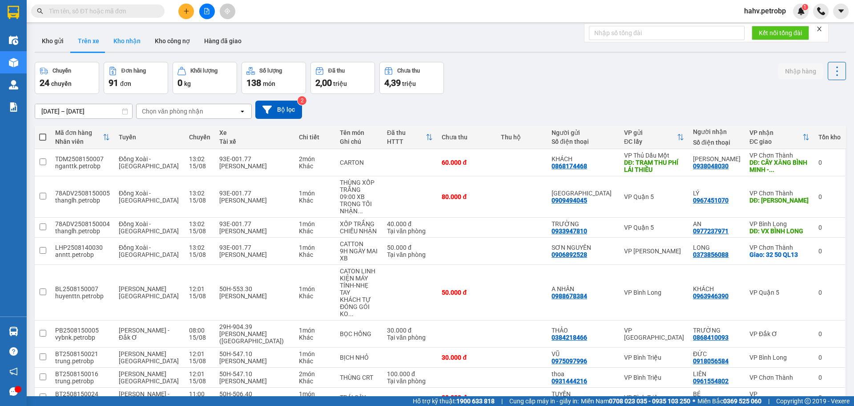
click at [119, 44] on button "Kho nhận" at bounding box center [126, 40] width 41 height 21
type input "[DATE] – [DATE]"
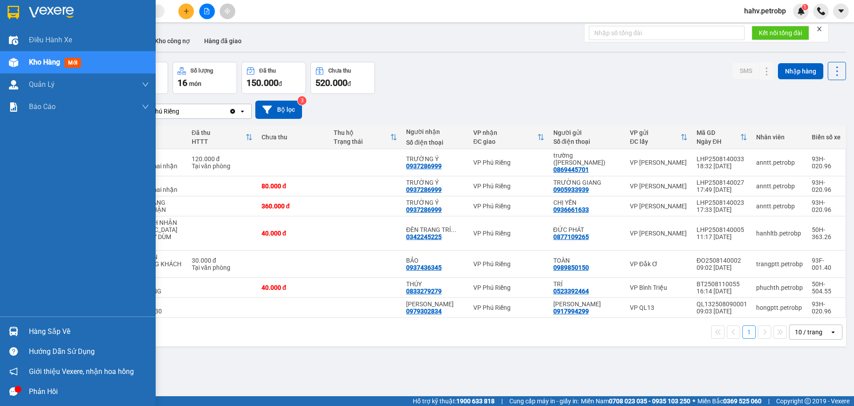
click at [21, 331] on div "Hàng sắp về" at bounding box center [78, 331] width 156 height 20
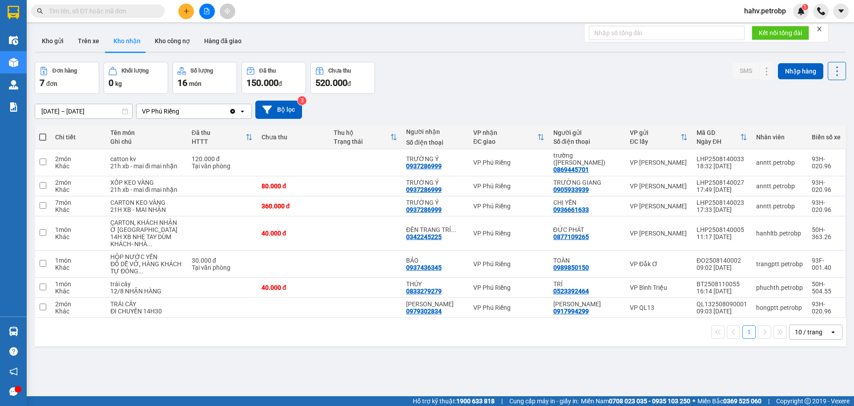
drag, startPoint x: 208, startPoint y: 0, endPoint x: 199, endPoint y: 16, distance: 18.7
click at [208, 4] on section "Kết quả tìm kiếm ( 0 ) Bộ lọc No Data hahv.petrobp 1 Điều hành xe Kho hàng mới …" at bounding box center [427, 203] width 854 height 406
click at [207, 8] on icon "file-add" at bounding box center [207, 11] width 5 height 6
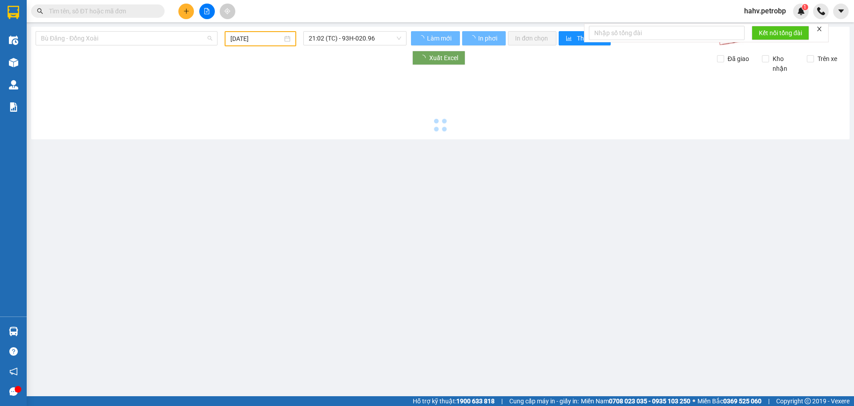
type input "[DATE]"
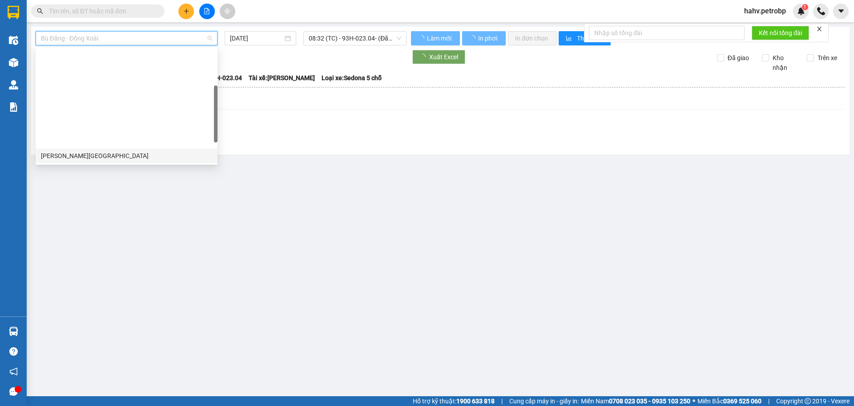
scroll to position [103, 0]
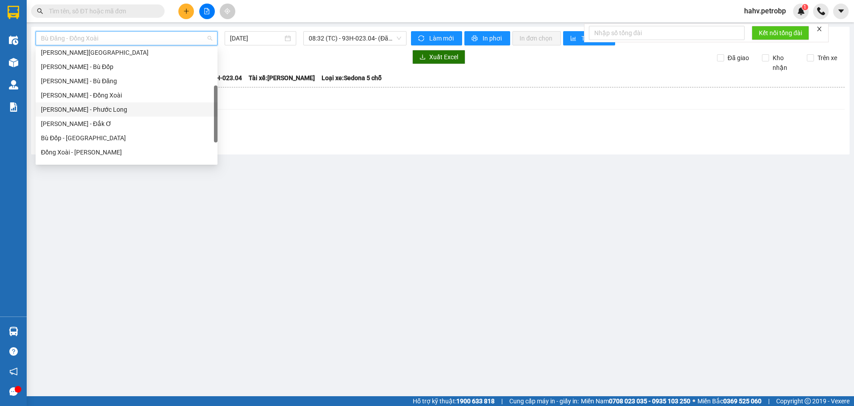
click at [123, 116] on div "[PERSON_NAME] - Phước Long" at bounding box center [127, 109] width 182 height 14
type input "[DATE]"
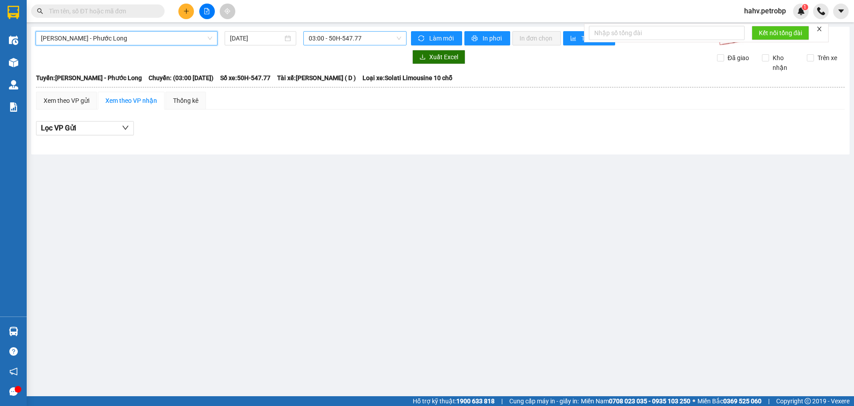
click at [369, 41] on span "03:00 - 50H-547.77" at bounding box center [355, 38] width 93 height 13
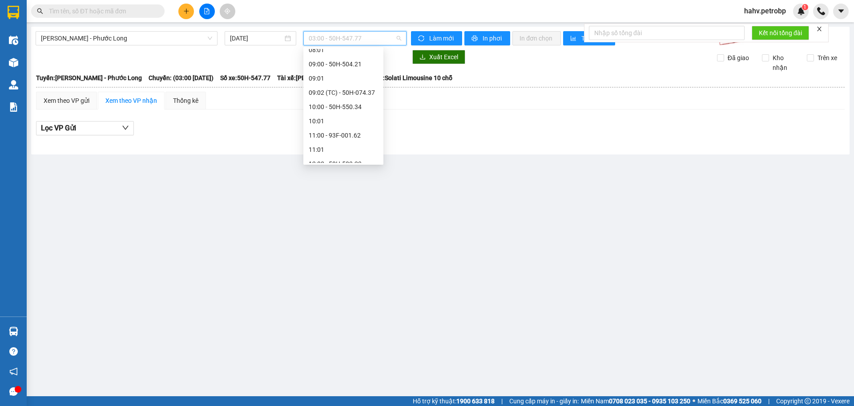
scroll to position [178, 0]
click at [353, 86] on div "09:02 (TC) - 50H-074.37" at bounding box center [343, 92] width 80 height 14
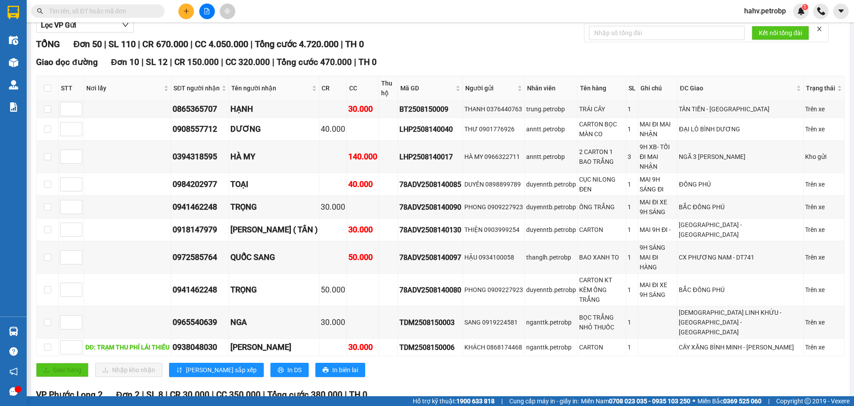
scroll to position [104, 0]
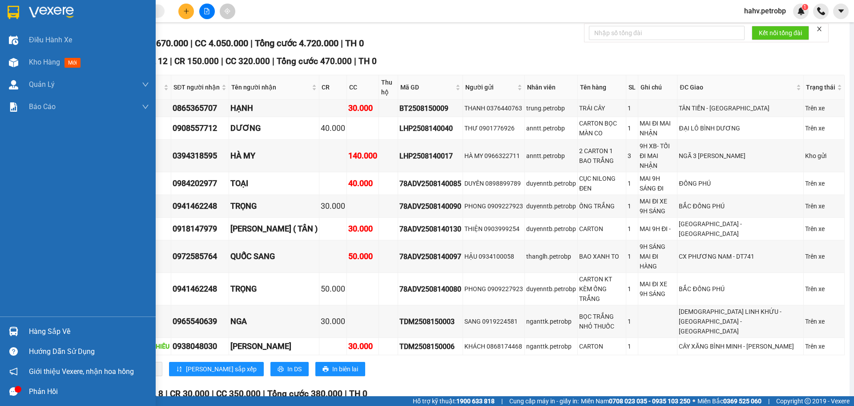
click at [40, 335] on div "Hàng sắp về" at bounding box center [89, 331] width 120 height 13
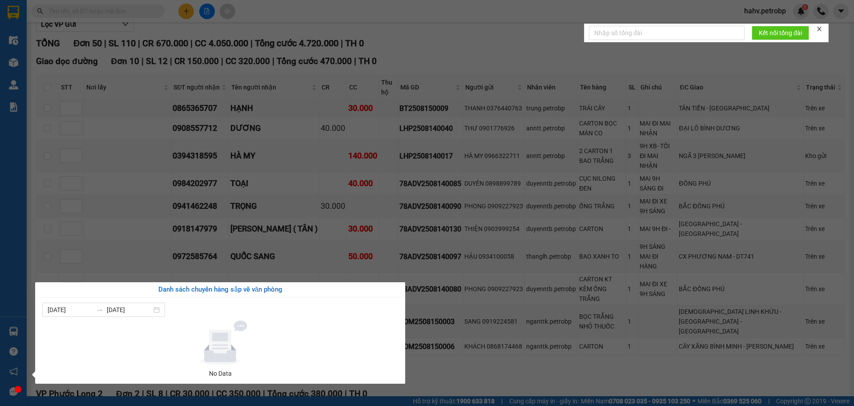
click at [0, 239] on div "Điều hành xe Kho hàng mới Quản [PERSON_NAME] lý chuyến Quản lý giao nhận mới Qu…" at bounding box center [13, 203] width 27 height 406
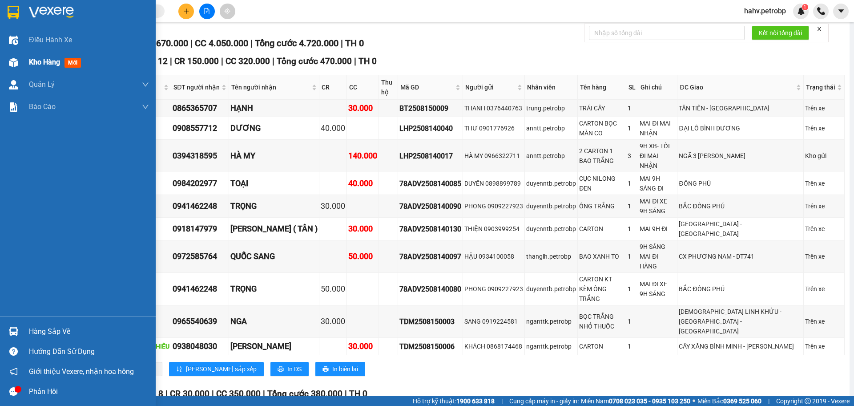
click at [40, 69] on div "Kho hàng mới" at bounding box center [89, 62] width 120 height 22
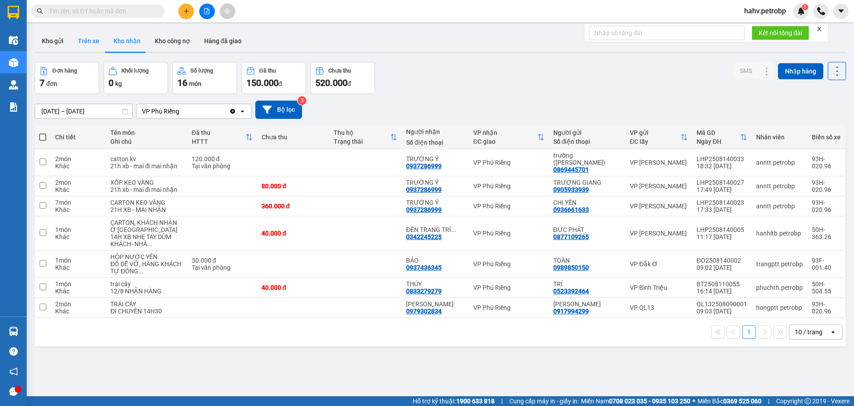
click at [82, 32] on button "Trên xe" at bounding box center [89, 40] width 36 height 21
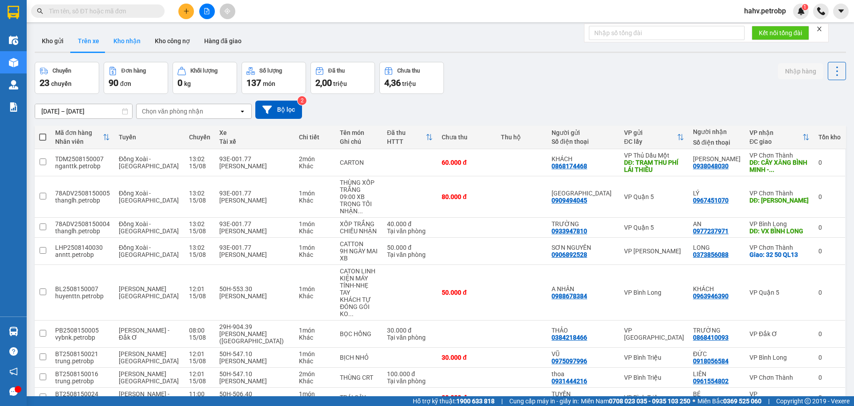
click at [130, 40] on button "Kho nhận" at bounding box center [126, 40] width 41 height 21
type input "[DATE] – [DATE]"
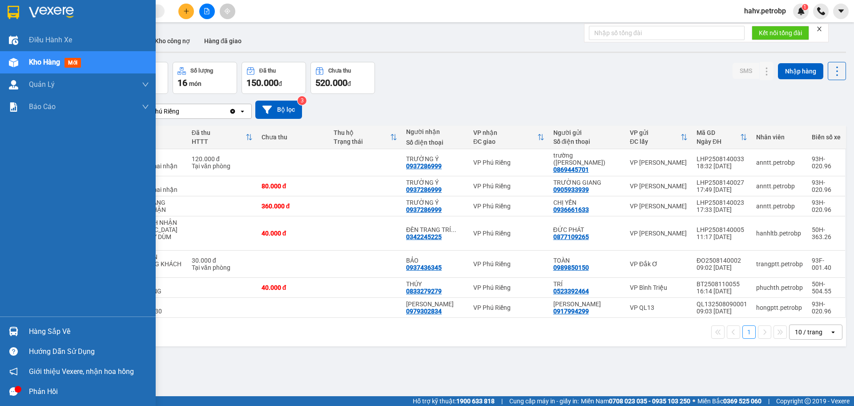
click at [56, 336] on div "Hàng sắp về" at bounding box center [89, 331] width 120 height 13
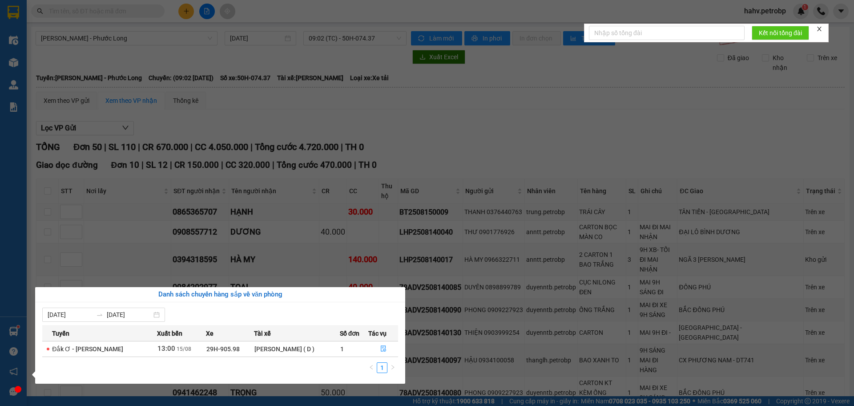
click at [0, 133] on div "Điều hành xe Kho hàng mới Quản [PERSON_NAME] lý chuyến Quản lý giao nhận mới Qu…" at bounding box center [13, 203] width 27 height 406
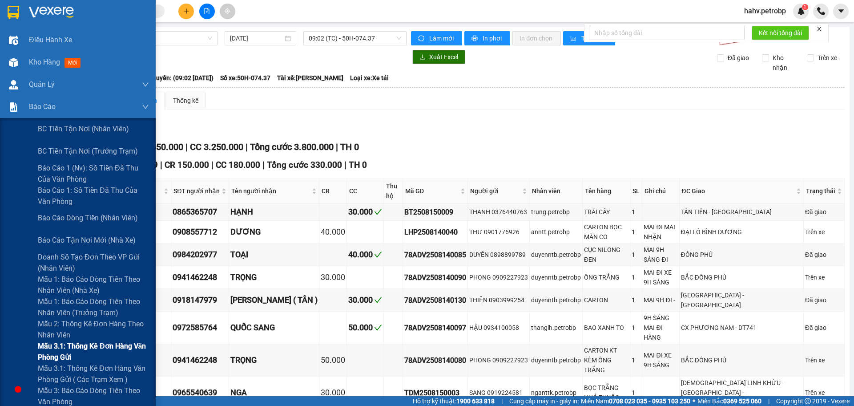
click at [2, 359] on div "Mẫu 3.1: Thống kê đơn hàng văn phòng gửi" at bounding box center [78, 351] width 156 height 22
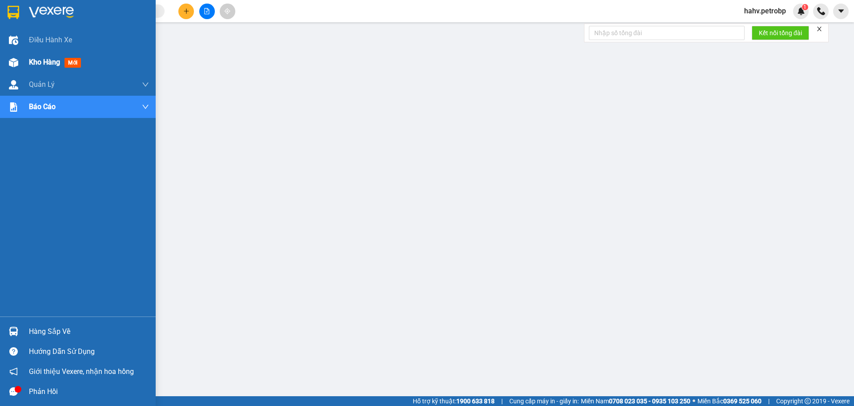
click at [28, 58] on div "Kho hàng mới" at bounding box center [78, 62] width 156 height 22
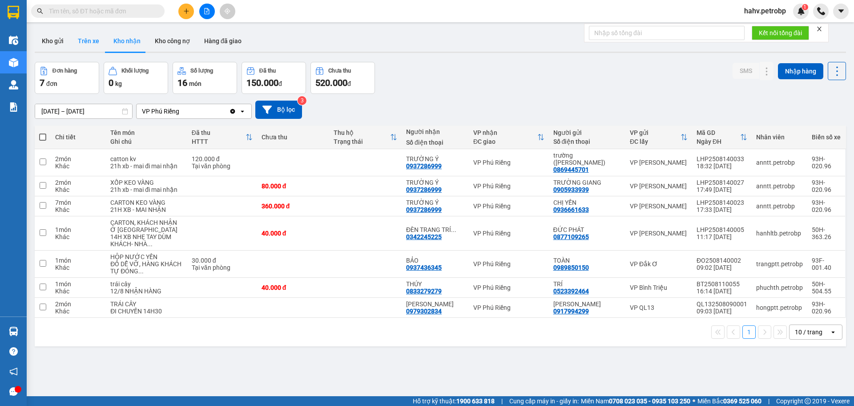
click at [86, 45] on button "Trên xe" at bounding box center [89, 40] width 36 height 21
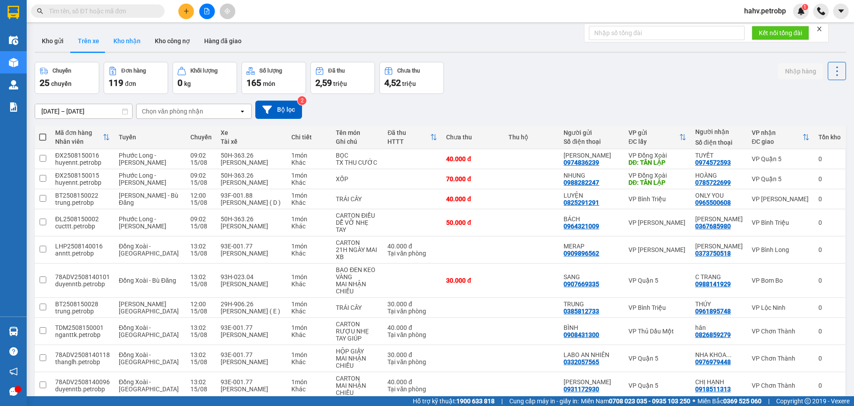
click at [118, 43] on button "Kho nhận" at bounding box center [126, 40] width 41 height 21
type input "[DATE] – [DATE]"
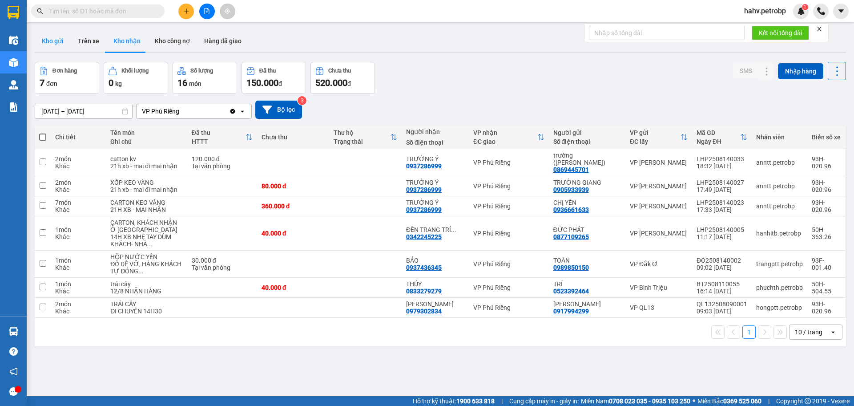
click at [48, 40] on button "Kho gửi" at bounding box center [53, 40] width 36 height 21
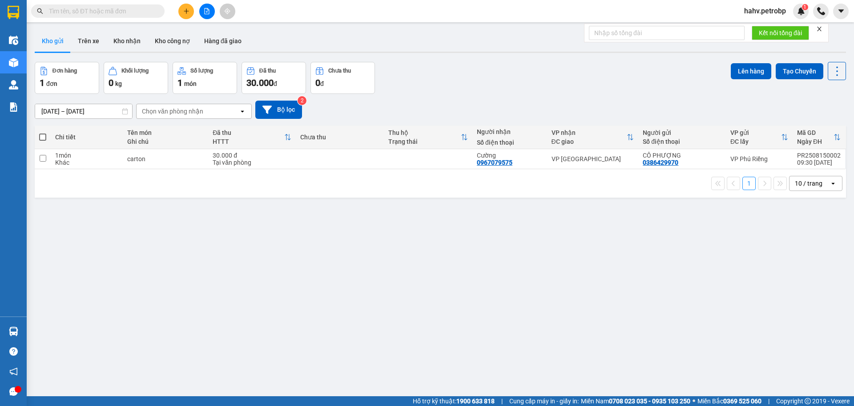
click at [343, 158] on td at bounding box center [340, 159] width 89 height 20
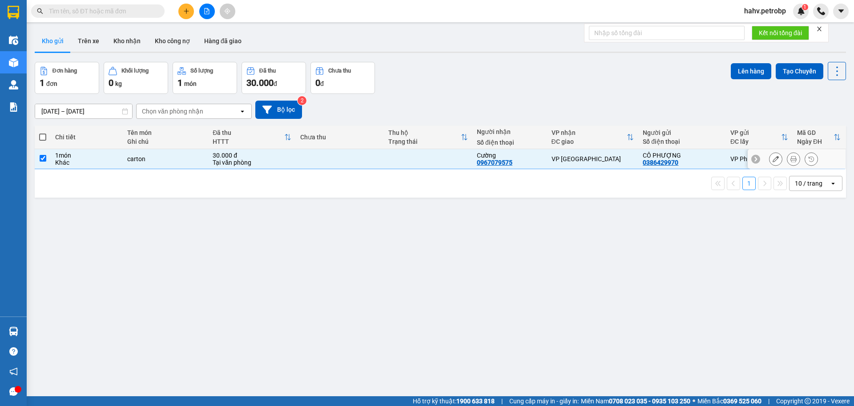
checkbox input "true"
click at [751, 68] on button "Lên hàng" at bounding box center [751, 71] width 40 height 16
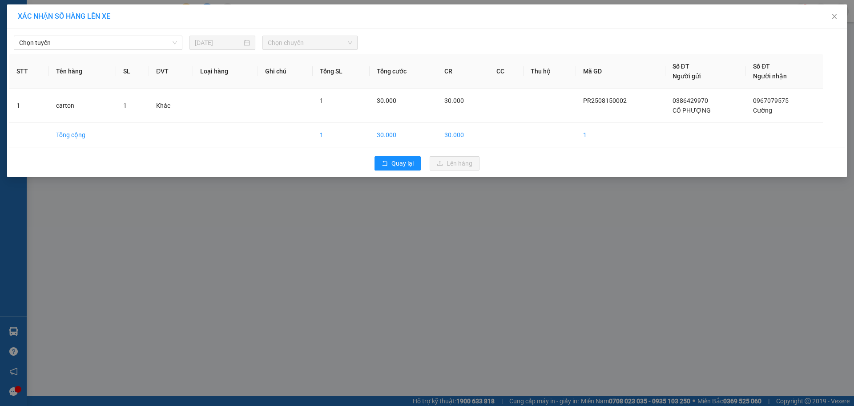
click at [143, 33] on div "Chọn tuyến [DATE] Chọn chuyến" at bounding box center [427, 40] width 836 height 19
click at [103, 47] on span "Chọn tuyến" at bounding box center [98, 42] width 158 height 13
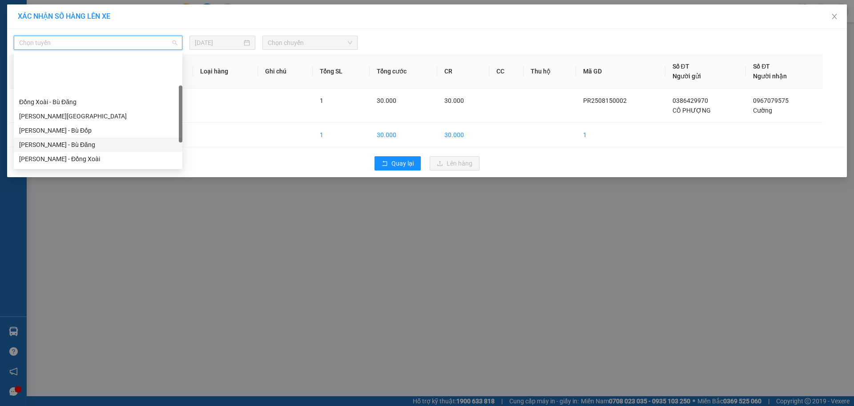
scroll to position [88, 0]
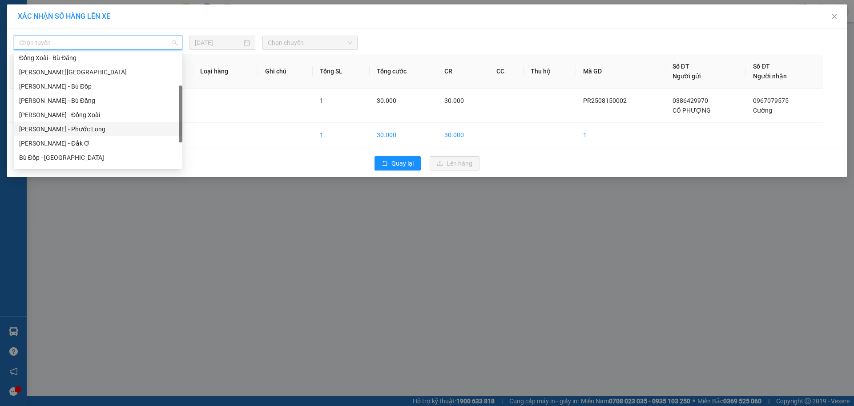
click at [108, 128] on div "[PERSON_NAME] - Phước Long" at bounding box center [98, 129] width 158 height 10
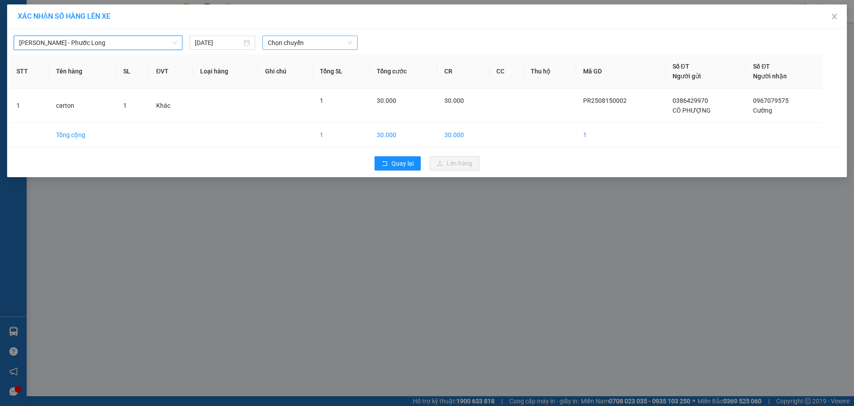
click at [311, 46] on span "Chọn chuyến" at bounding box center [310, 42] width 85 height 13
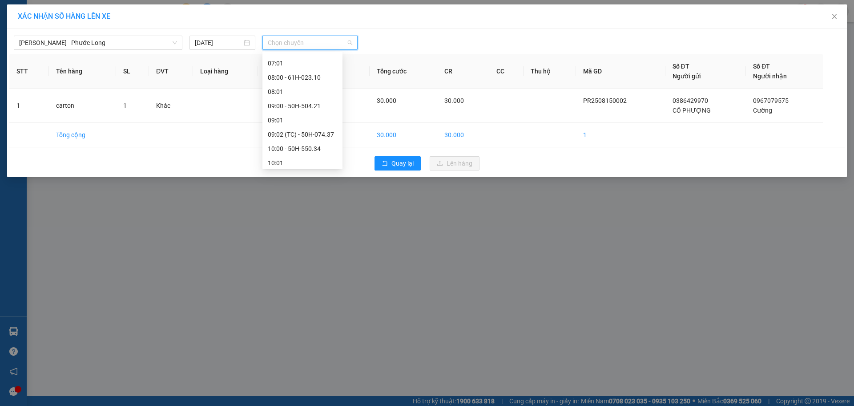
scroll to position [148, 0]
click at [312, 125] on div "09:02 (TC) - 50H-074.37" at bounding box center [302, 126] width 69 height 10
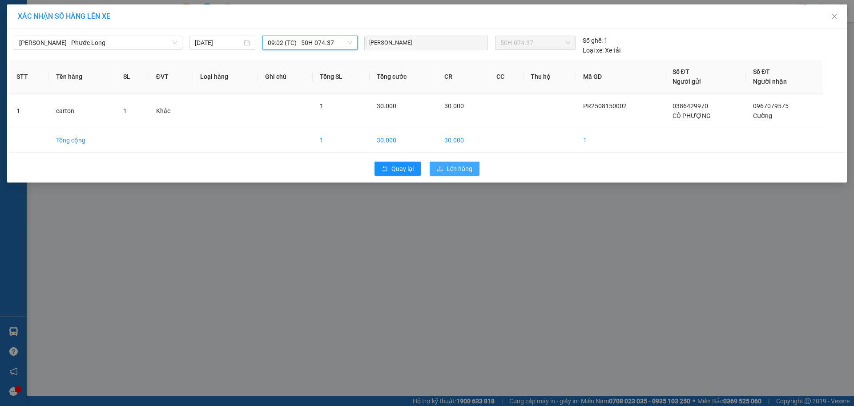
click at [454, 162] on button "Lên hàng" at bounding box center [455, 169] width 50 height 14
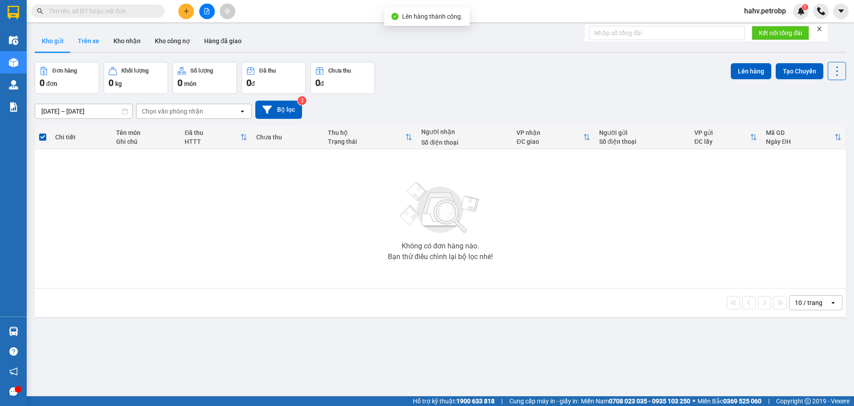
click at [84, 35] on button "Trên xe" at bounding box center [89, 40] width 36 height 21
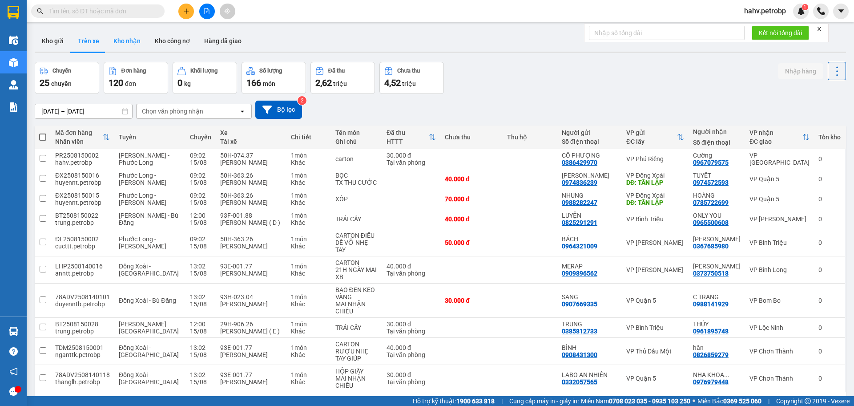
click at [133, 40] on button "Kho nhận" at bounding box center [126, 40] width 41 height 21
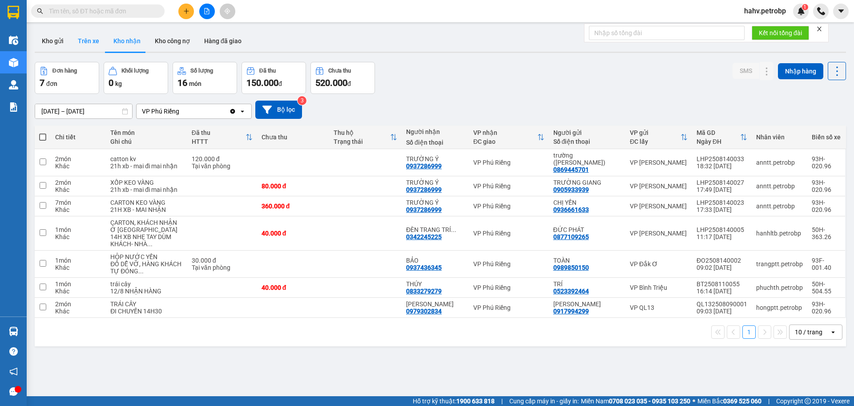
click at [99, 39] on button "Trên xe" at bounding box center [89, 40] width 36 height 21
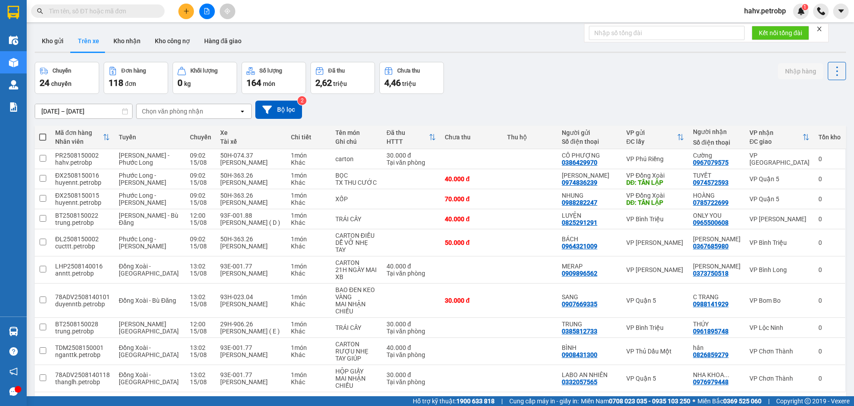
drag, startPoint x: 126, startPoint y: 43, endPoint x: 113, endPoint y: 60, distance: 21.2
click at [126, 44] on button "Kho nhận" at bounding box center [126, 40] width 41 height 21
type input "[DATE] – [DATE]"
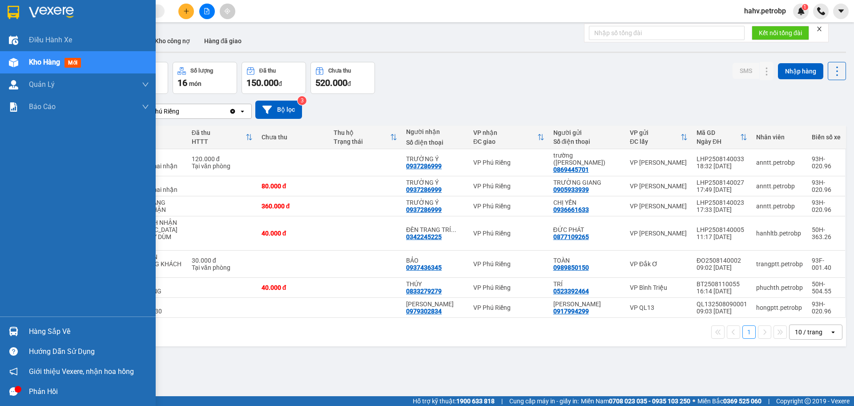
click at [46, 335] on div "Hàng sắp về" at bounding box center [89, 331] width 120 height 13
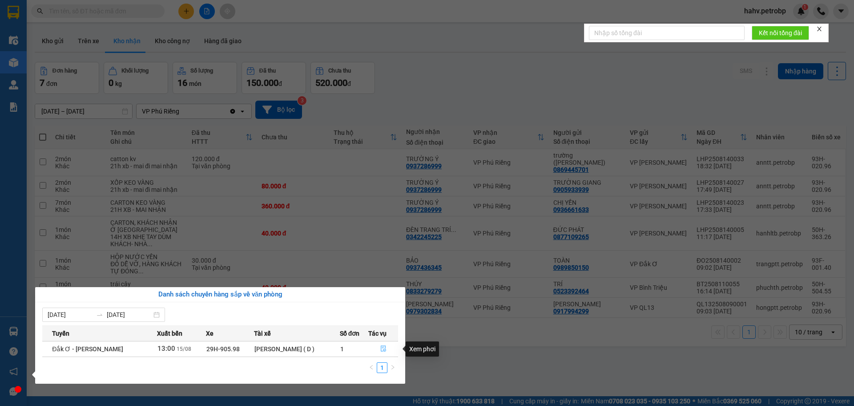
click at [380, 348] on icon "file-done" at bounding box center [383, 348] width 6 height 6
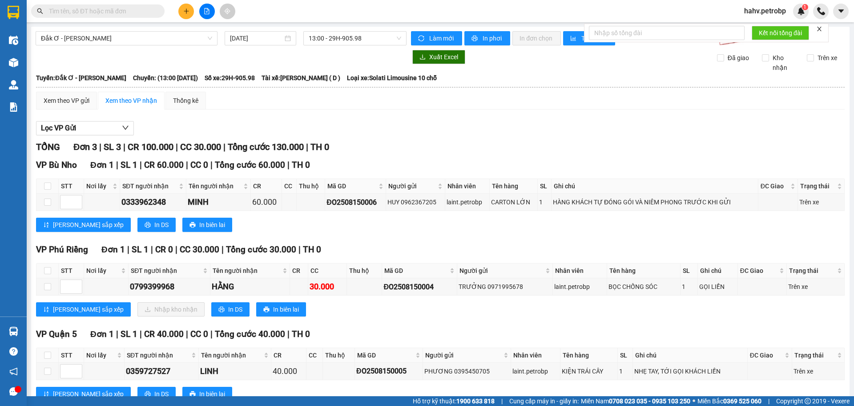
click at [143, 6] on input "text" at bounding box center [101, 11] width 105 height 10
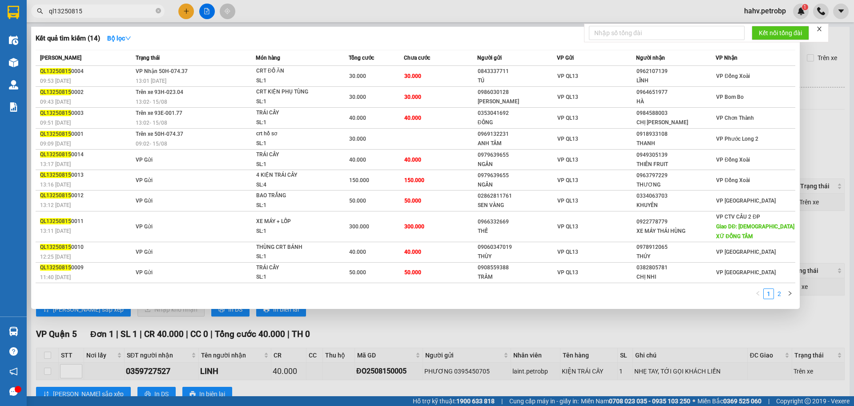
type input "ql13250815"
click at [780, 289] on link "2" at bounding box center [780, 294] width 10 height 10
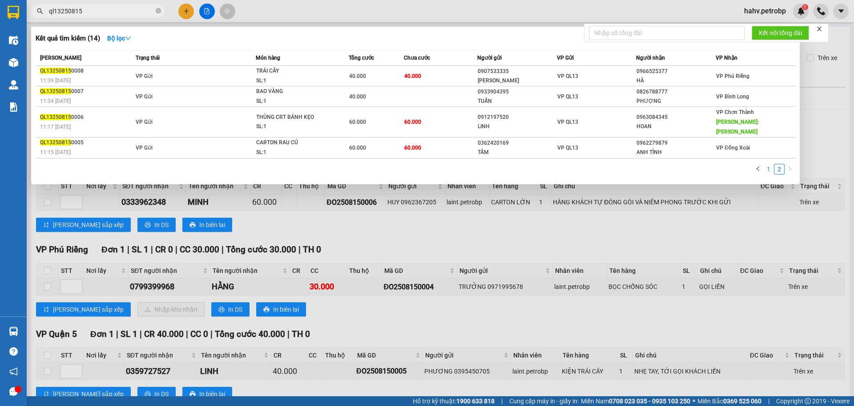
click at [771, 164] on link "1" at bounding box center [769, 169] width 10 height 10
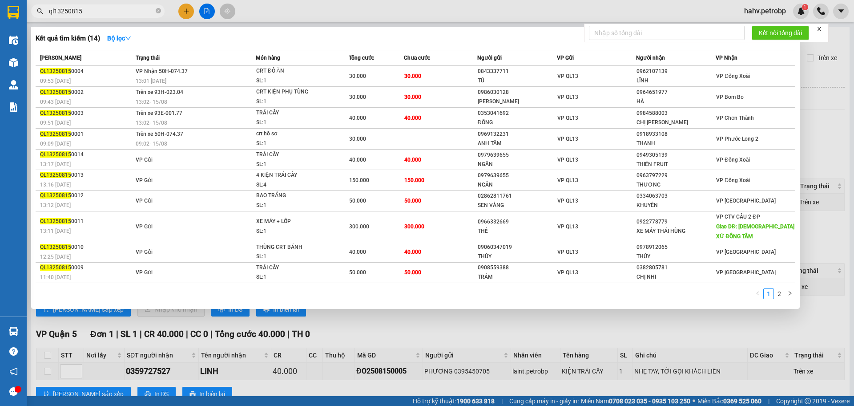
click at [646, 330] on div at bounding box center [427, 203] width 854 height 406
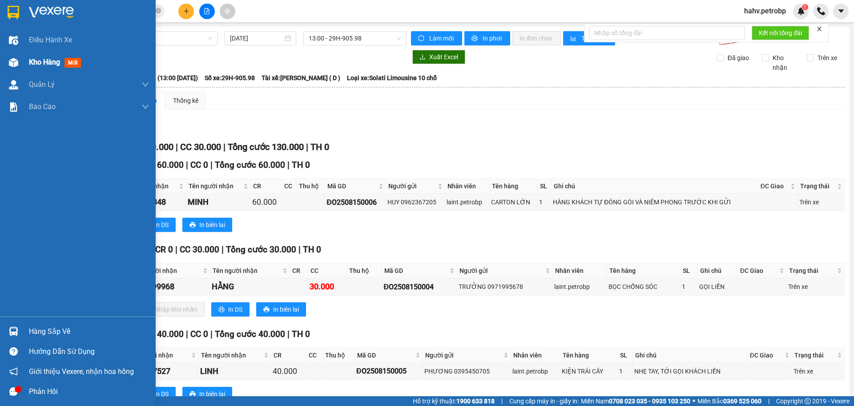
click at [23, 55] on div "Kho hàng mới" at bounding box center [78, 62] width 156 height 22
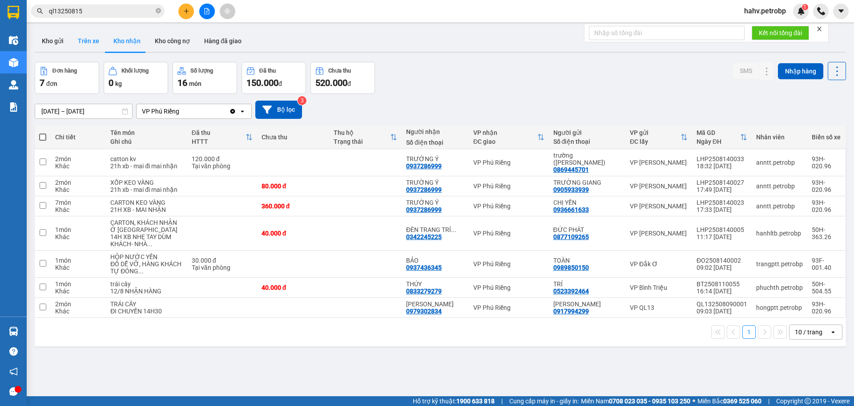
click at [91, 36] on button "Trên xe" at bounding box center [89, 40] width 36 height 21
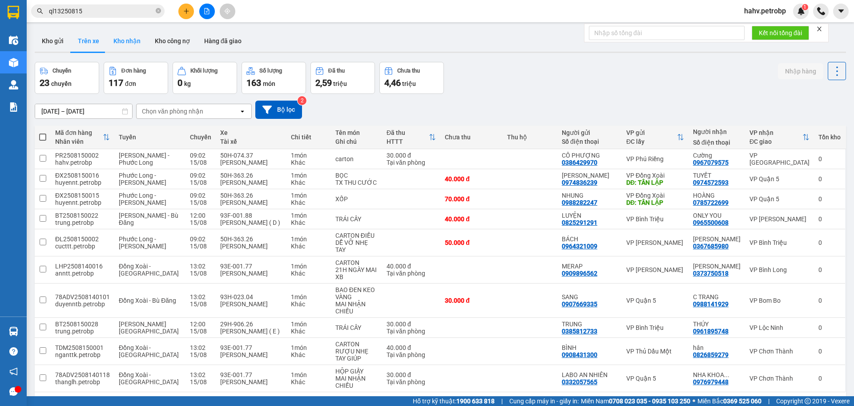
click at [137, 42] on button "Kho nhận" at bounding box center [126, 40] width 41 height 21
type input "[DATE] – [DATE]"
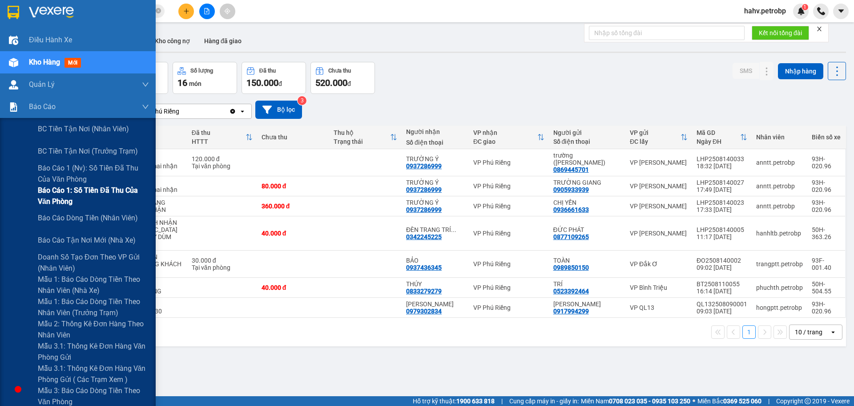
click at [54, 185] on span "Báo cáo 1: Số tiền đã thu của văn phòng" at bounding box center [93, 196] width 111 height 22
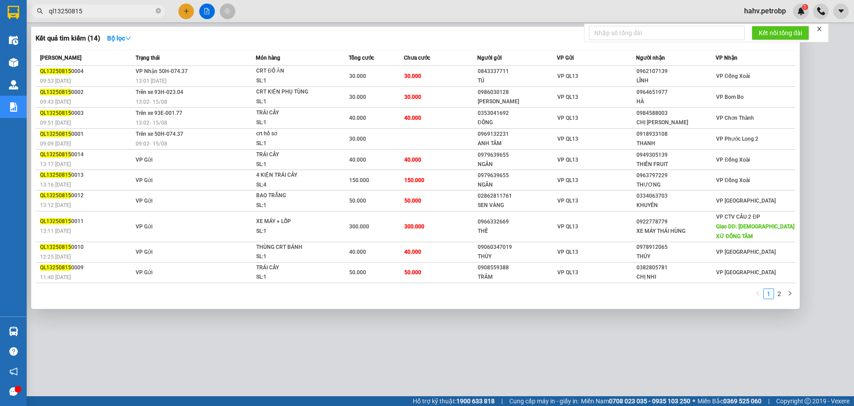
drag, startPoint x: 162, startPoint y: 13, endPoint x: 154, endPoint y: 10, distance: 8.0
click at [159, 12] on span "ql13250815" at bounding box center [97, 10] width 133 height 13
click at [158, 12] on icon "close-circle" at bounding box center [158, 10] width 5 height 5
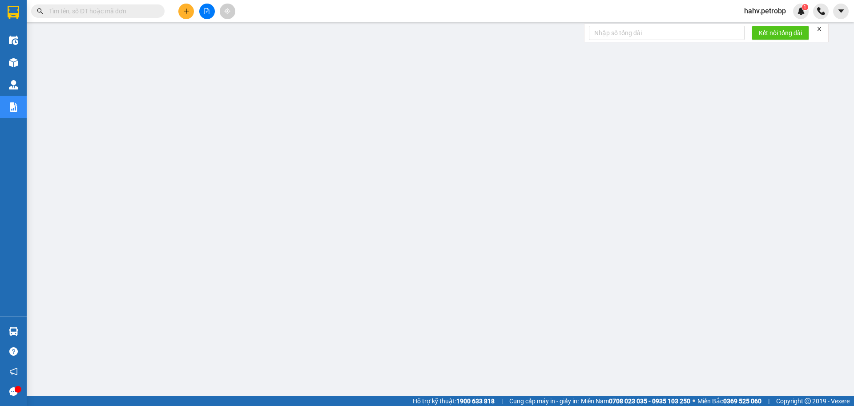
drag, startPoint x: 155, startPoint y: 10, endPoint x: 141, endPoint y: 12, distance: 14.7
paste input "78ADV2508140116"
type input "78ADV2508140116"
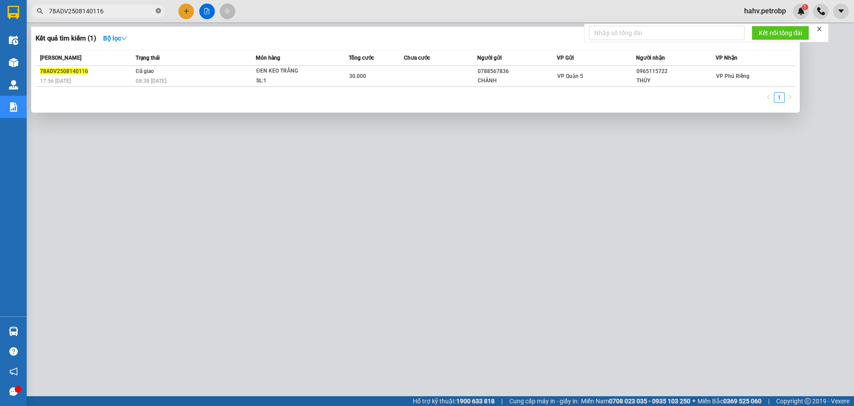
click at [158, 9] on icon "close-circle" at bounding box center [158, 10] width 5 height 5
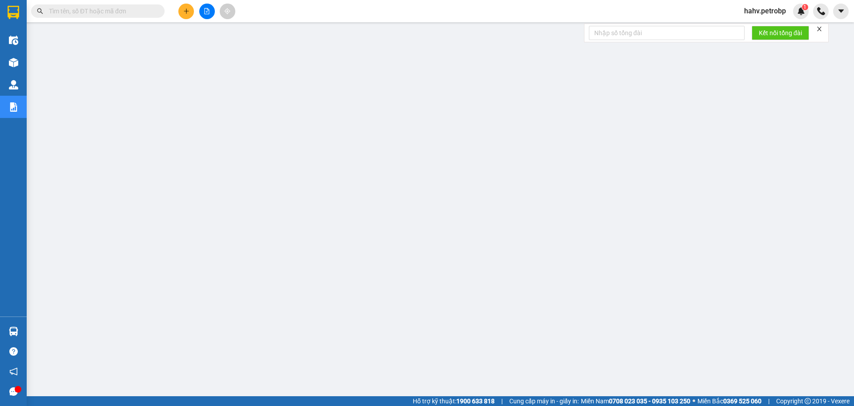
paste input "78ADV2508140099"
type input "78ADV2508140099"
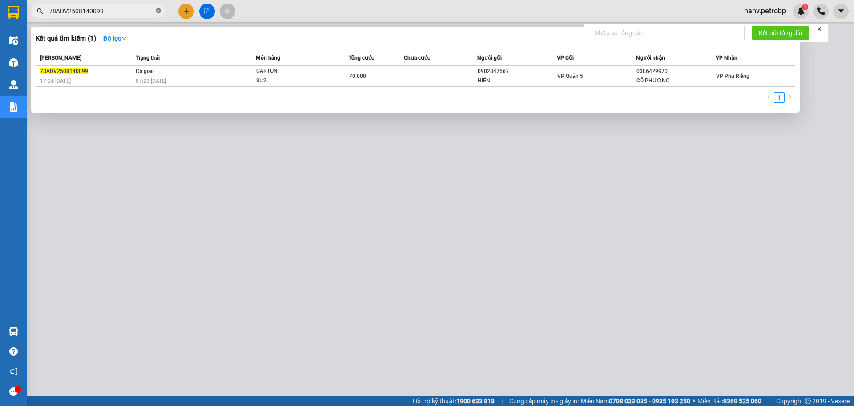
click at [158, 8] on span at bounding box center [158, 11] width 5 height 8
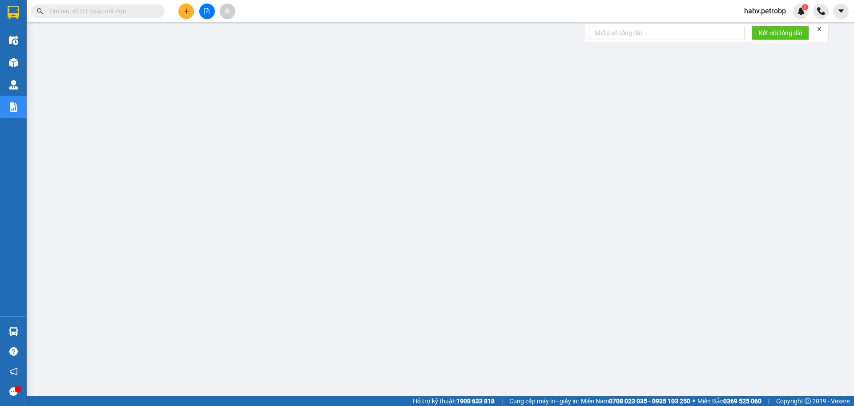
paste input "LHP2508100004"
type input "LHP2508100004"
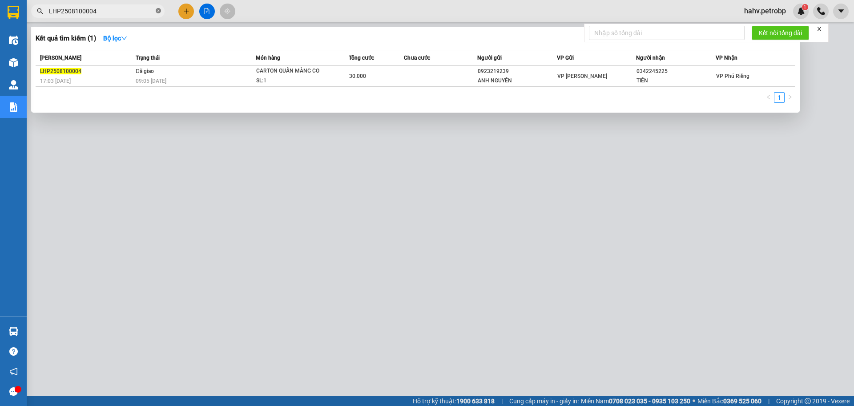
click at [159, 11] on icon "close-circle" at bounding box center [158, 10] width 5 height 5
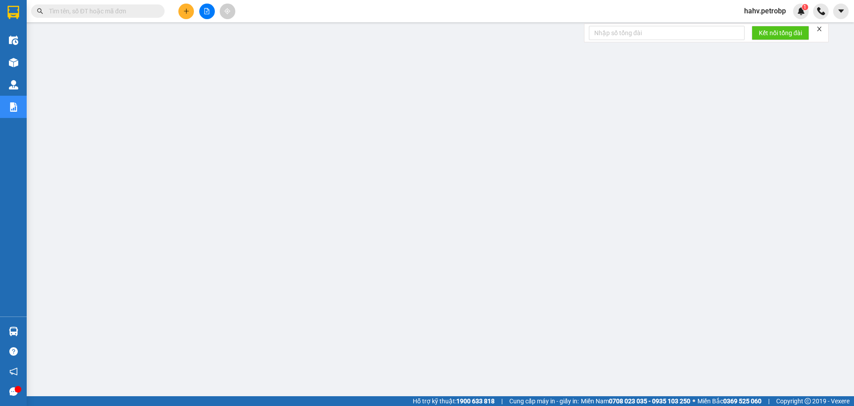
paste input "78ADV2508140058"
type input "78ADV2508140058"
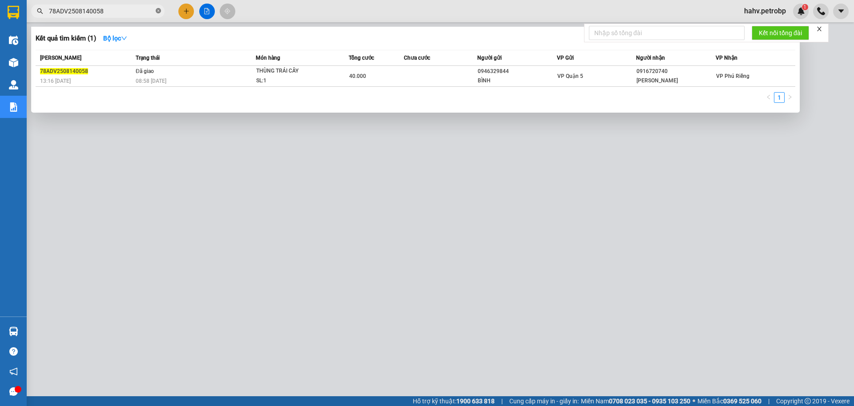
click at [158, 9] on icon "close-circle" at bounding box center [158, 10] width 5 height 5
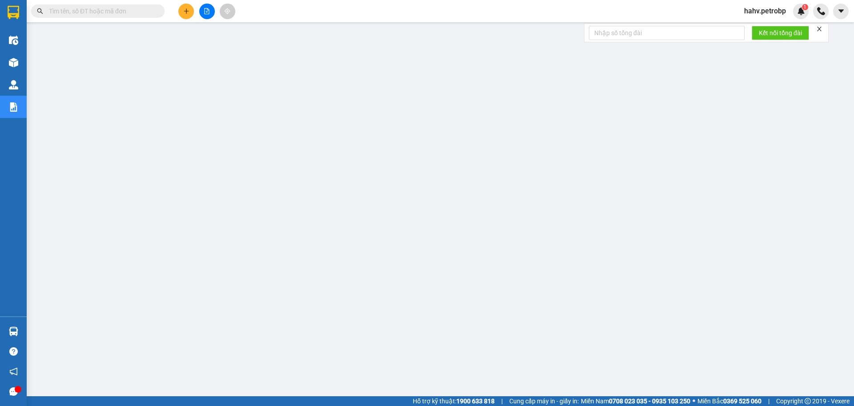
paste input "78ADV2508140011"
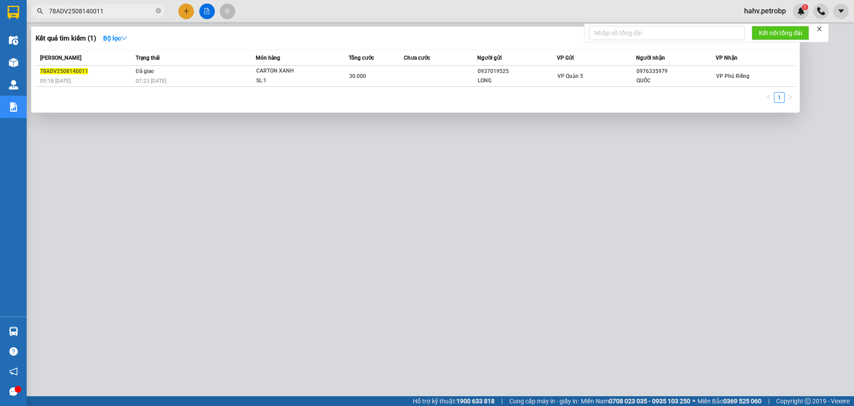
type input "78ADV2508140011"
click at [342, 294] on div at bounding box center [427, 203] width 854 height 406
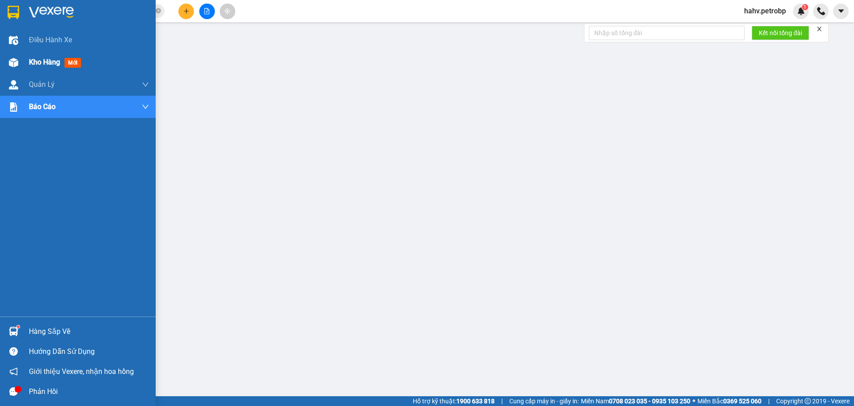
click at [45, 54] on div "Kho hàng mới" at bounding box center [89, 62] width 120 height 22
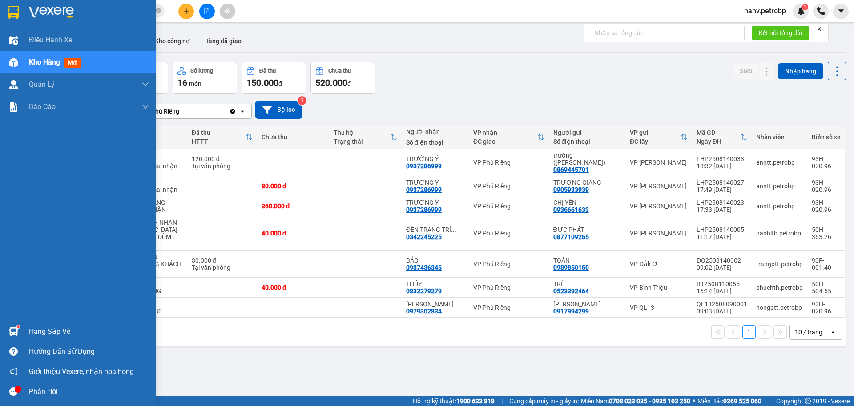
click at [22, 324] on div "Hàng sắp về" at bounding box center [78, 331] width 156 height 20
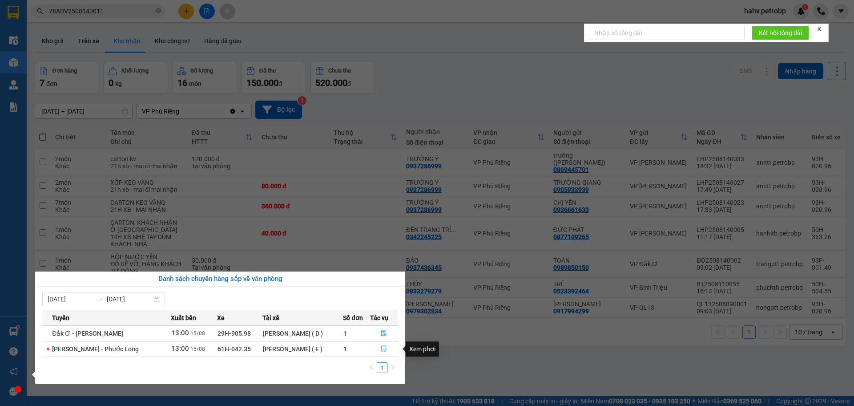
click at [381, 345] on icon "file-done" at bounding box center [384, 348] width 6 height 6
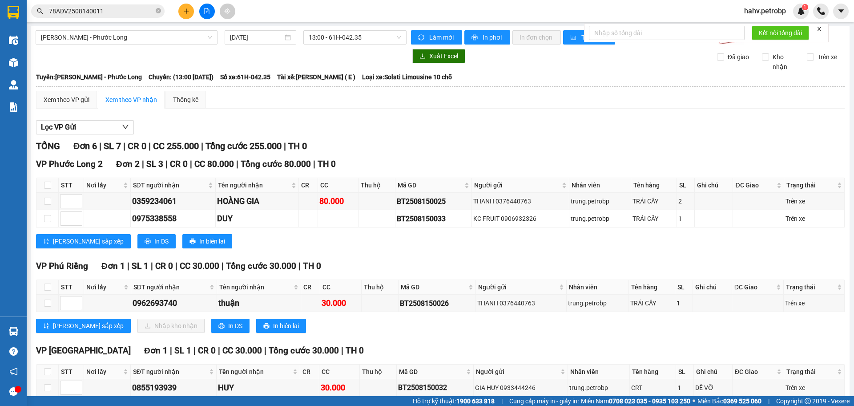
scroll to position [0, 0]
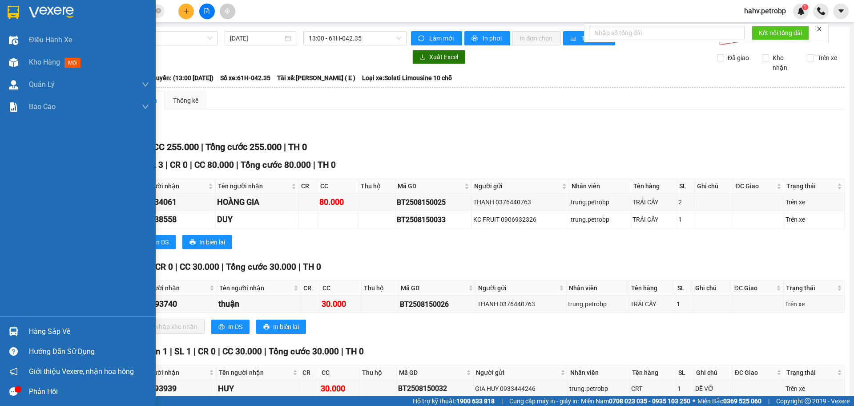
click at [8, 327] on div at bounding box center [14, 331] width 16 height 16
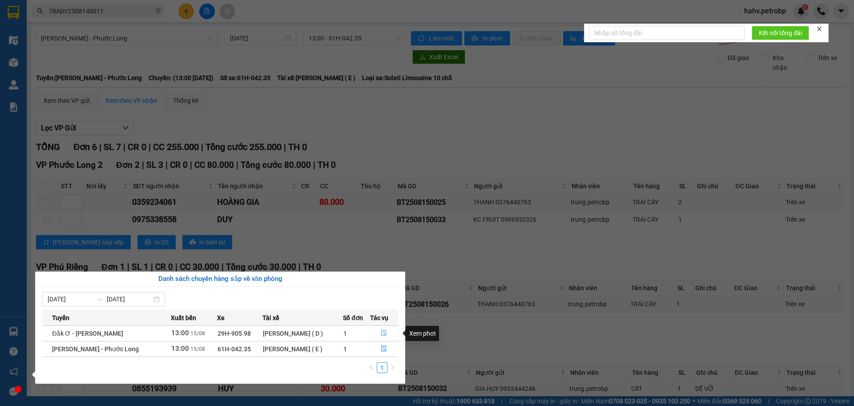
click at [385, 331] on icon "file-done" at bounding box center [384, 333] width 6 height 6
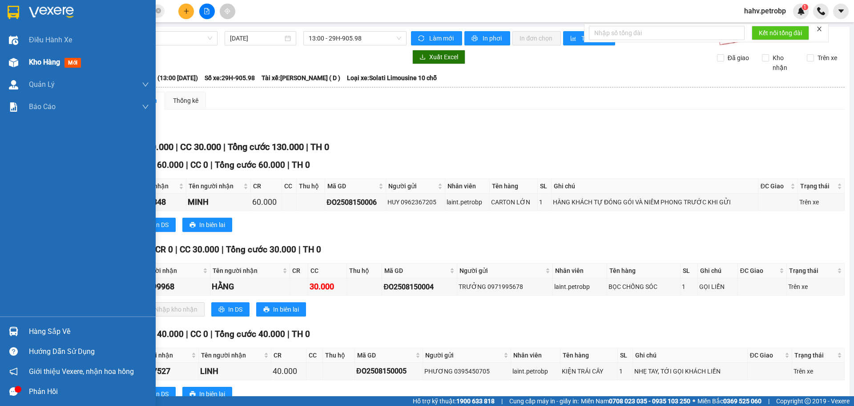
click at [38, 63] on span "Kho hàng" at bounding box center [44, 62] width 31 height 8
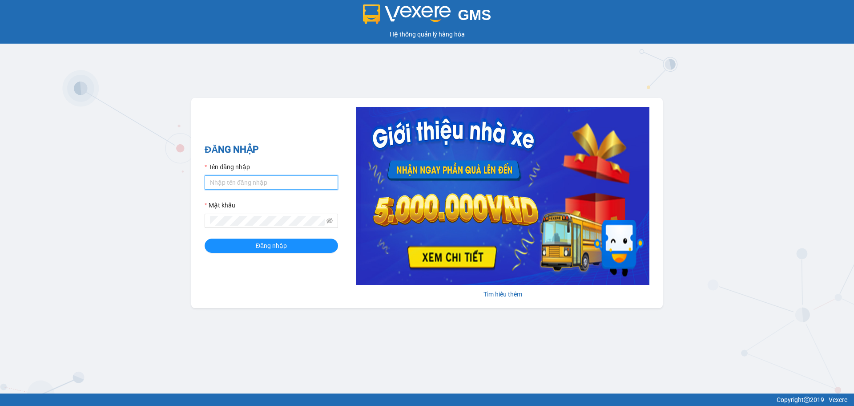
click at [277, 176] on input "Tên đăng nhập" at bounding box center [271, 182] width 133 height 14
type input "diemvh.petrobp"
click at [205, 239] on button "Đăng nhập" at bounding box center [271, 246] width 133 height 14
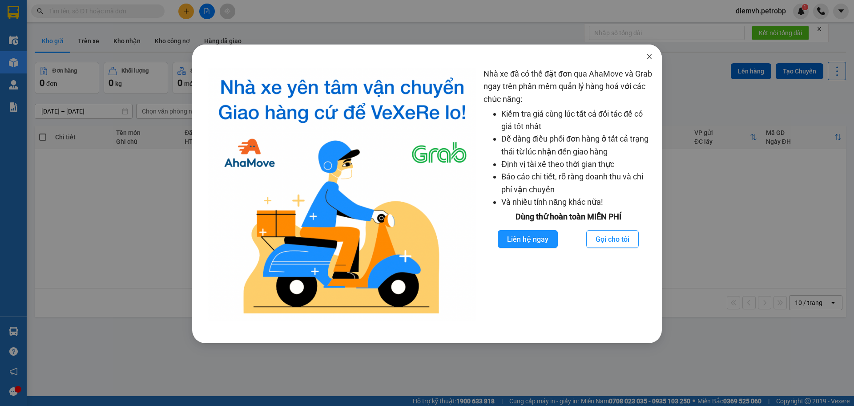
click at [647, 53] on icon "close" at bounding box center [649, 56] width 7 height 7
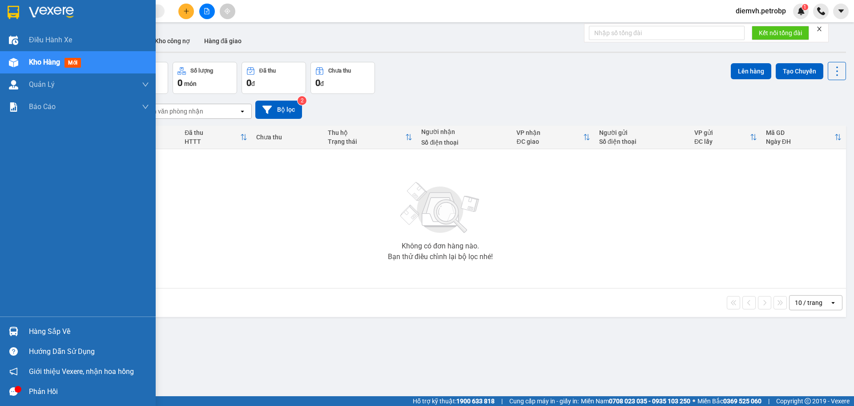
click at [48, 332] on div "Hàng sắp về" at bounding box center [89, 331] width 120 height 13
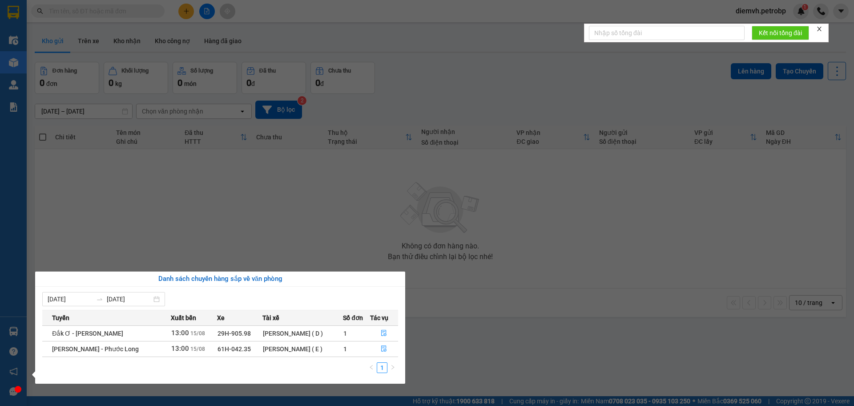
click at [234, 395] on section "Kết quả tìm kiếm ( 0 ) Bộ lọc No Data diemvh.petrobp 1 Điều hành xe Kho hàng mớ…" at bounding box center [427, 203] width 854 height 406
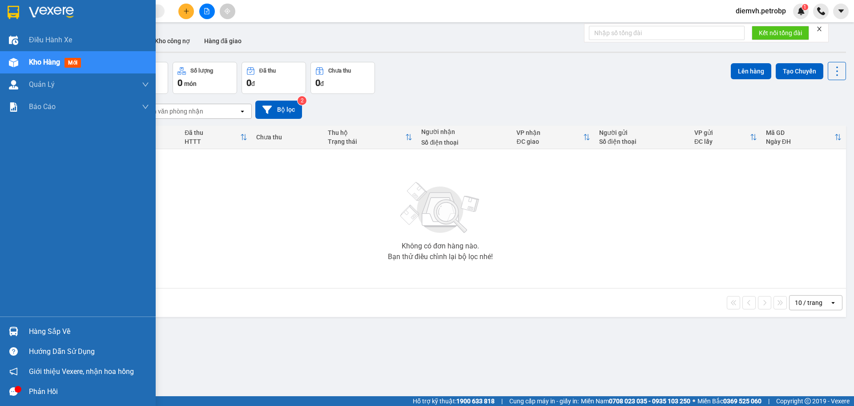
click at [50, 333] on div "Hàng sắp về" at bounding box center [89, 331] width 120 height 13
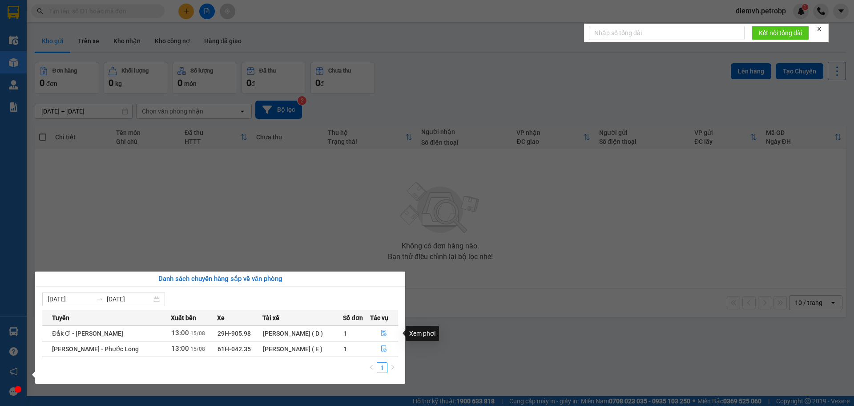
click at [384, 332] on icon "file-done" at bounding box center [384, 333] width 5 height 6
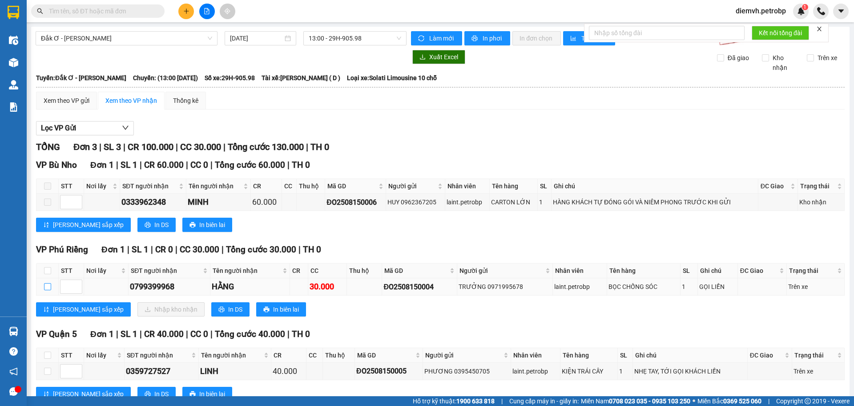
click at [48, 286] on input "checkbox" at bounding box center [47, 286] width 7 height 7
checkbox input "true"
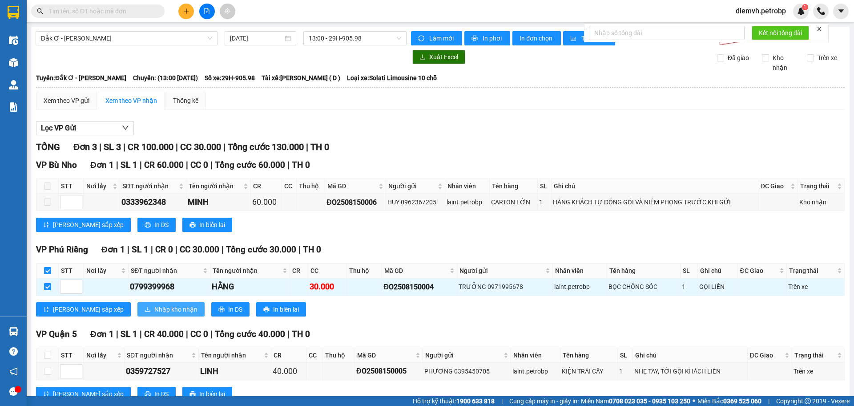
click at [159, 308] on button "Nhập kho nhận" at bounding box center [170, 309] width 67 height 14
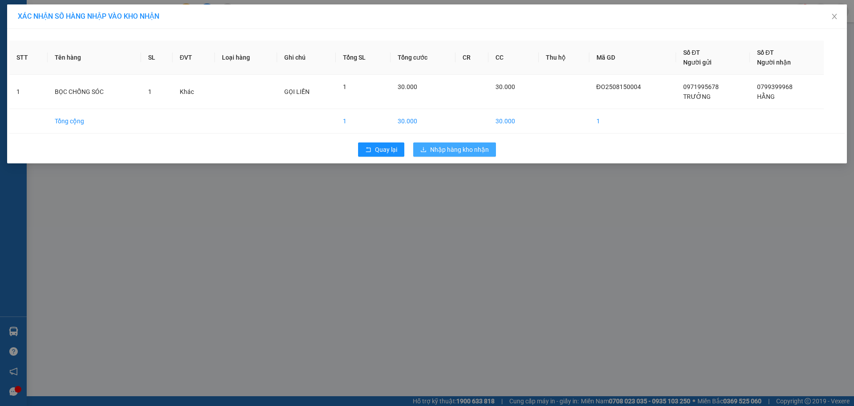
click at [472, 146] on span "Nhập hàng kho nhận" at bounding box center [459, 150] width 59 height 10
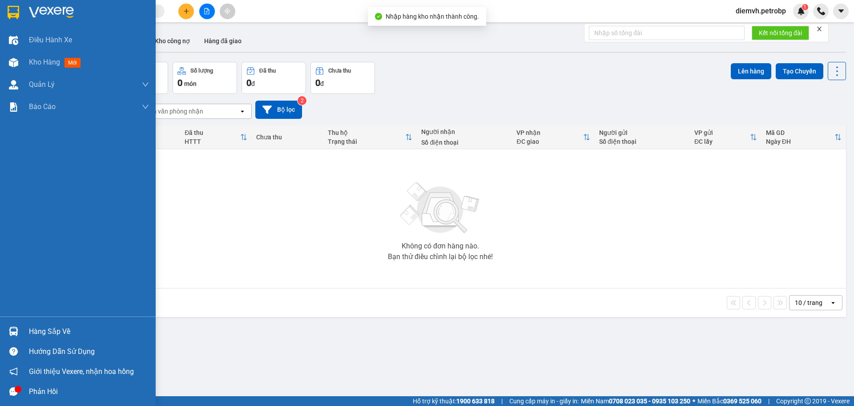
click at [72, 330] on div "Hàng sắp về" at bounding box center [89, 331] width 120 height 13
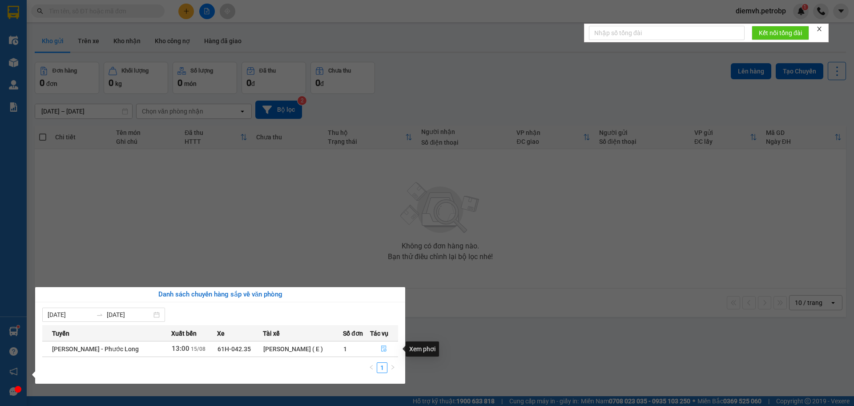
click at [384, 348] on icon "file-done" at bounding box center [384, 348] width 6 height 6
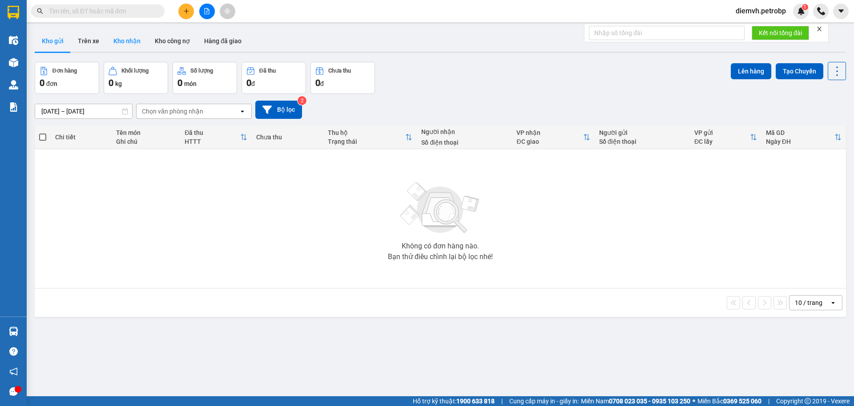
click at [126, 40] on button "Kho nhận" at bounding box center [126, 40] width 41 height 21
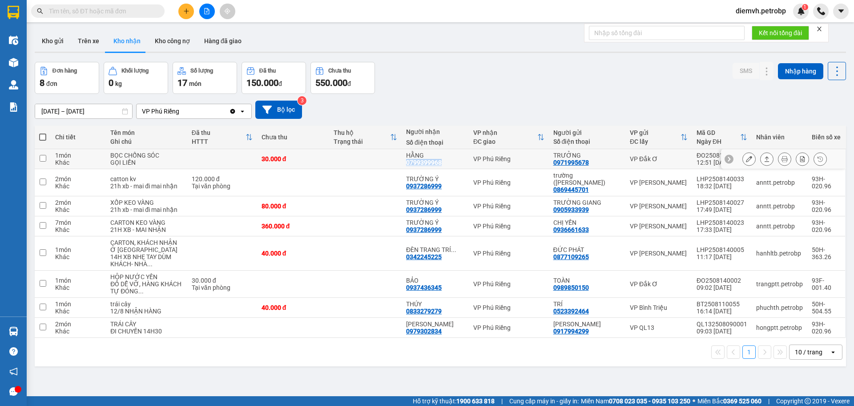
drag, startPoint x: 407, startPoint y: 162, endPoint x: 433, endPoint y: 160, distance: 25.9
click at [446, 168] on td "HẰNG 0799399968" at bounding box center [435, 159] width 67 height 20
checkbox input "true"
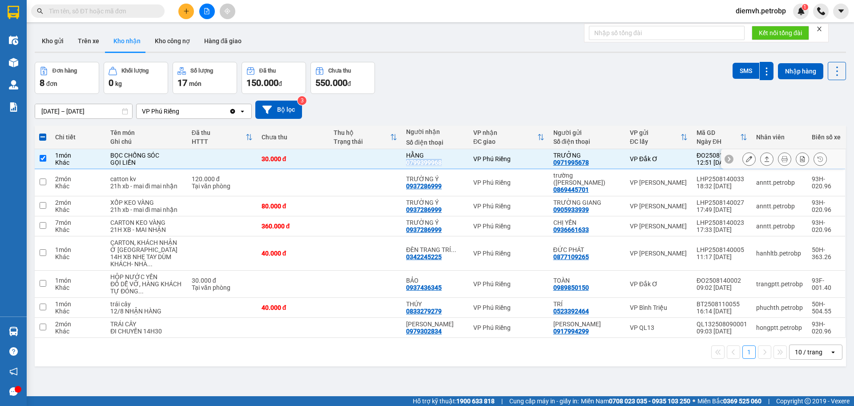
copy div "0799399968"
